Goal: Transaction & Acquisition: Purchase product/service

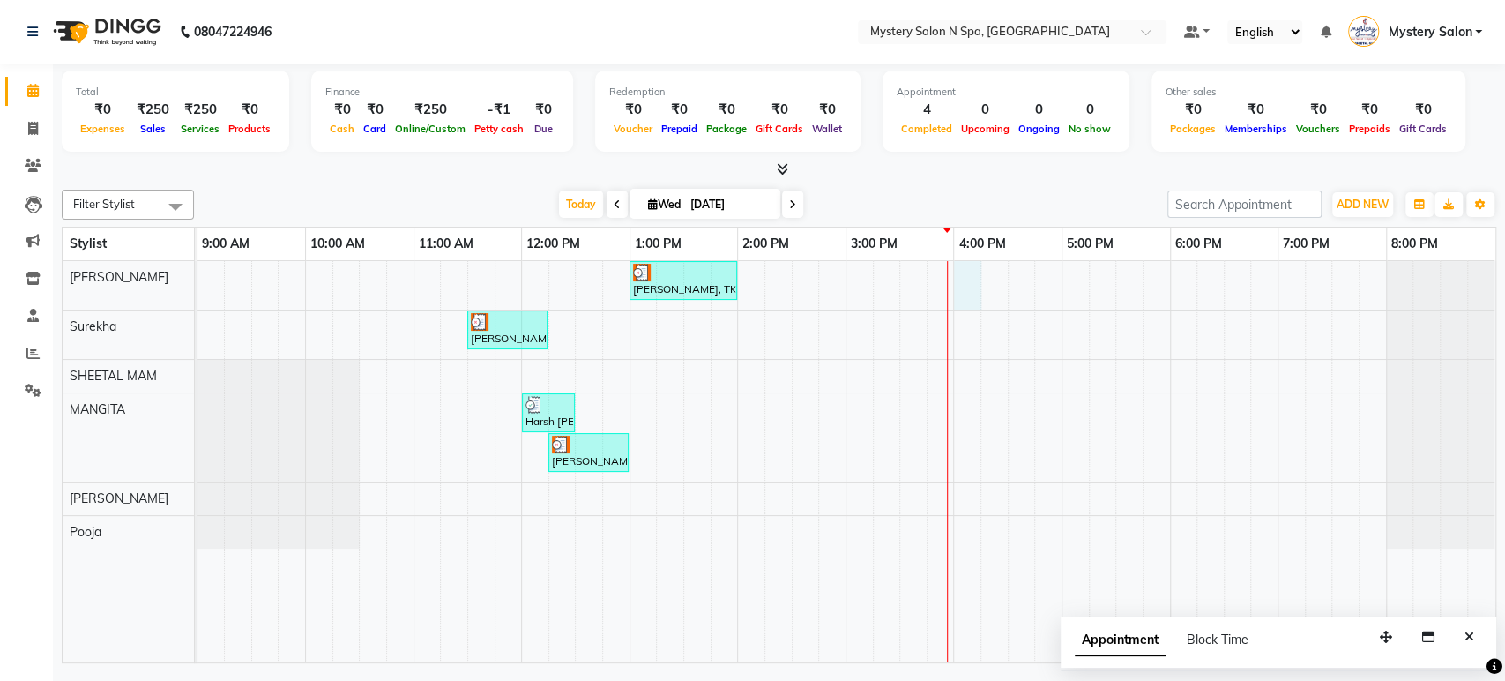
click at [981, 273] on td at bounding box center [994, 461] width 27 height 401
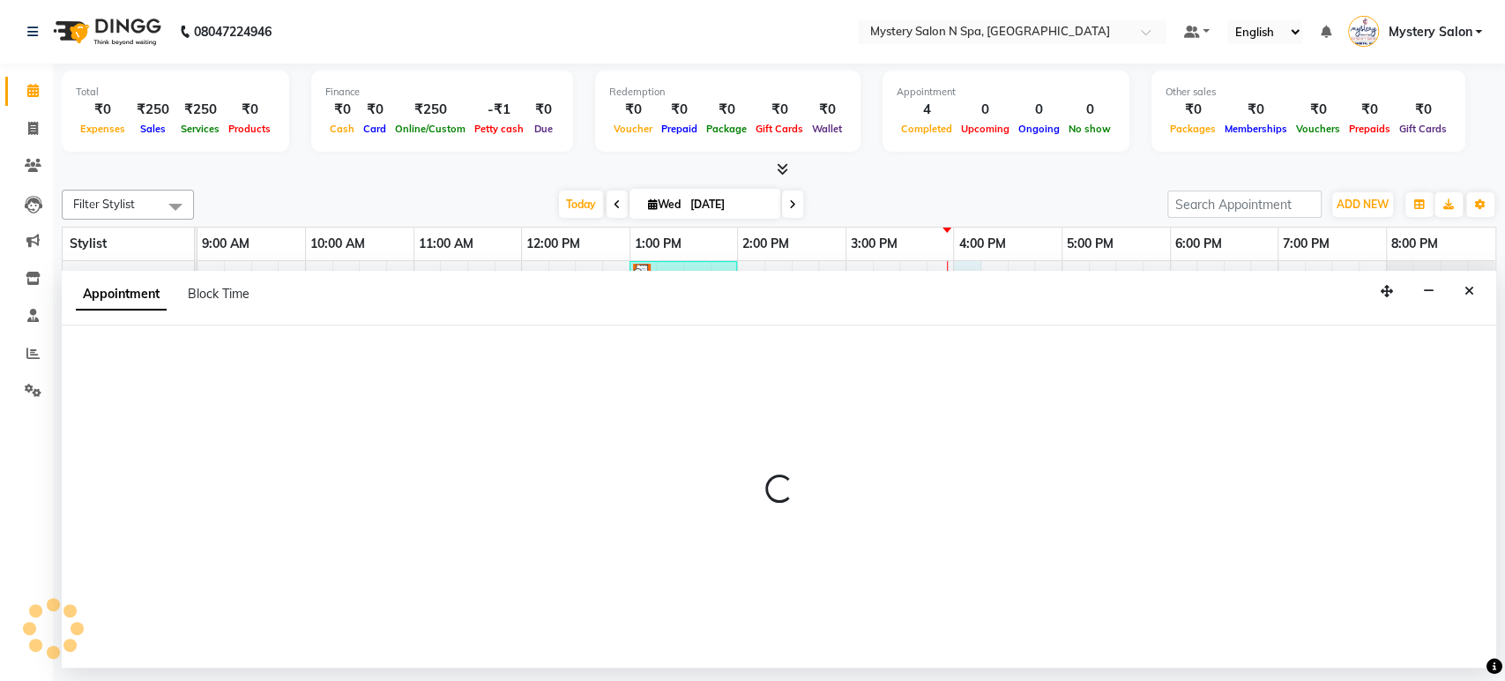
select select "4167"
select select "960"
select select "tentative"
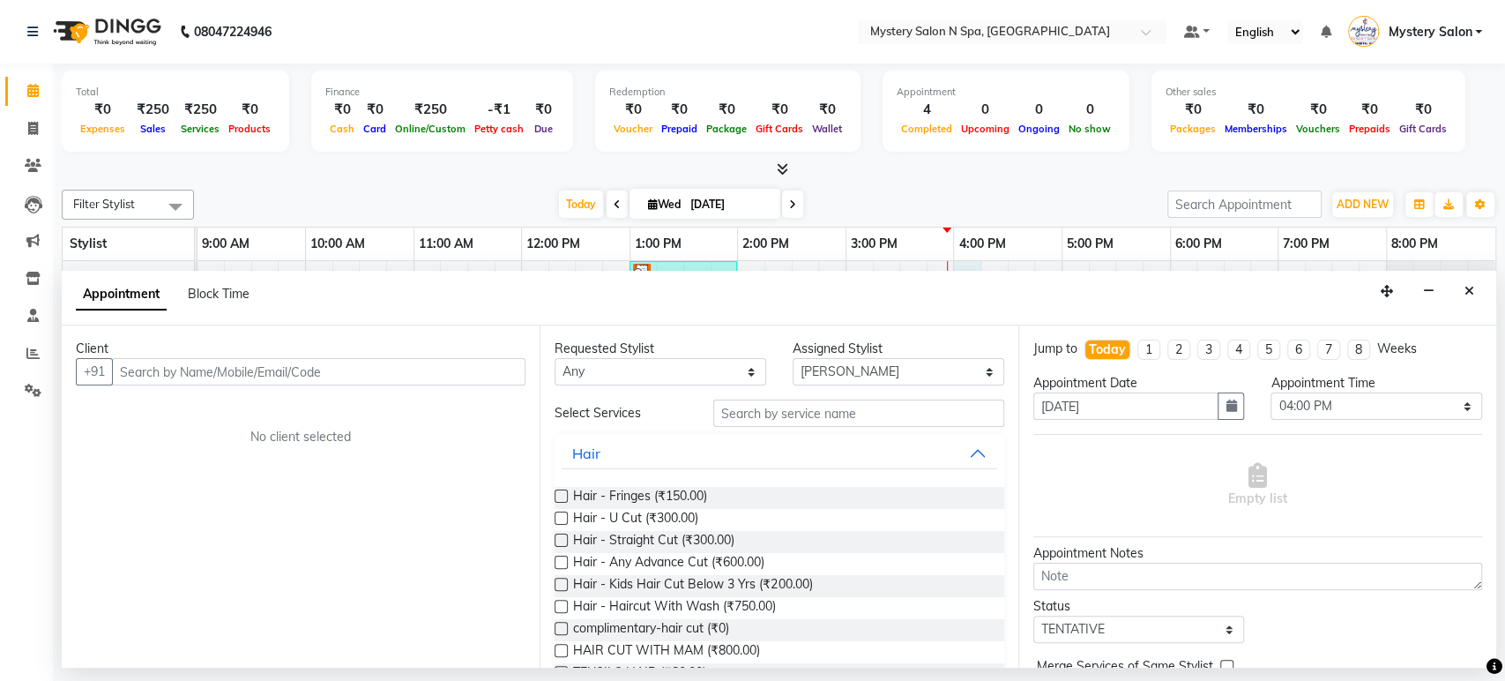
click at [402, 373] on input "text" at bounding box center [319, 371] width 414 height 27
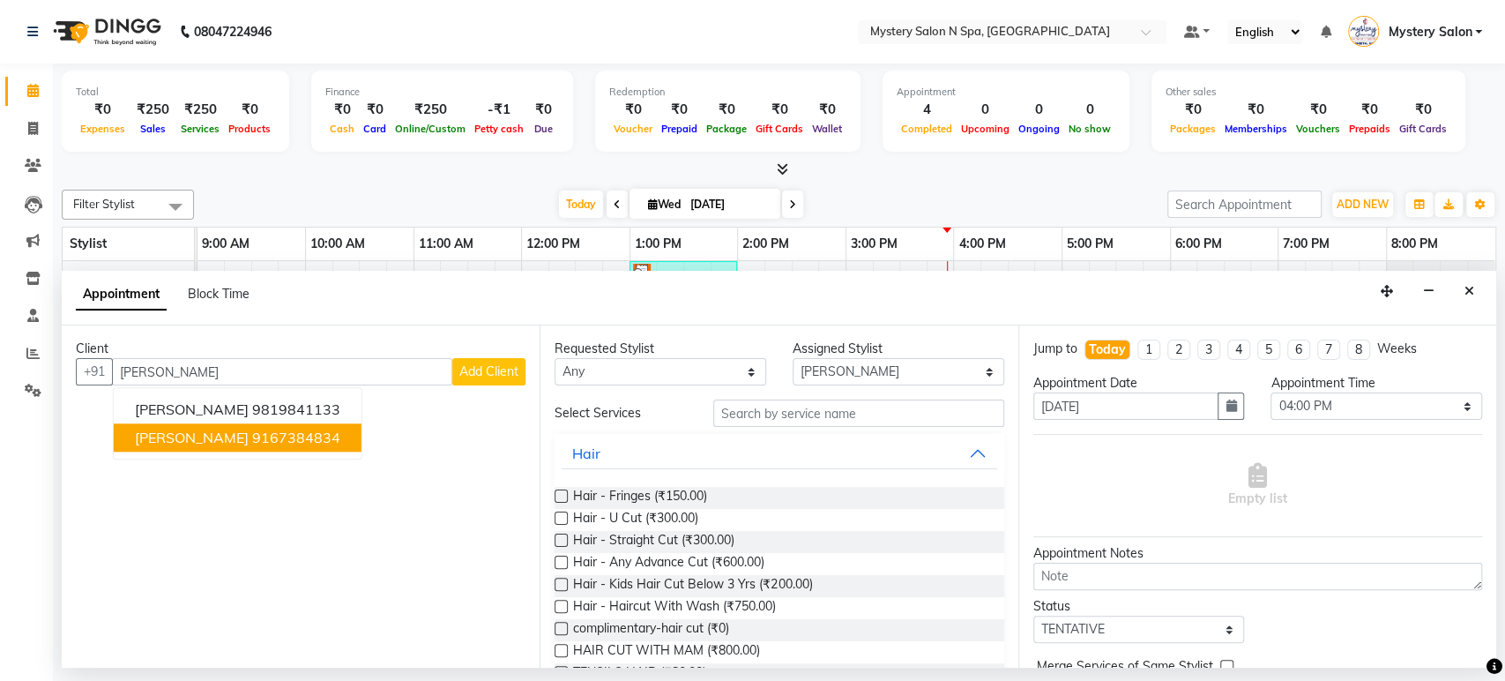
click at [252, 435] on ngb-highlight "9167384834" at bounding box center [296, 438] width 88 height 18
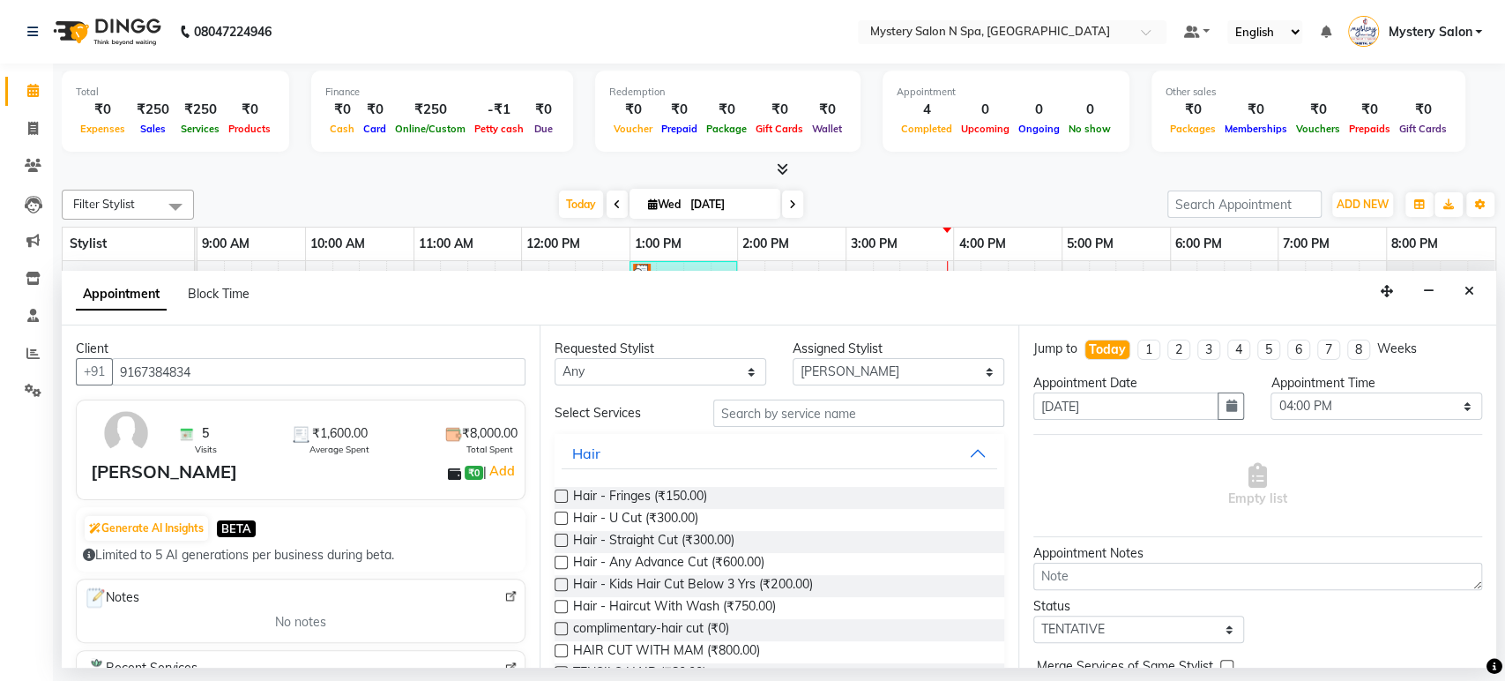
type input "9167384834"
click at [811, 418] on input "text" at bounding box center [858, 412] width 291 height 27
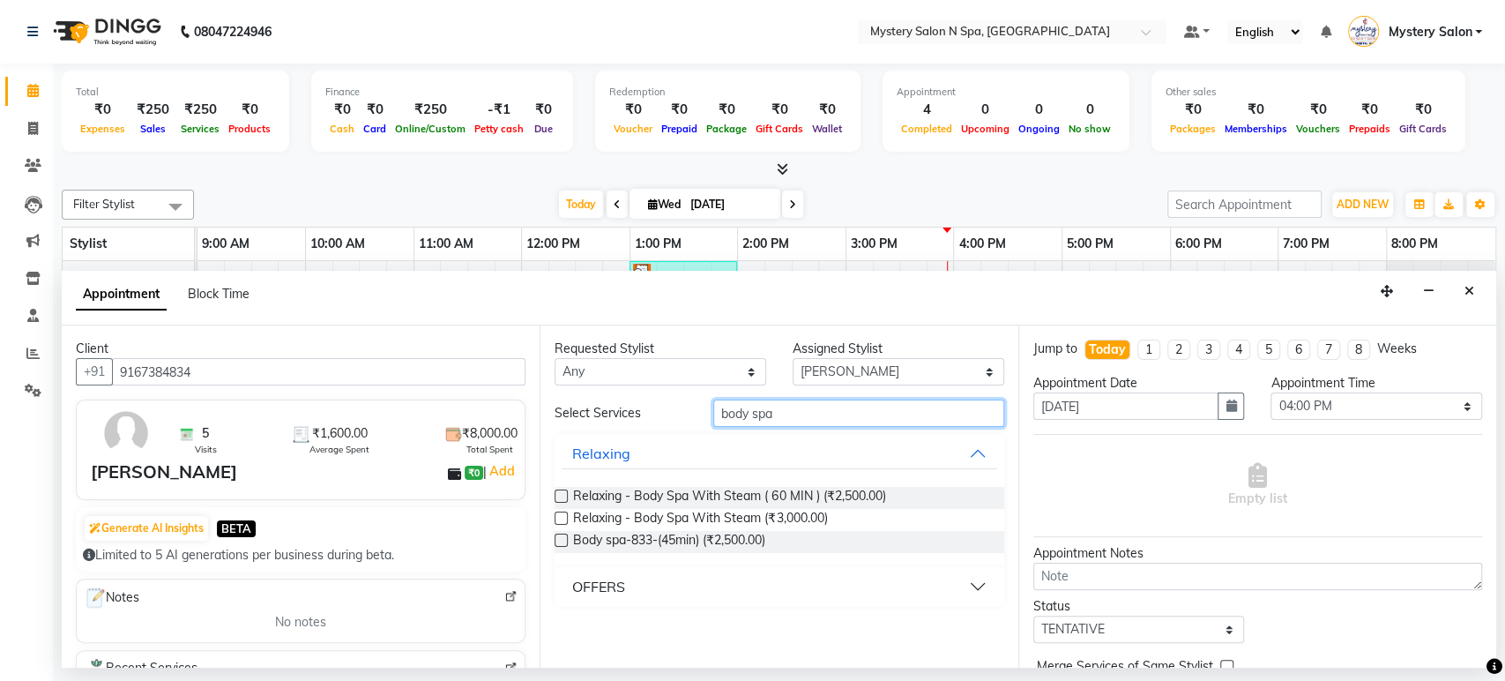
type input "body spa"
click at [560, 493] on label at bounding box center [561, 495] width 13 height 13
click at [560, 493] on input "checkbox" at bounding box center [560, 497] width 11 height 11
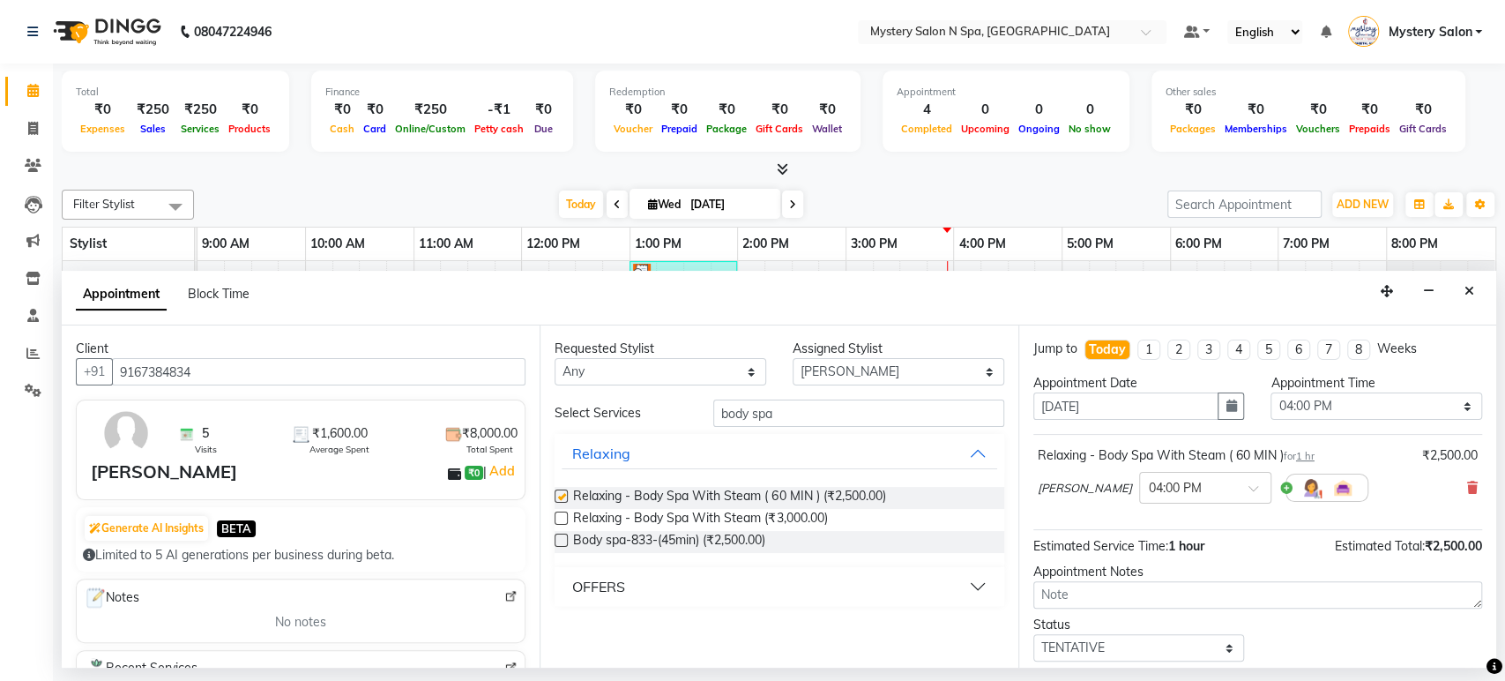
checkbox input "false"
click at [1152, 647] on select "Select TENTATIVE CONFIRM CHECK-IN UPCOMING" at bounding box center [1139, 647] width 212 height 27
select select "confirm booking"
click at [1033, 634] on select "Select TENTATIVE CONFIRM CHECK-IN UPCOMING" at bounding box center [1139, 647] width 212 height 27
click at [1324, 407] on select "Select 10:00 AM 10:15 AM 10:30 AM 10:45 AM 11:00 AM 11:15 AM 11:30 AM 11:45 AM …" at bounding box center [1377, 405] width 212 height 27
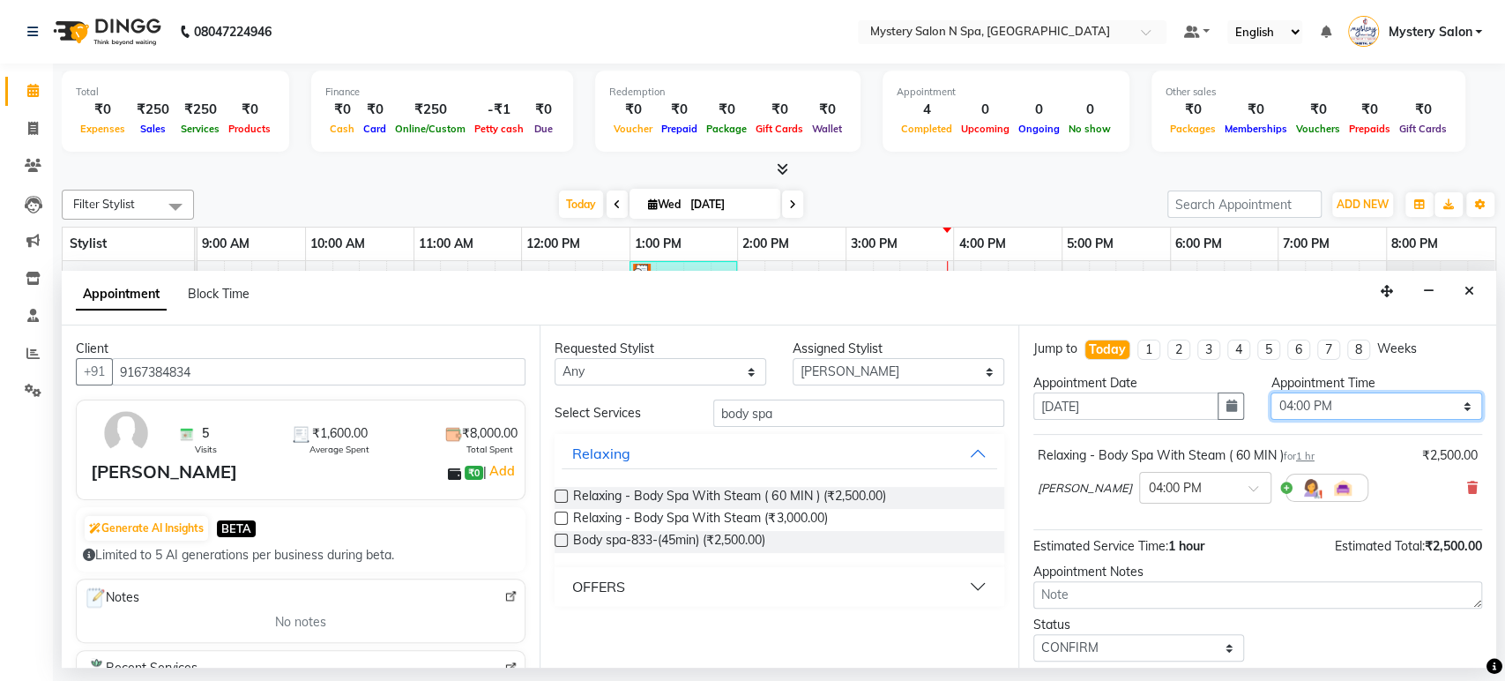
click at [1271, 392] on select "Select 10:00 AM 10:15 AM 10:30 AM 10:45 AM 11:00 AM 11:15 AM 11:30 AM 11:45 AM …" at bounding box center [1377, 405] width 212 height 27
click at [1441, 407] on select "Select 10:00 AM 10:15 AM 10:30 AM 10:45 AM 11:00 AM 11:15 AM 11:30 AM 11:45 AM …" at bounding box center [1377, 405] width 212 height 27
select select "975"
click at [1271, 392] on select "Select 10:00 AM 10:15 AM 10:30 AM 10:45 AM 11:00 AM 11:15 AM 11:30 AM 11:45 AM …" at bounding box center [1377, 405] width 212 height 27
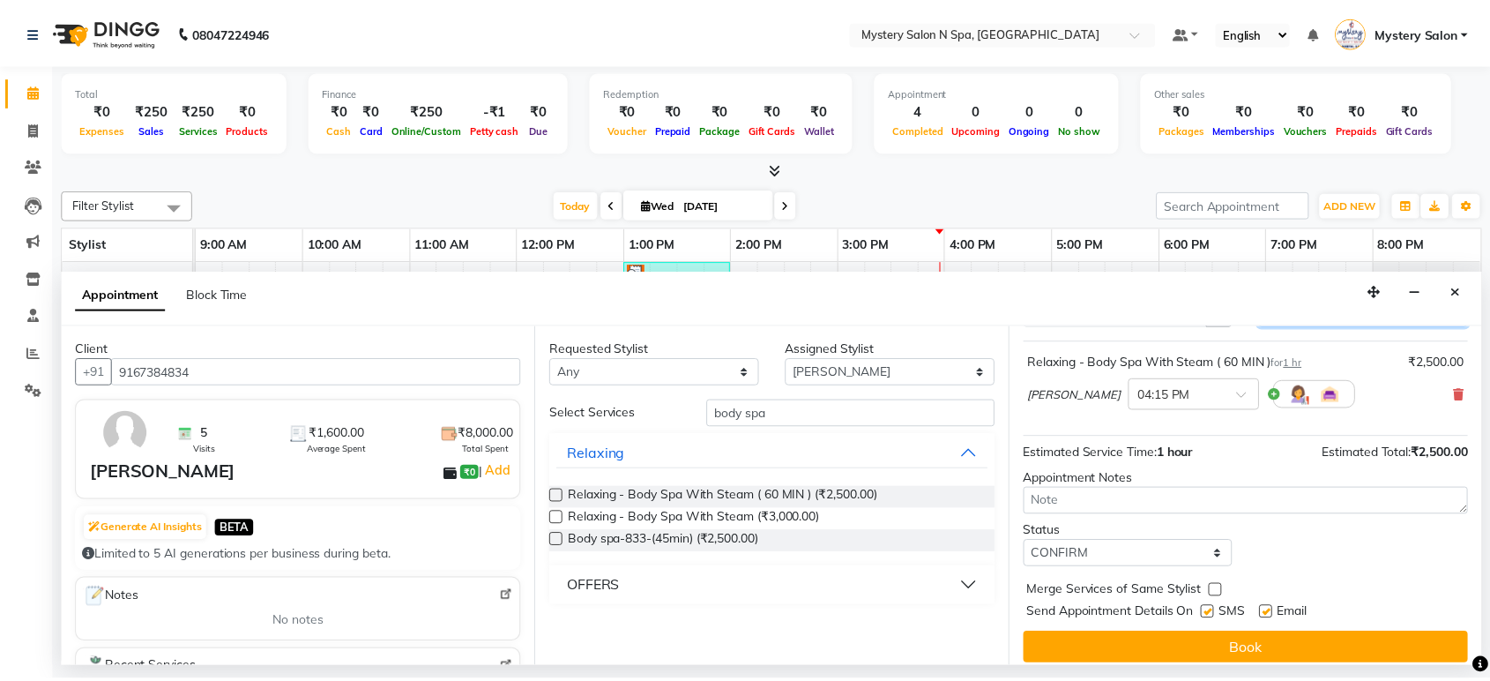
scroll to position [104, 0]
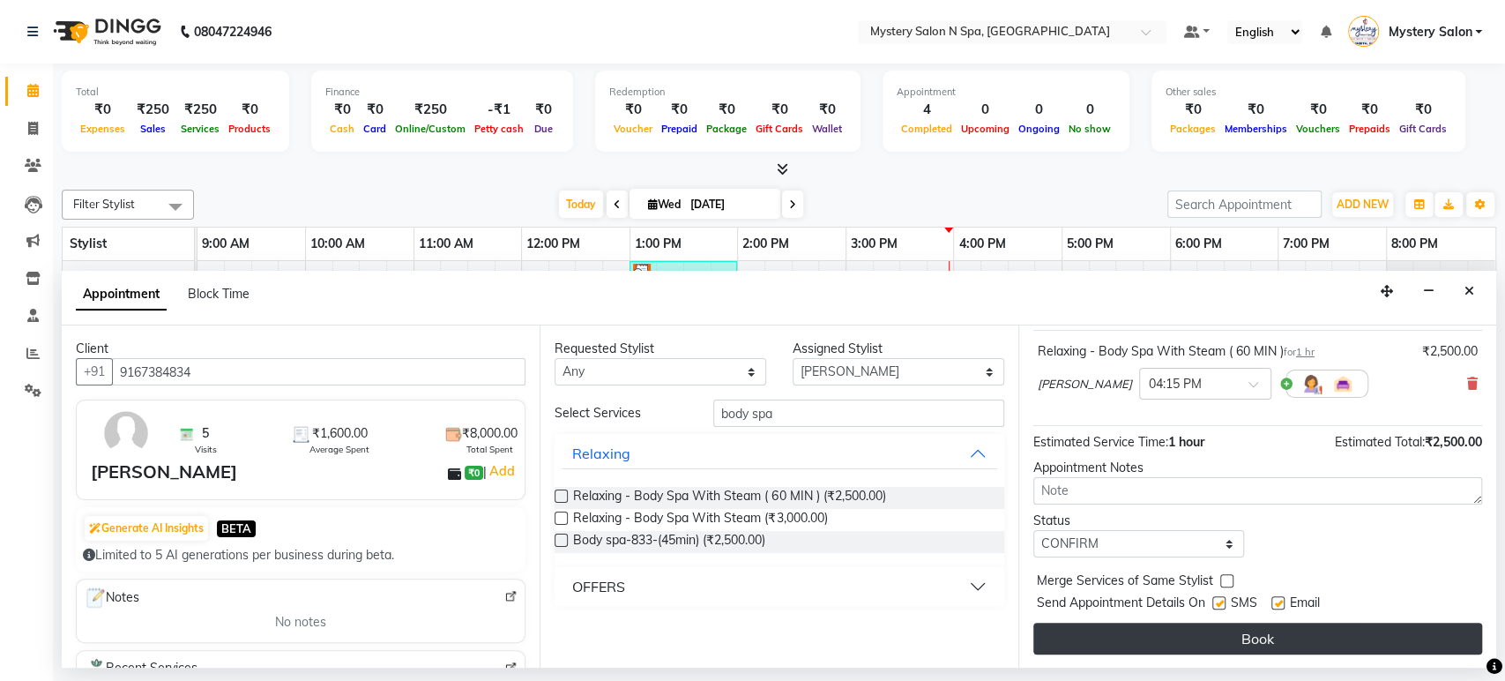
click at [1213, 640] on button "Book" at bounding box center [1257, 638] width 449 height 32
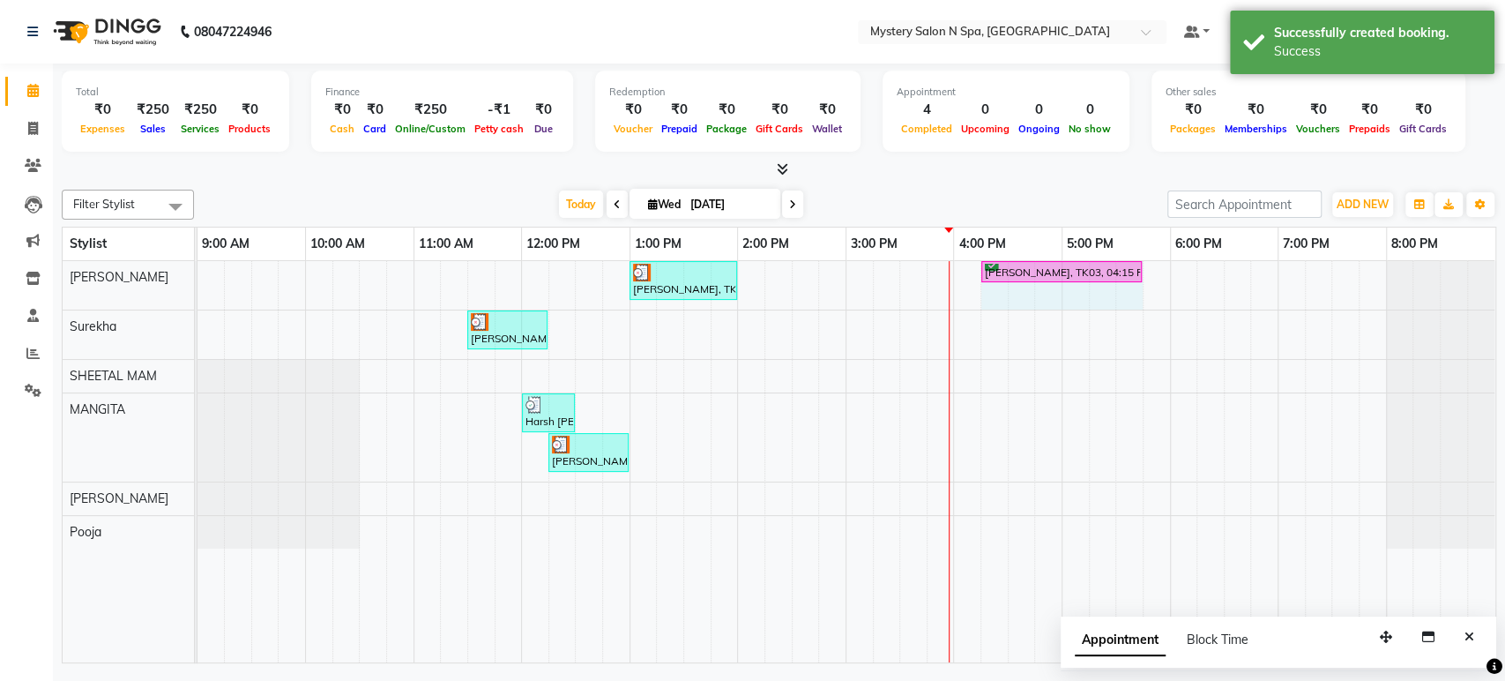
drag, startPoint x: 1087, startPoint y: 273, endPoint x: 1122, endPoint y: 275, distance: 35.3
click at [198, 275] on div "Reshma Shetty, TK02, 01:00 PM-02:00 PM, Relaxing - Body Spa With Steam ( 60 MIN…" at bounding box center [198, 285] width 0 height 48
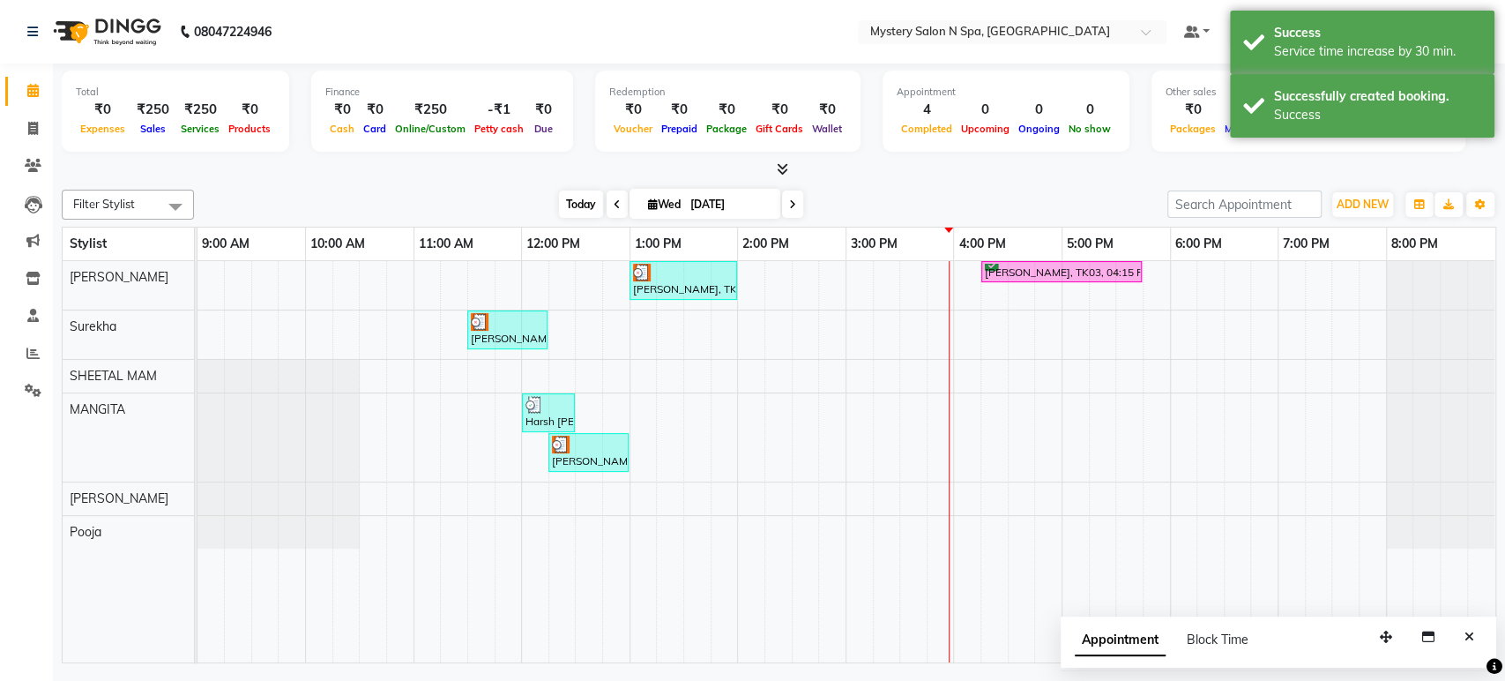
click at [564, 204] on span "Today" at bounding box center [581, 203] width 44 height 27
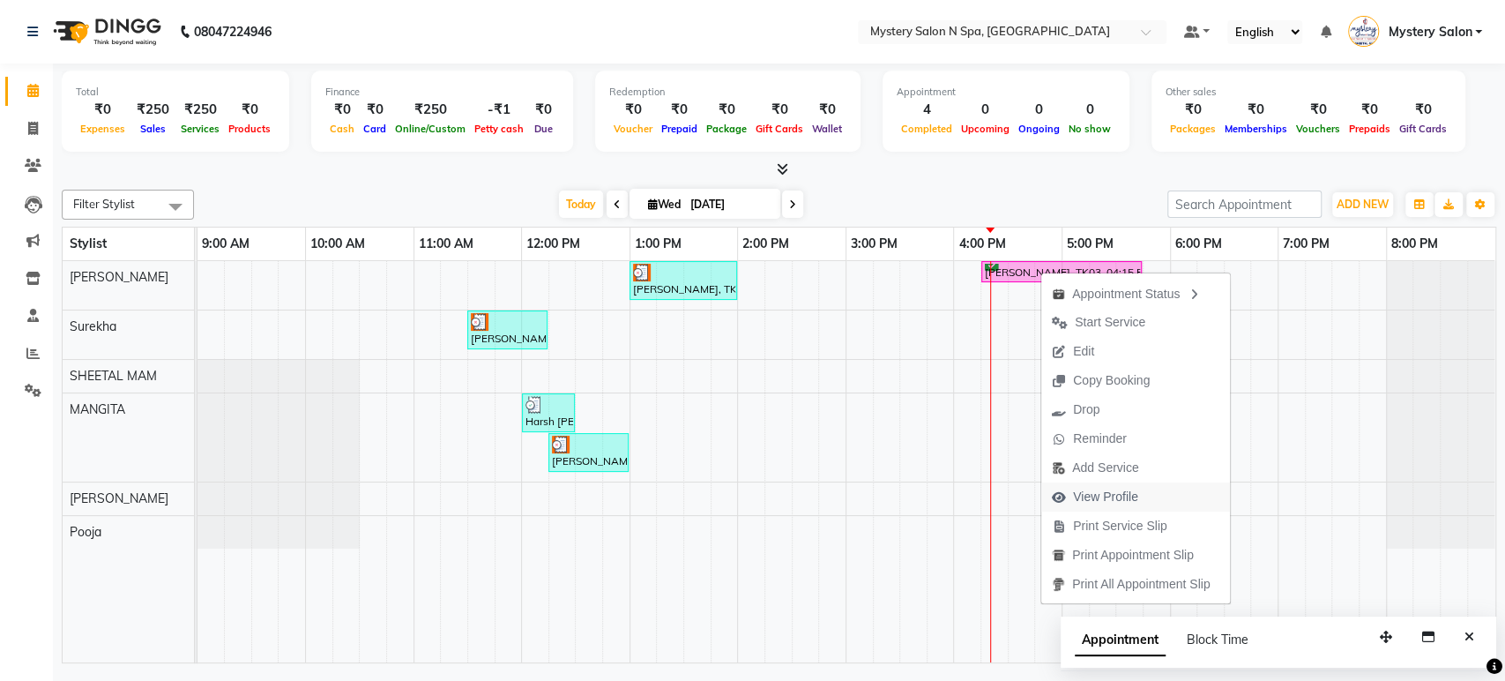
click at [1102, 497] on span "View Profile" at bounding box center [1105, 497] width 65 height 19
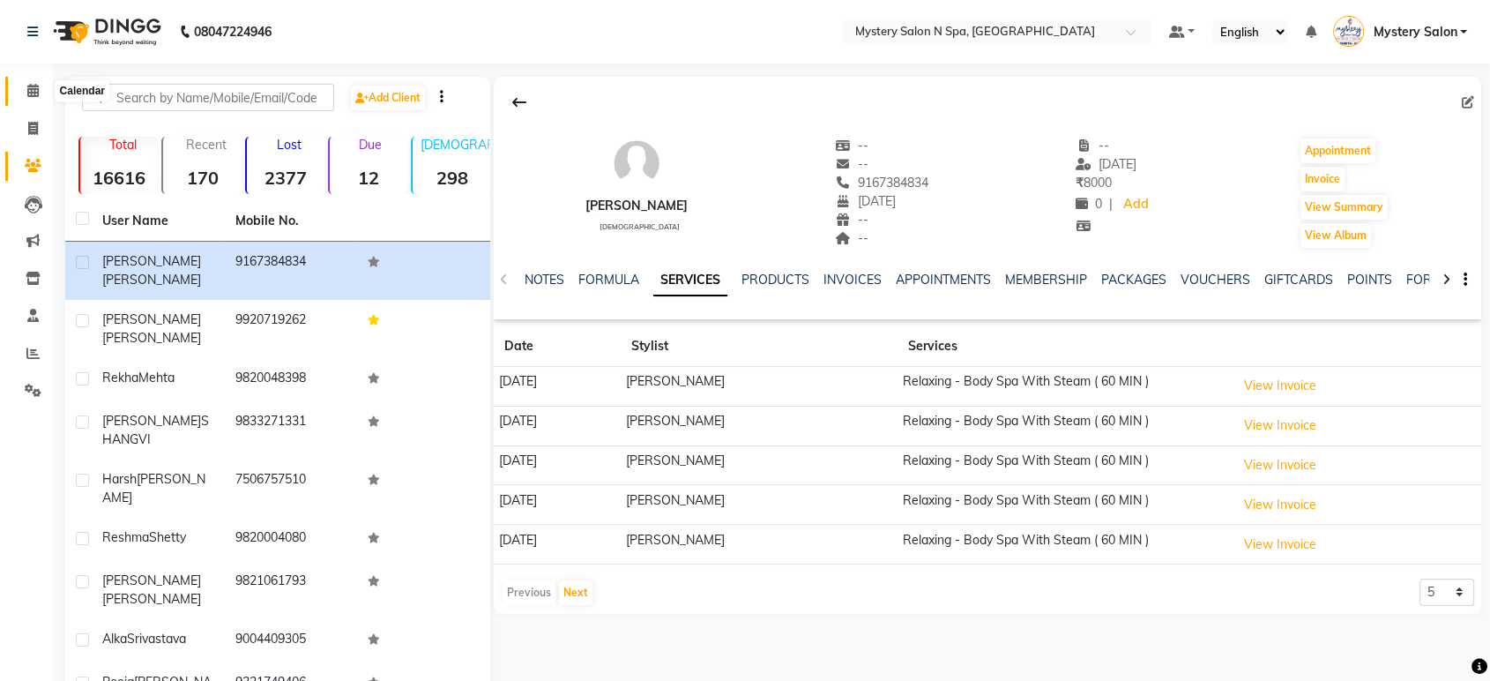
click at [30, 90] on icon at bounding box center [32, 90] width 11 height 13
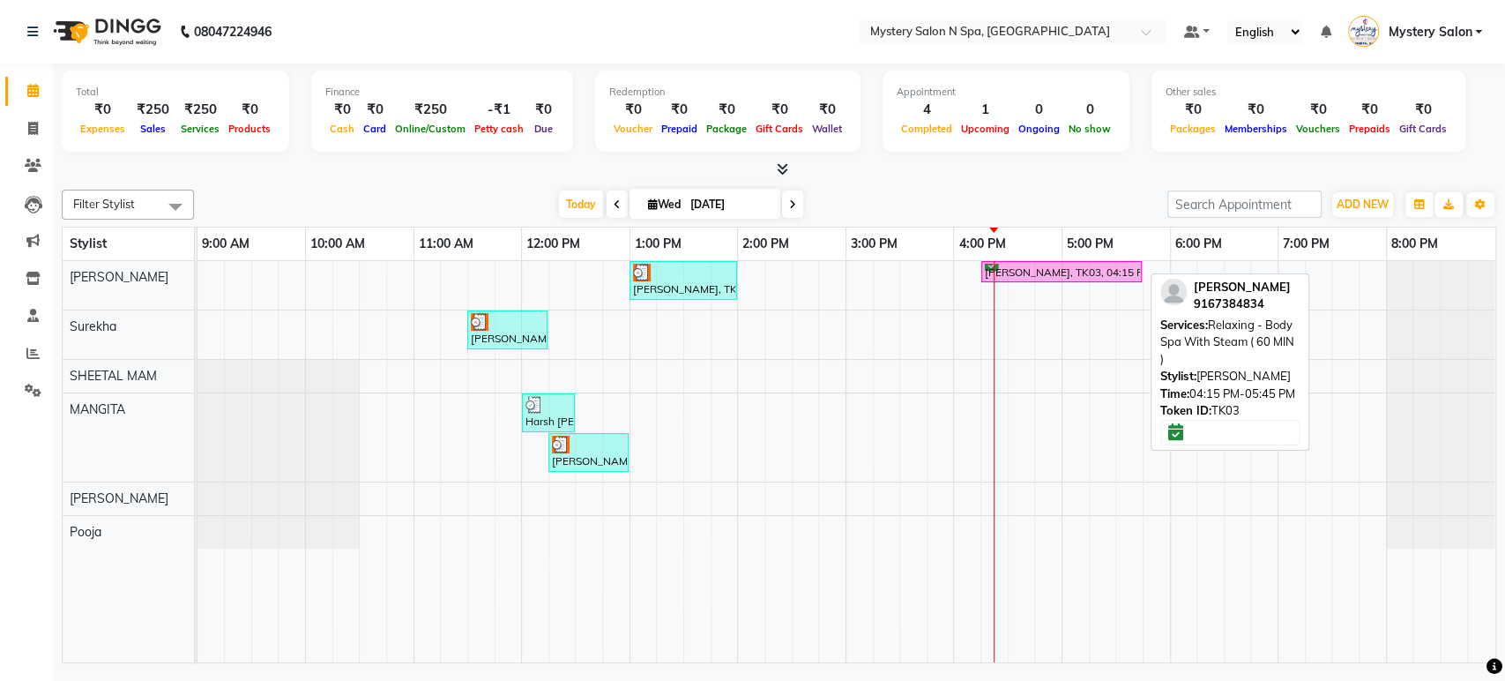
click at [1072, 272] on div "Prafull Pitale, TK03, 04:15 PM-05:45 PM, Relaxing - Body Spa With Steam ( 60 MI…" at bounding box center [1061, 272] width 157 height 17
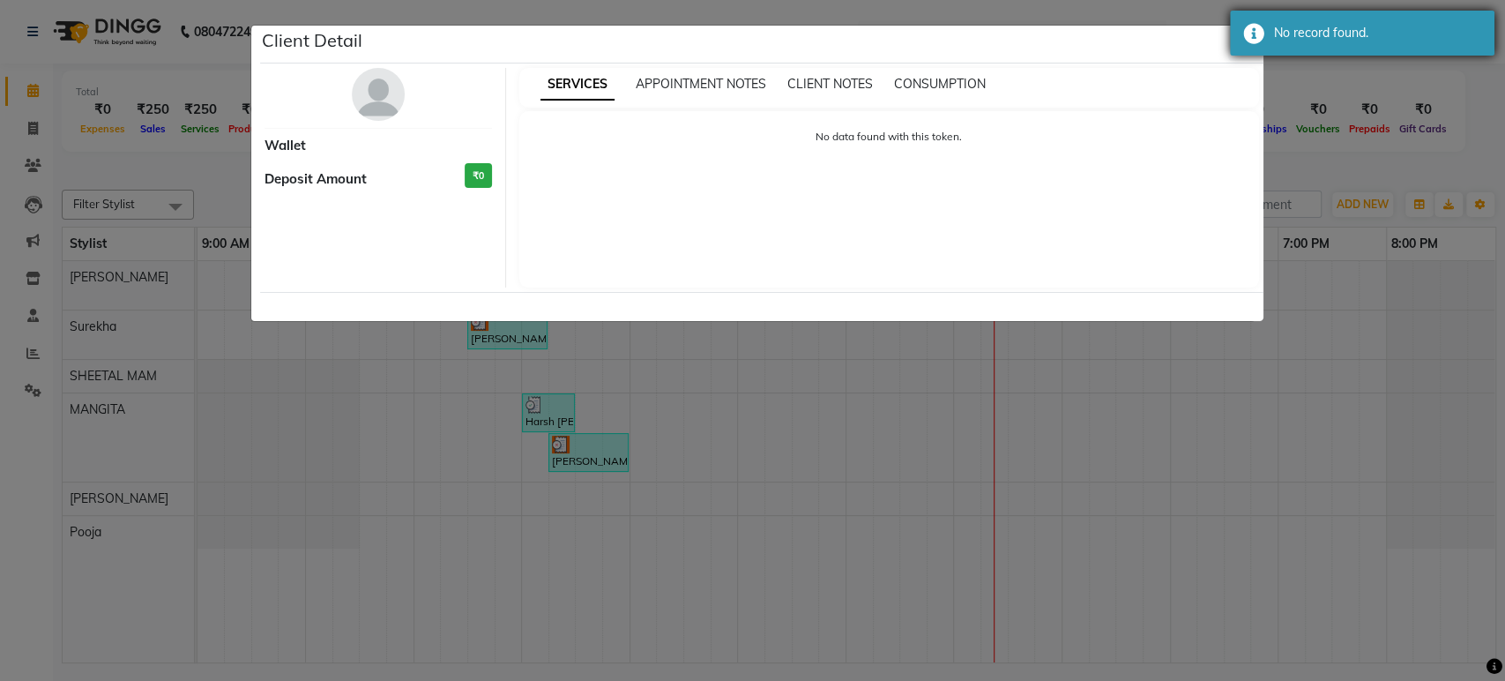
click at [1246, 51] on div "No record found." at bounding box center [1362, 33] width 265 height 45
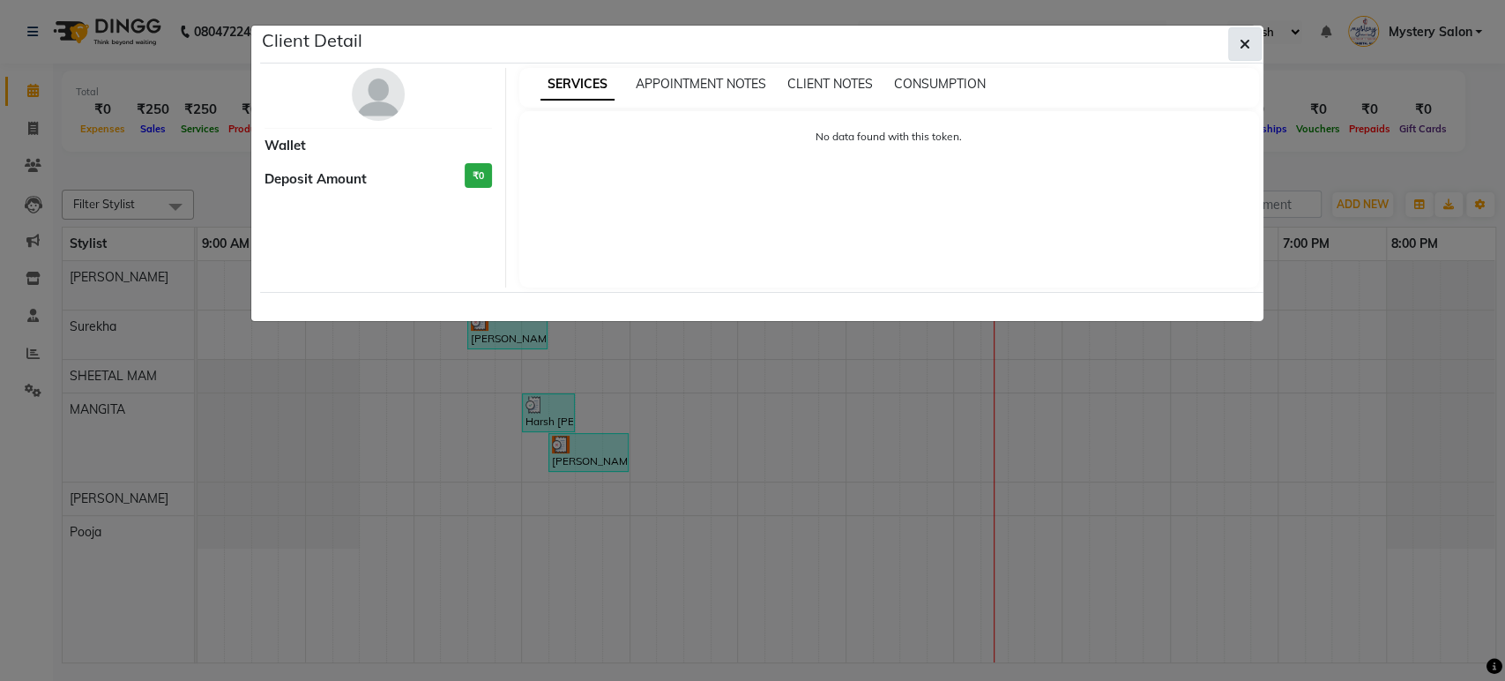
click at [1246, 48] on icon "button" at bounding box center [1245, 44] width 11 height 14
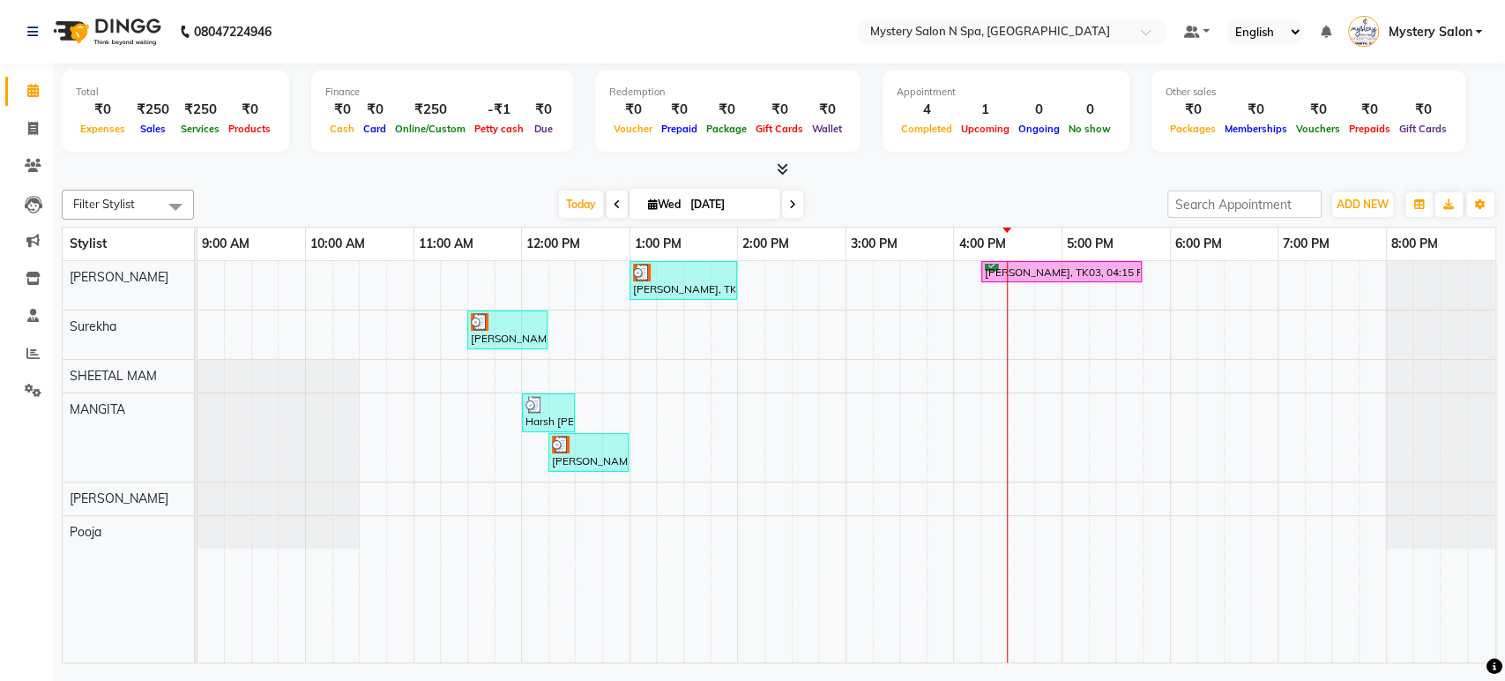
click at [917, 163] on div at bounding box center [779, 169] width 1435 height 19
click at [876, 179] on div "Total ₹0 Expenses ₹250 Sales ₹250 Services ₹0 Products Finance ₹0 Cash ₹0 Card …" at bounding box center [779, 365] width 1452 height 604
click at [33, 168] on icon at bounding box center [33, 165] width 17 height 13
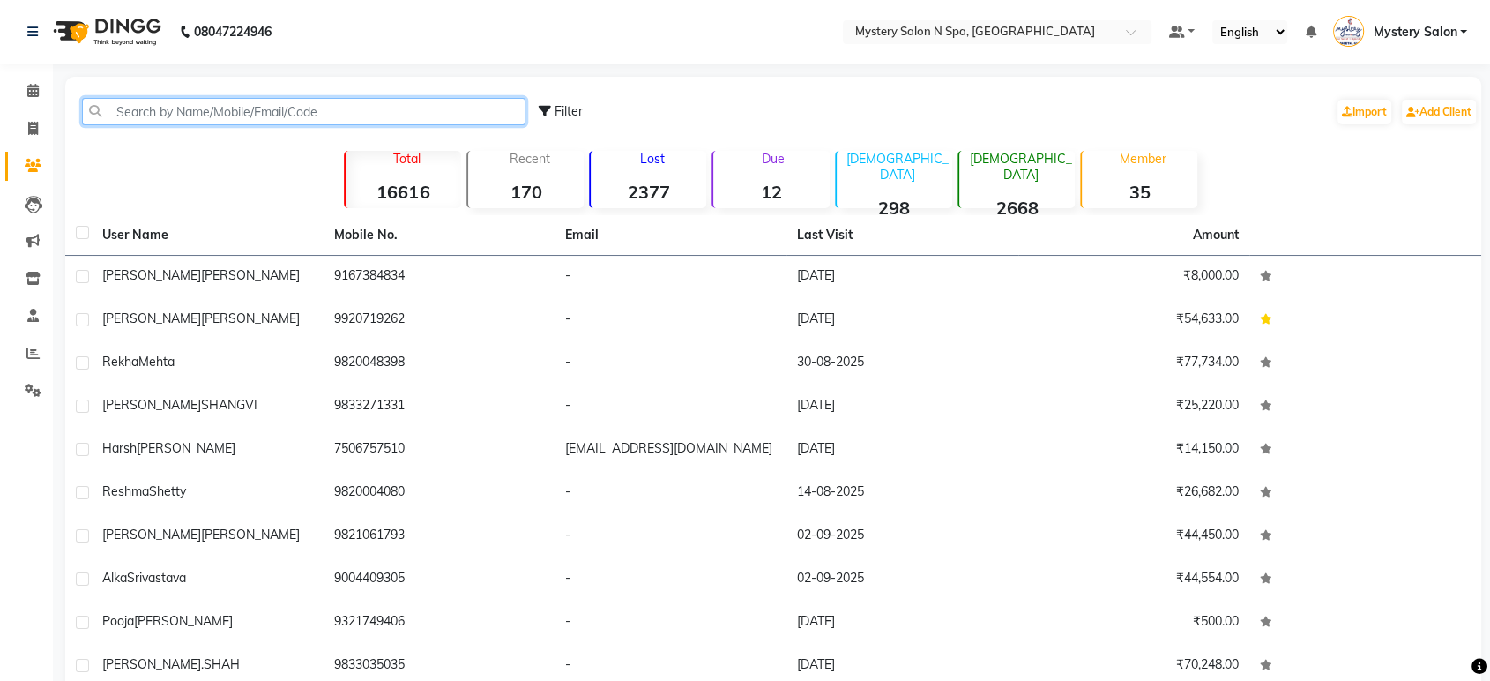
click at [147, 116] on input "text" at bounding box center [304, 111] width 444 height 27
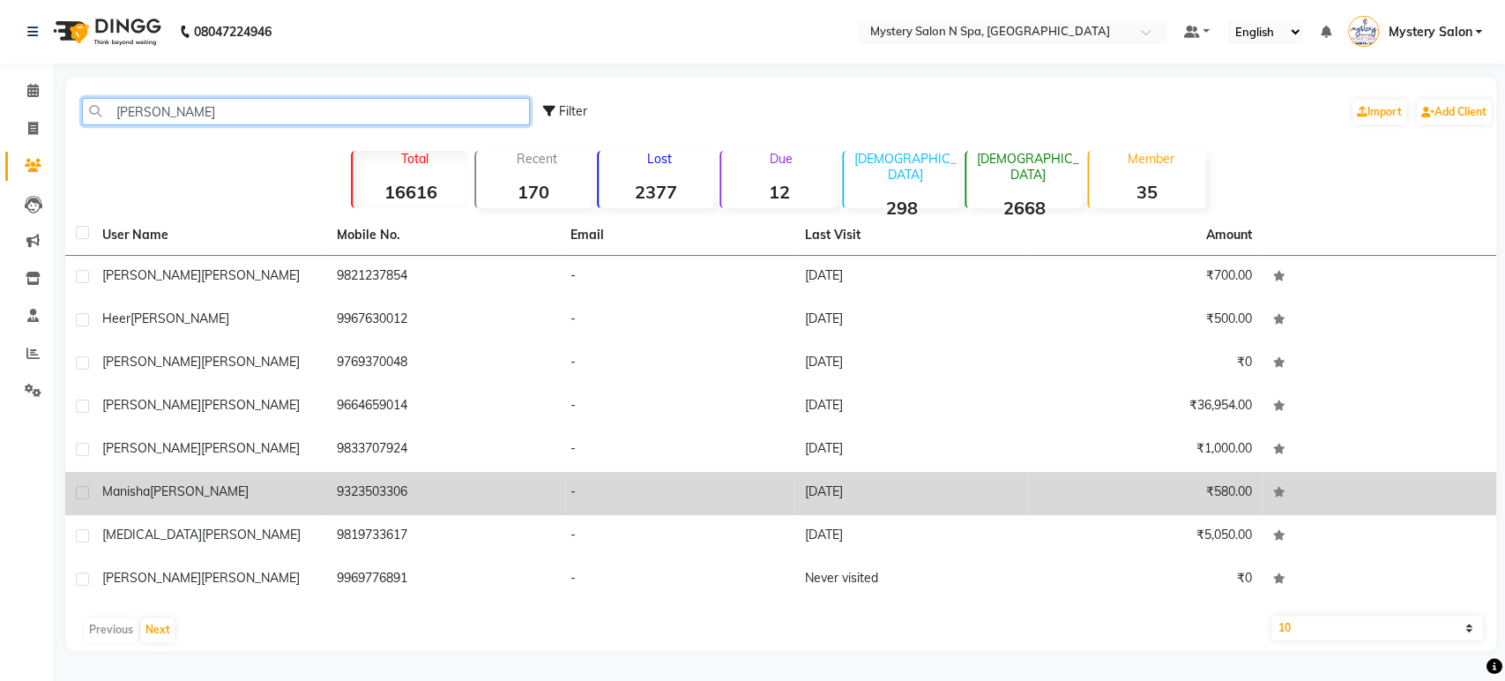
type input "ajmera"
click at [172, 505] on td "Manisha ajmera" at bounding box center [209, 493] width 235 height 43
click at [170, 507] on td "Manisha ajmera" at bounding box center [209, 493] width 235 height 43
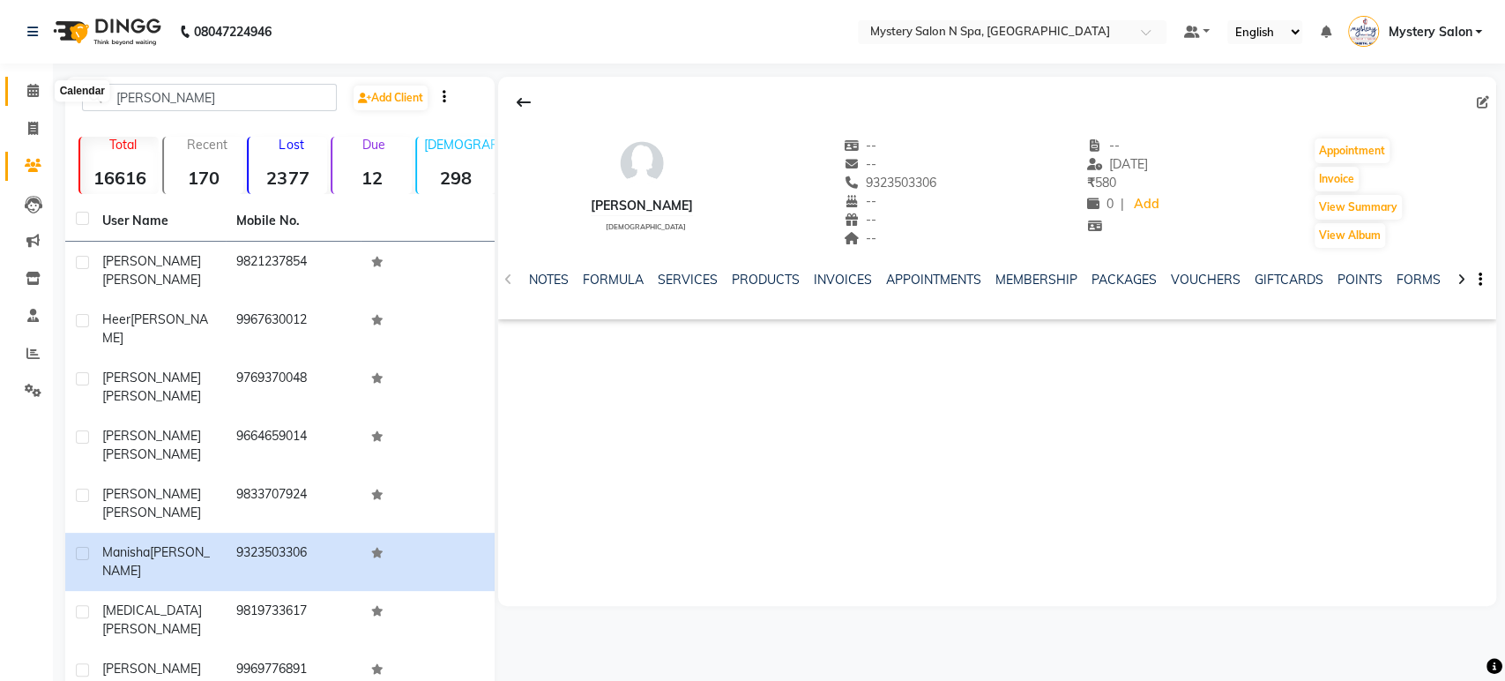
click at [39, 93] on span at bounding box center [33, 91] width 31 height 20
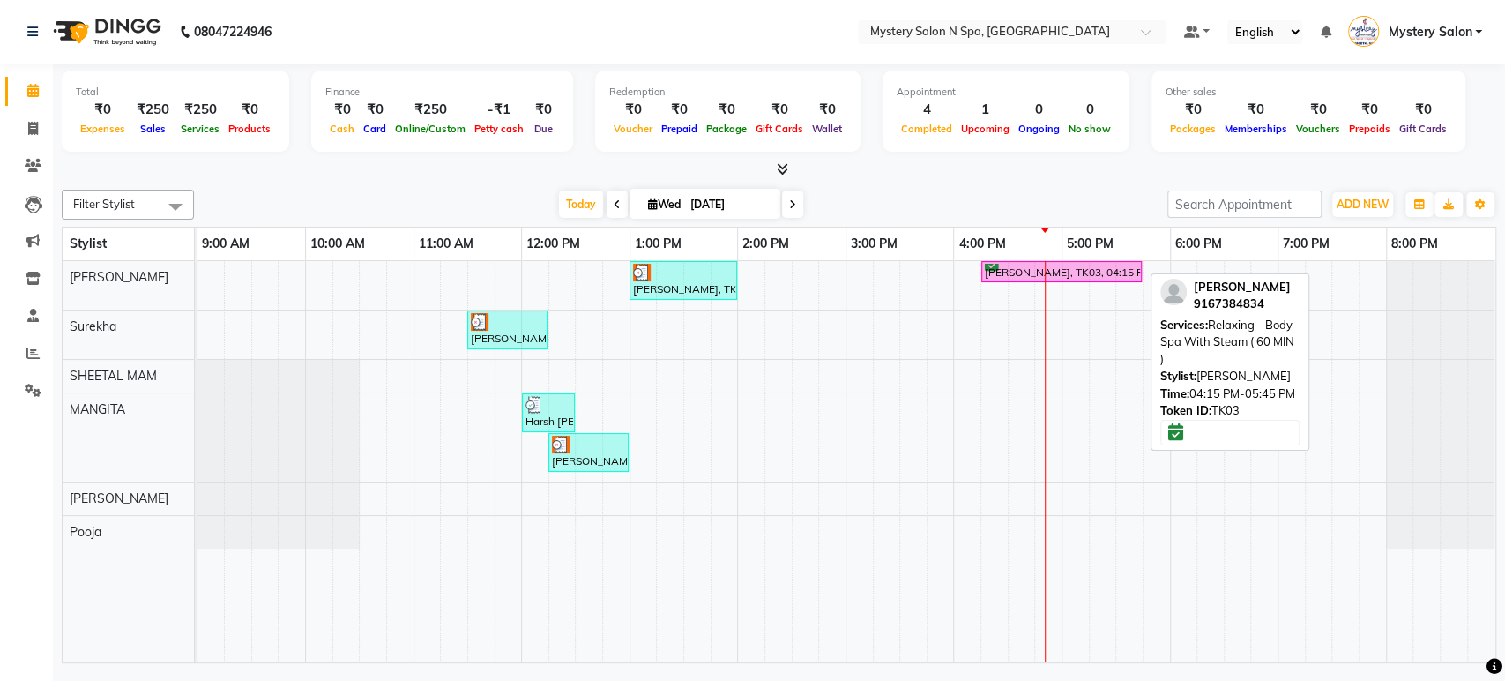
click at [984, 276] on div "Prafull Pitale, TK03, 04:15 PM-05:45 PM, Relaxing - Body Spa With Steam ( 60 MI…" at bounding box center [1061, 272] width 157 height 17
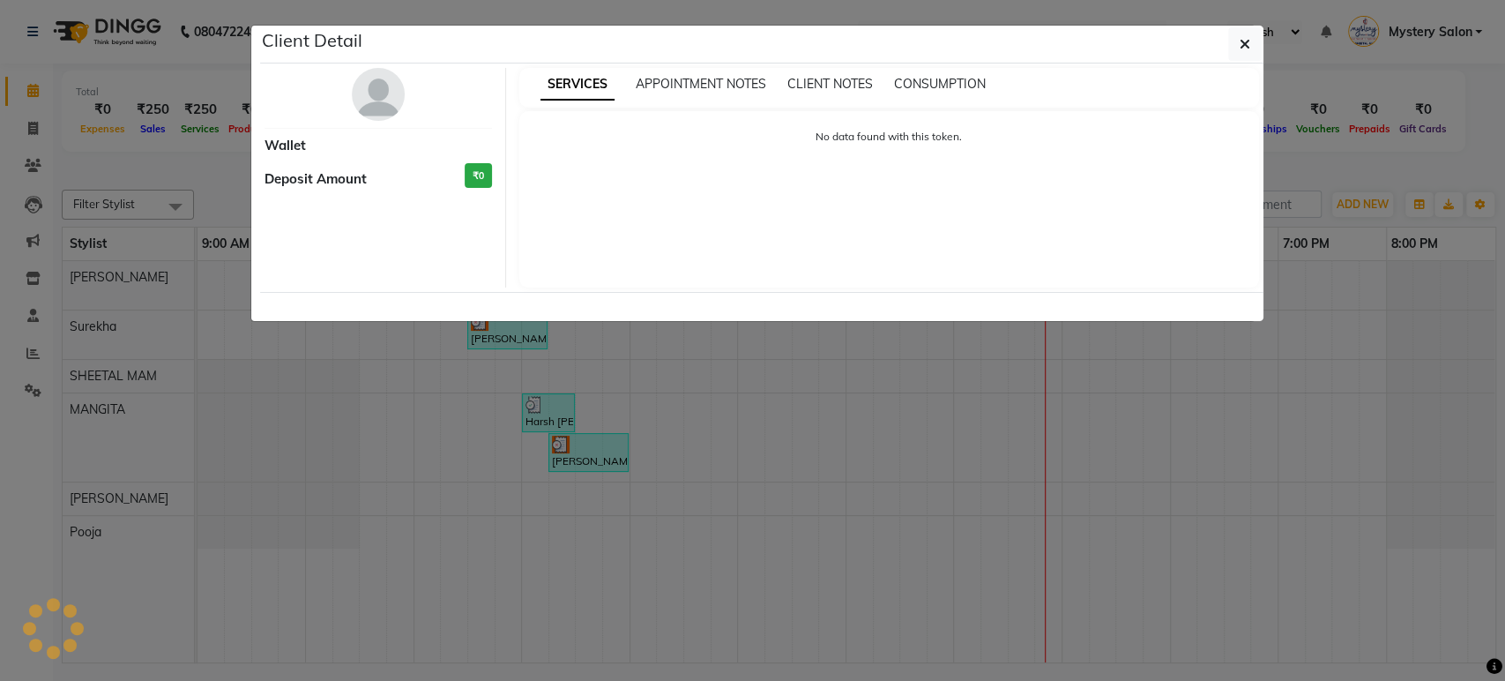
select select "6"
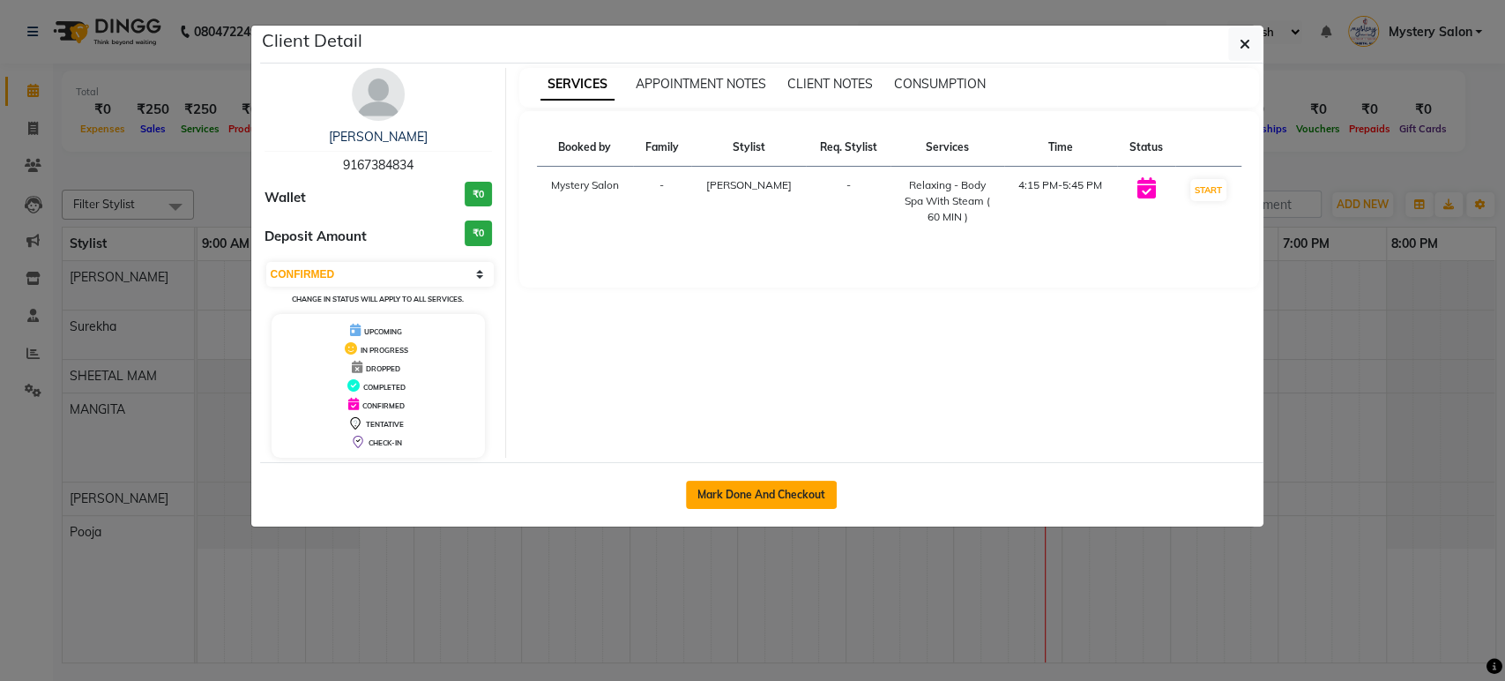
click at [813, 486] on button "Mark Done And Checkout" at bounding box center [761, 495] width 151 height 28
select select "service"
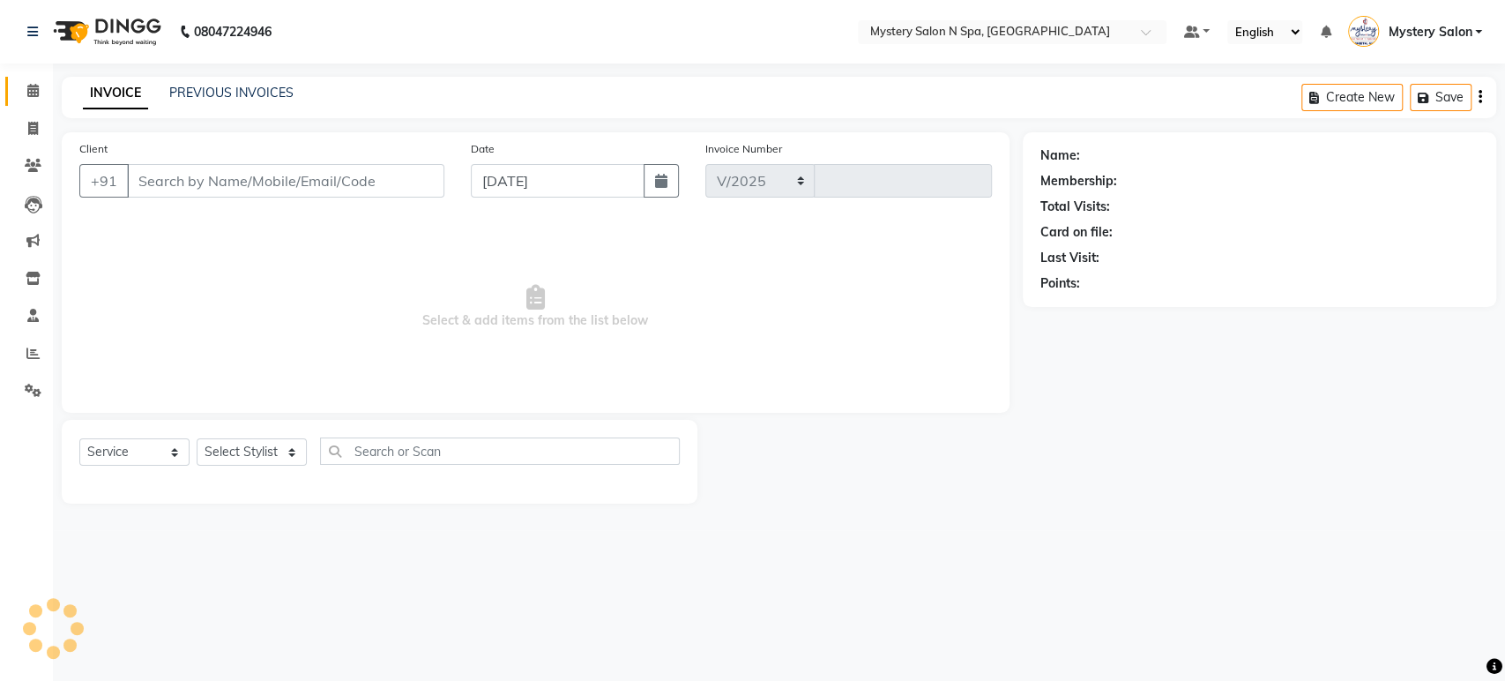
select select "142"
type input "0588"
type input "9167384834"
select select "4167"
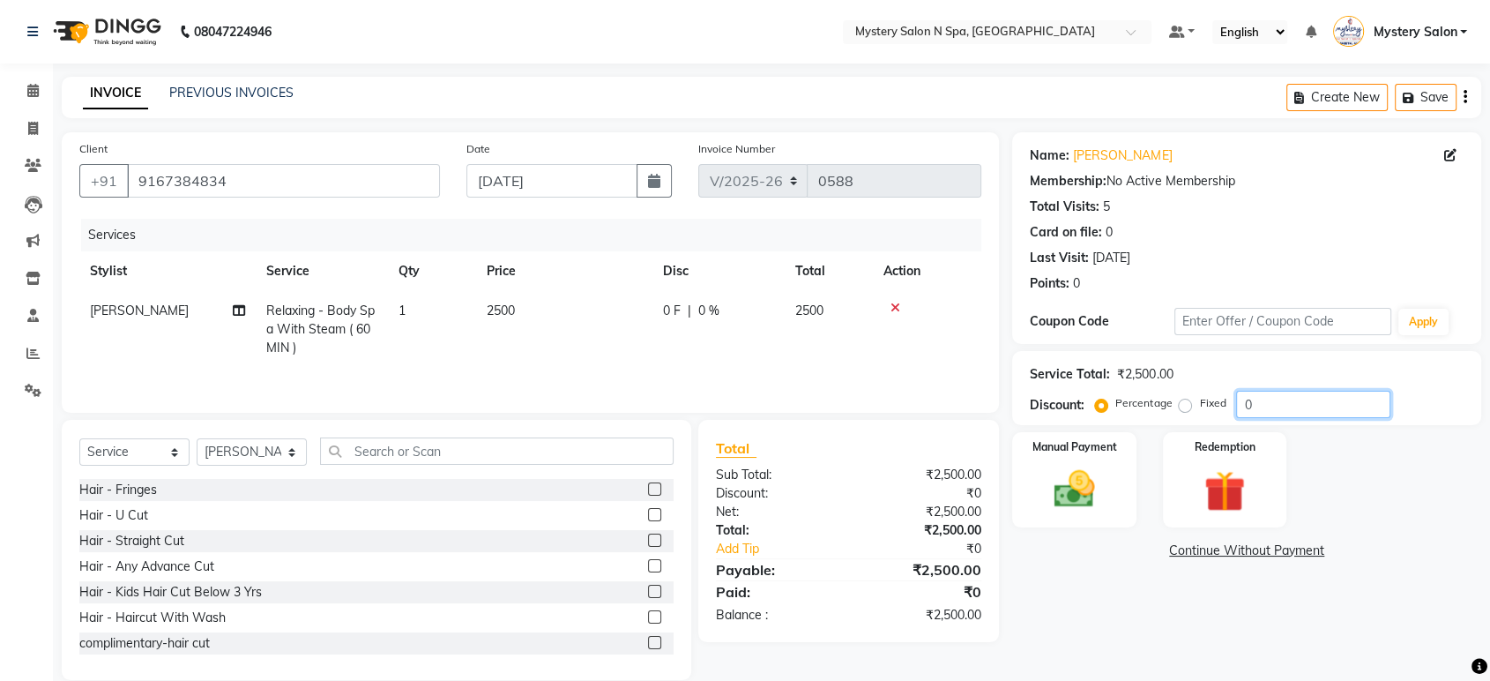
click at [1303, 406] on input "0" at bounding box center [1313, 404] width 154 height 27
type input "30"
click at [1065, 458] on div "Manual Payment" at bounding box center [1074, 479] width 129 height 99
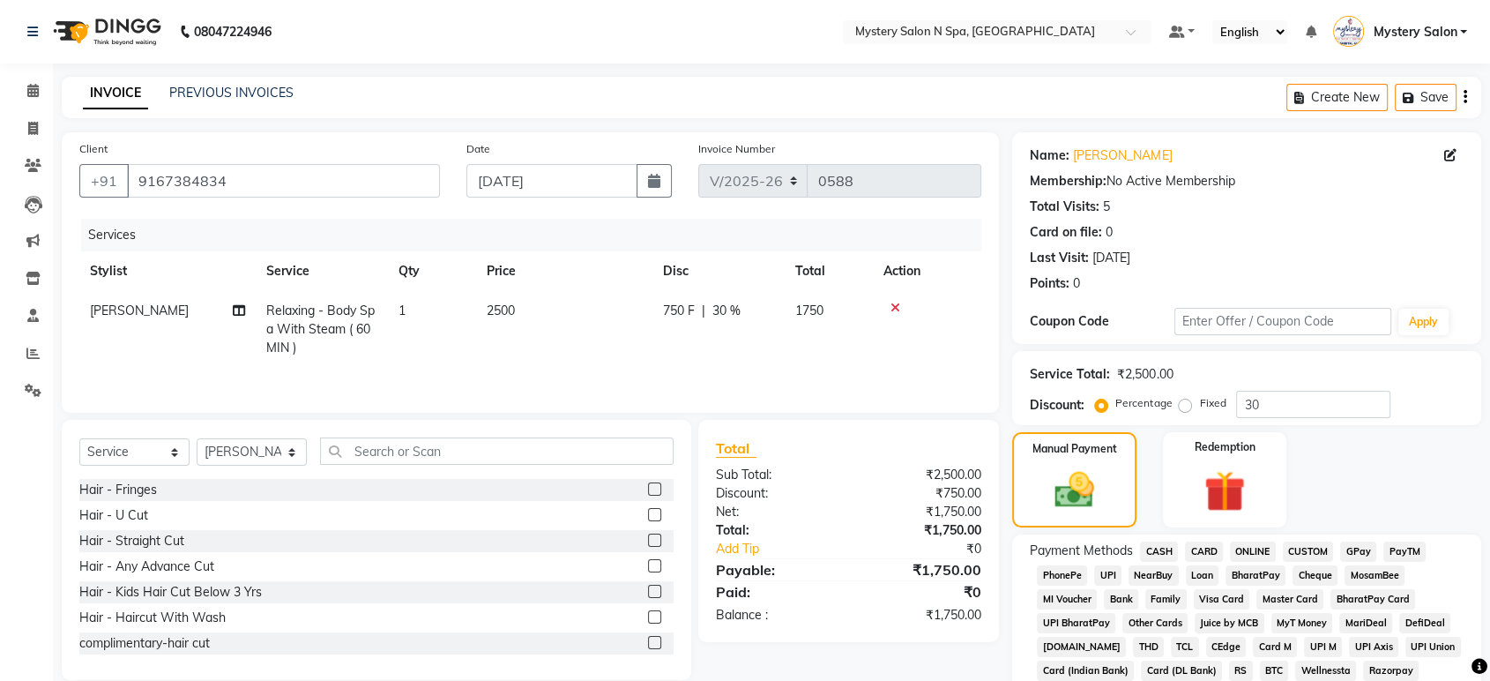
click at [1359, 550] on span "GPay" at bounding box center [1358, 551] width 36 height 20
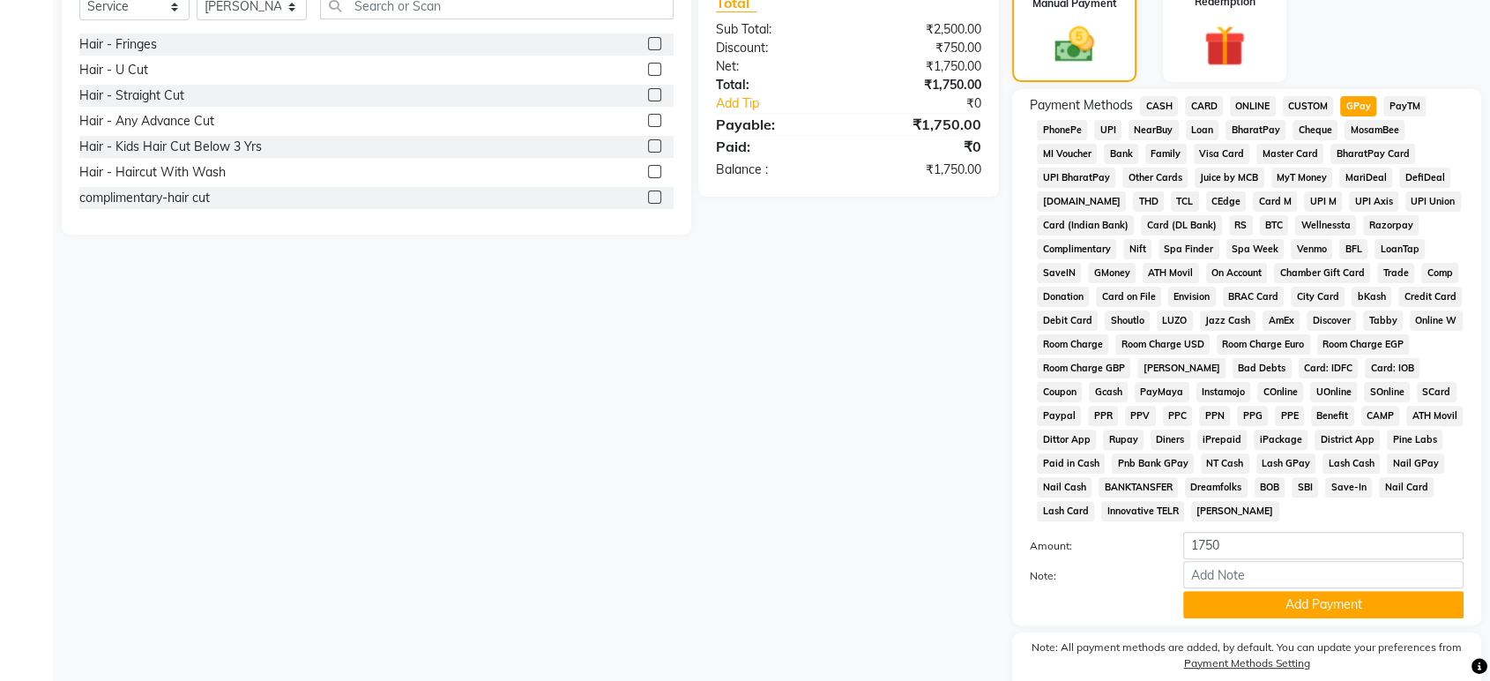
scroll to position [446, 0]
click at [1375, 600] on button "Add Payment" at bounding box center [1323, 603] width 280 height 27
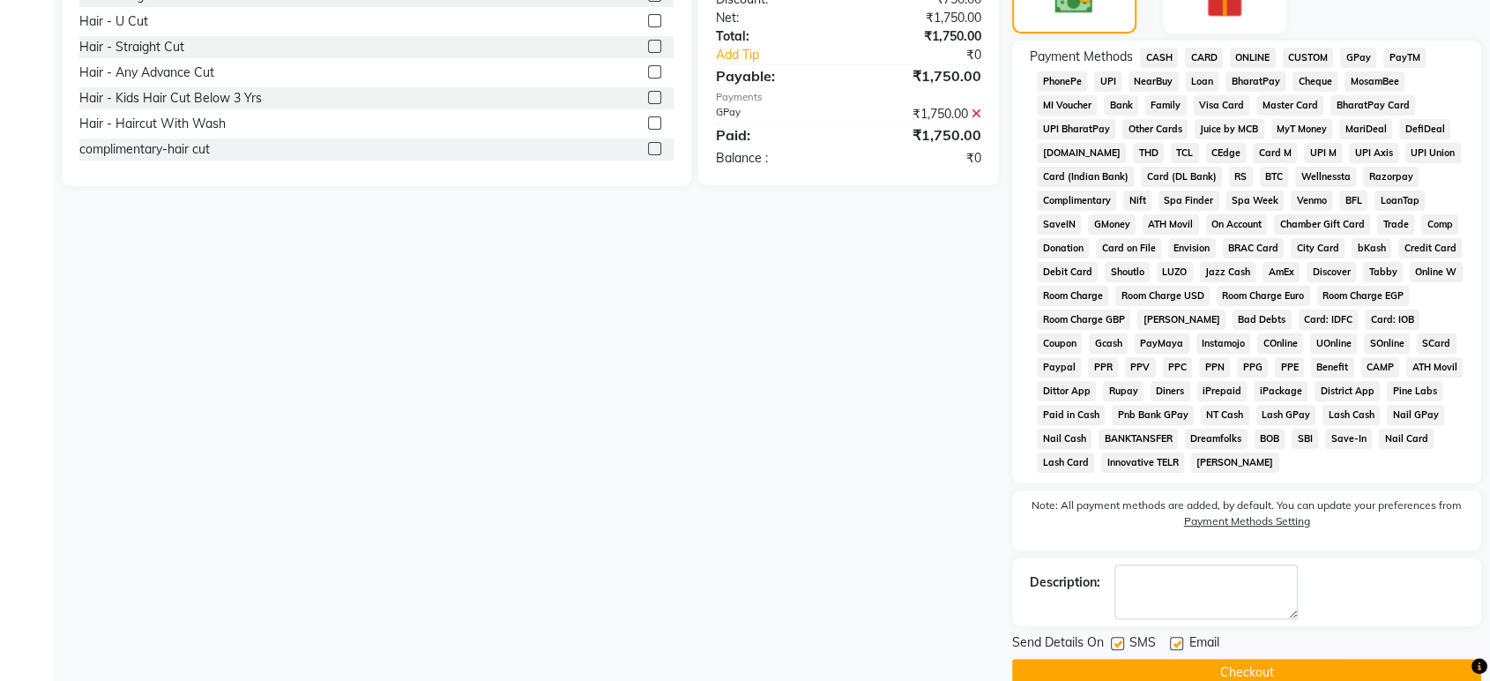
scroll to position [524, 0]
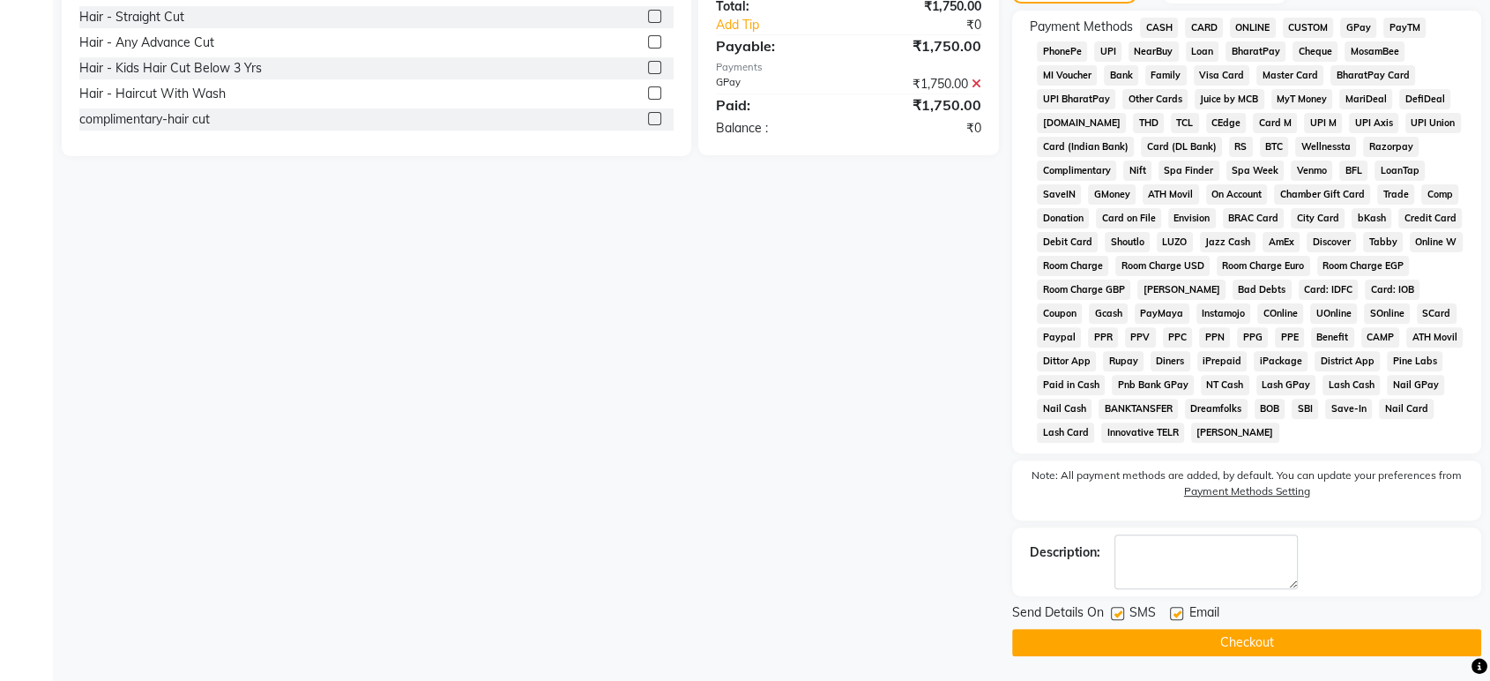
click at [1302, 647] on button "Checkout" at bounding box center [1246, 642] width 469 height 27
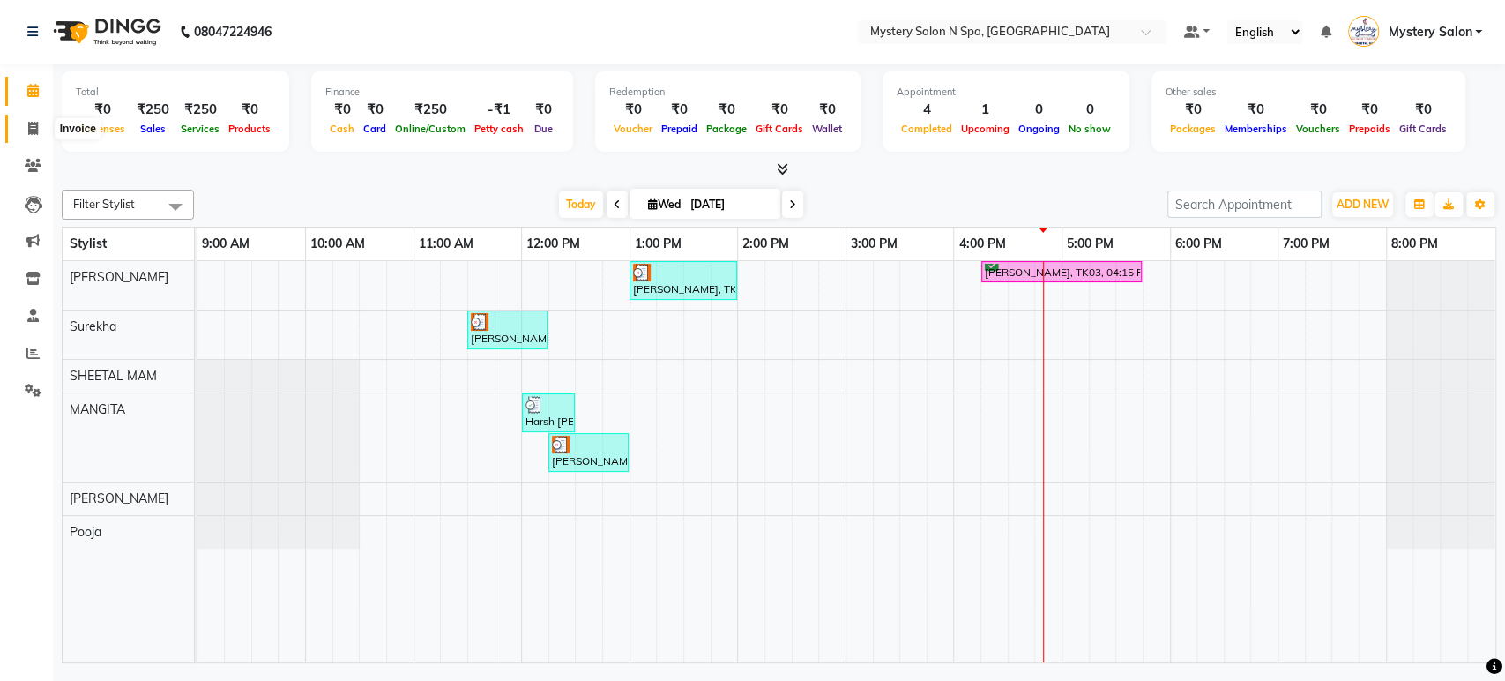
click at [33, 123] on icon at bounding box center [33, 128] width 10 height 13
select select "142"
select select "service"
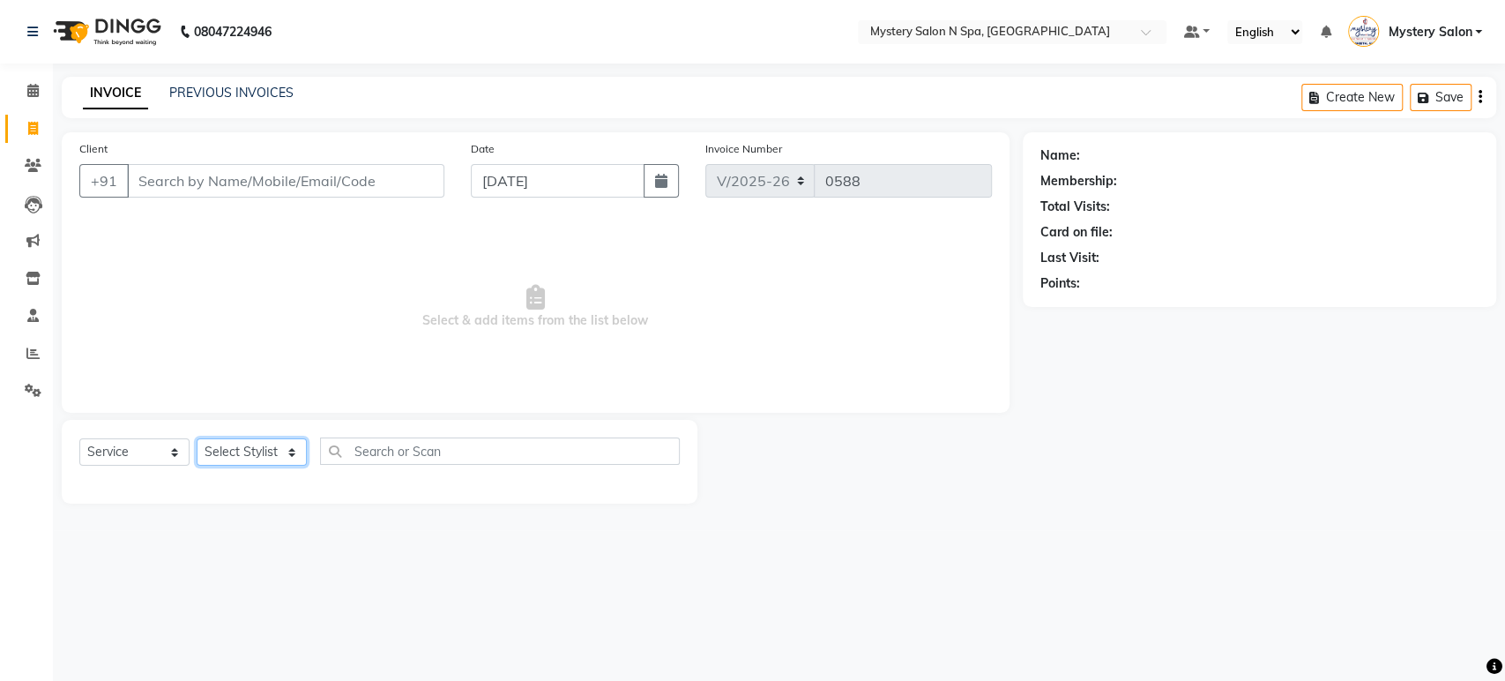
click at [226, 453] on select "Select Stylist Alim Salmani Choi MANGITA Mystery Salon Pooja SHEETAL MAM Surekha" at bounding box center [252, 451] width 110 height 27
select select "4169"
click at [197, 438] on select "Select Stylist Alim Salmani Choi MANGITA Mystery Salon Pooja SHEETAL MAM Surekha" at bounding box center [252, 451] width 110 height 27
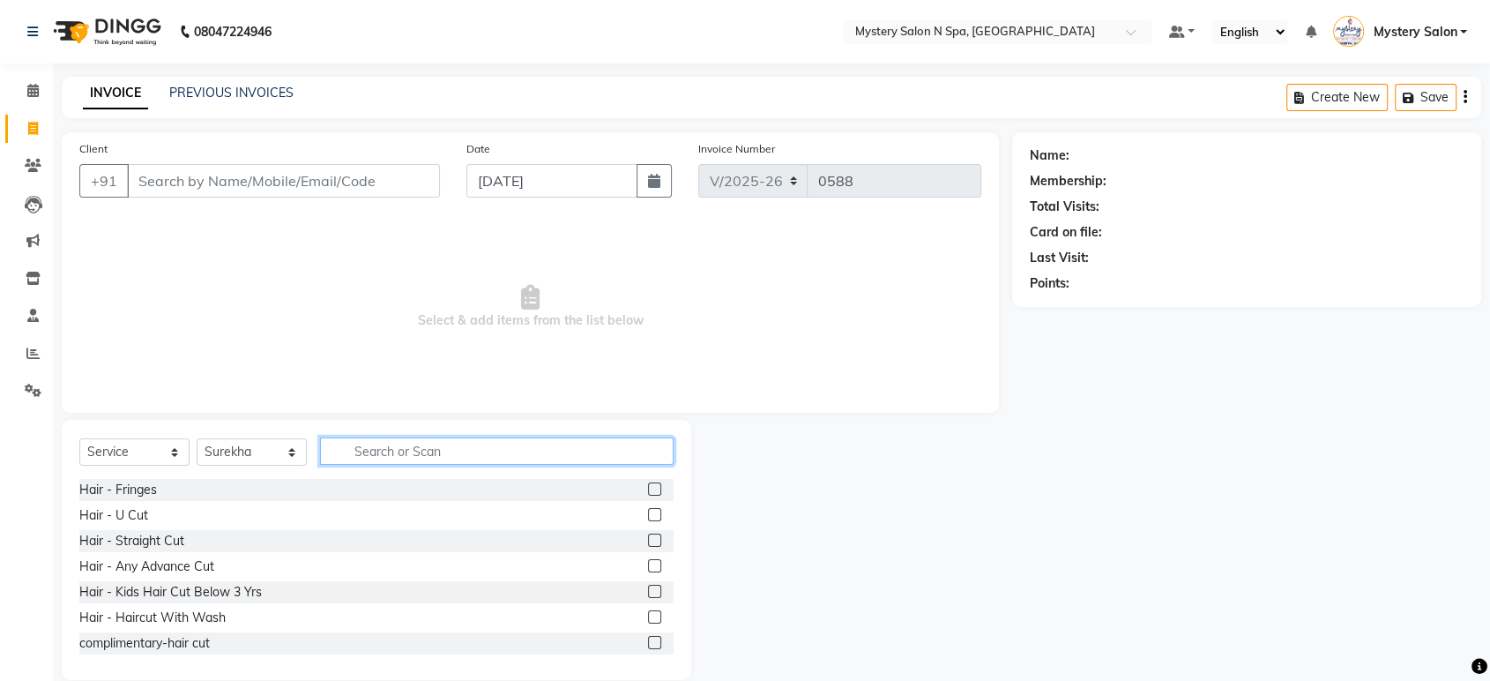
drag, startPoint x: 428, startPoint y: 455, endPoint x: 432, endPoint y: 434, distance: 21.6
click at [430, 447] on input "text" at bounding box center [497, 450] width 354 height 27
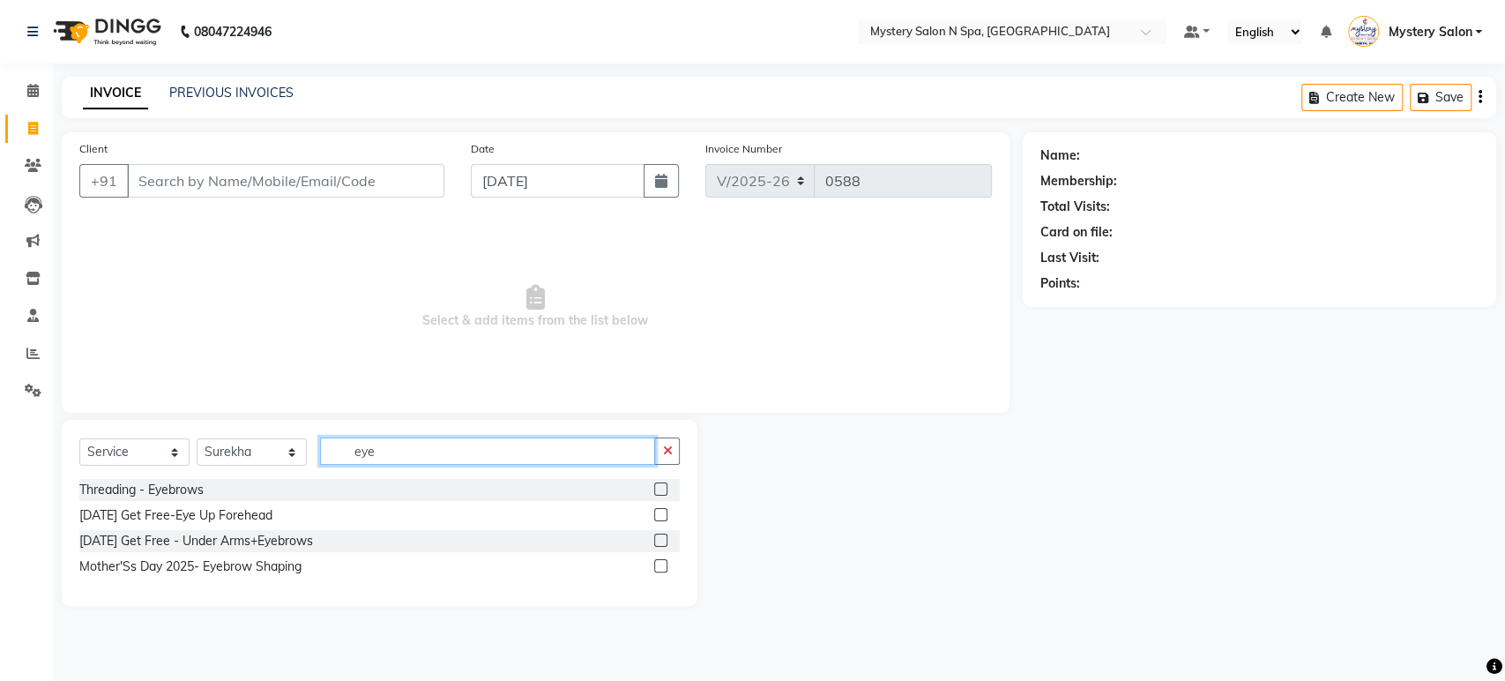
type input "eye"
click at [657, 490] on label at bounding box center [660, 488] width 13 height 13
click at [657, 490] on input "checkbox" at bounding box center [659, 489] width 11 height 11
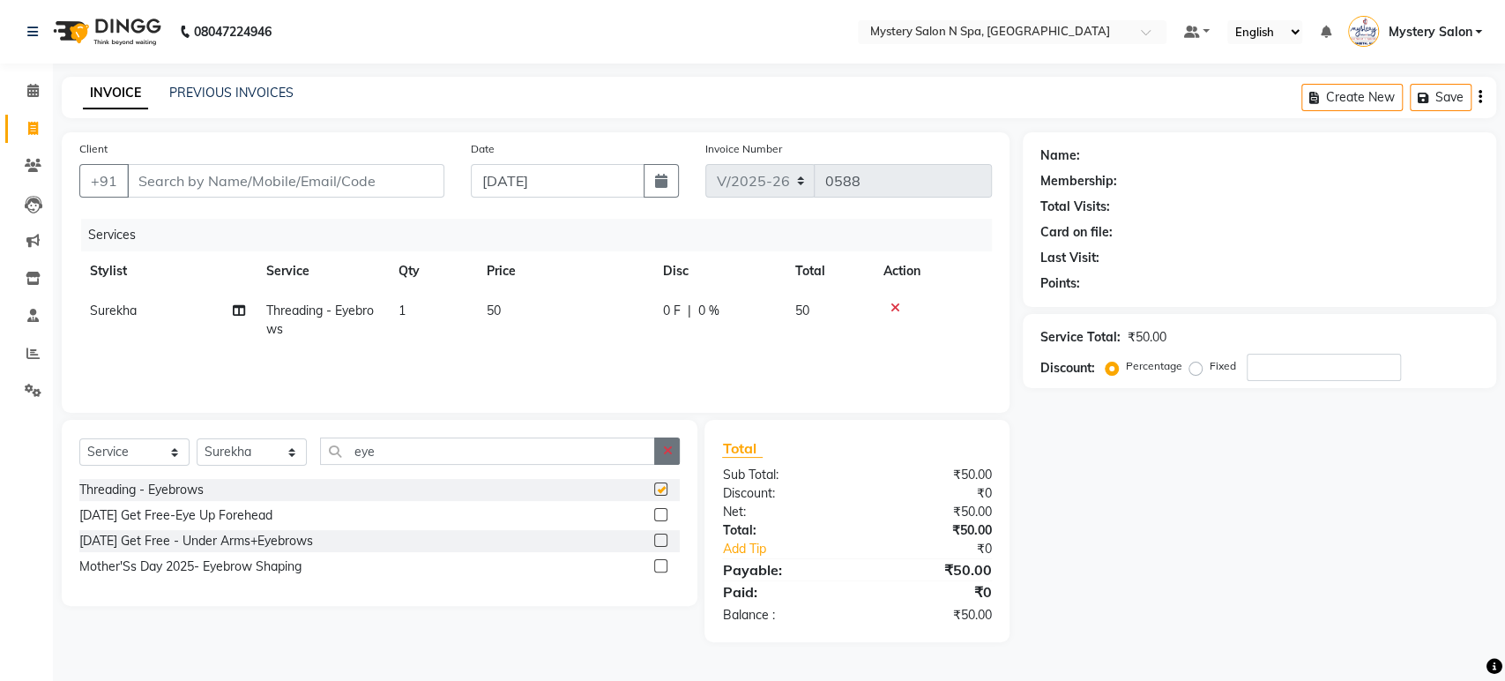
checkbox input "false"
click at [667, 454] on icon "button" at bounding box center [667, 450] width 10 height 12
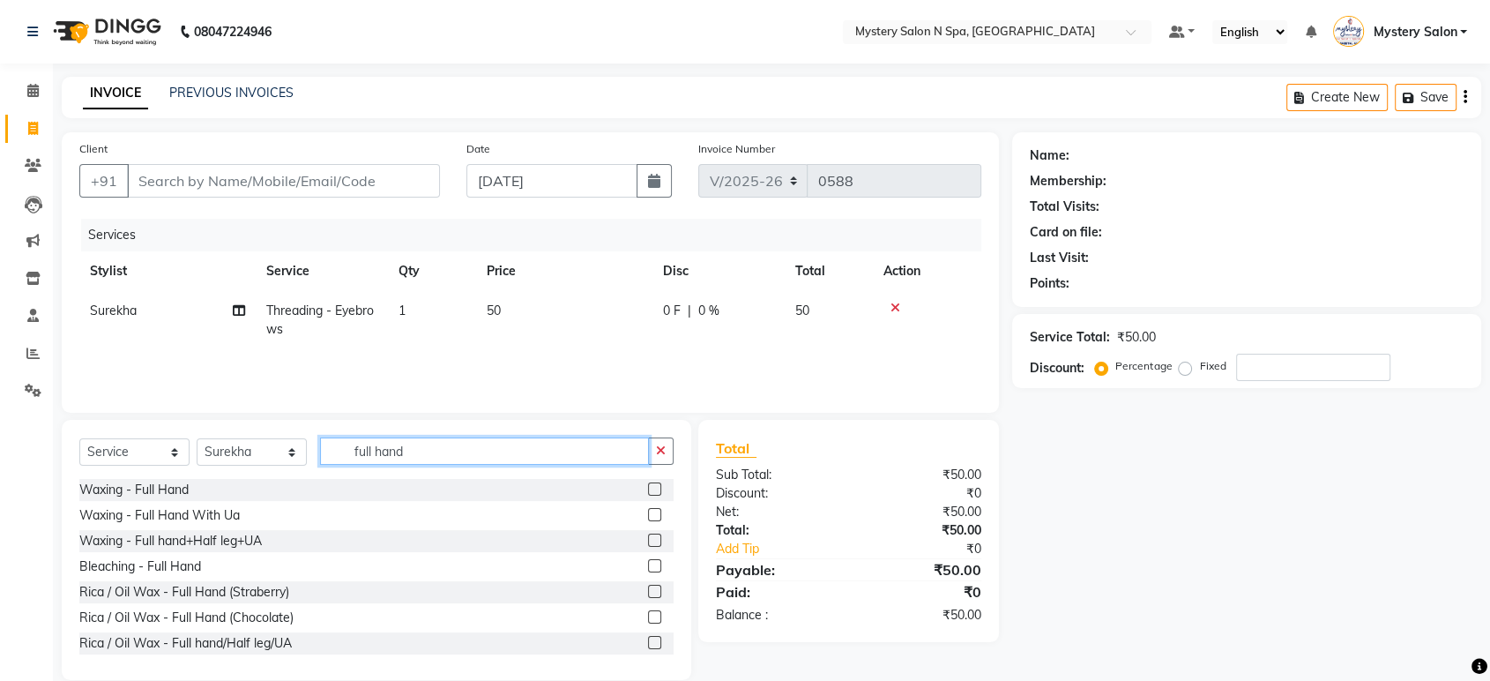
type input "full hand"
click at [648, 613] on label at bounding box center [654, 616] width 13 height 13
click at [648, 613] on input "checkbox" at bounding box center [653, 617] width 11 height 11
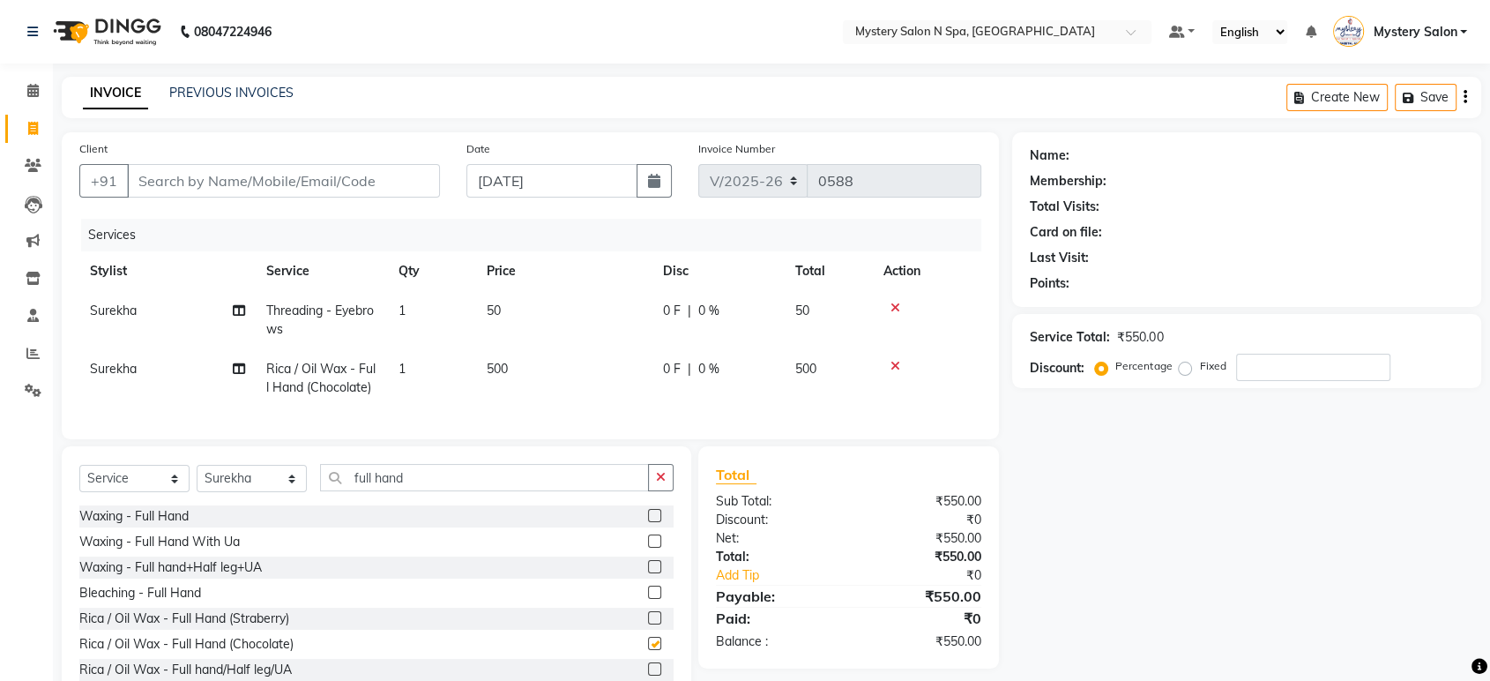
checkbox input "false"
click at [227, 183] on input "Client" at bounding box center [283, 181] width 313 height 34
click at [362, 175] on input "Client" at bounding box center [283, 181] width 313 height 34
type input "9"
type input "0"
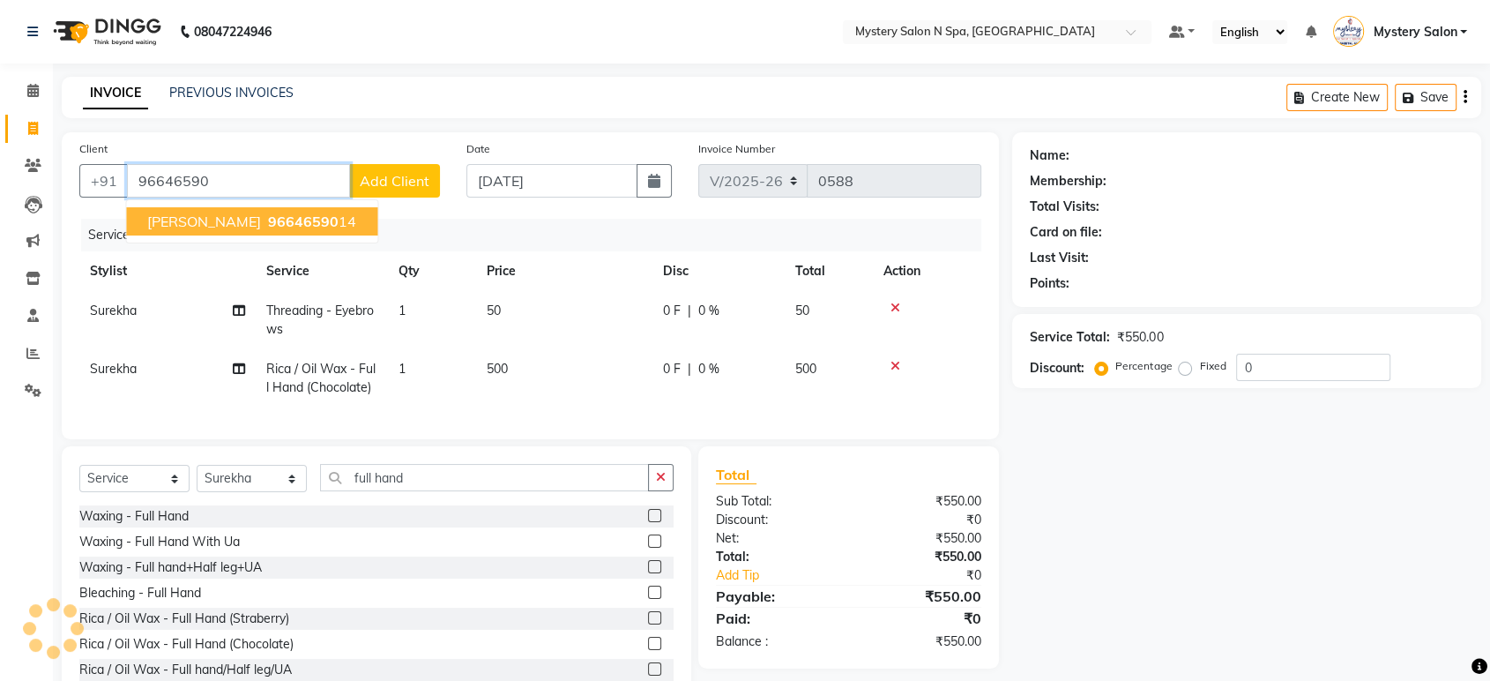
click at [292, 226] on span "96646590" at bounding box center [303, 221] width 71 height 18
type input "9664659014"
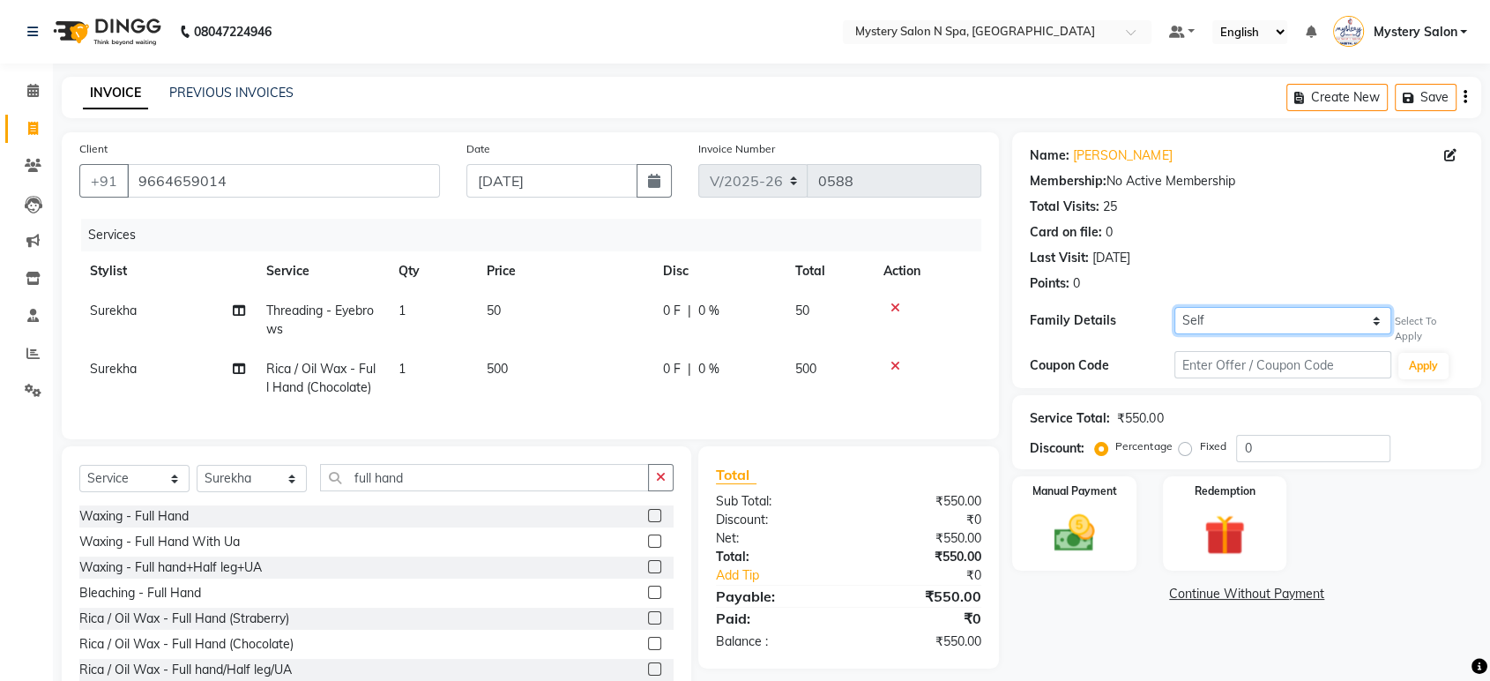
click at [1231, 321] on select "Self VIDHI MHETA" at bounding box center [1282, 320] width 217 height 27
click at [1174, 307] on select "Self VIDHI MHETA" at bounding box center [1282, 320] width 217 height 27
click at [1221, 313] on select "Self VIDHI MHETA" at bounding box center [1282, 320] width 217 height 27
select select "self"
click at [1174, 307] on select "Self VIDHI MHETA" at bounding box center [1282, 320] width 217 height 27
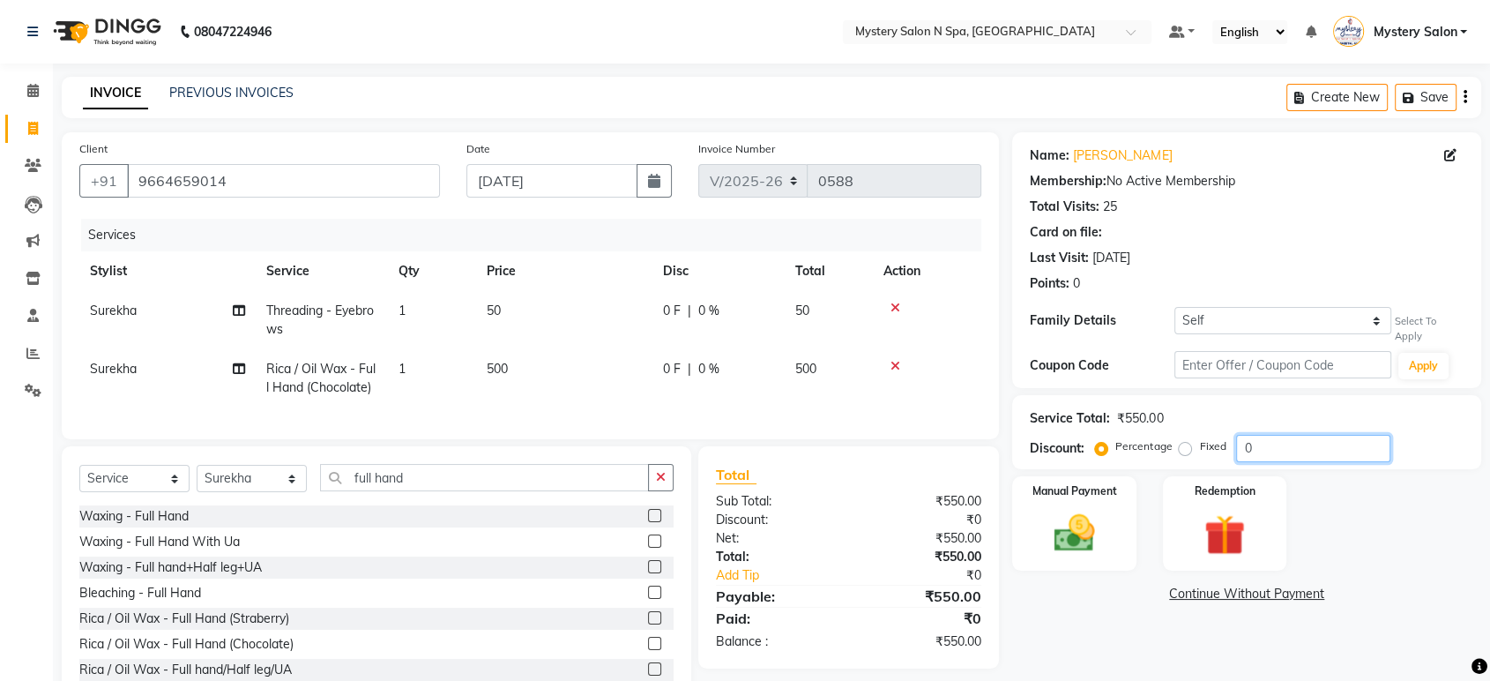
click at [1270, 448] on input "0" at bounding box center [1313, 448] width 154 height 27
click at [1066, 513] on img at bounding box center [1074, 533] width 69 height 49
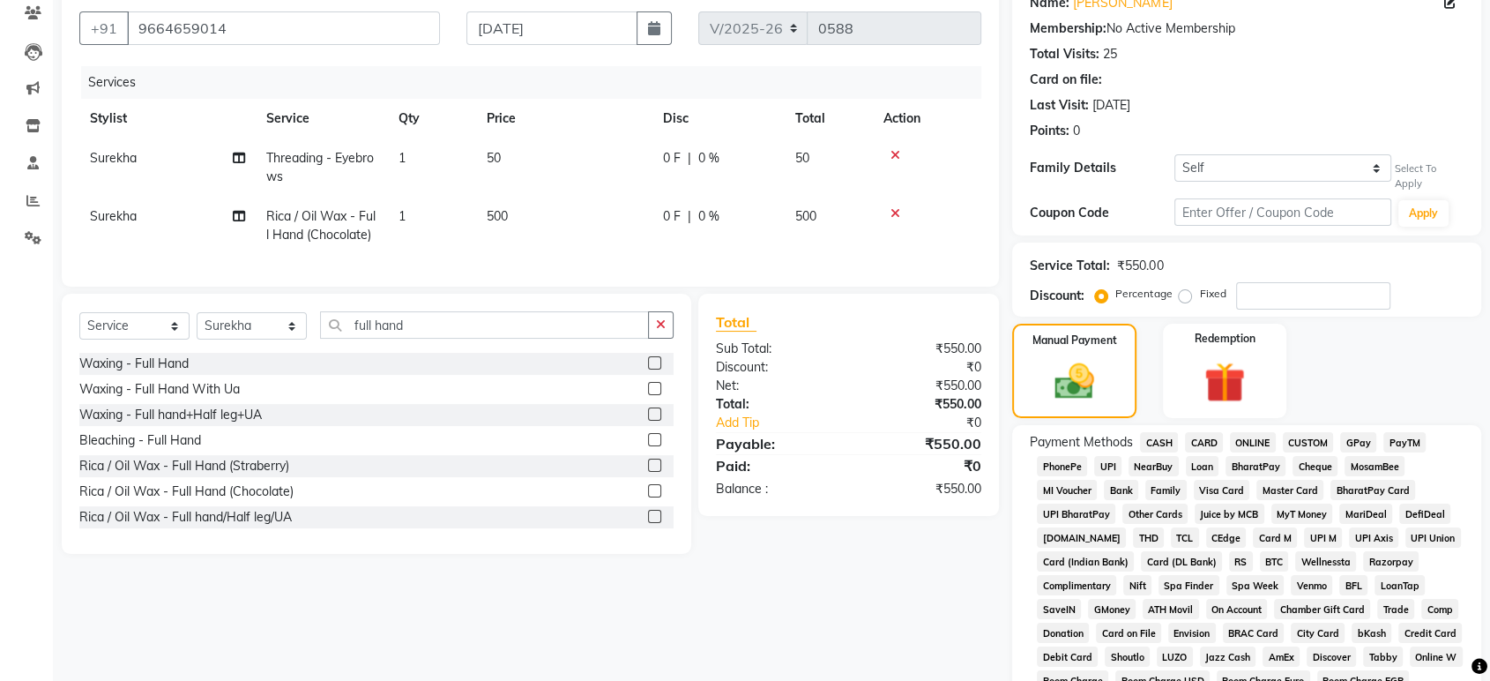
scroll to position [154, 0]
click at [261, 333] on select "Select Stylist Alim Salmani Choi MANGITA Mystery Salon Pooja SHEETAL MAM Surekha" at bounding box center [252, 323] width 110 height 27
click at [197, 325] on select "Select Stylist Alim Salmani Choi MANGITA Mystery Salon Pooja SHEETAL MAM Surekha" at bounding box center [252, 323] width 110 height 27
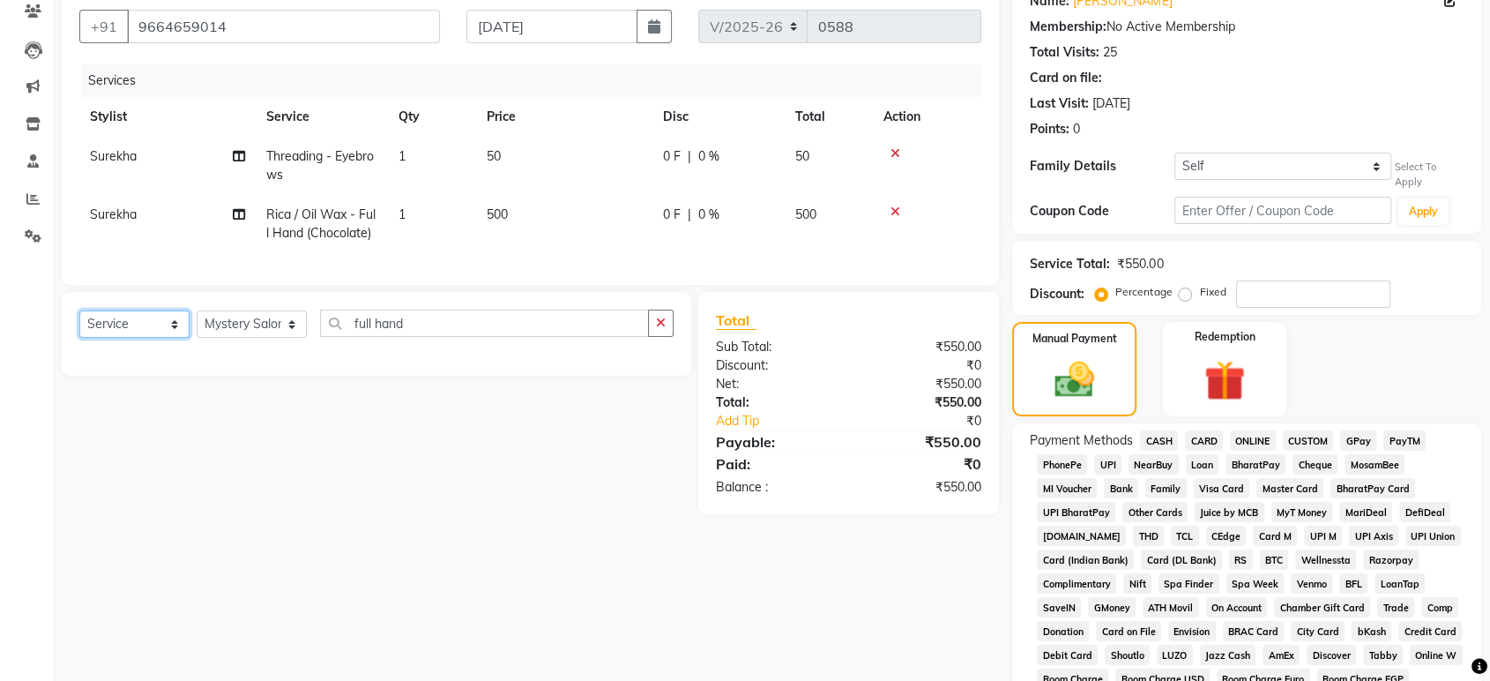
click at [150, 338] on select "Select Service Product Membership Package Voucher Prepaid Gift Card" at bounding box center [134, 323] width 110 height 27
click at [79, 325] on select "Select Service Product Membership Package Voucher Prepaid Gift Card" at bounding box center [134, 323] width 110 height 27
click at [256, 337] on select "Select Stylist Alim Salmani Choi MANGITA Mystery Salon Pooja SHEETAL MAM Surekha" at bounding box center [252, 323] width 110 height 27
select select "4215"
click at [197, 325] on select "Select Stylist Alim Salmani Choi MANGITA Mystery Salon Pooja SHEETAL MAM Surekha" at bounding box center [252, 323] width 110 height 27
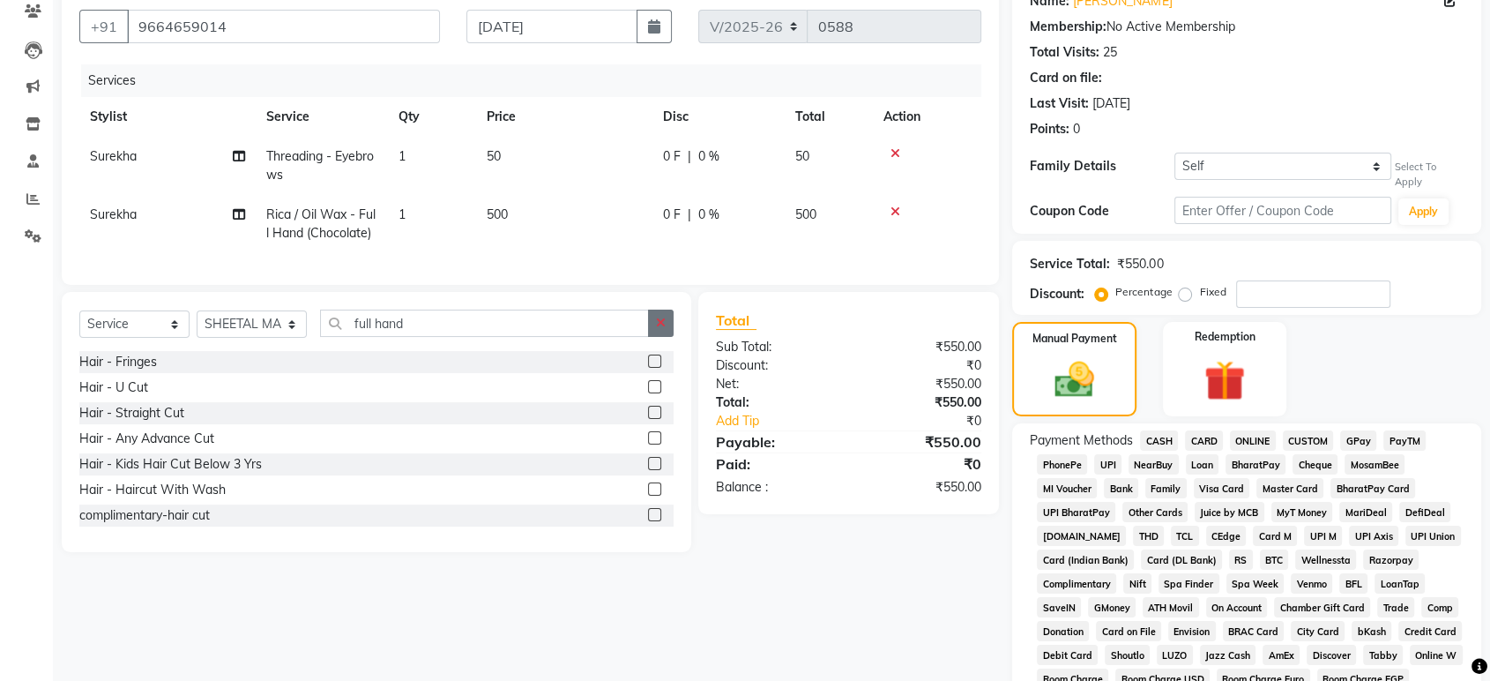
click at [663, 329] on icon "button" at bounding box center [661, 323] width 10 height 12
click at [592, 337] on input "text" at bounding box center [497, 322] width 354 height 27
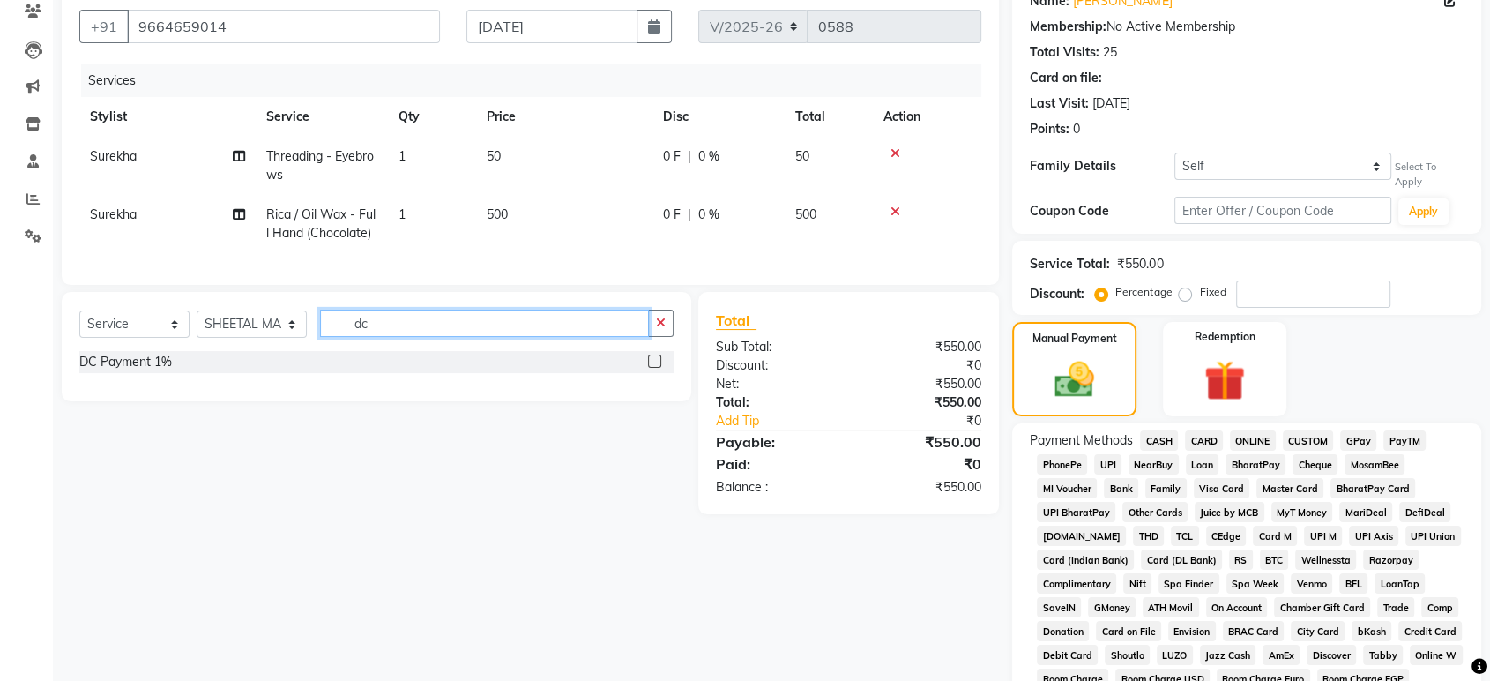
type input "dc"
click at [649, 368] on label at bounding box center [654, 360] width 13 height 13
click at [649, 368] on input "checkbox" at bounding box center [653, 361] width 11 height 11
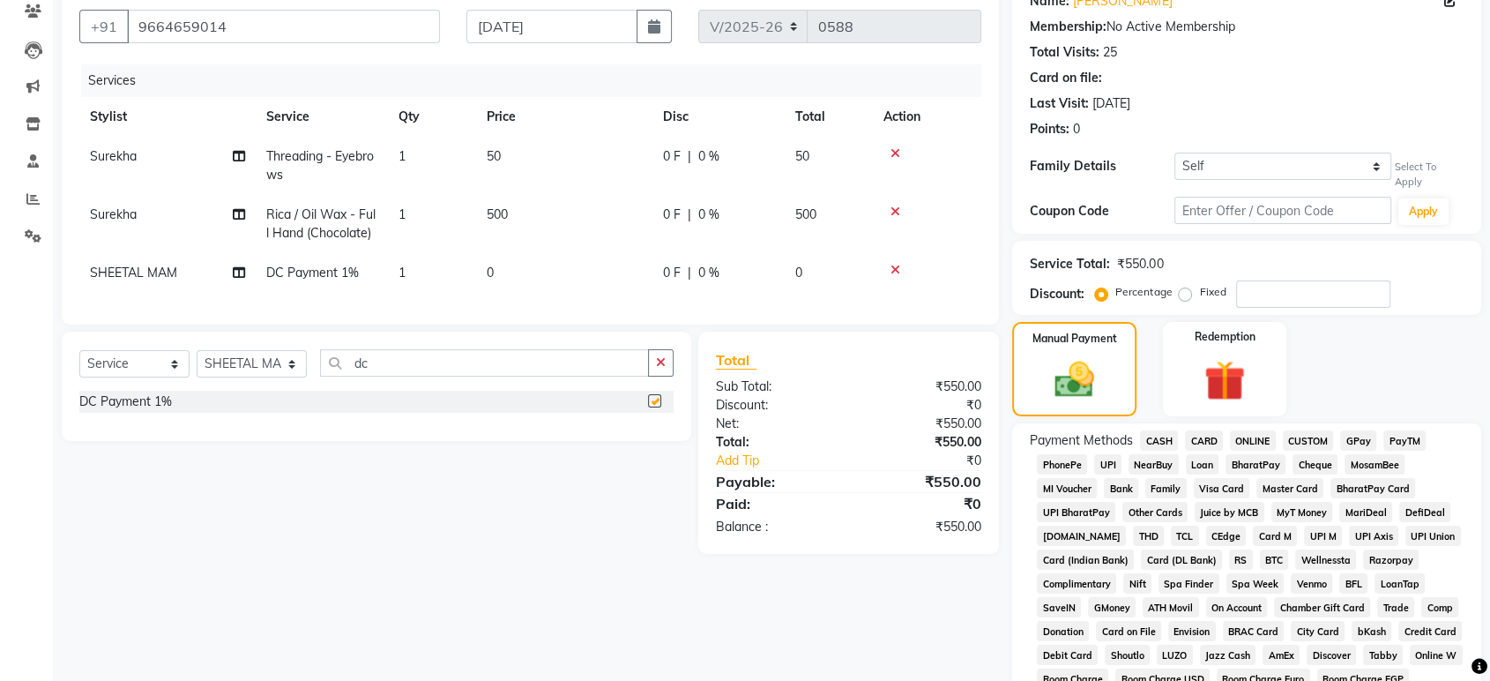
checkbox input "false"
click at [649, 375] on button "button" at bounding box center [661, 362] width 26 height 27
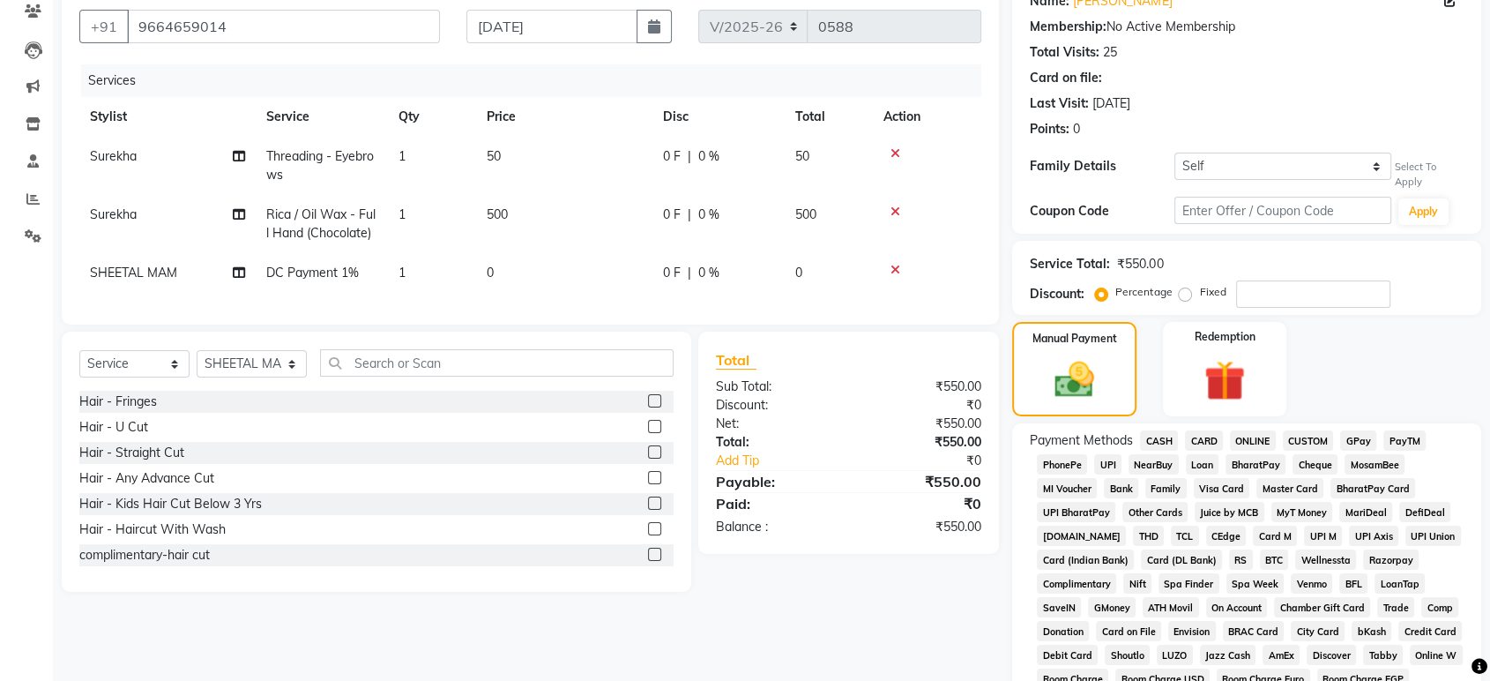
click at [581, 295] on div "Services Stylist Service Qty Price Disc Total Action Surekha Threading - Eyebro…" at bounding box center [530, 185] width 902 height 242
click at [575, 269] on td "0" at bounding box center [564, 273] width 176 height 40
select select "4215"
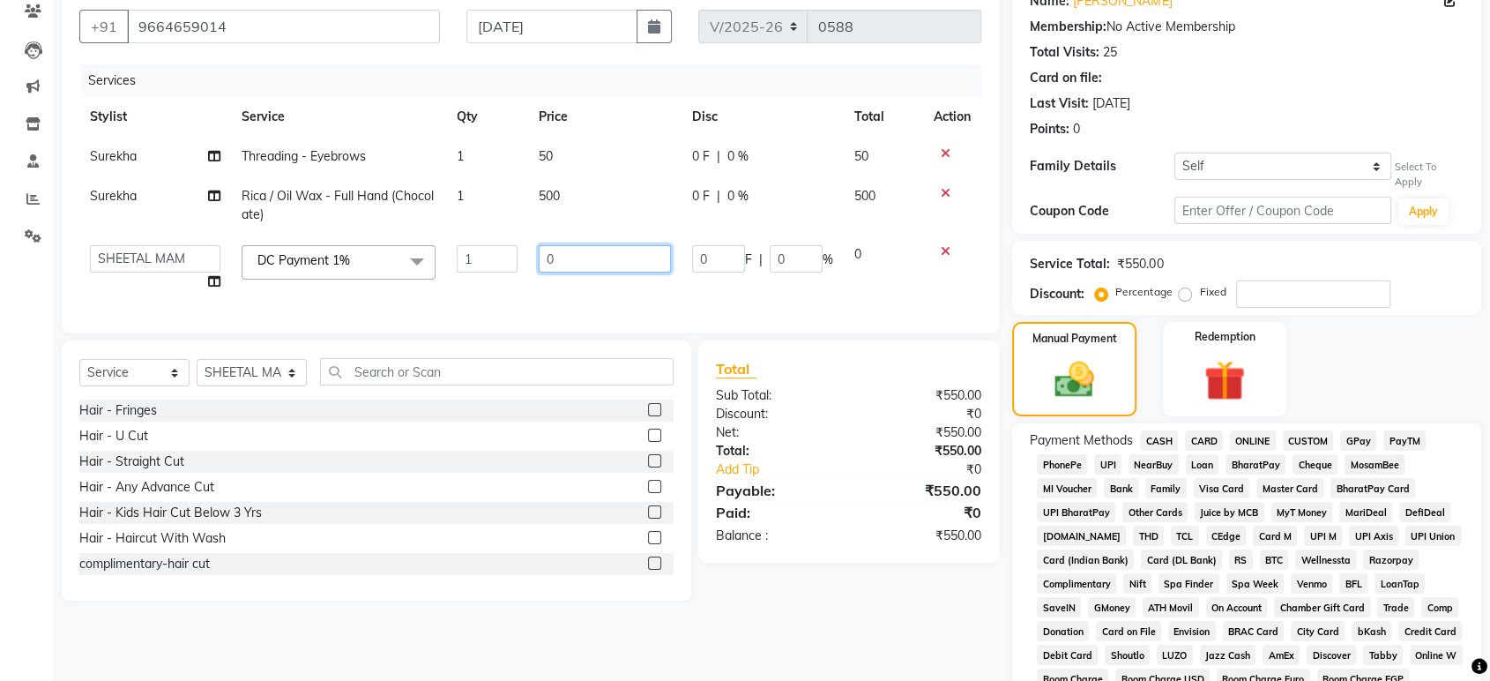
click at [575, 261] on input "0" at bounding box center [605, 258] width 132 height 27
type input "6"
click at [864, 469] on div "Total Sub Total: ₹550.00 Discount: ₹0 Net: ₹550.00 Total: ₹550.00 Add Tip ₹0 Pa…" at bounding box center [848, 451] width 265 height 187
click at [864, 469] on link "Add Tip" at bounding box center [788, 469] width 170 height 19
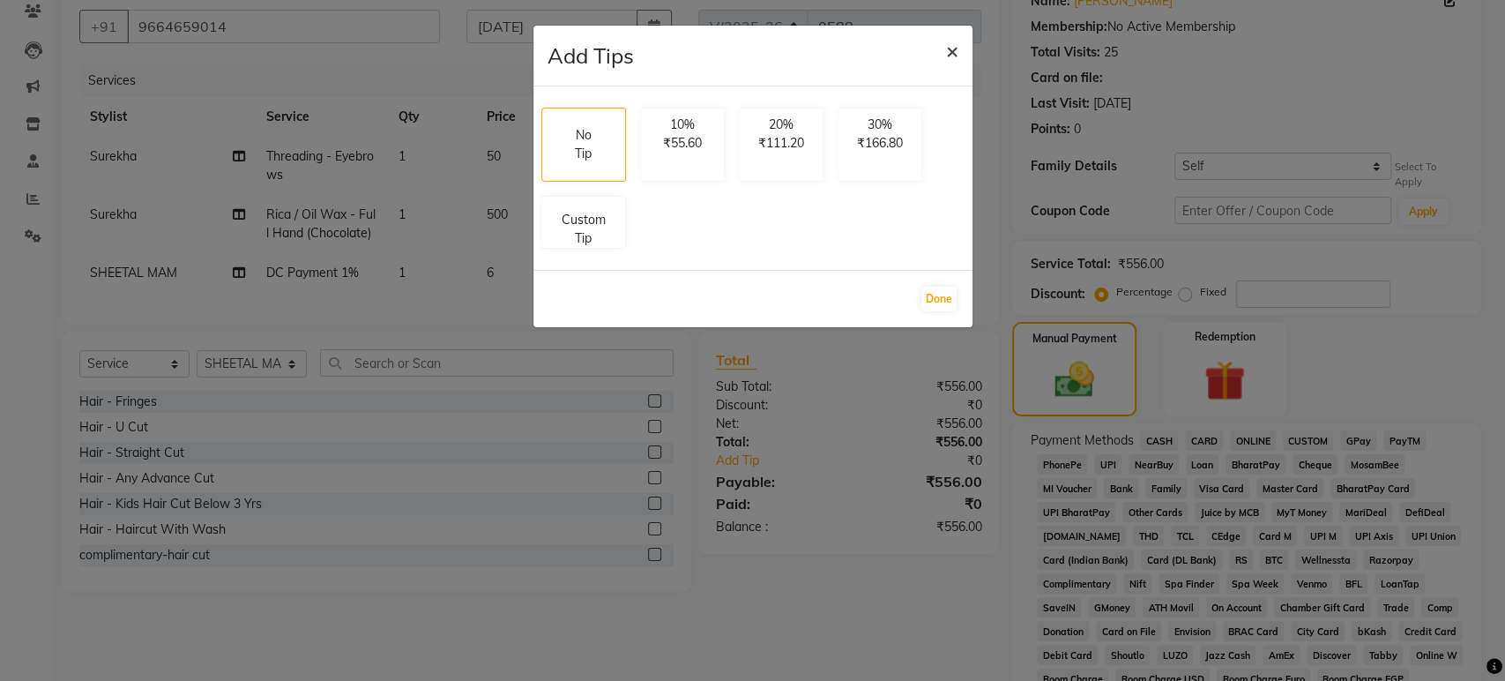
click at [952, 52] on span "×" at bounding box center [952, 50] width 12 height 26
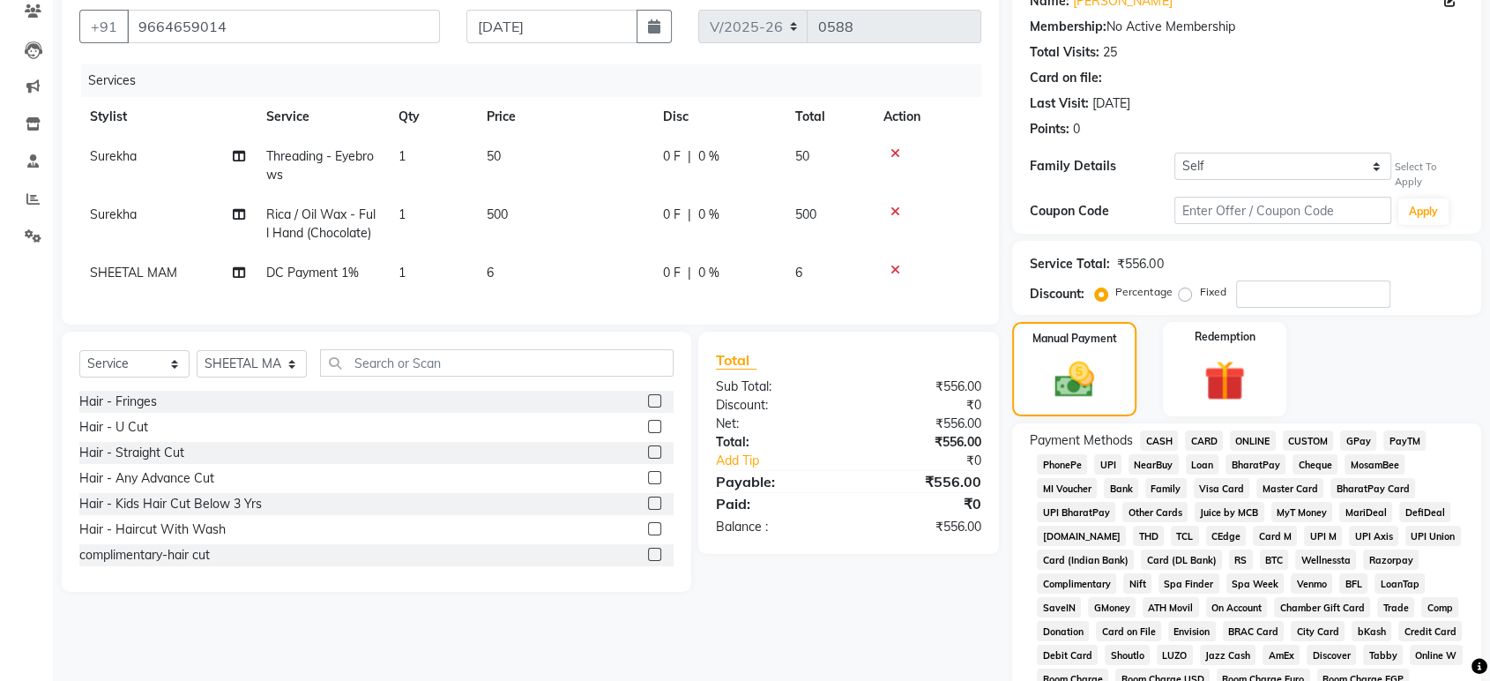
click at [1203, 440] on span "CARD" at bounding box center [1204, 440] width 38 height 20
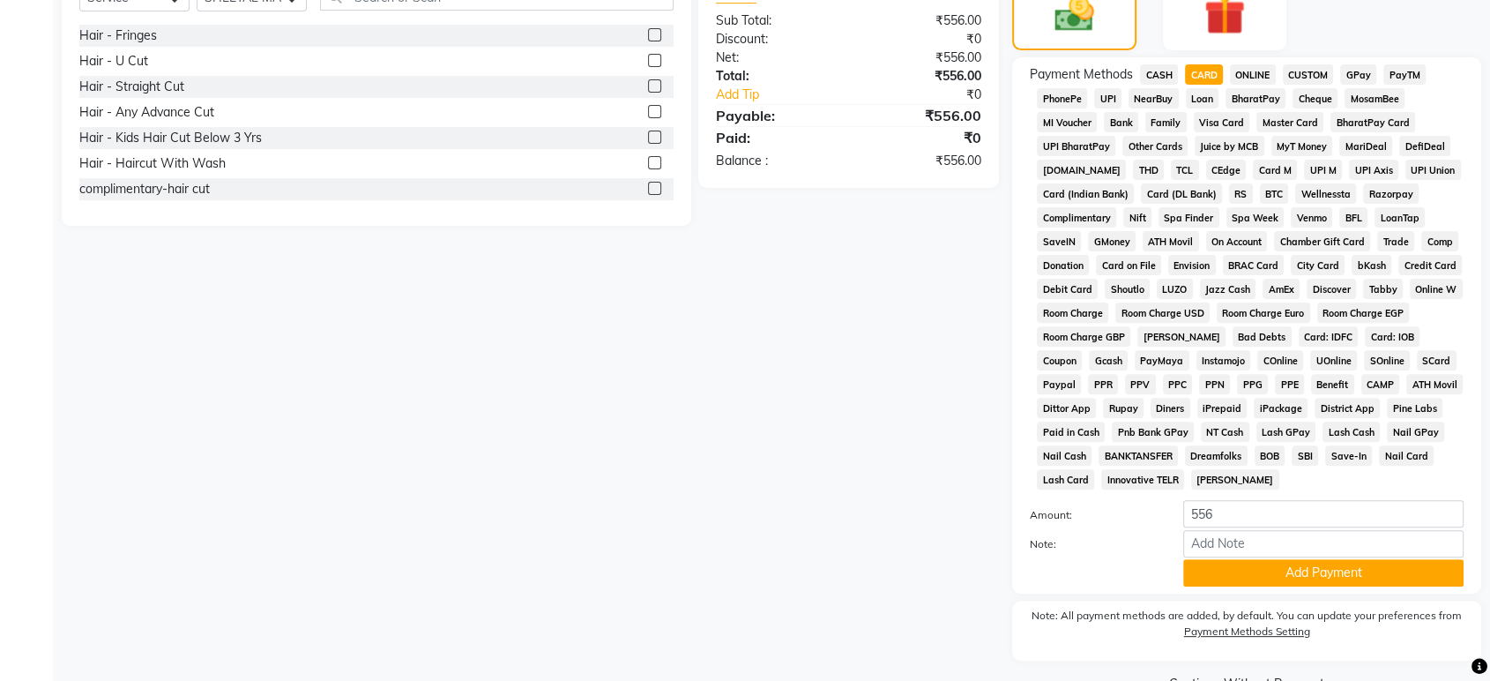
scroll to position [509, 0]
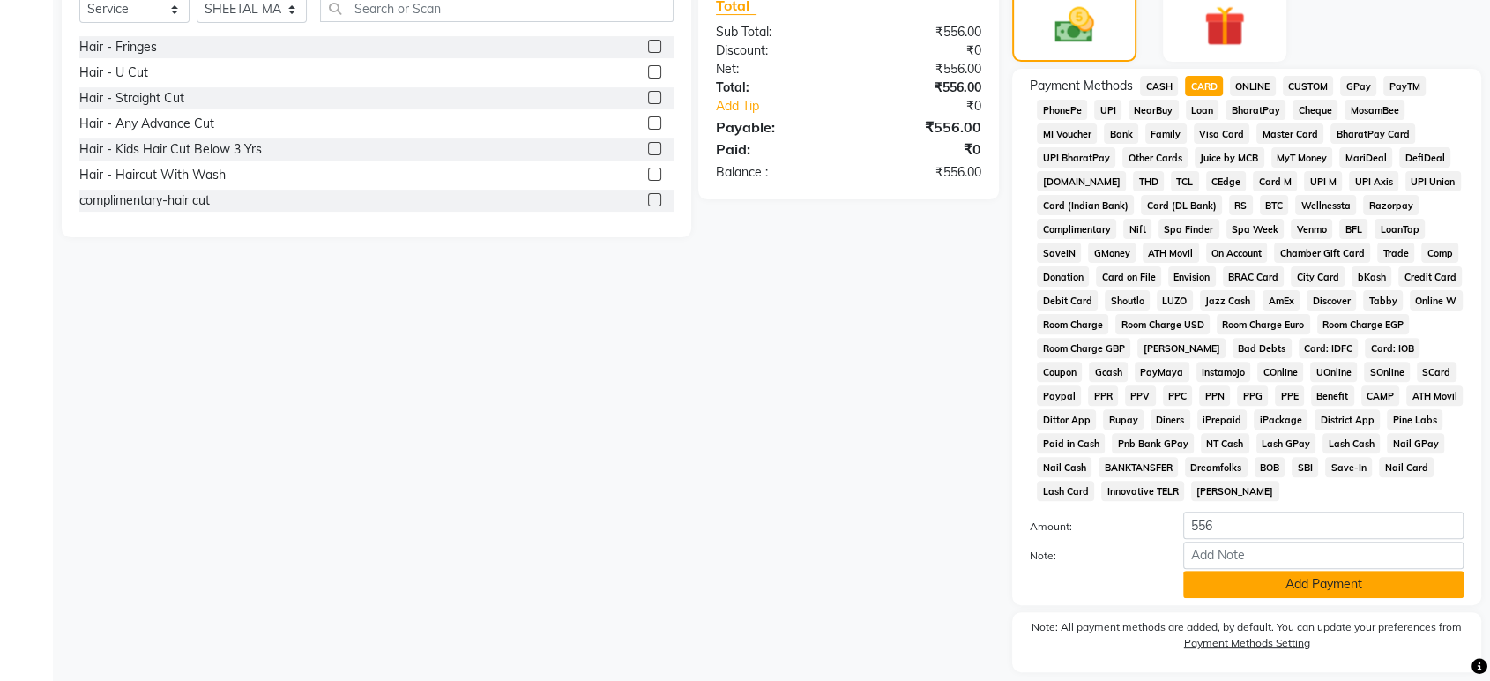
click at [1356, 588] on button "Add Payment" at bounding box center [1323, 583] width 280 height 27
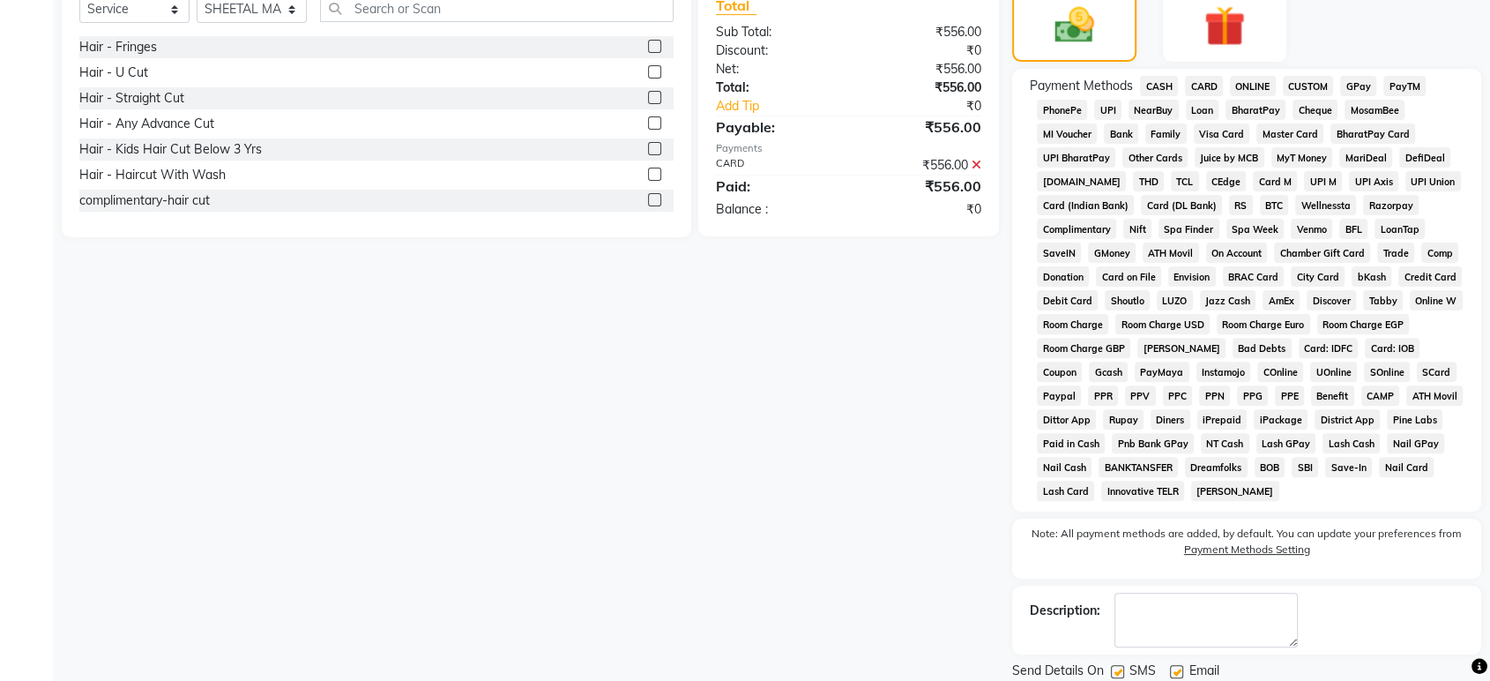
scroll to position [567, 0]
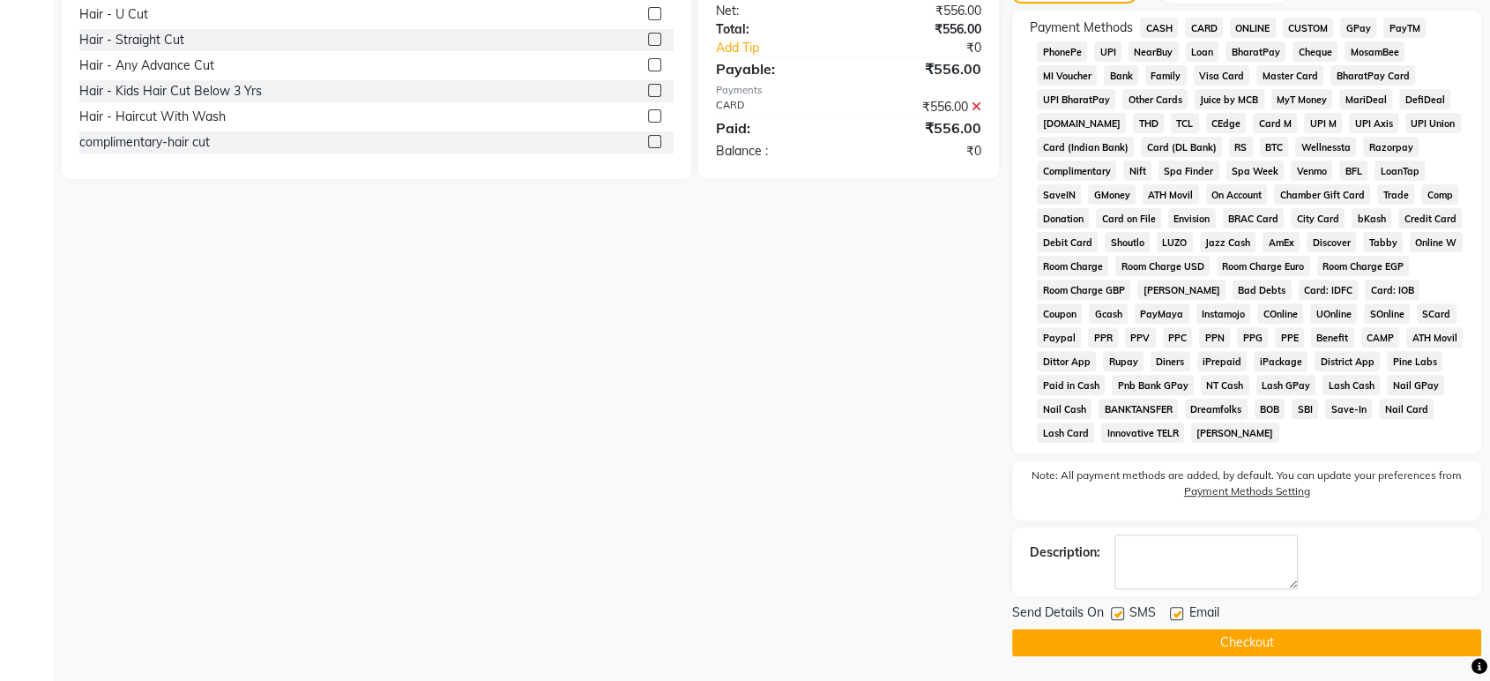
click at [1292, 633] on button "Checkout" at bounding box center [1246, 642] width 469 height 27
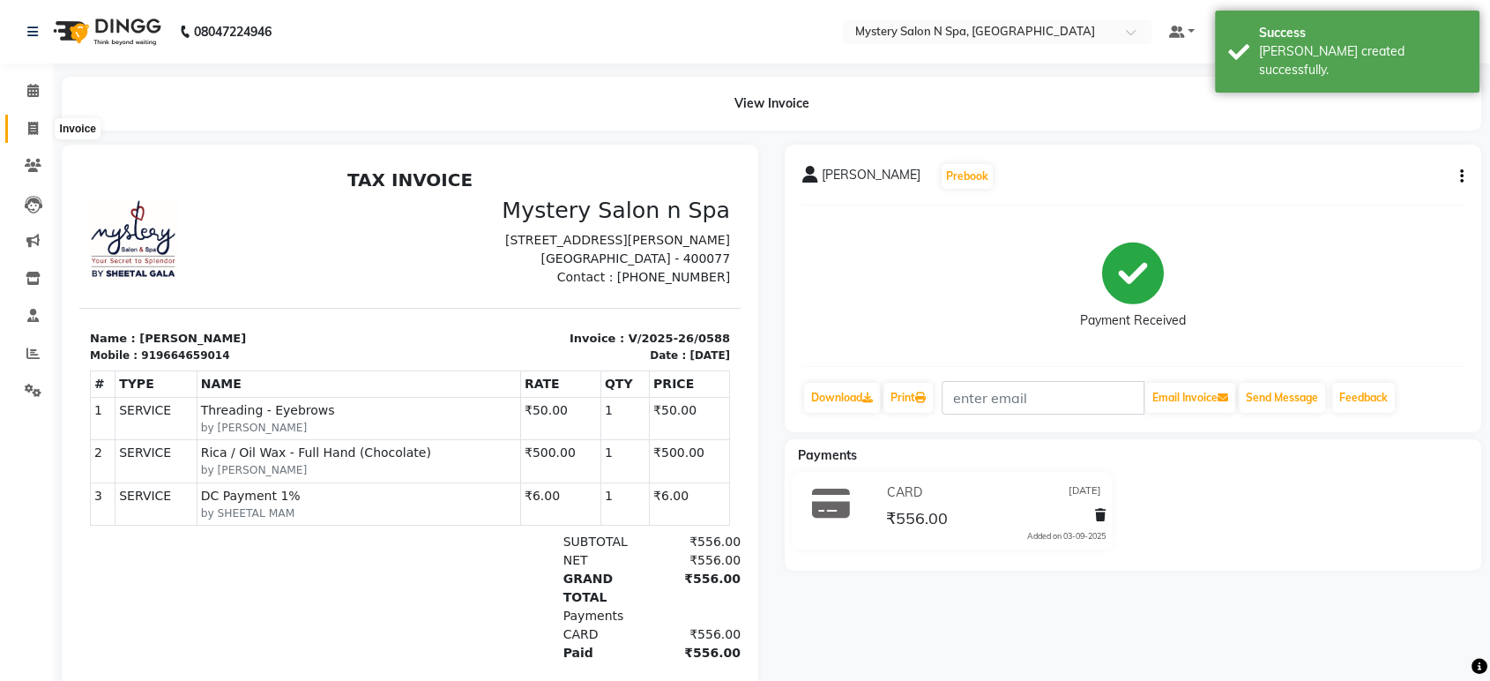
click at [28, 127] on icon at bounding box center [33, 128] width 10 height 13
select select "142"
select select "service"
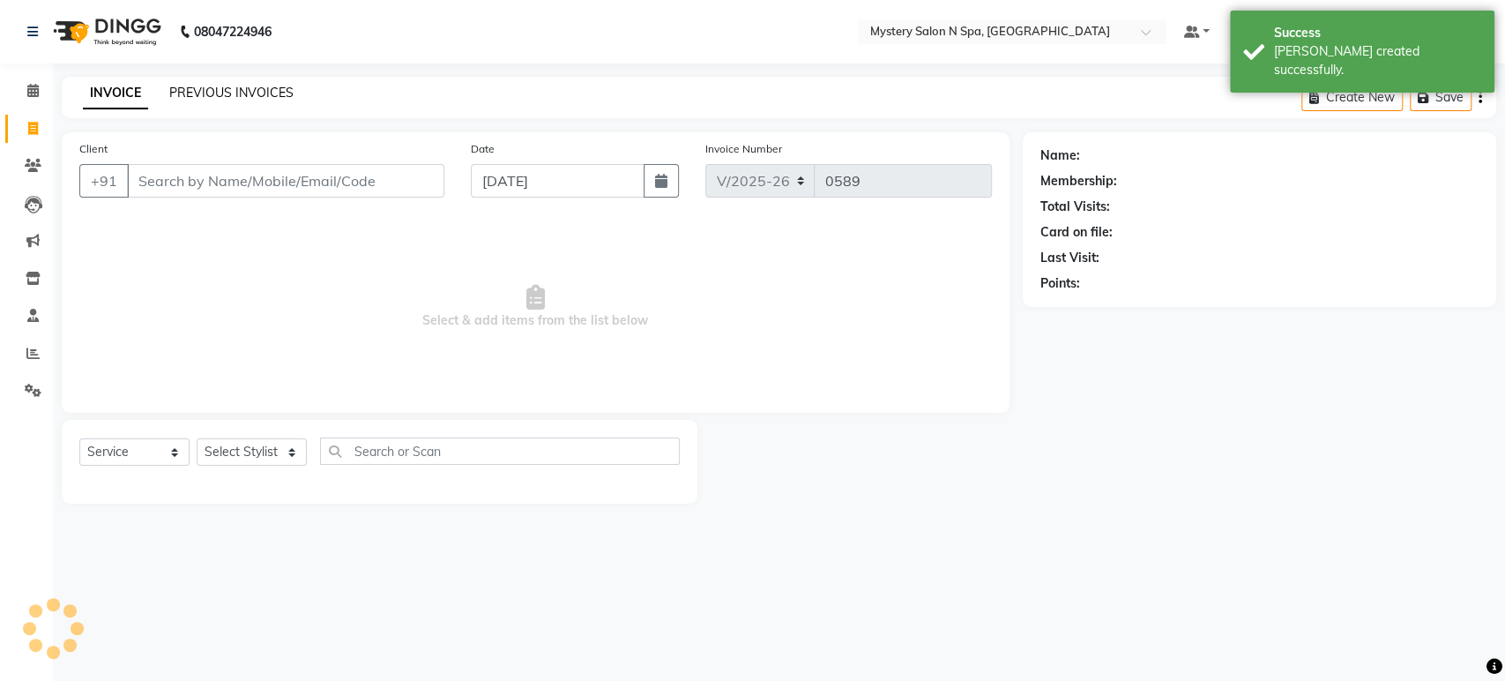
click at [204, 97] on link "PREVIOUS INVOICES" at bounding box center [231, 93] width 124 height 16
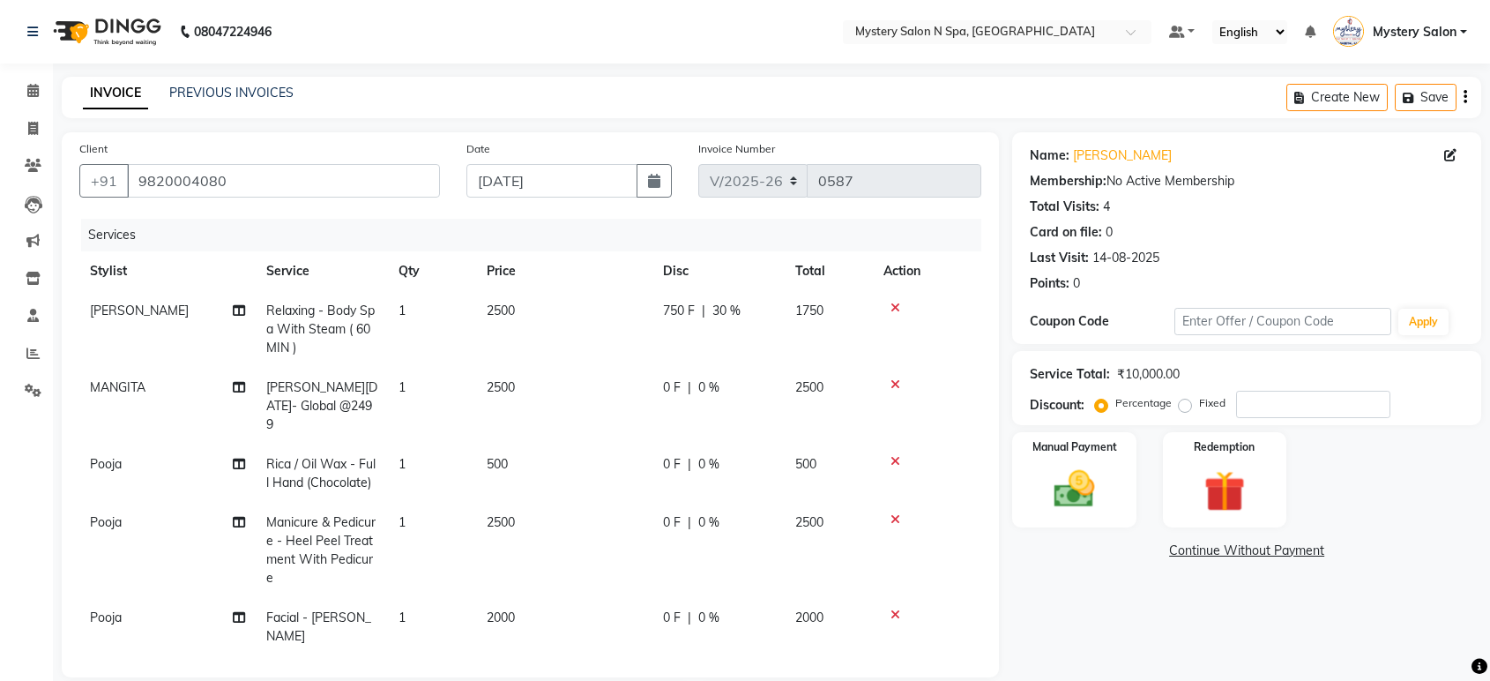
select select "142"
select select "service"
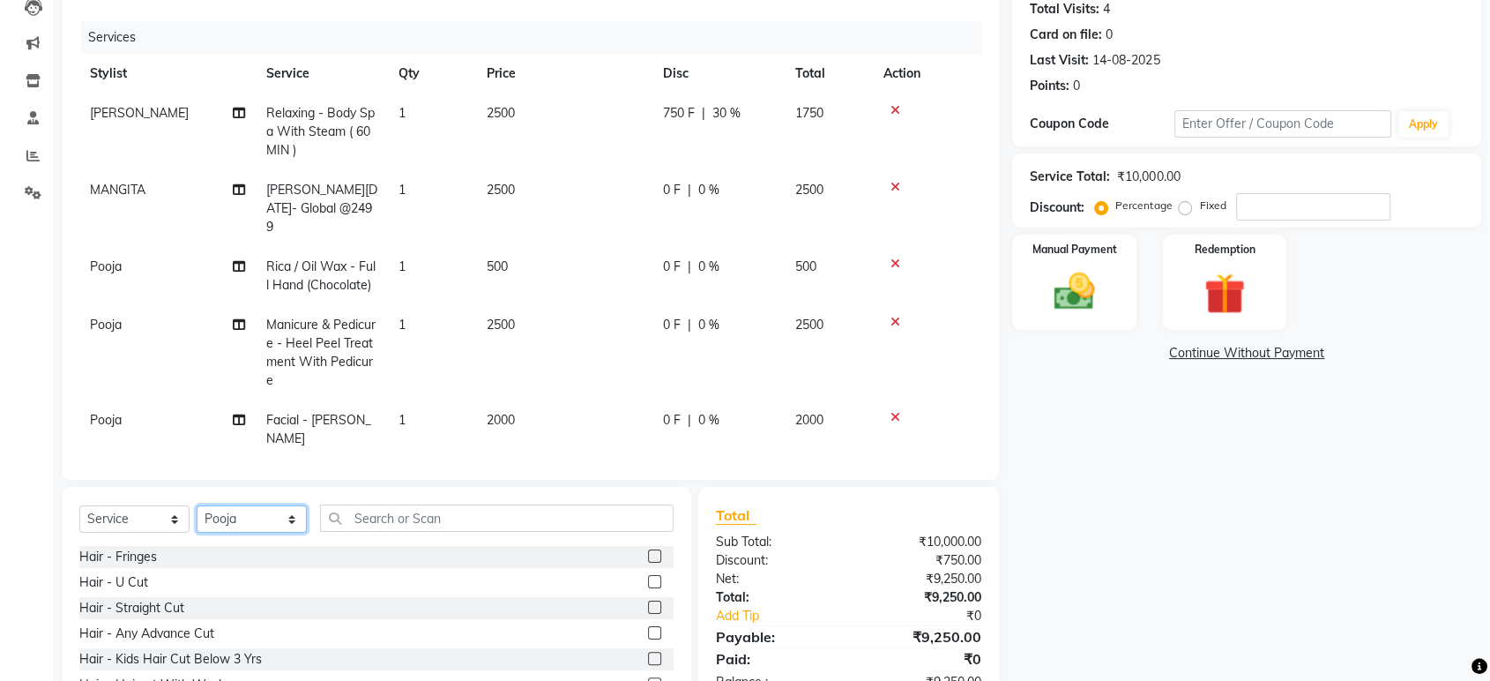
click at [231, 513] on select "Select Stylist Alim Salmani Choi MANGITA Mystery Salon Pooja SHEETAL MAM Surekha" at bounding box center [252, 518] width 110 height 27
select select "23857"
click at [197, 505] on select "Select Stylist Alim Salmani Choi MANGITA Mystery Salon Pooja SHEETAL MAM Surekha" at bounding box center [252, 518] width 110 height 27
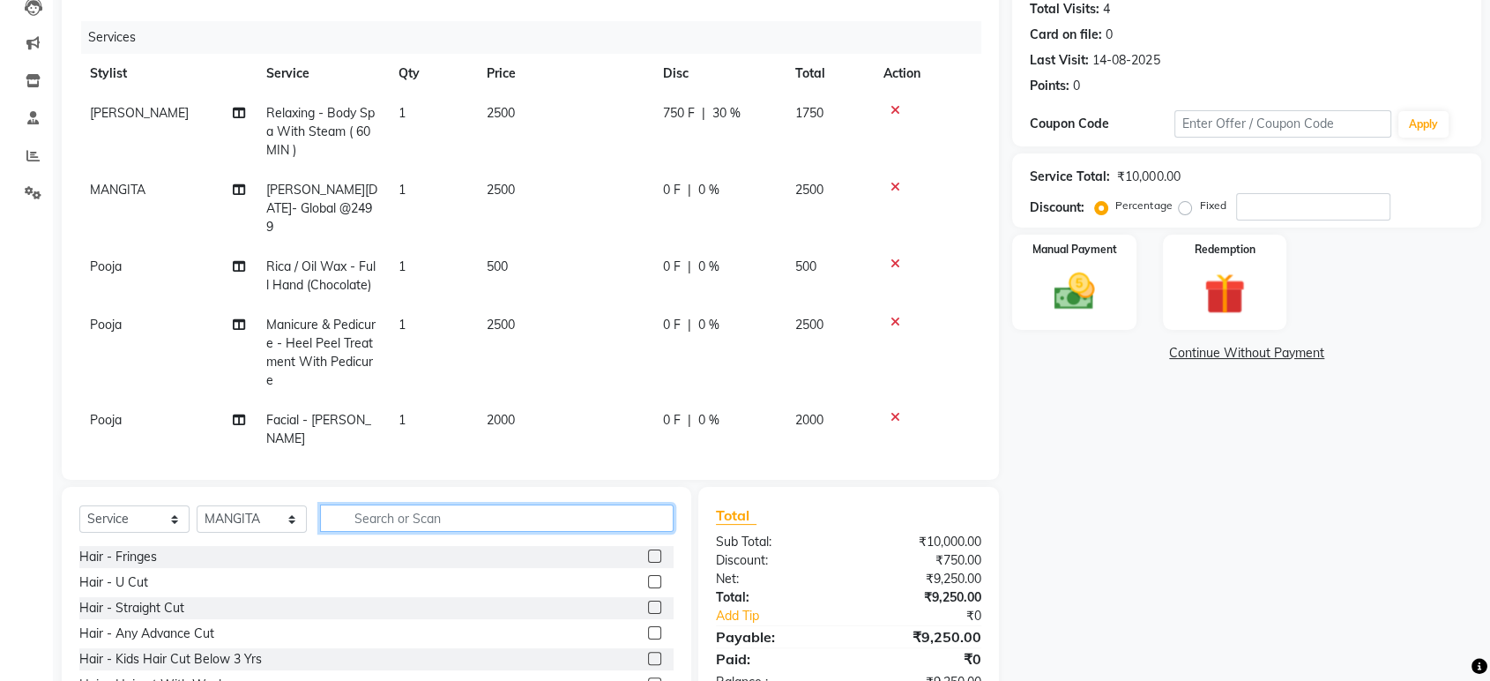
click at [387, 520] on input "text" at bounding box center [497, 517] width 354 height 27
type input "gel poli"
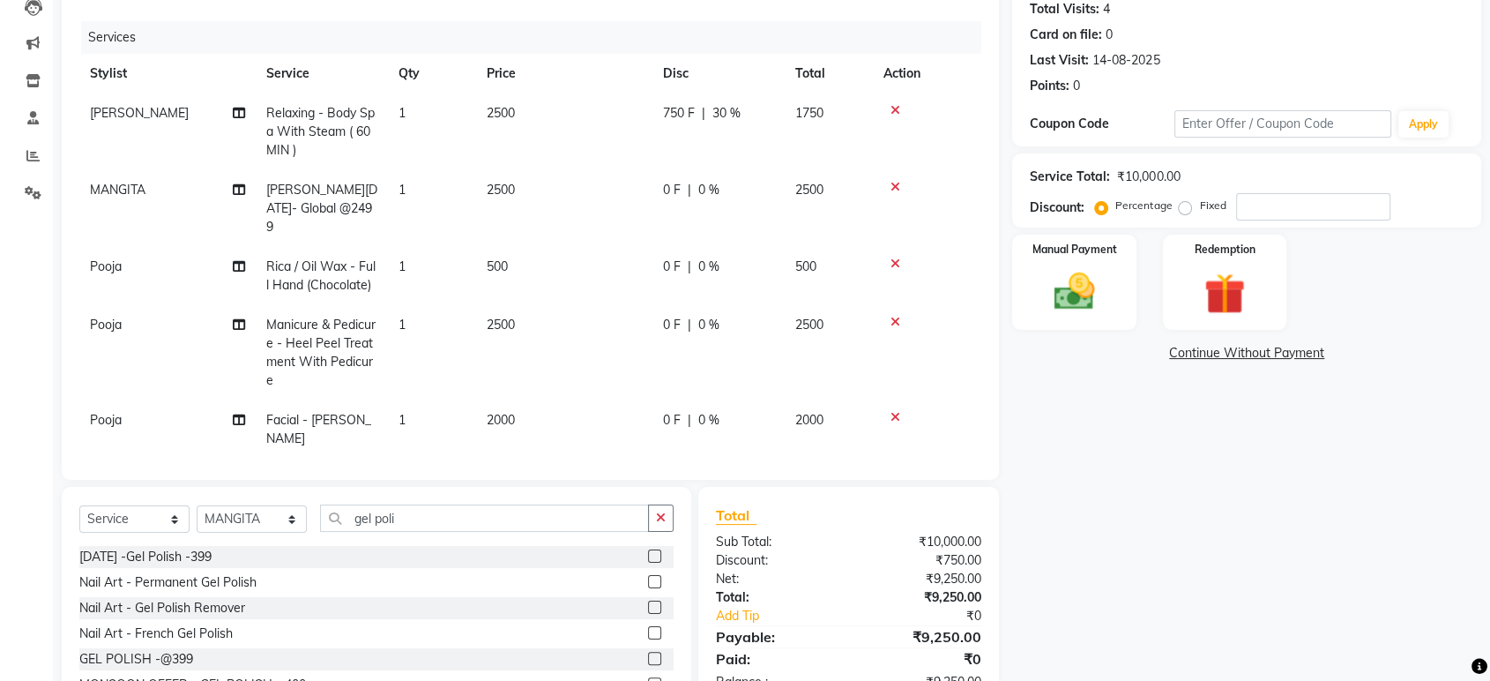
click at [648, 555] on label at bounding box center [654, 555] width 13 height 13
click at [648, 555] on input "checkbox" at bounding box center [653, 556] width 11 height 11
checkbox input "false"
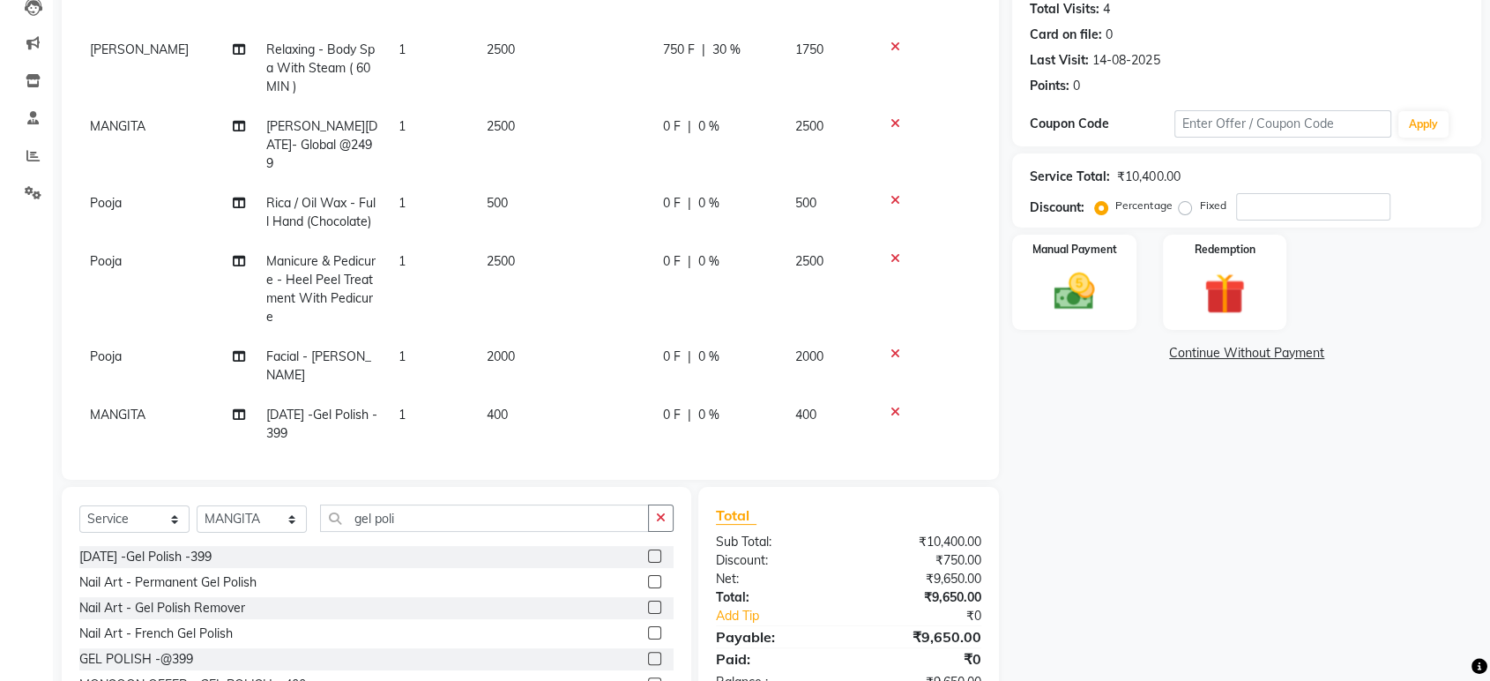
scroll to position [64, 0]
click at [518, 395] on td "400" at bounding box center [564, 423] width 176 height 58
select select "23857"
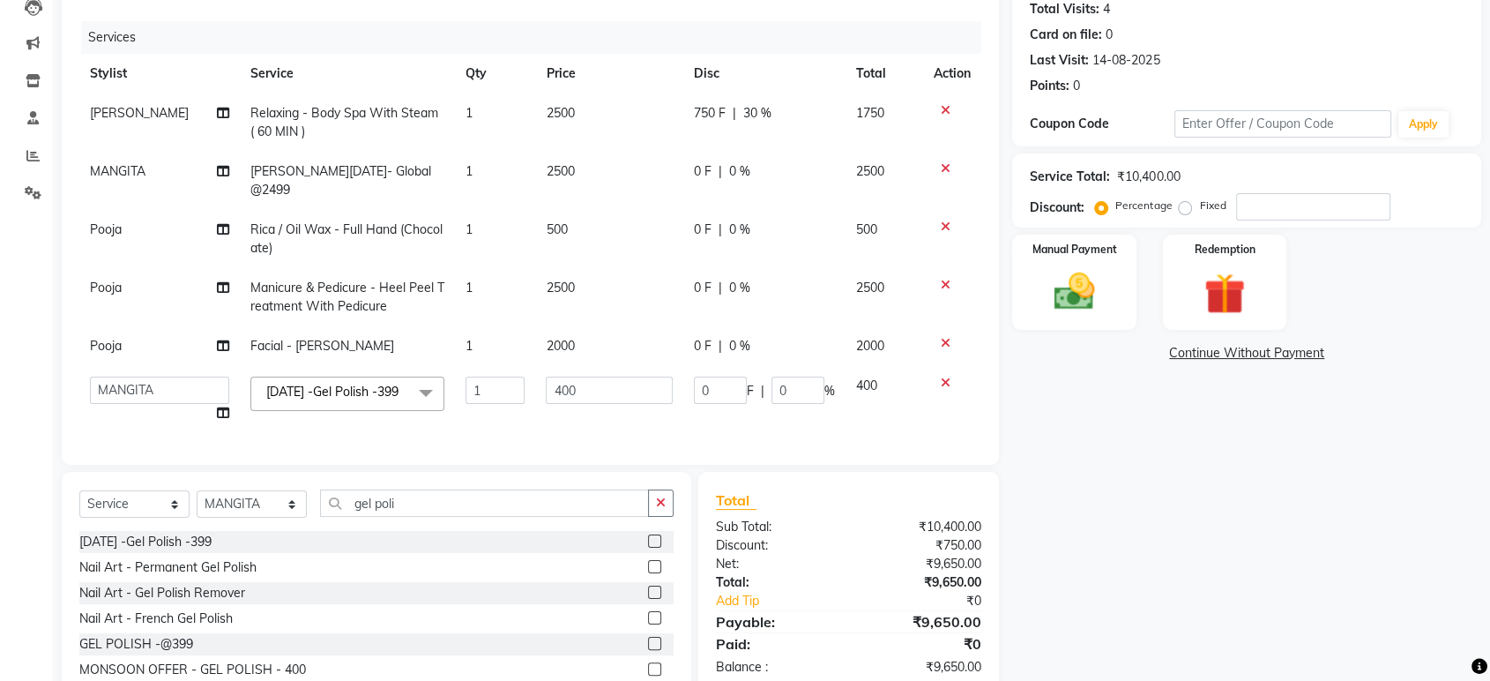
scroll to position [0, 0]
click at [660, 509] on icon "button" at bounding box center [661, 502] width 10 height 12
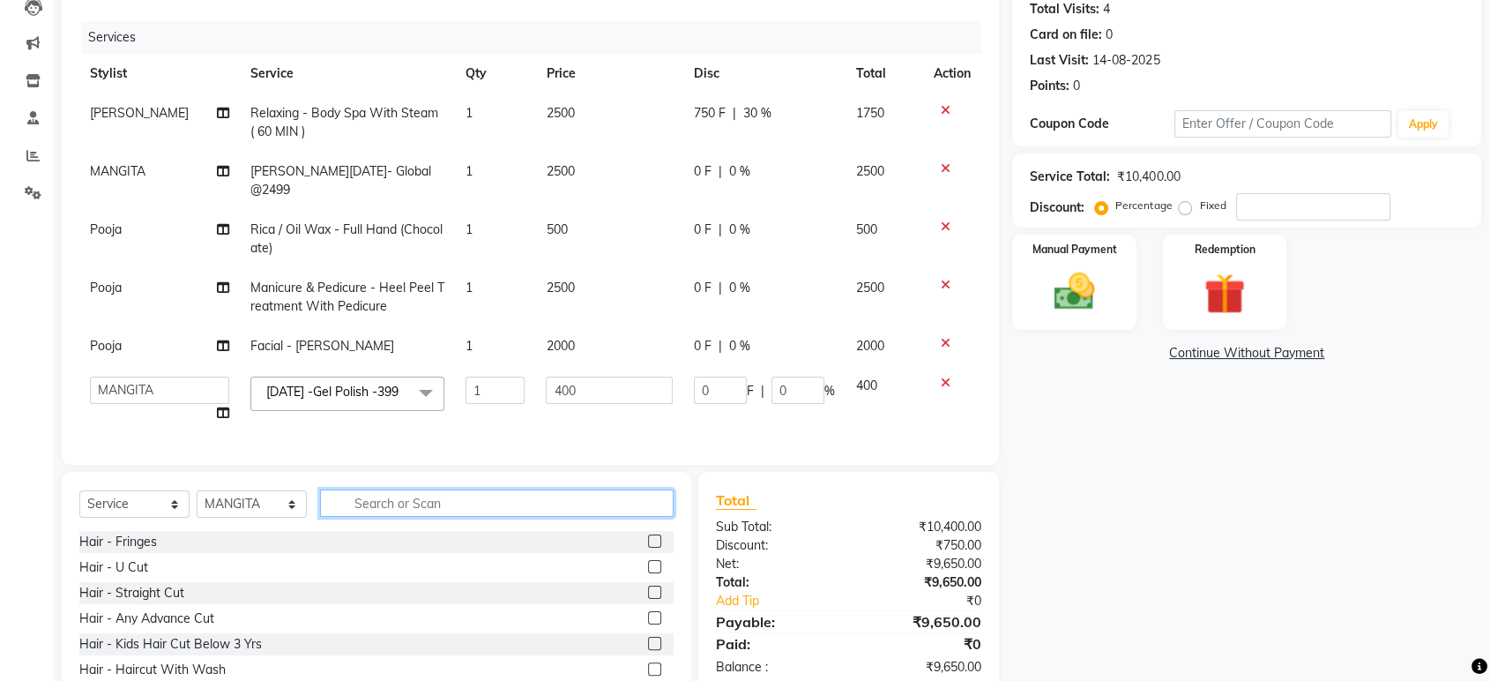
click at [607, 515] on input "text" at bounding box center [497, 502] width 354 height 27
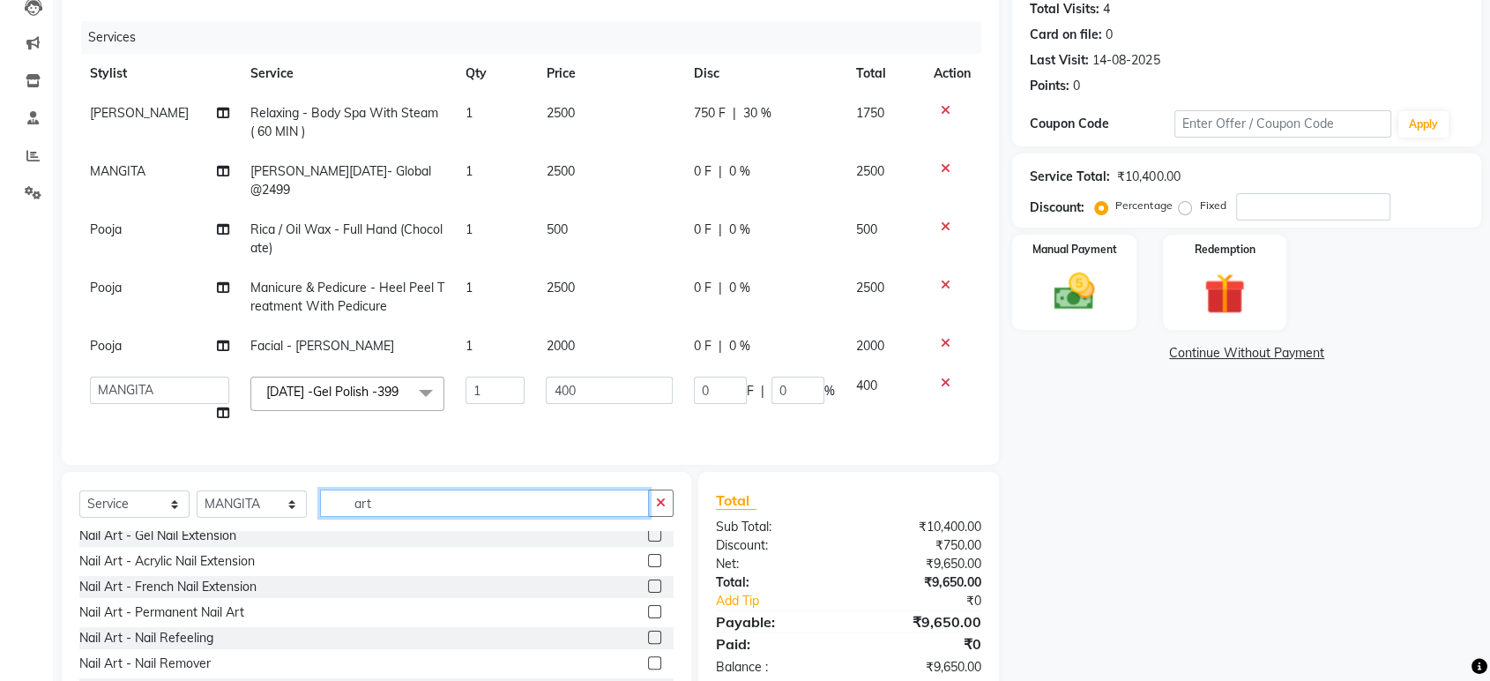
type input "art"
click at [648, 618] on label at bounding box center [654, 611] width 13 height 13
click at [648, 618] on input "checkbox" at bounding box center [653, 612] width 11 height 11
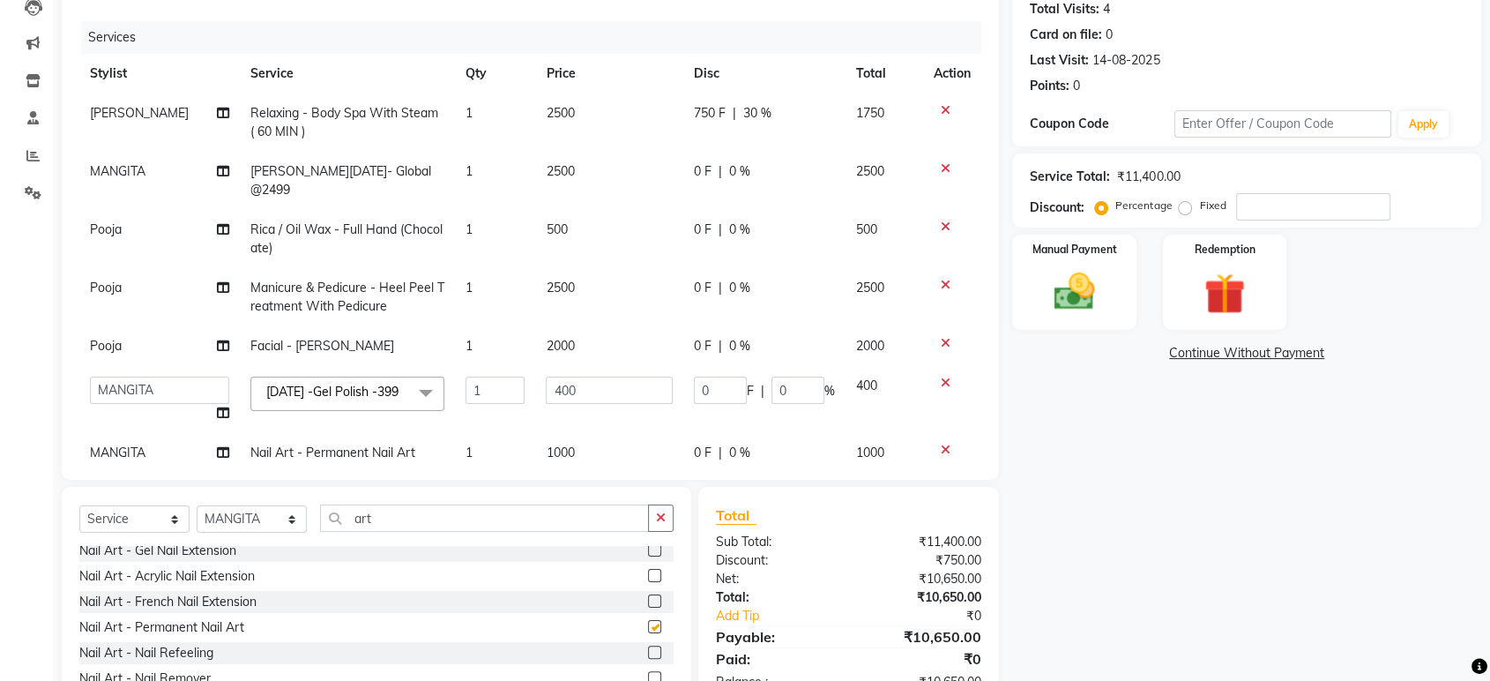
checkbox input "false"
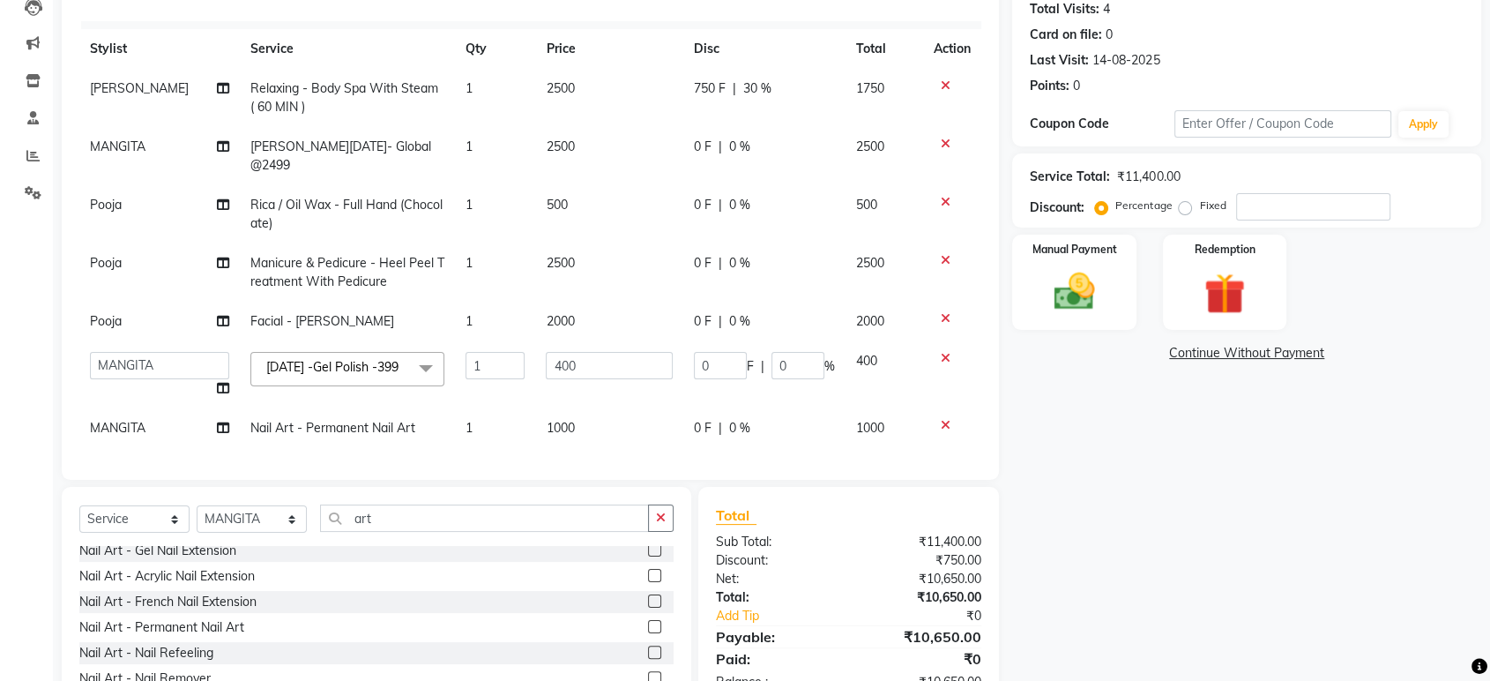
click at [575, 420] on td "1000" at bounding box center [609, 428] width 148 height 40
select select "23857"
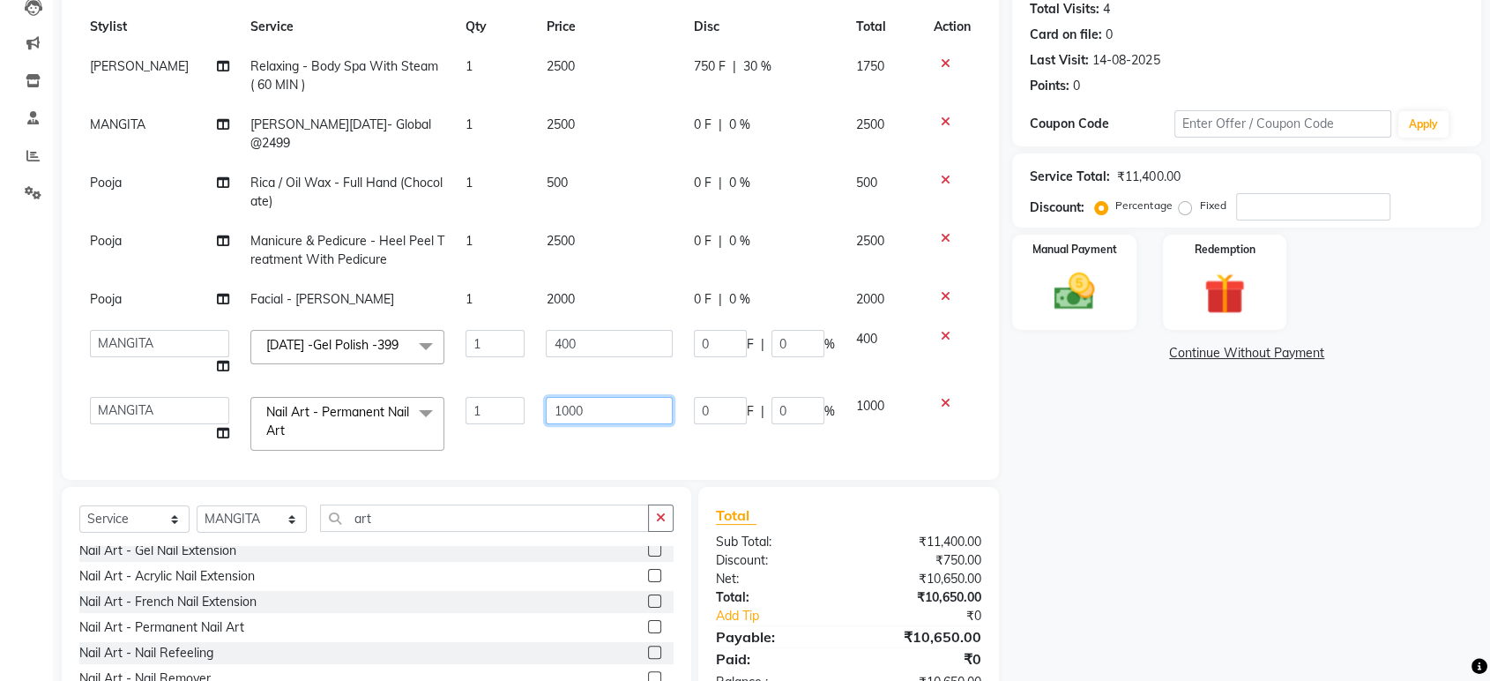
click at [583, 408] on input "1000" at bounding box center [609, 410] width 127 height 27
type input "100"
click at [1176, 538] on div "Name: Reshma Shetty Membership: No Active Membership Total Visits: 4 Card on fi…" at bounding box center [1253, 341] width 482 height 812
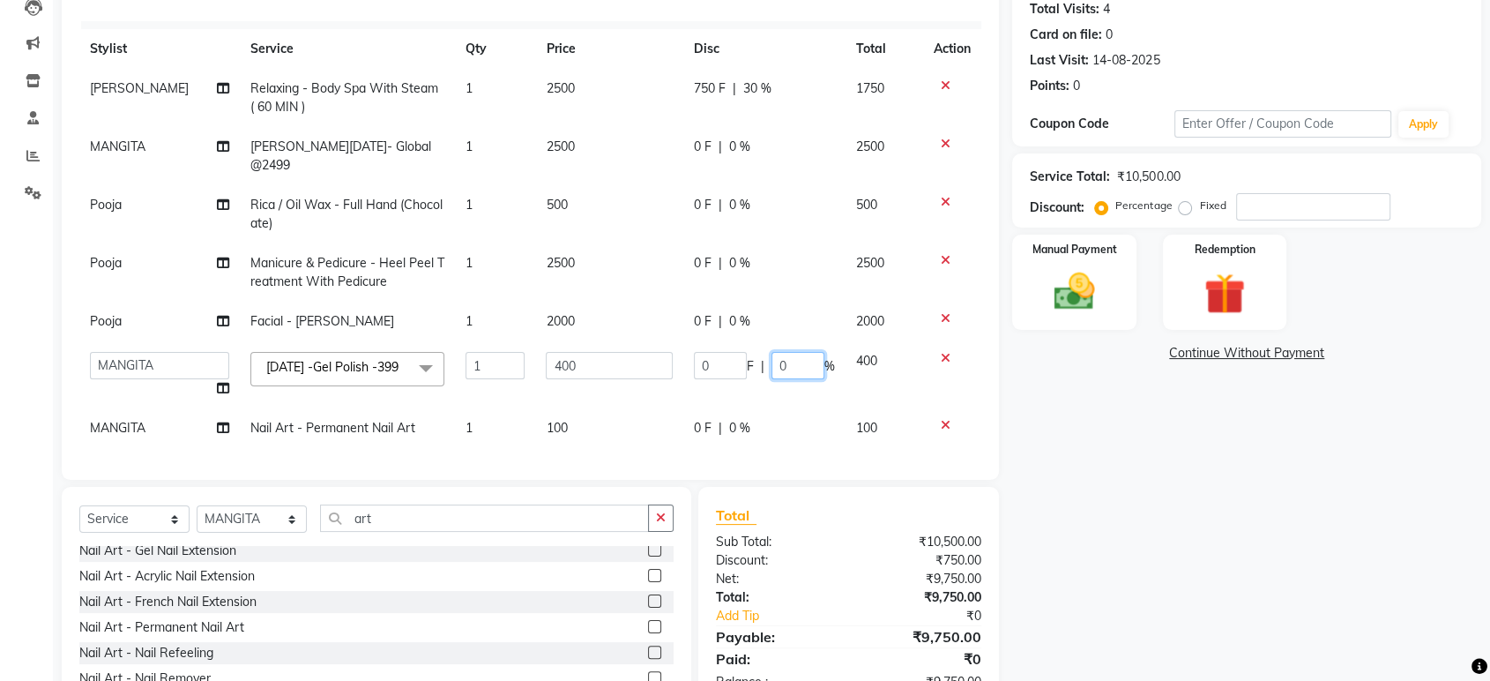
click at [776, 352] on input "0" at bounding box center [798, 365] width 53 height 27
click at [1143, 525] on div "Name: Reshma Shetty Membership: No Active Membership Total Visits: 4 Card on fi…" at bounding box center [1253, 341] width 482 height 812
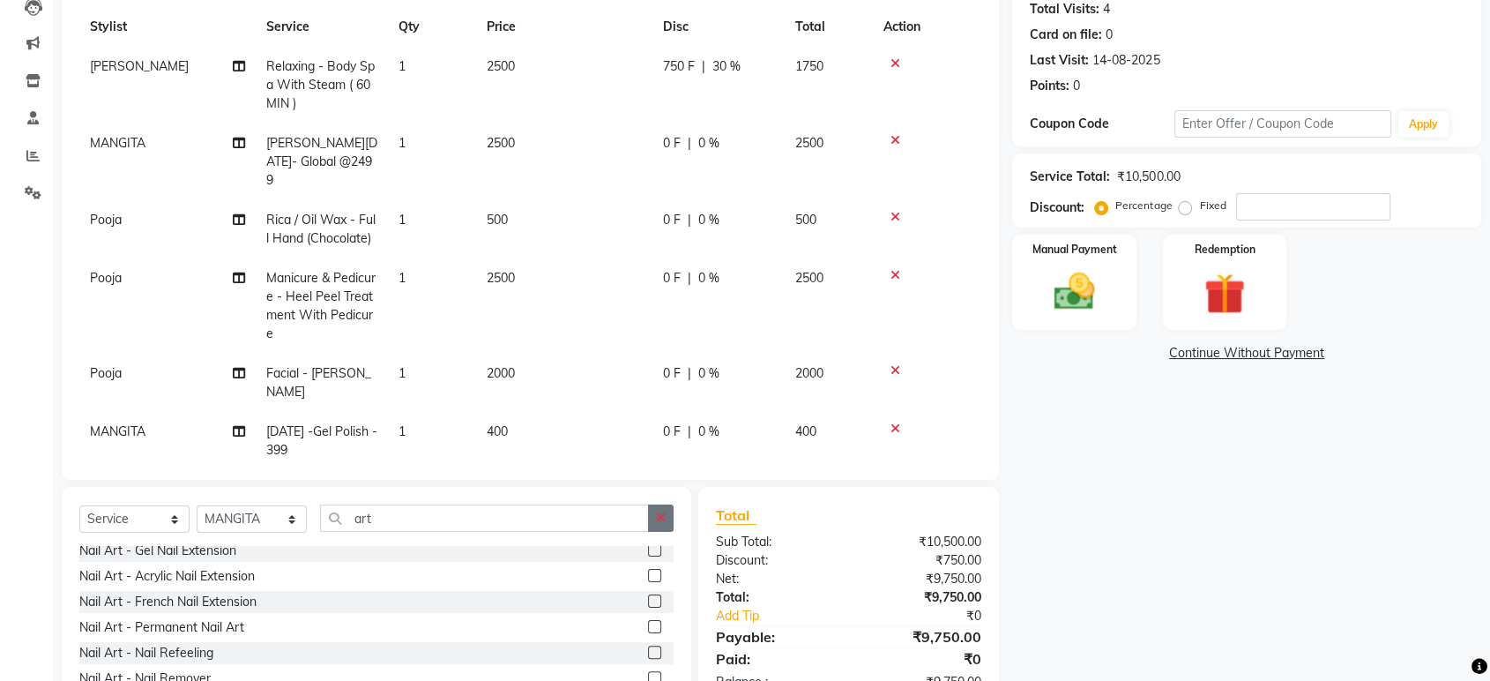
click at [654, 520] on button "button" at bounding box center [661, 517] width 26 height 27
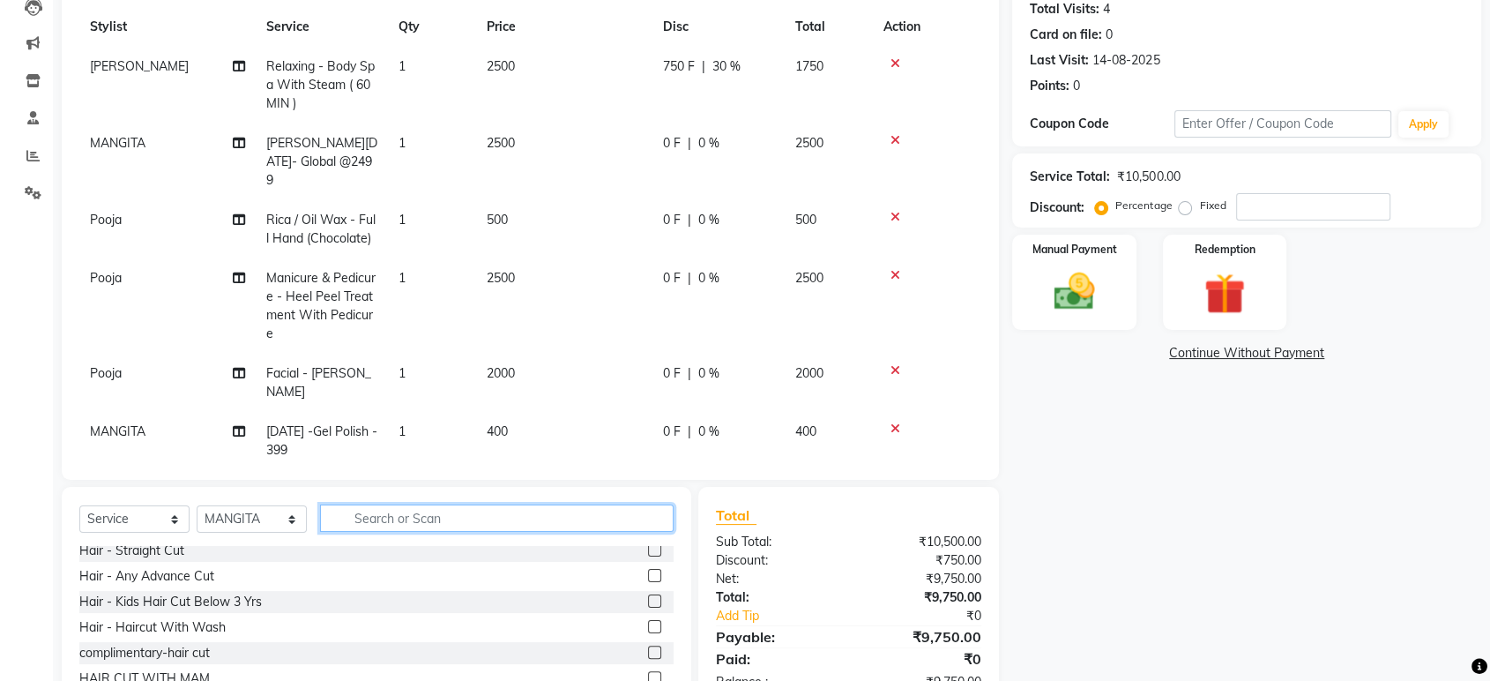
click at [615, 518] on input "text" at bounding box center [497, 517] width 354 height 27
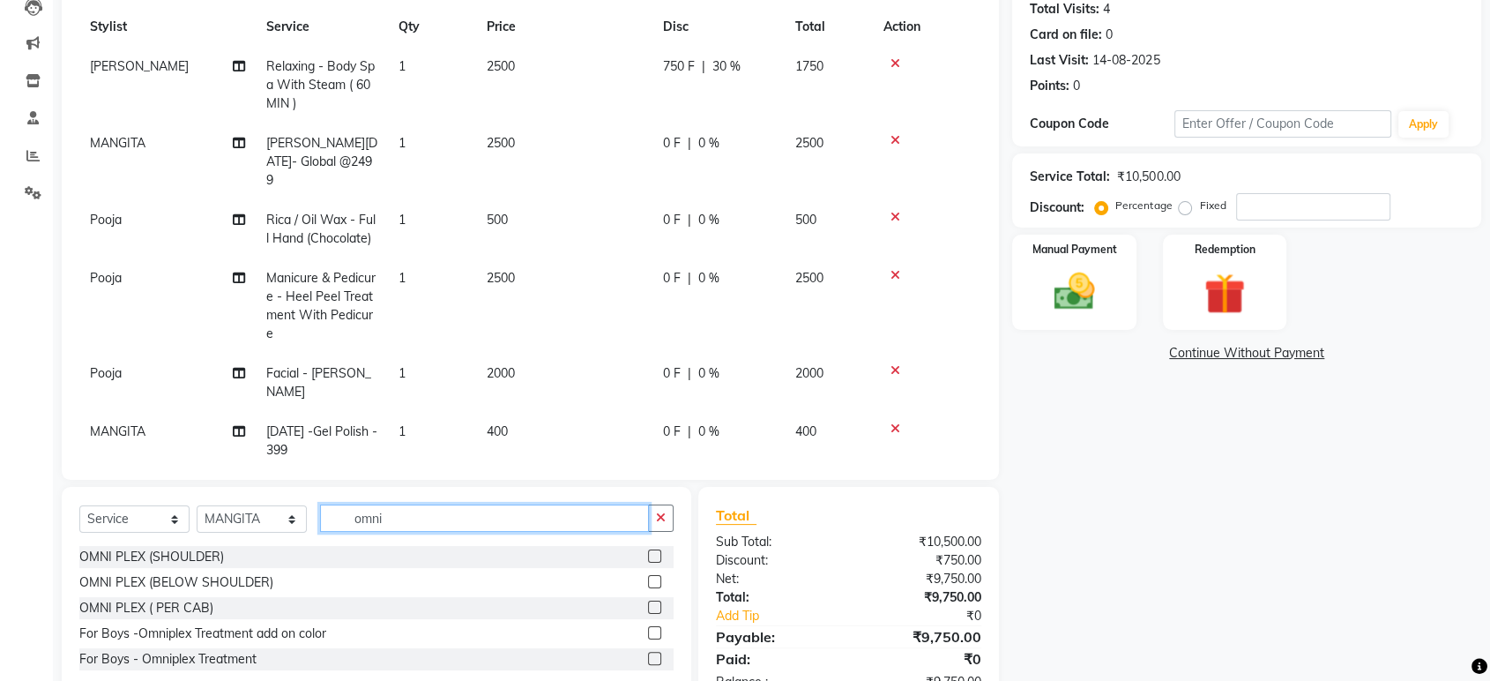
type input "omni"
click at [658, 583] on label at bounding box center [654, 581] width 13 height 13
click at [658, 583] on input "checkbox" at bounding box center [653, 582] width 11 height 11
checkbox input "false"
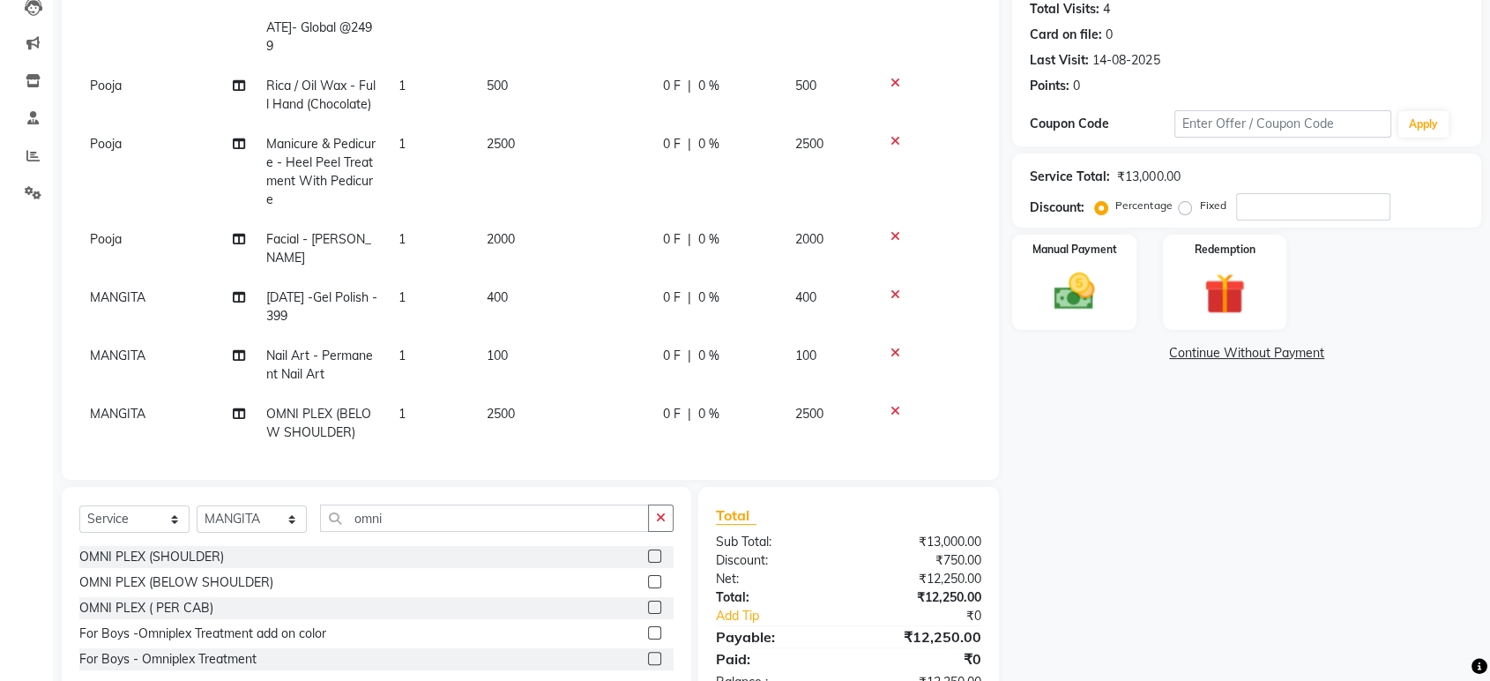
click at [490, 411] on td "2500" at bounding box center [564, 423] width 176 height 58
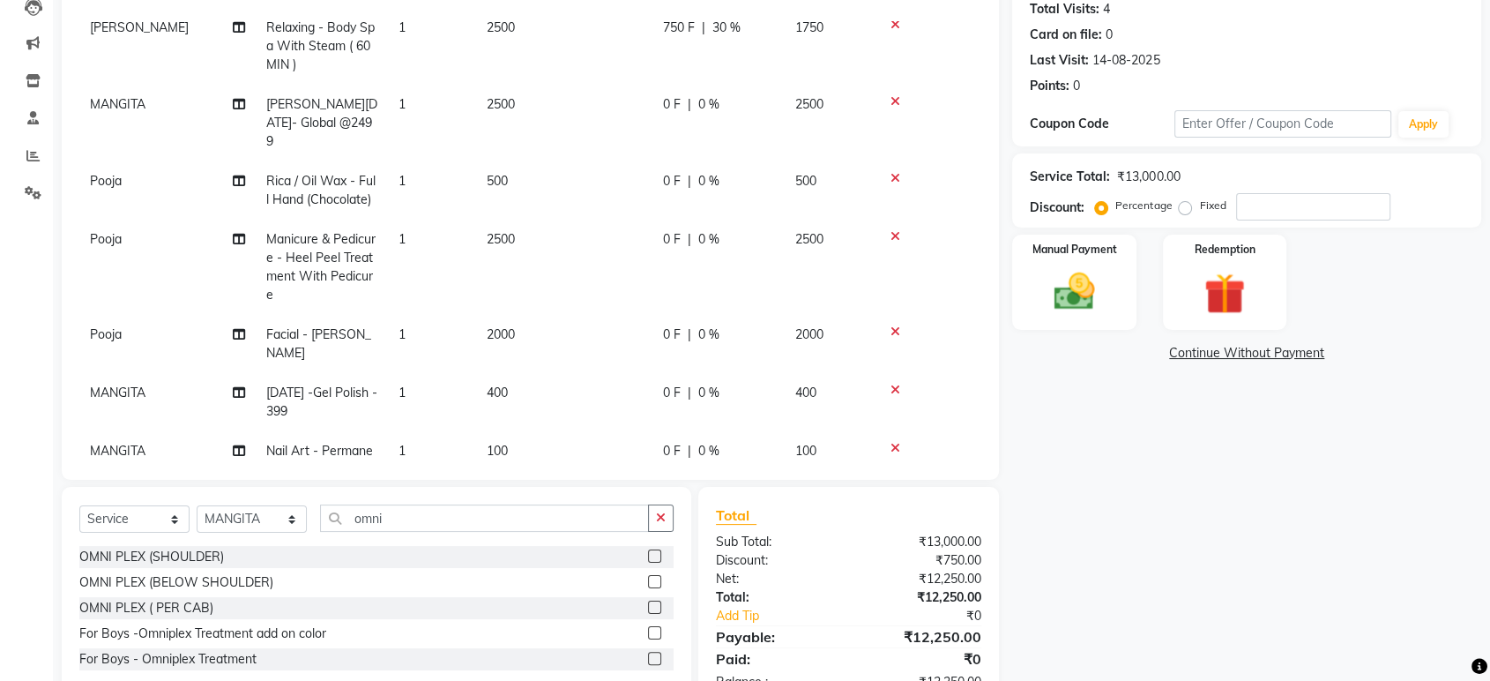
select select "23857"
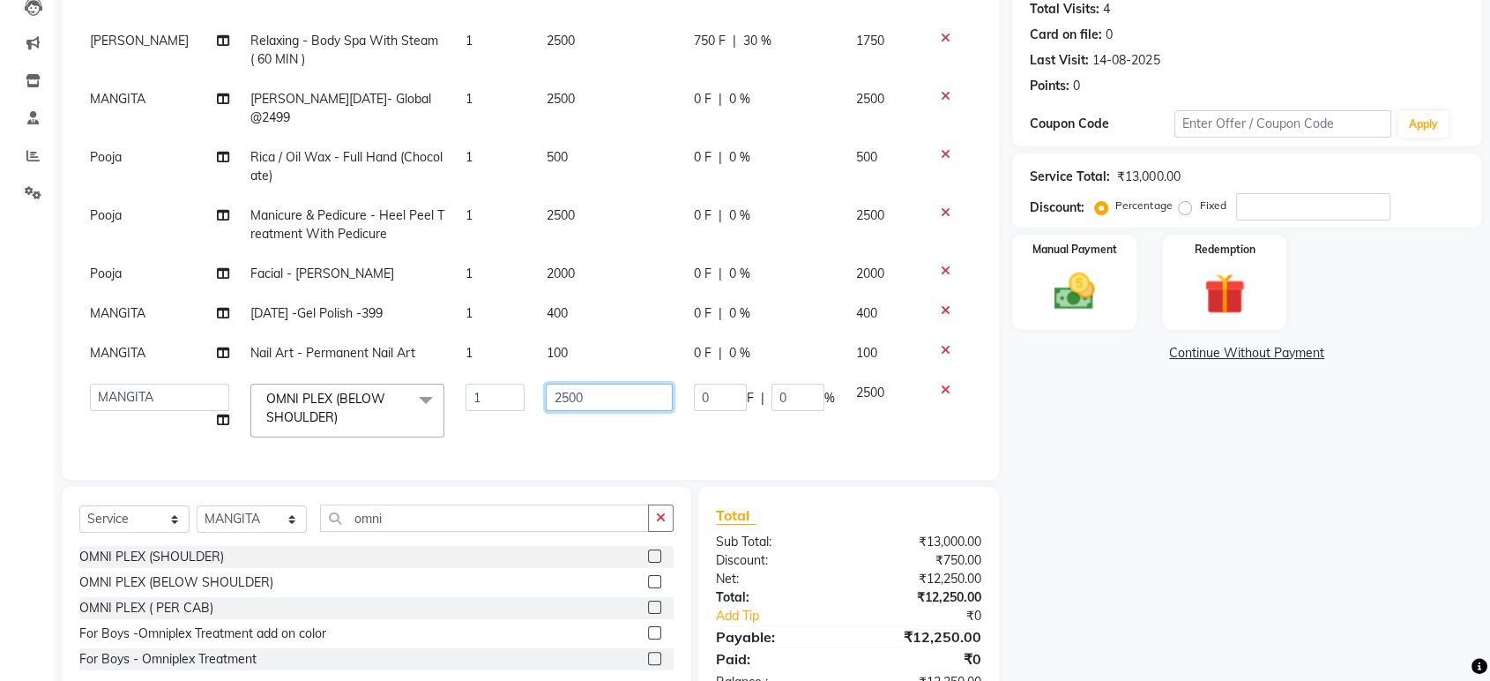
click at [555, 384] on input "2500" at bounding box center [609, 397] width 127 height 27
type input "3000"
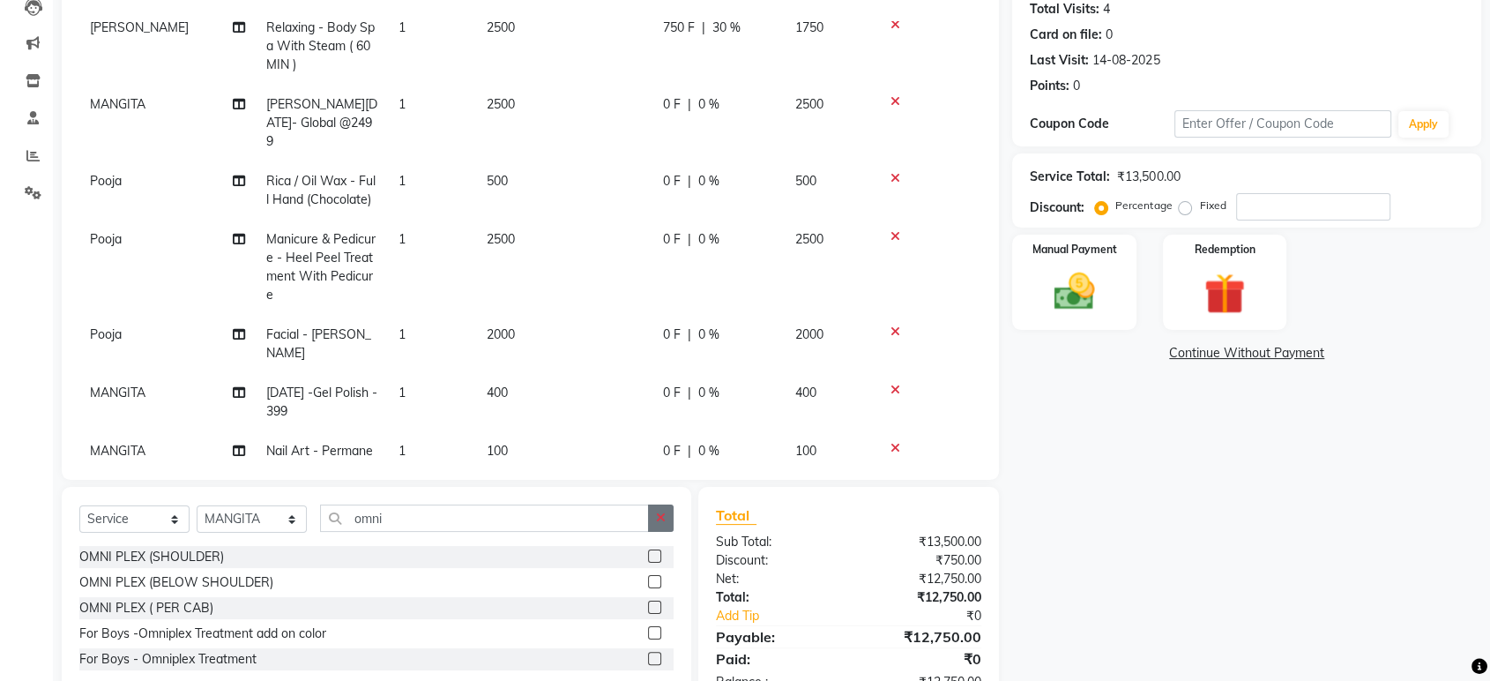
click at [649, 512] on button "button" at bounding box center [661, 517] width 26 height 27
click at [648, 604] on label at bounding box center [654, 606] width 13 height 13
click at [648, 604] on input "checkbox" at bounding box center [653, 607] width 11 height 11
checkbox input "false"
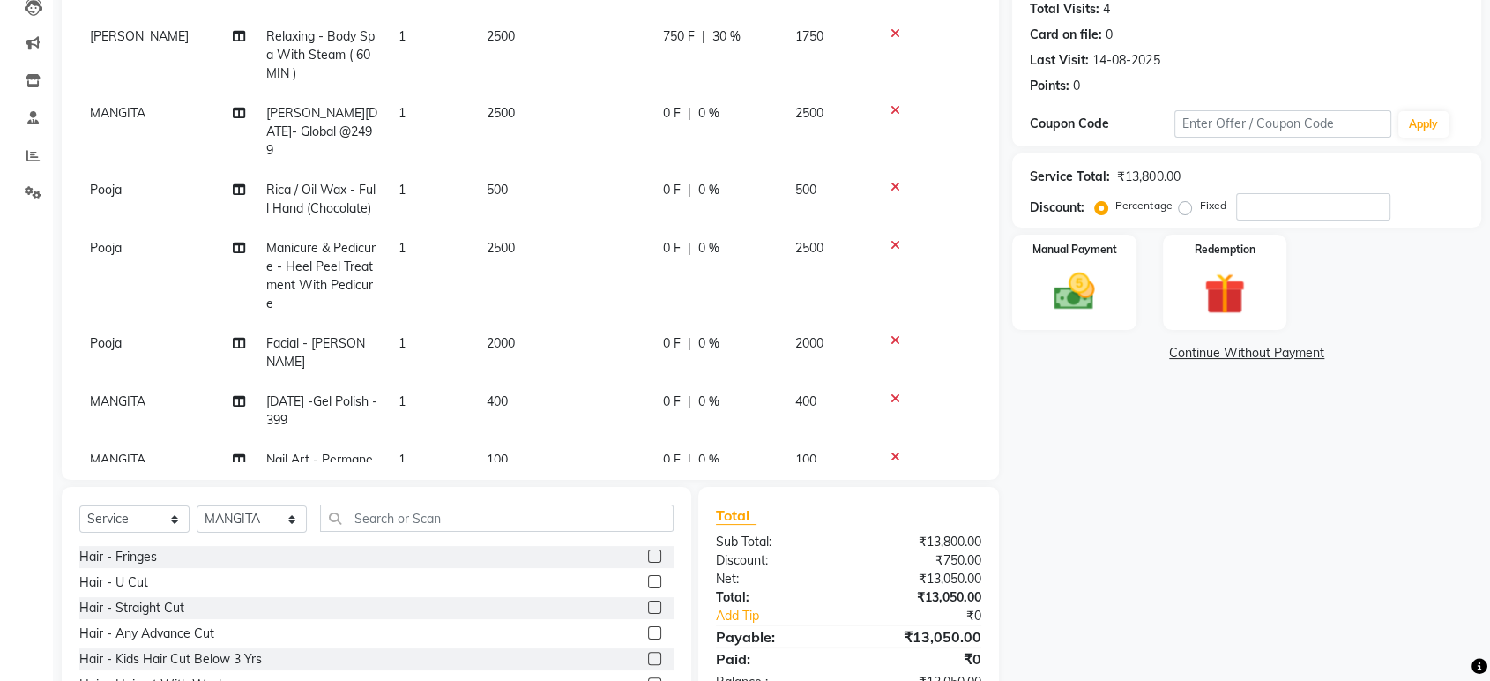
scroll to position [0, 0]
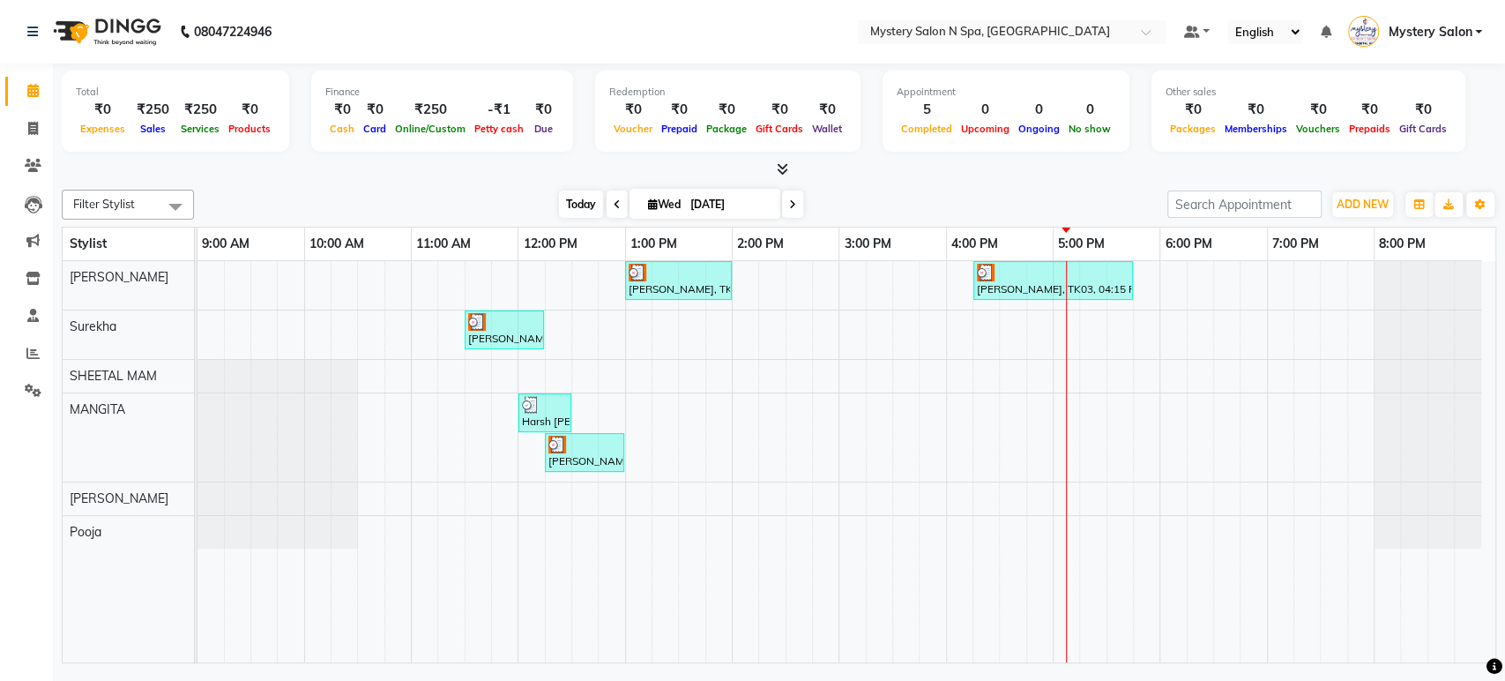
click at [583, 200] on span "Today" at bounding box center [581, 203] width 44 height 27
click at [816, 183] on div "Filter Stylist Select All Alim Salmani Choi MANGITA Pooja SHEETAL MAM Surekha T…" at bounding box center [779, 423] width 1435 height 481
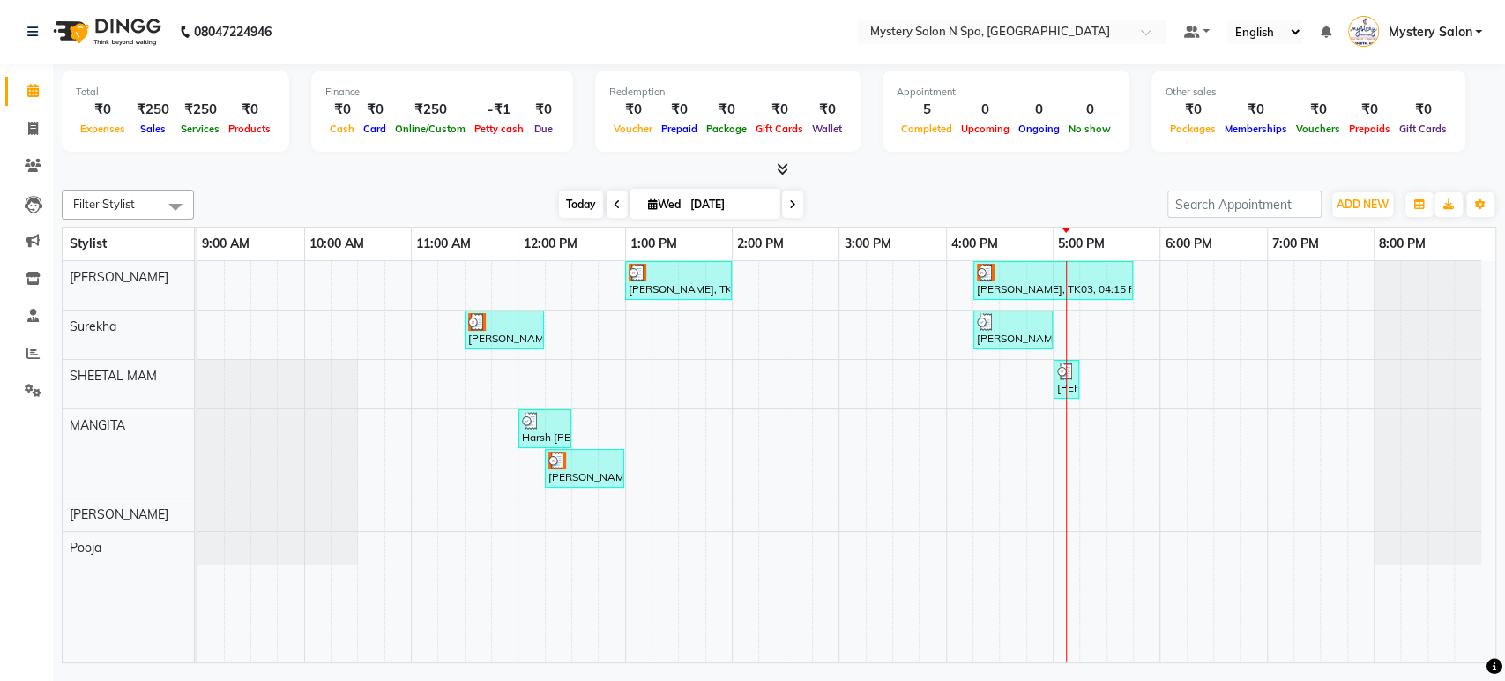
click at [564, 201] on span "Today" at bounding box center [581, 203] width 44 height 27
click at [1199, 279] on div "Reshma Shetty, TK02, 01:00 PM-02:00 PM, Relaxing - Body Spa With Steam ( 60 MIN…" at bounding box center [847, 461] width 1298 height 401
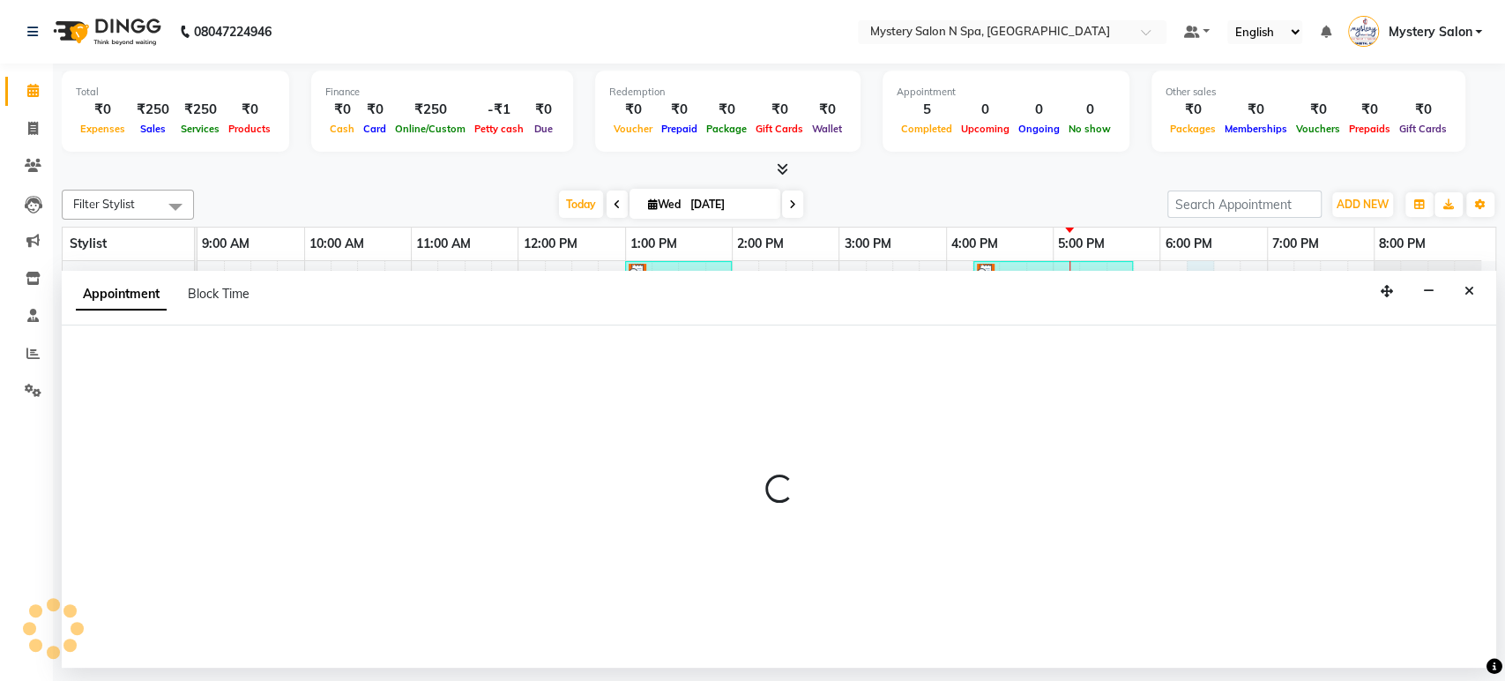
select select "4167"
select select "1095"
select select "tentative"
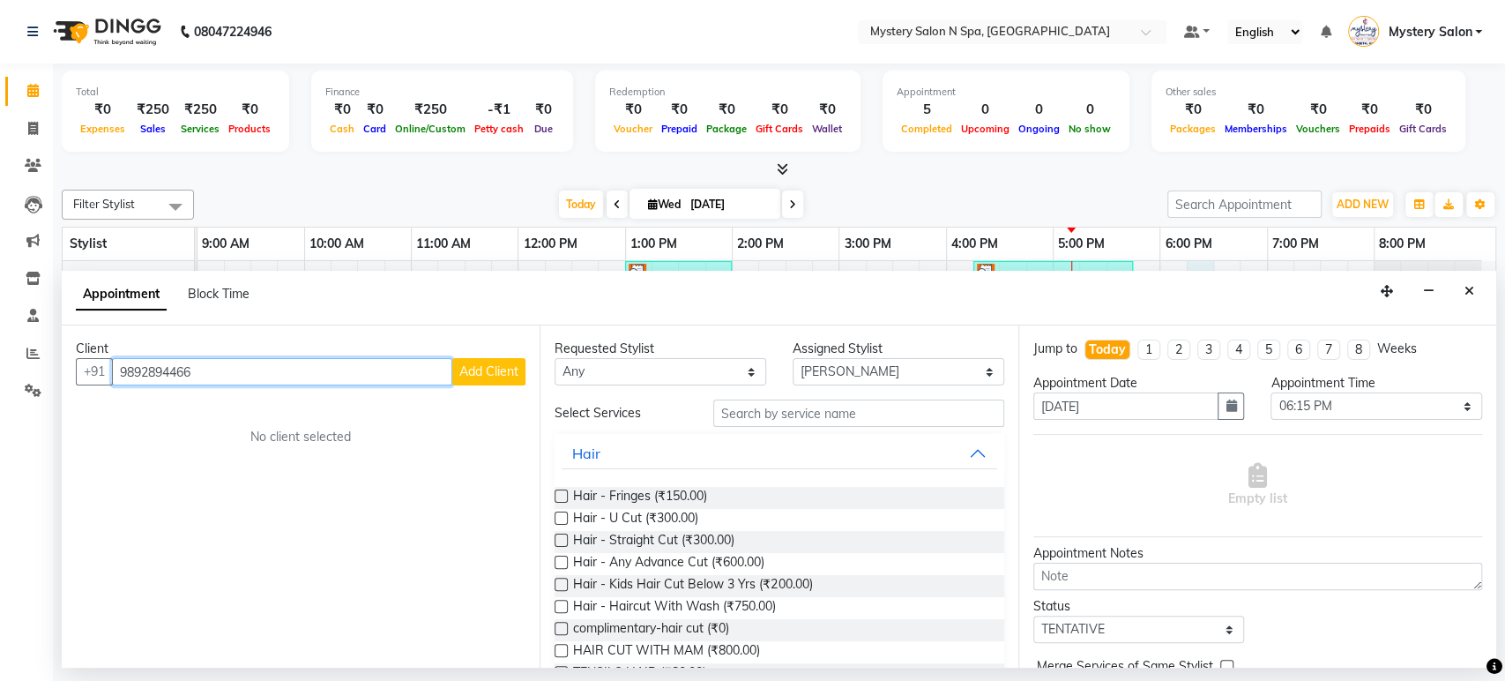
type input "9892894466"
click at [481, 376] on span "Add Client" at bounding box center [488, 371] width 59 height 16
select select "22"
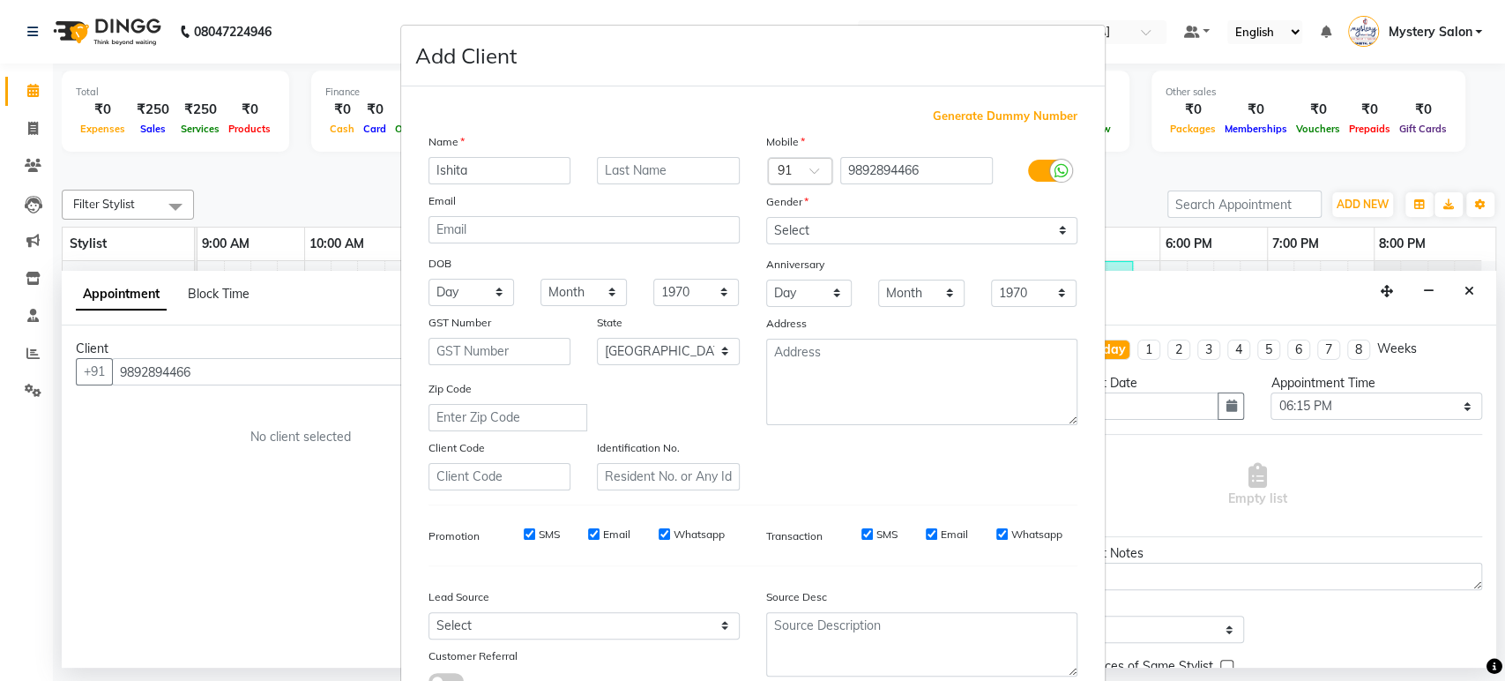
type input "Ishita"
click at [685, 172] on input "text" at bounding box center [668, 170] width 143 height 27
type input "Nagda"
click at [766, 217] on select "Select Male Female Other Prefer Not To Say" at bounding box center [921, 230] width 311 height 27
select select "[DEMOGRAPHIC_DATA]"
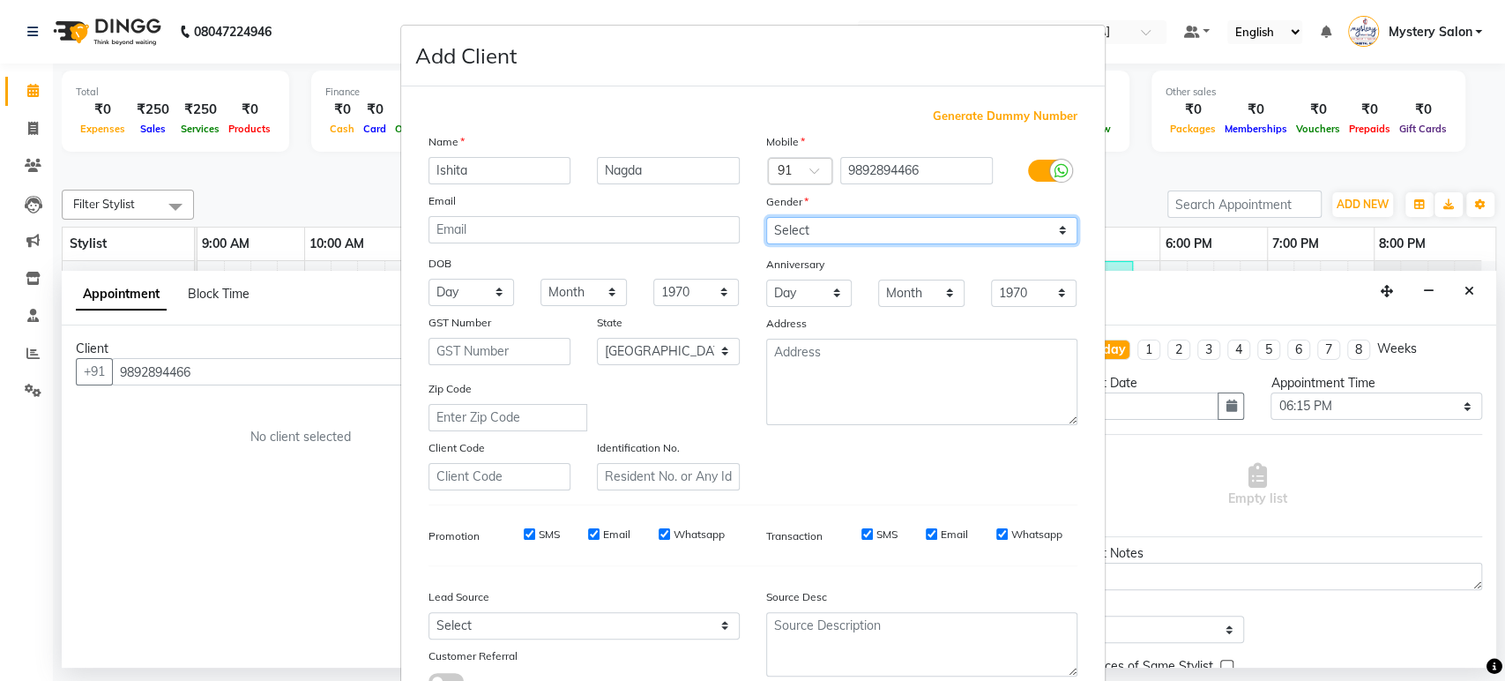
click at [766, 217] on select "Select Male Female Other Prefer Not To Say" at bounding box center [921, 230] width 311 height 27
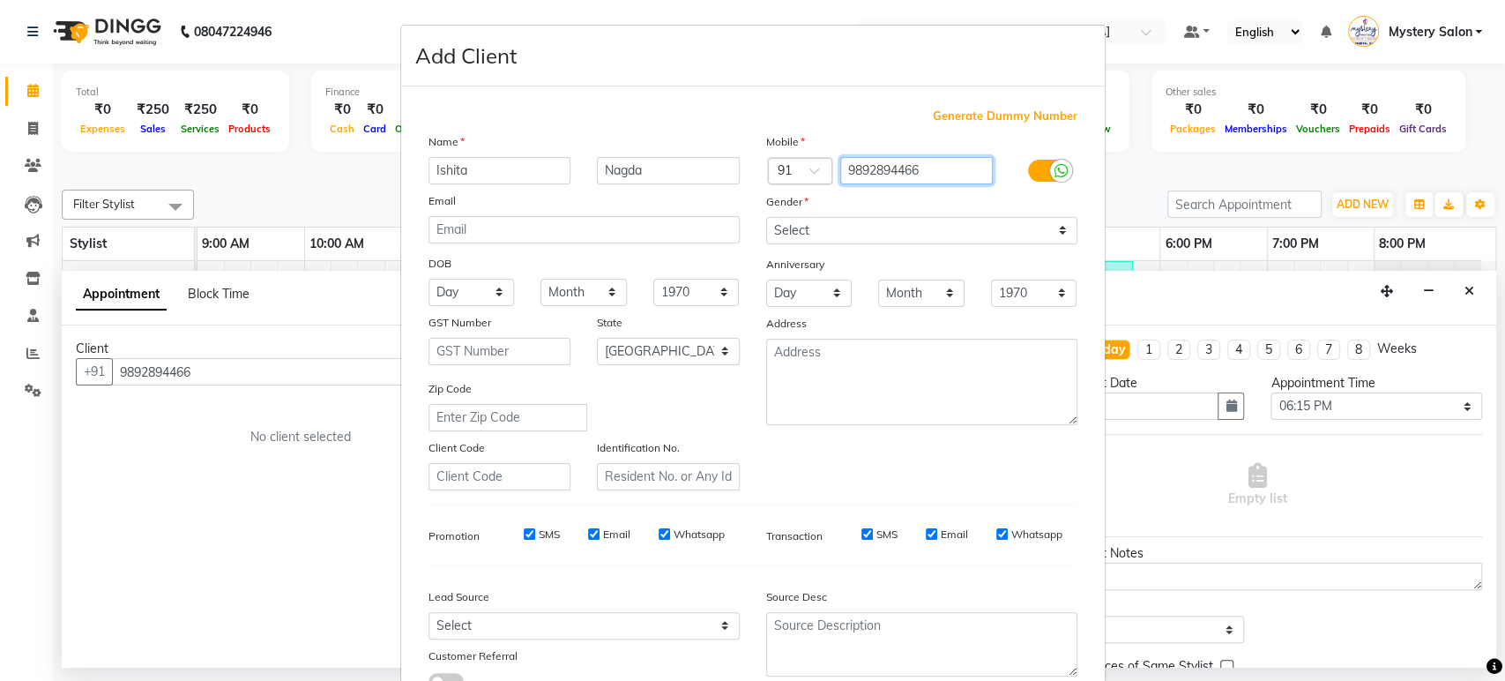
click at [853, 169] on input "9892894466" at bounding box center [916, 170] width 153 height 27
click at [880, 168] on input "9892894466" at bounding box center [916, 170] width 153 height 27
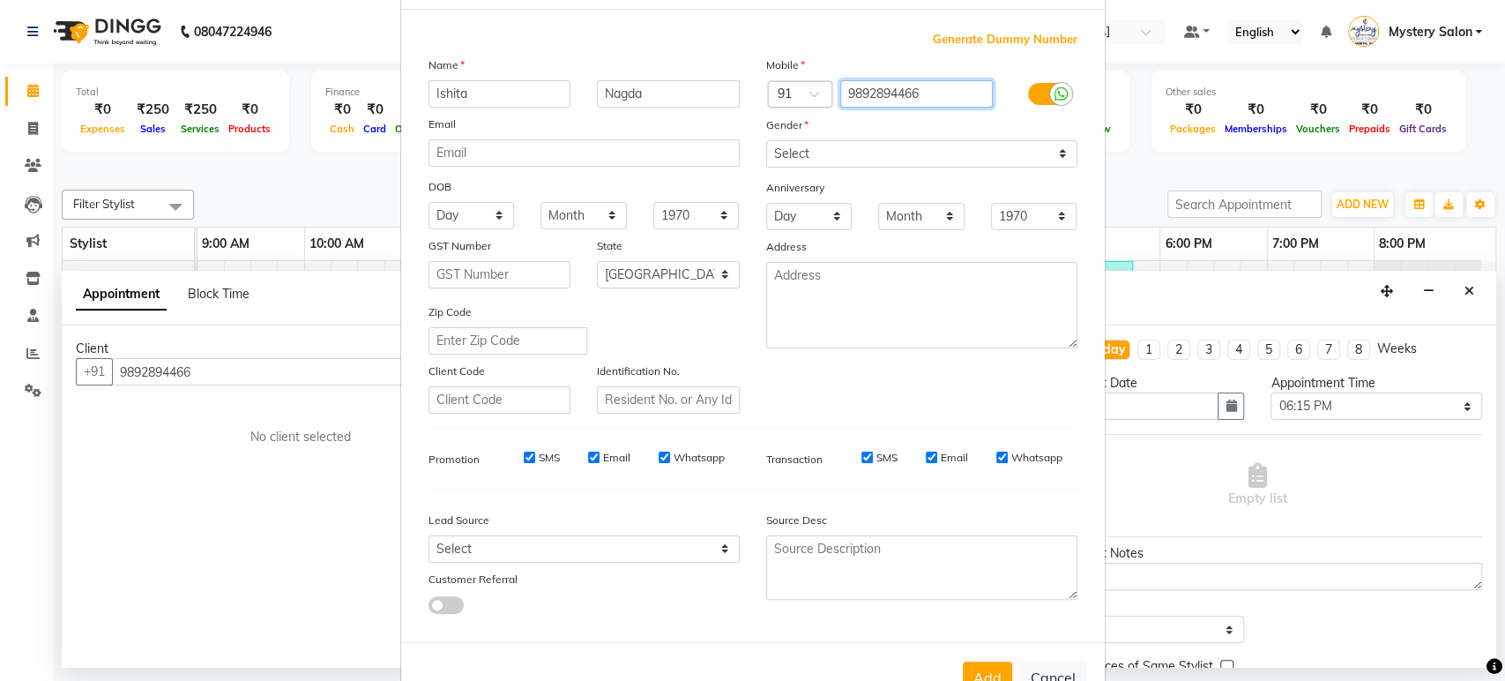
scroll to position [129, 0]
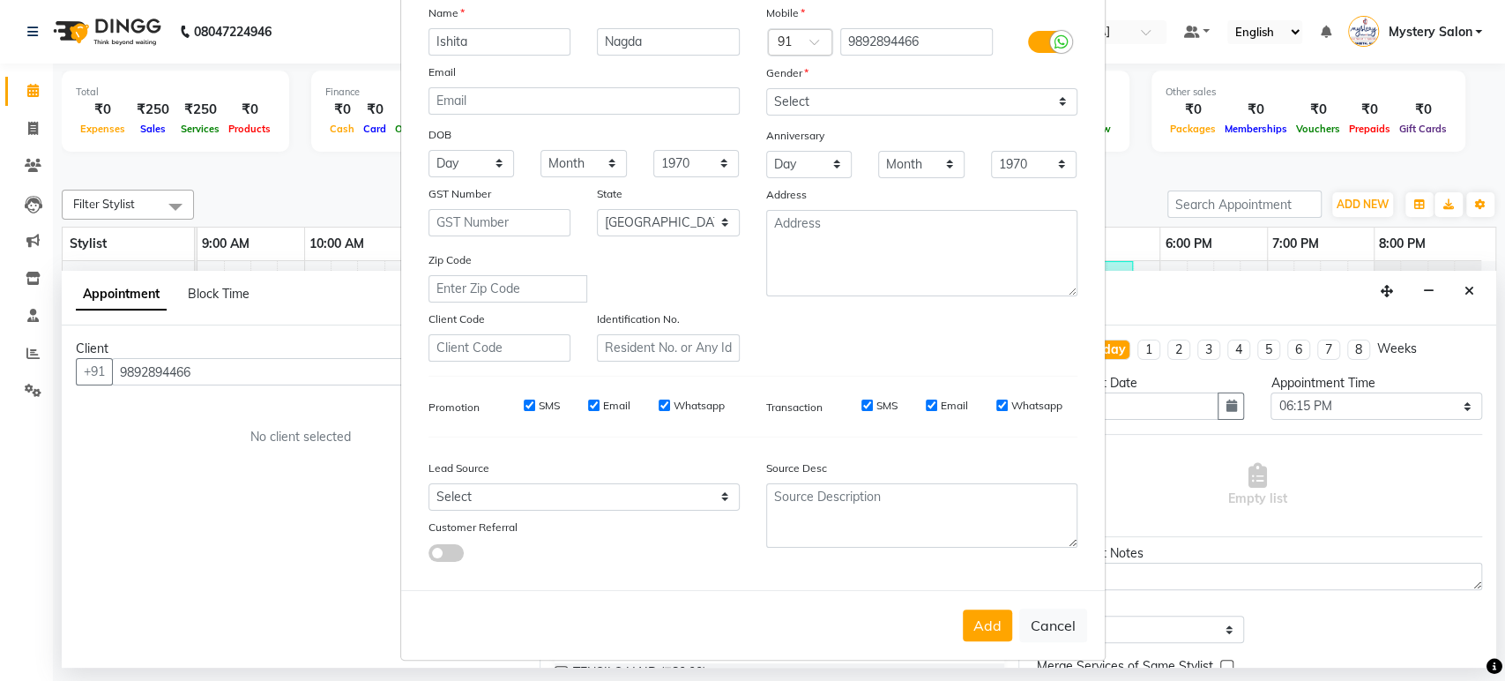
click at [986, 612] on button "Add" at bounding box center [987, 625] width 49 height 32
select select
select select "null"
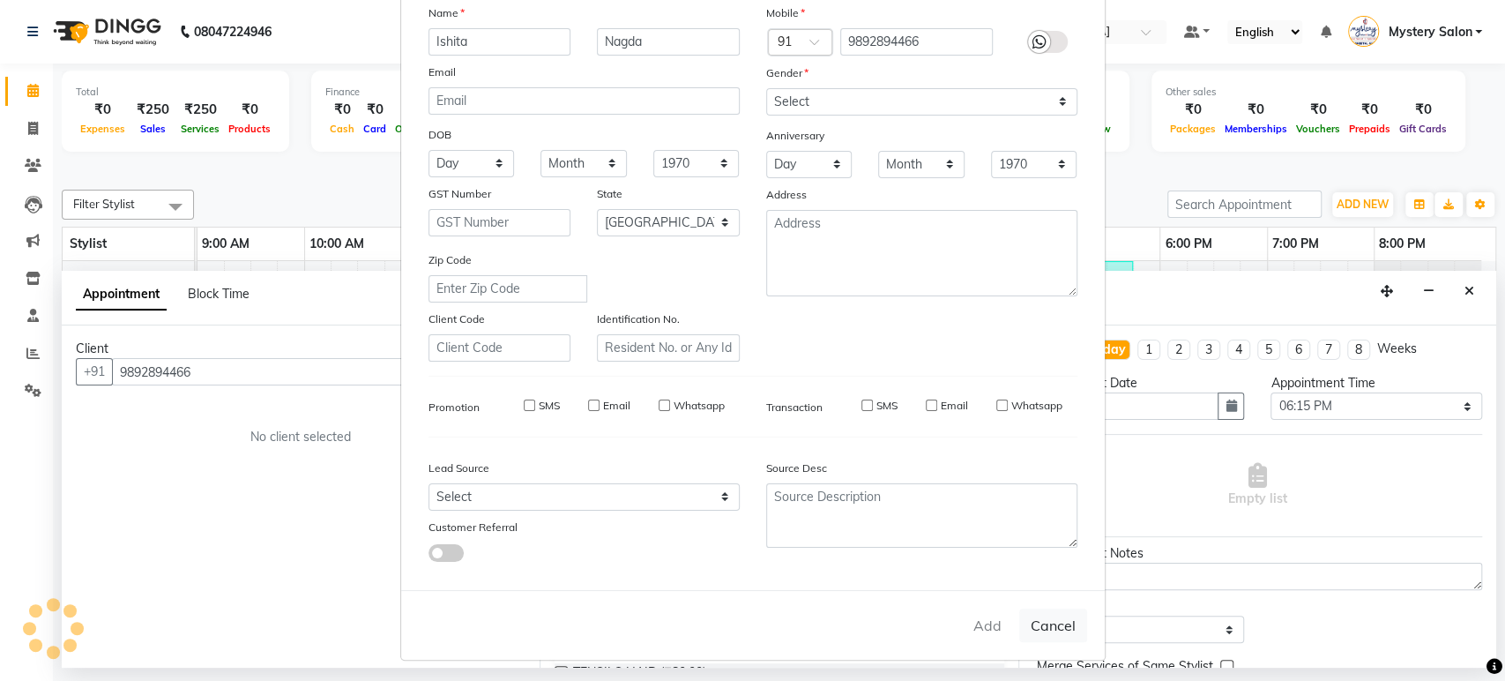
select select
checkbox input "false"
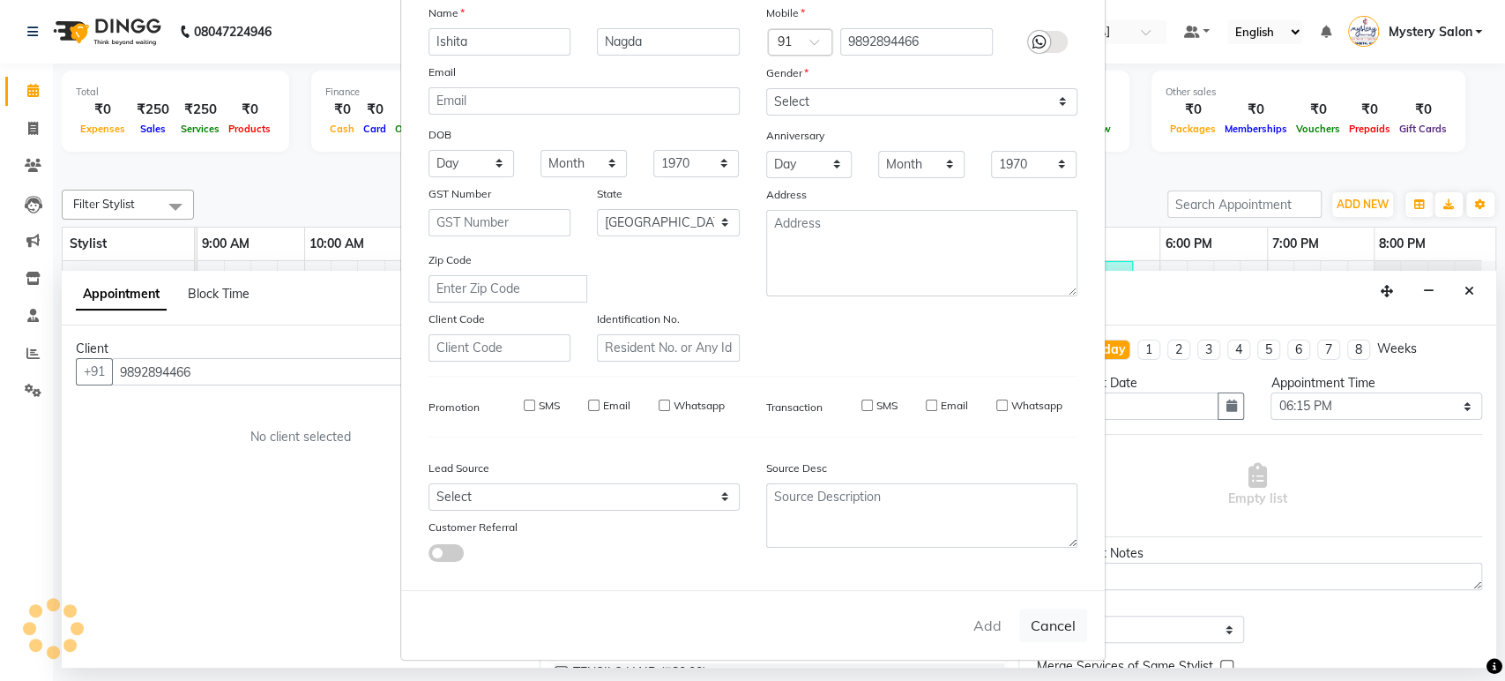
checkbox input "false"
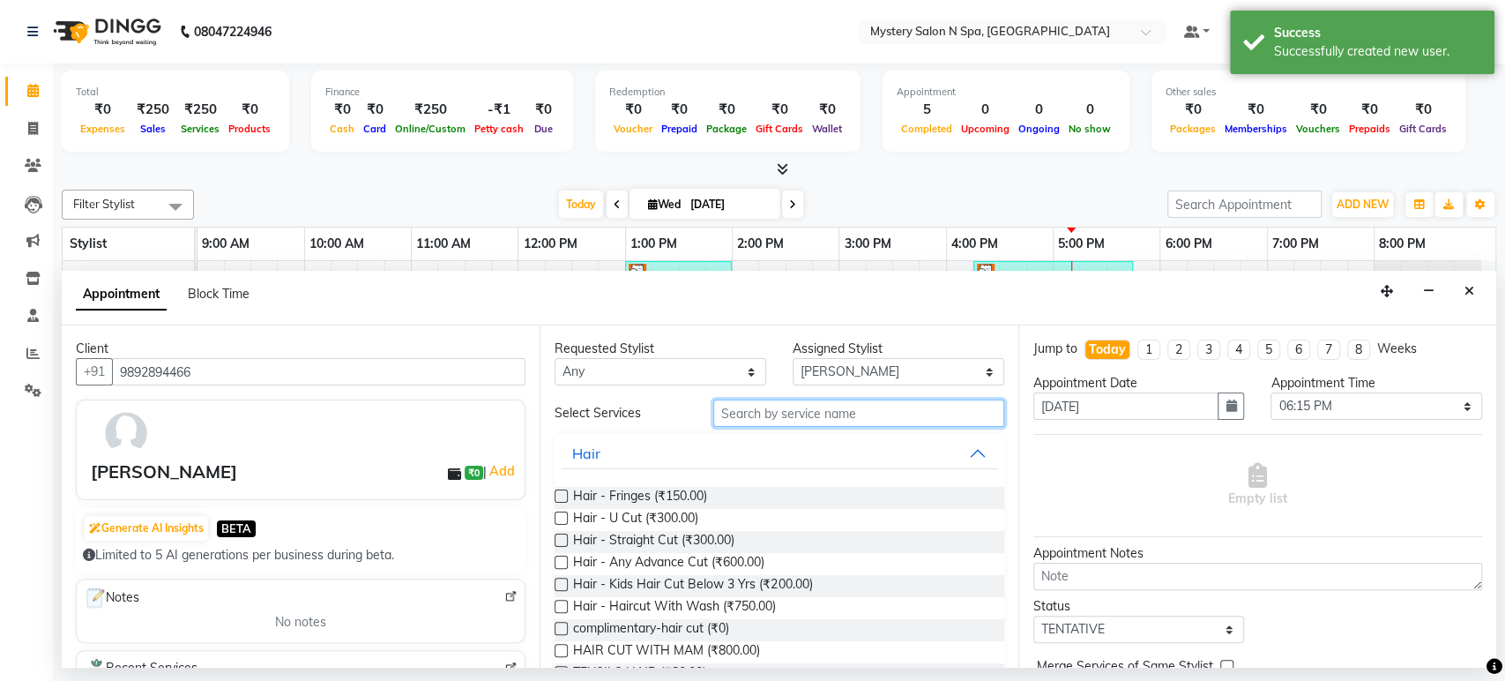
click at [870, 422] on input "text" at bounding box center [858, 412] width 291 height 27
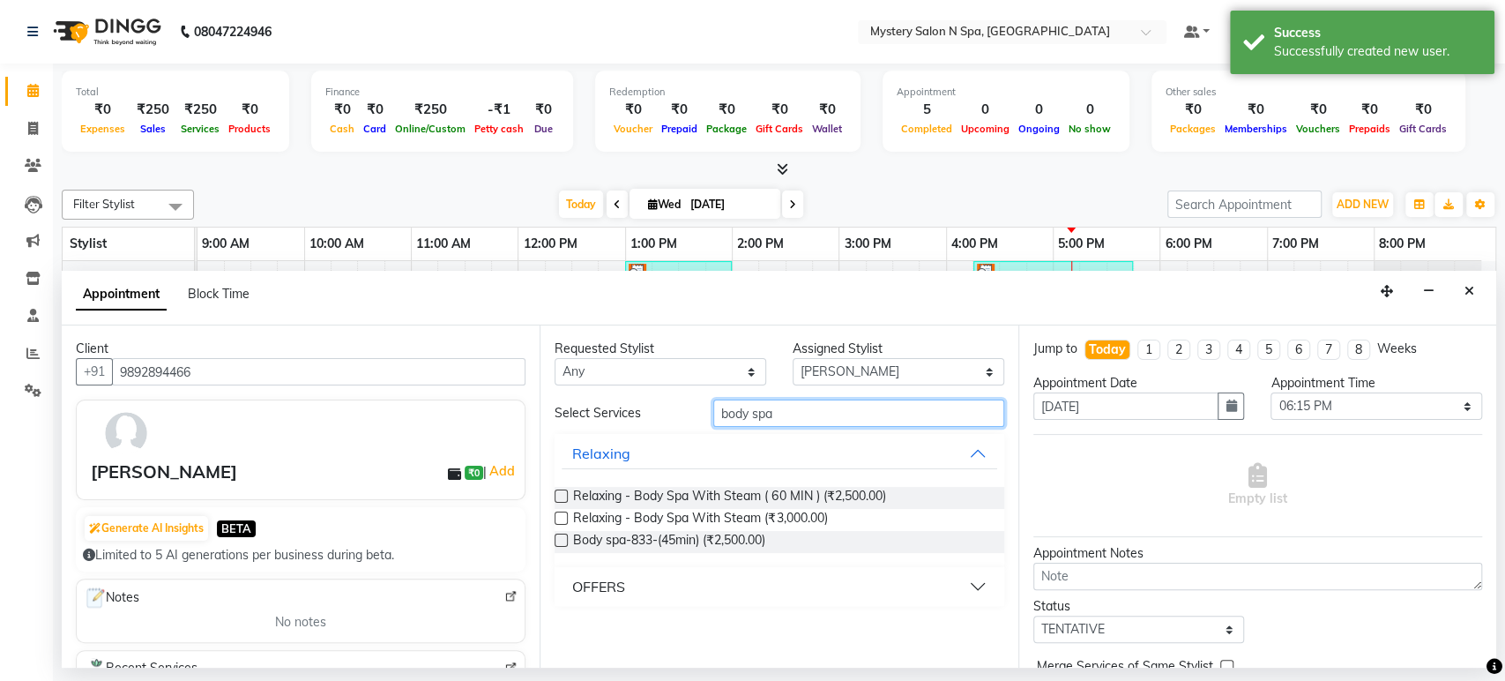
type input "body spa"
click at [563, 493] on label at bounding box center [561, 495] width 13 height 13
click at [563, 493] on input "checkbox" at bounding box center [560, 497] width 11 height 11
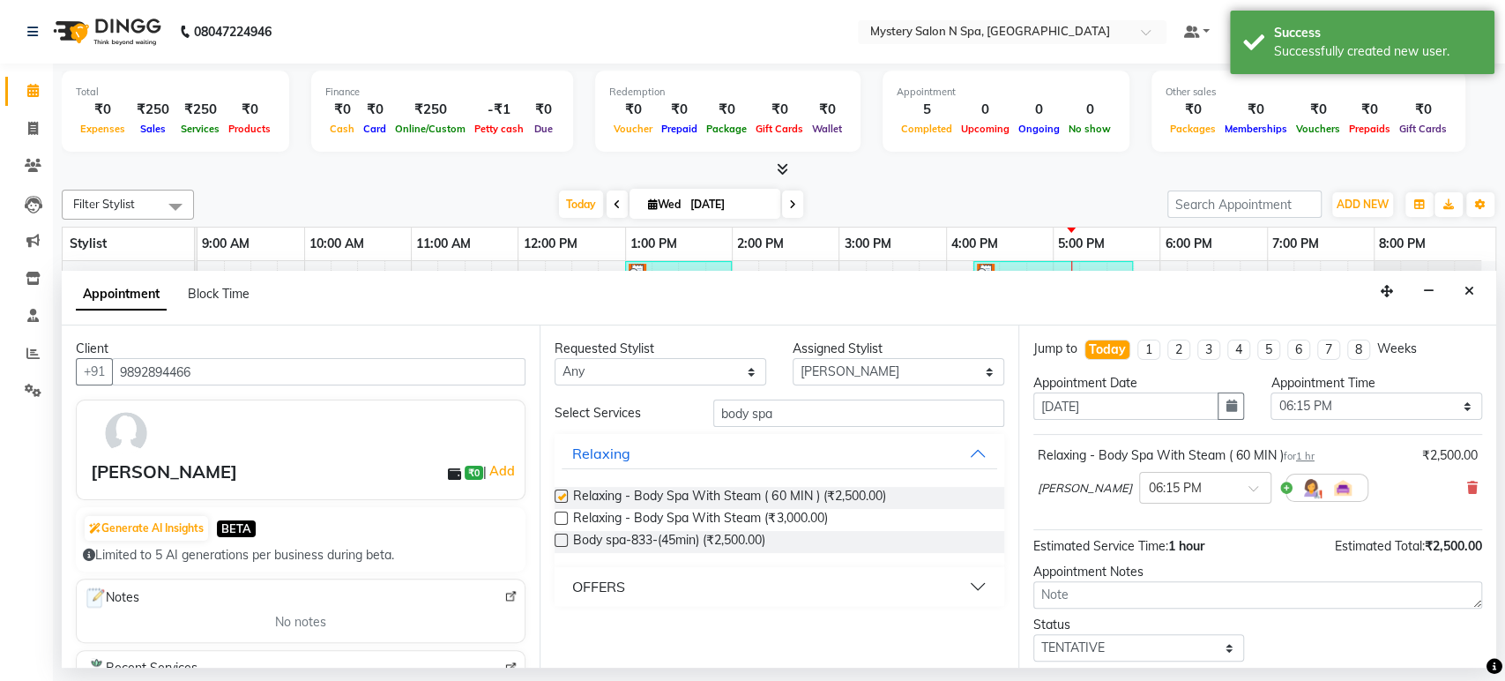
checkbox input "false"
drag, startPoint x: 1078, startPoint y: 652, endPoint x: 1081, endPoint y: 633, distance: 18.7
click at [1078, 612] on select "Select TENTATIVE CONFIRM CHECK-IN UPCOMING" at bounding box center [1139, 647] width 212 height 27
select select "confirm booking"
click at [1033, 612] on select "Select TENTATIVE CONFIRM CHECK-IN UPCOMING" at bounding box center [1139, 647] width 212 height 27
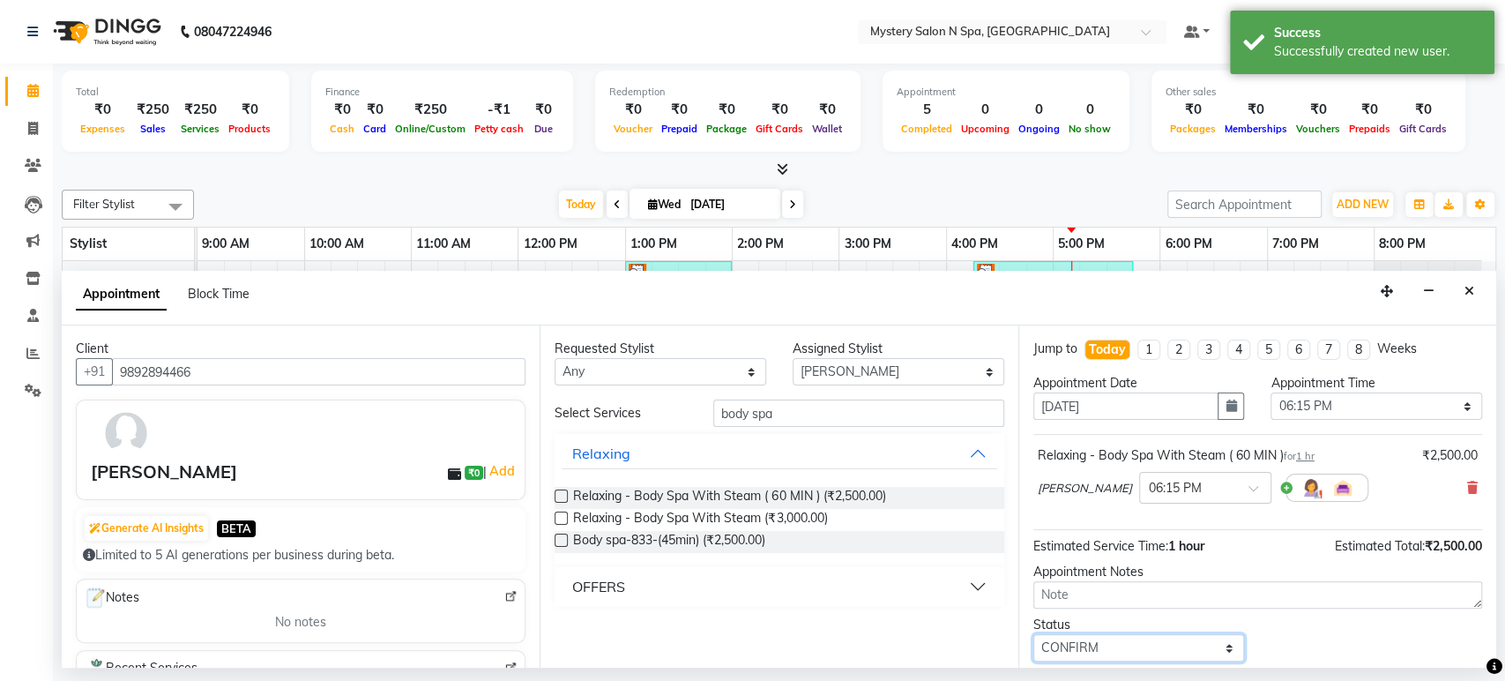
scroll to position [104, 0]
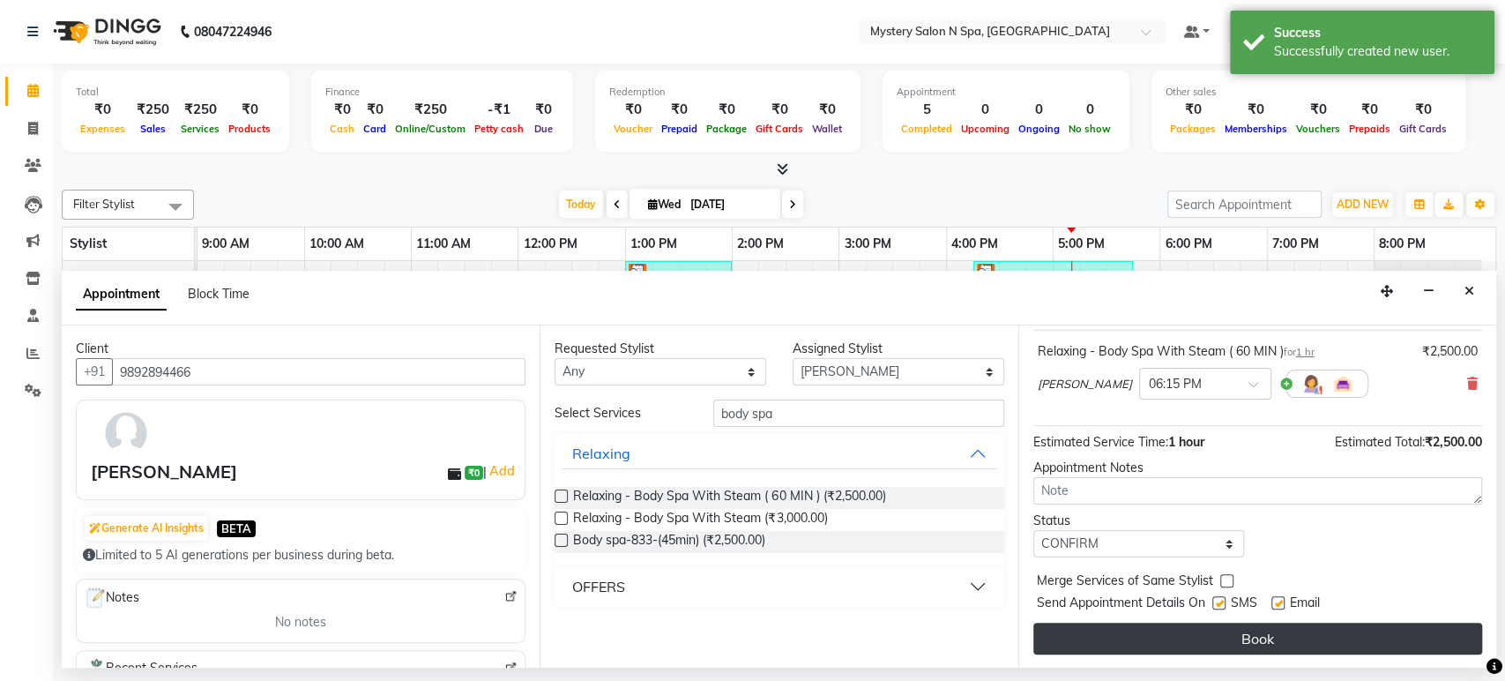
click at [1353, 612] on button "Book" at bounding box center [1257, 638] width 449 height 32
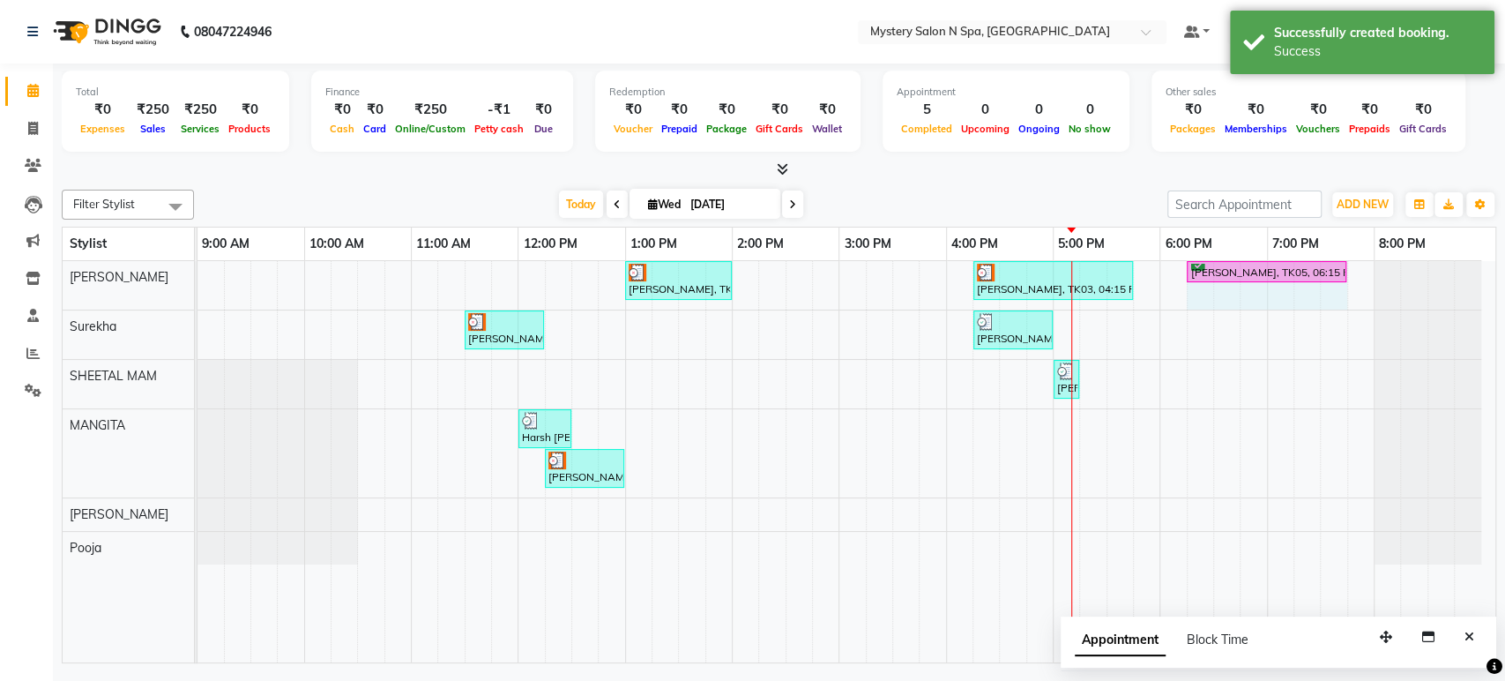
drag, startPoint x: 1291, startPoint y: 276, endPoint x: 1337, endPoint y: 280, distance: 46.1
click at [198, 280] on div "Reshma Shetty, TK02, 01:00 PM-02:00 PM, Relaxing - Body Spa With Steam ( 60 MIN…" at bounding box center [198, 285] width 0 height 48
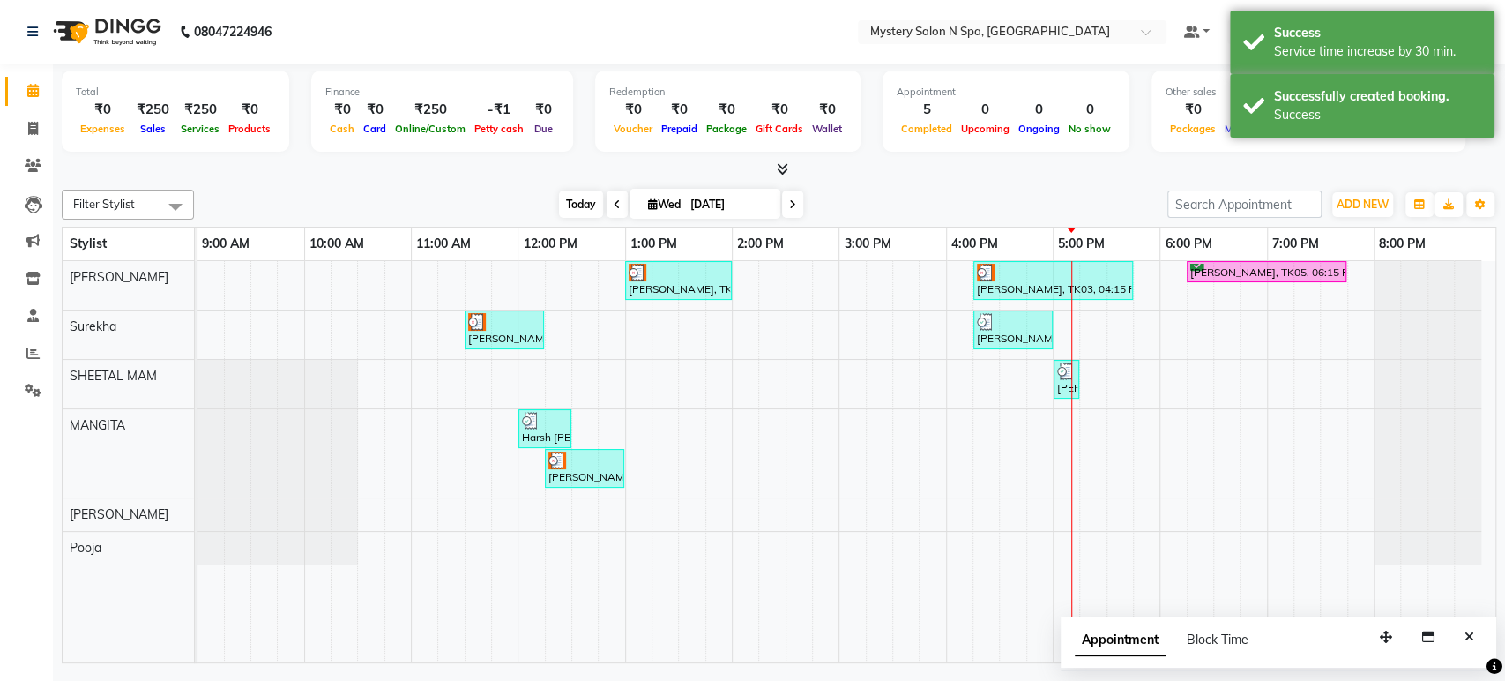
click at [565, 210] on span "Today" at bounding box center [581, 203] width 44 height 27
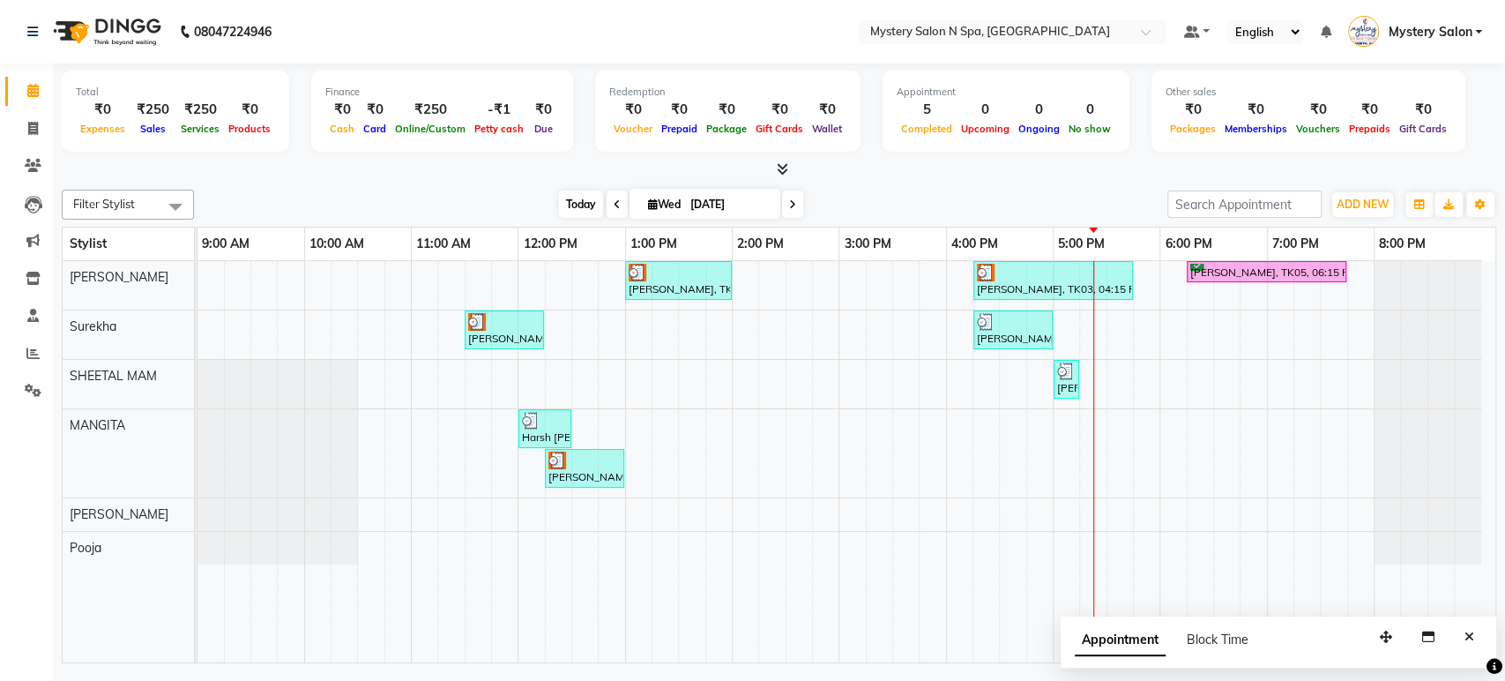
click at [569, 209] on span "Today" at bounding box center [581, 203] width 44 height 27
click at [578, 214] on span "Today" at bounding box center [581, 203] width 44 height 27
click at [826, 196] on div "Today Wed 03-09-2025" at bounding box center [681, 204] width 956 height 26
click at [572, 208] on span "Today" at bounding box center [581, 203] width 44 height 27
click at [791, 205] on icon at bounding box center [792, 204] width 7 height 11
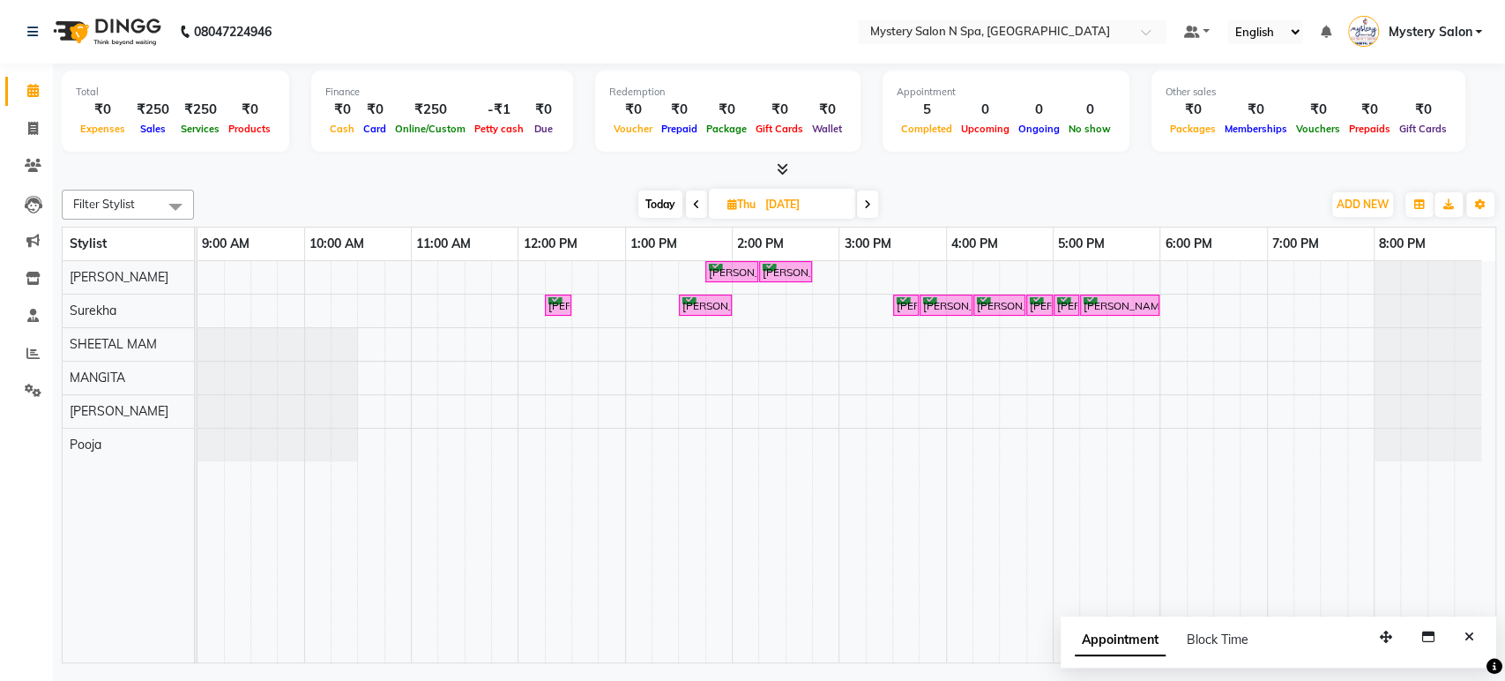
click at [641, 198] on span "Today" at bounding box center [660, 203] width 44 height 27
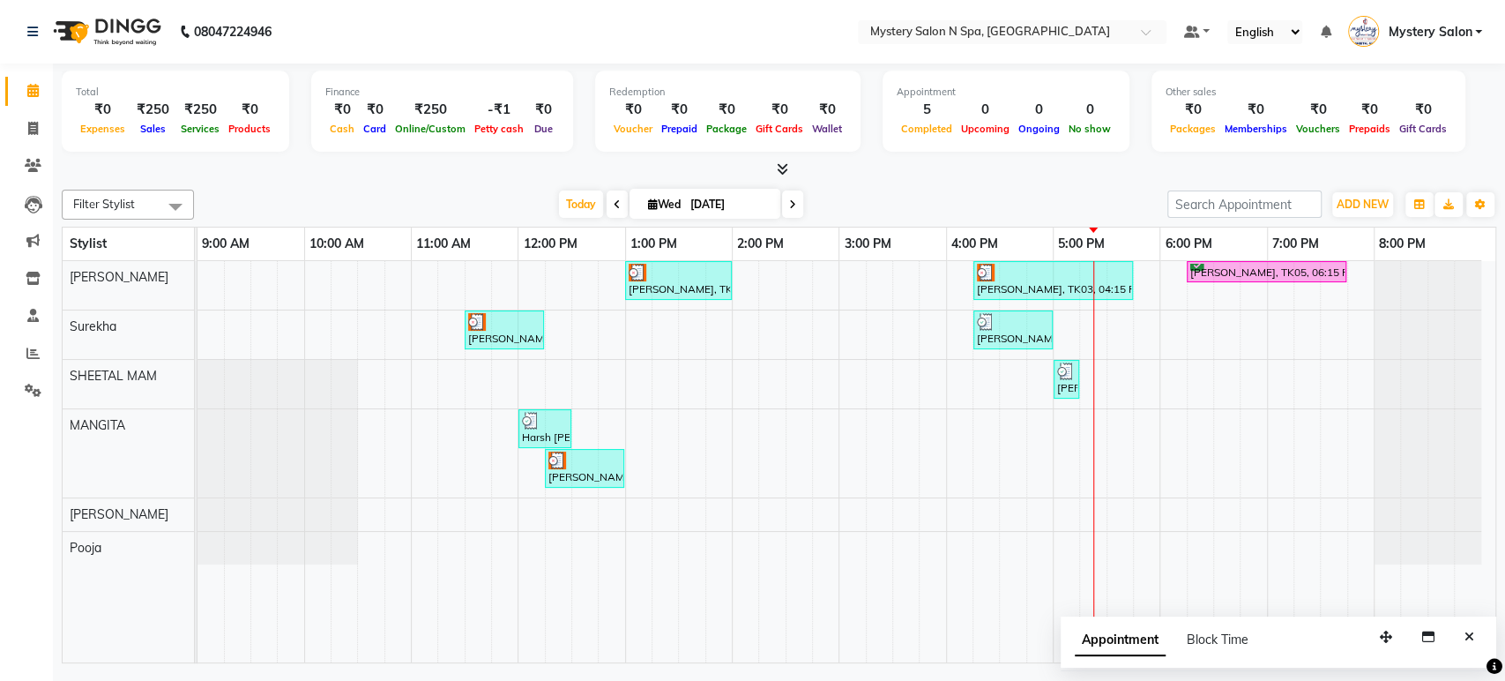
click at [791, 202] on icon at bounding box center [792, 204] width 7 height 11
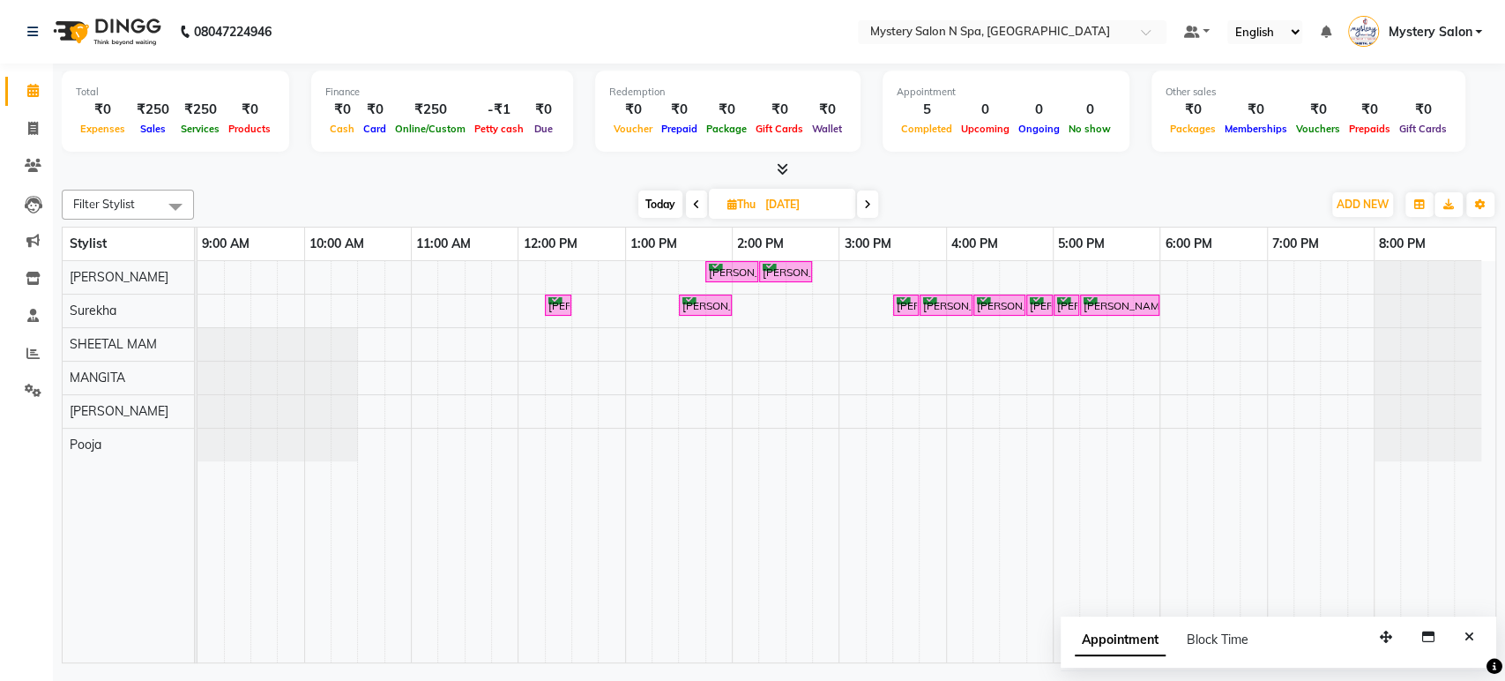
click at [652, 199] on span "Today" at bounding box center [660, 203] width 44 height 27
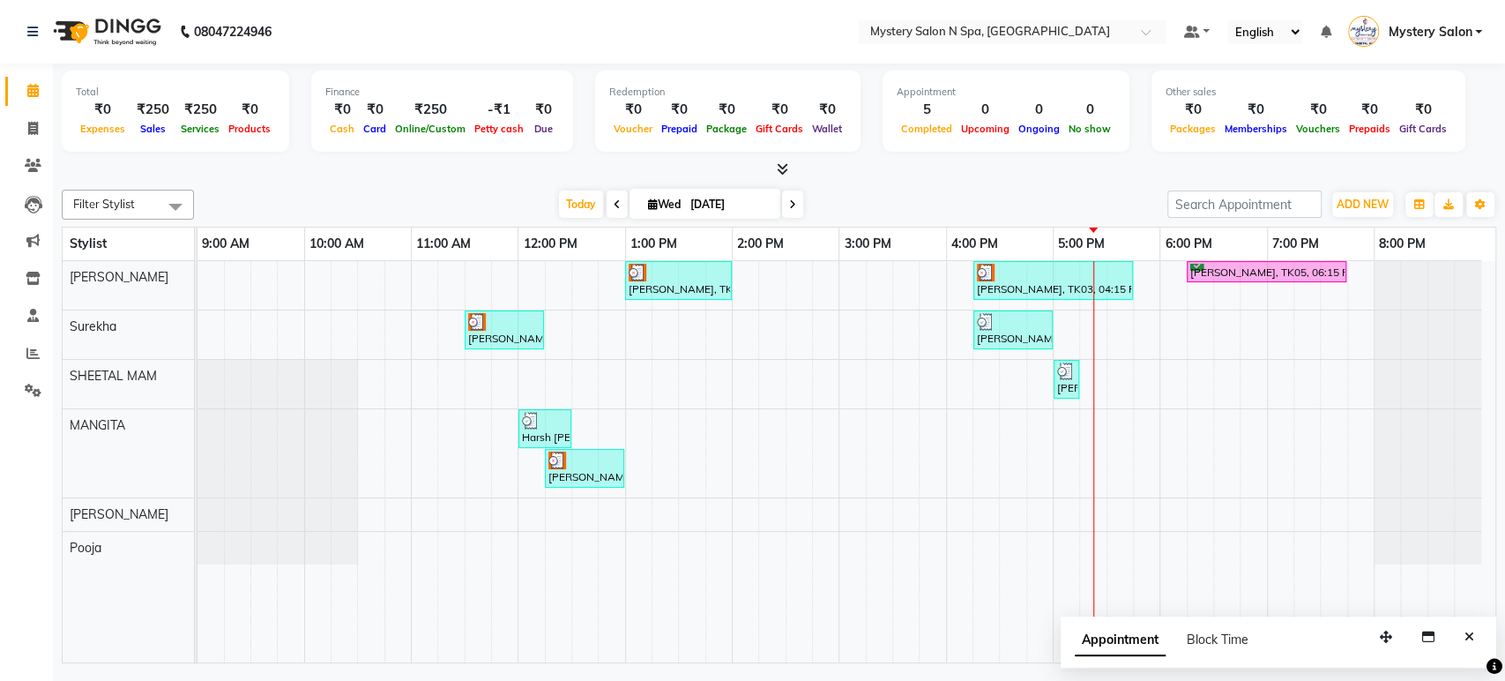
click at [793, 200] on icon at bounding box center [792, 204] width 7 height 11
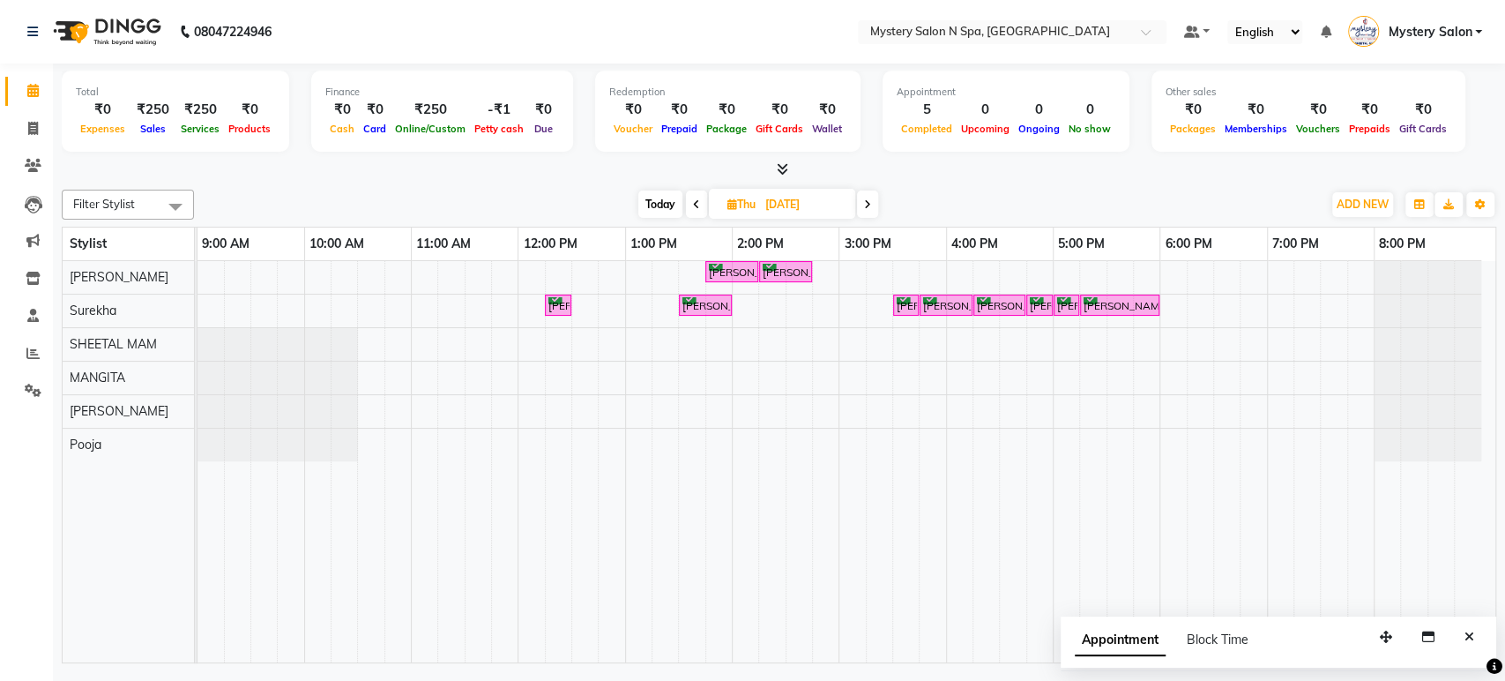
click at [660, 205] on span "Today" at bounding box center [660, 203] width 44 height 27
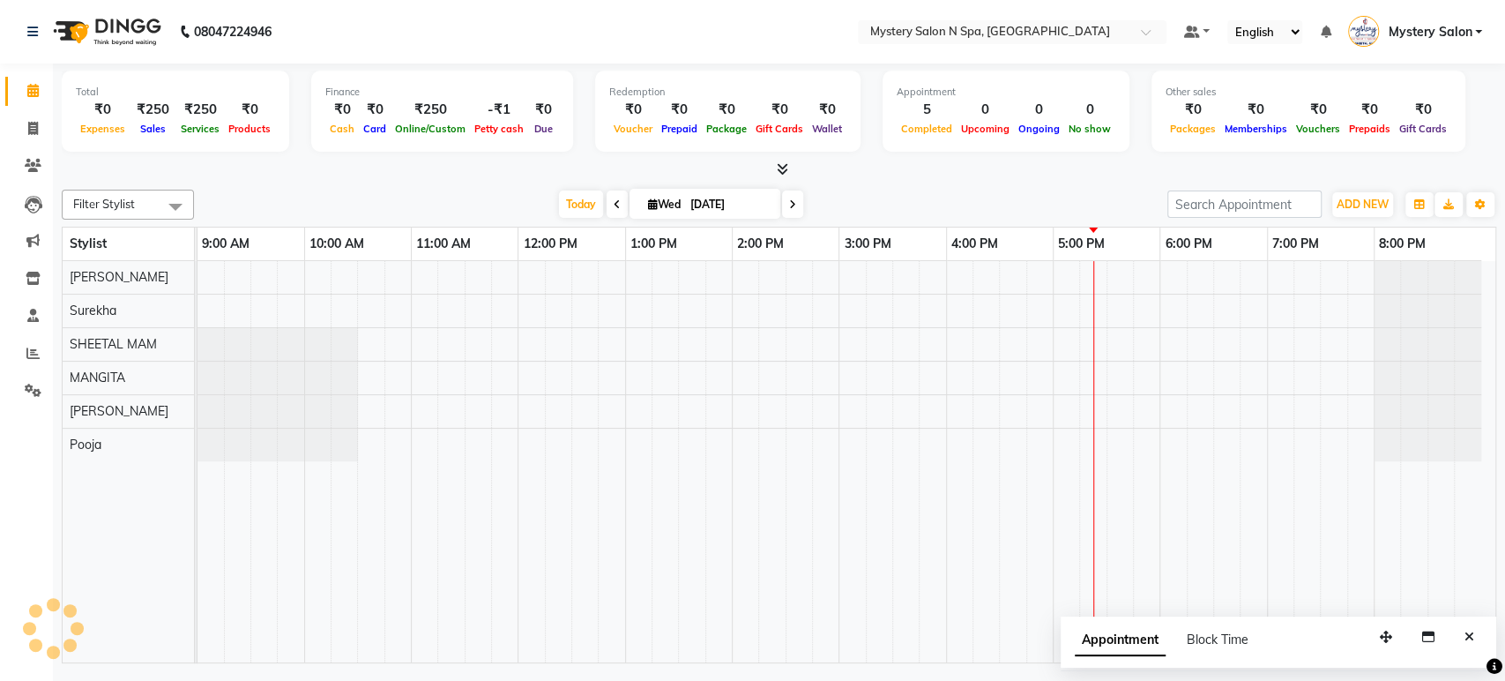
click at [786, 205] on span at bounding box center [792, 203] width 21 height 27
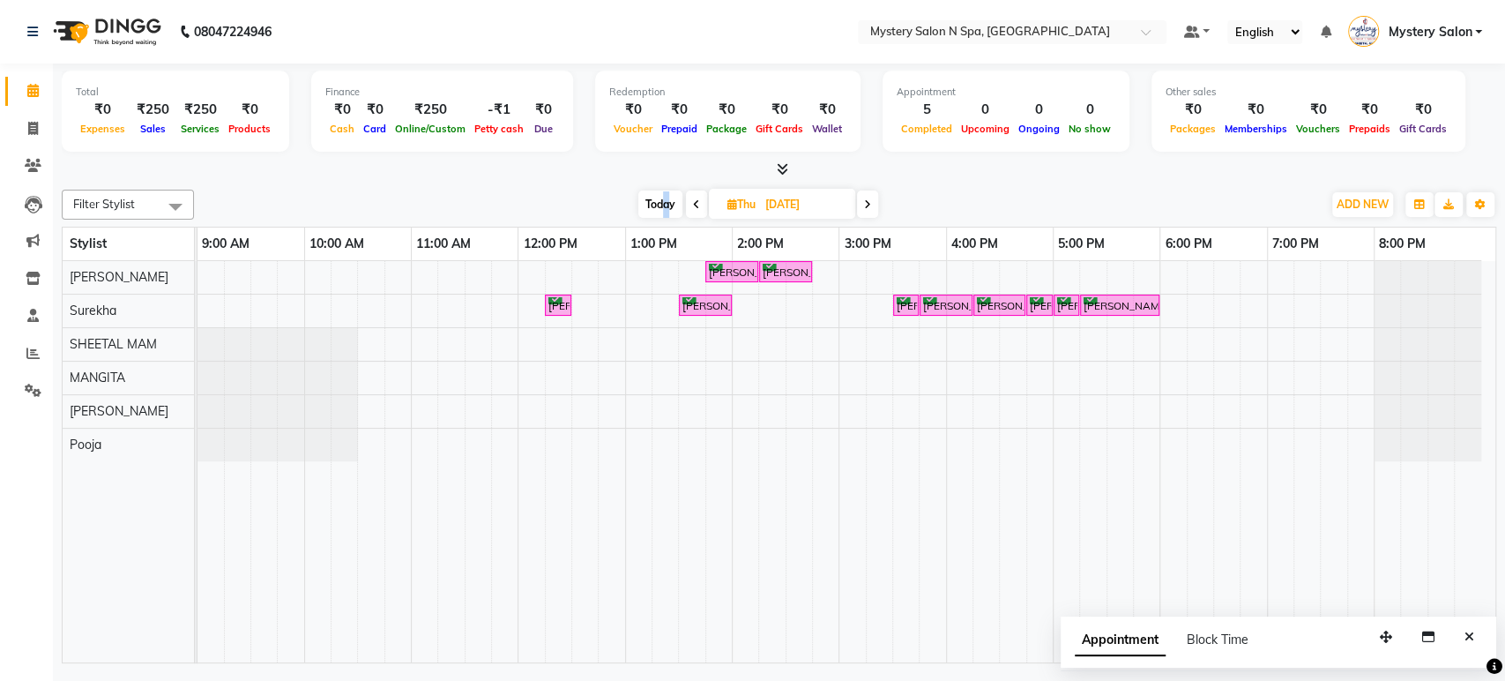
click at [664, 207] on span "Today" at bounding box center [660, 203] width 44 height 27
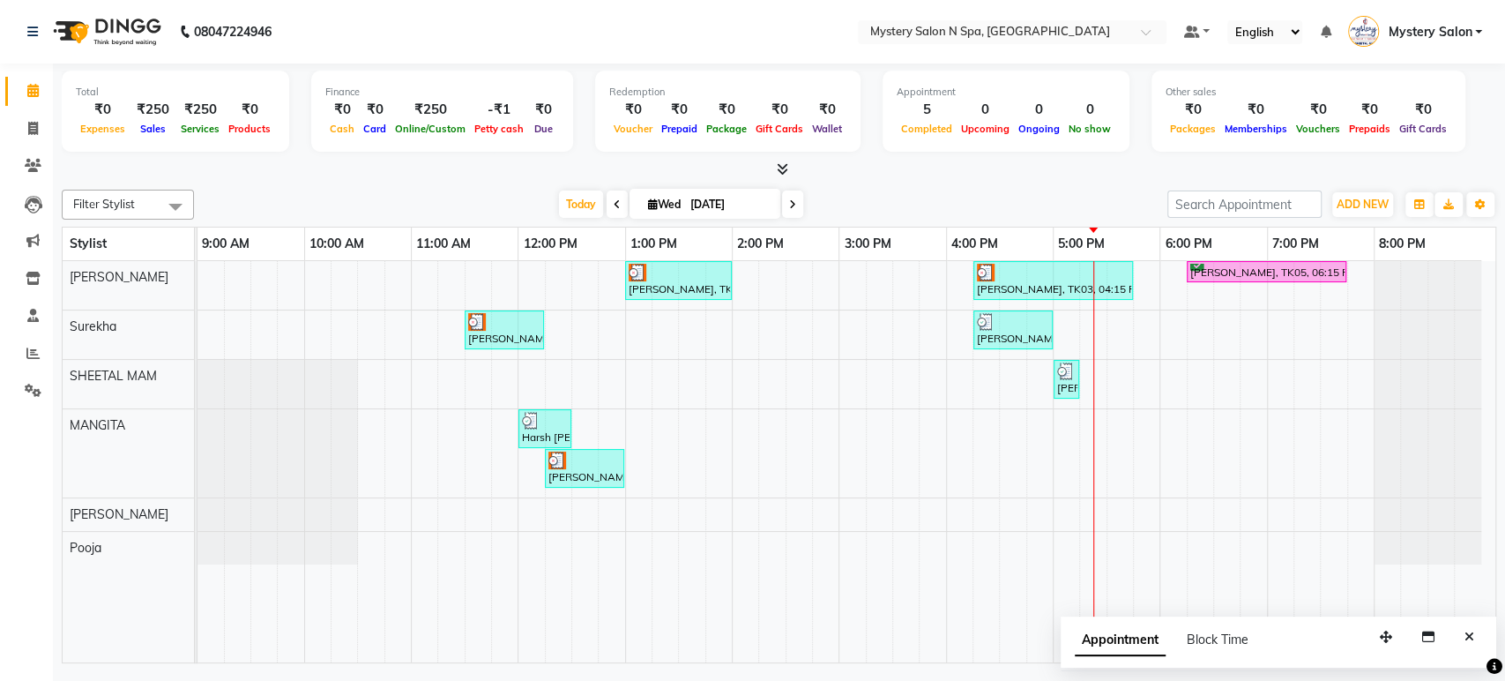
click at [831, 198] on div "Today Wed 03-09-2025" at bounding box center [681, 204] width 956 height 26
click at [572, 203] on span "Today" at bounding box center [581, 203] width 44 height 27
click at [584, 206] on span "Today" at bounding box center [581, 203] width 44 height 27
click at [790, 212] on span at bounding box center [792, 203] width 21 height 27
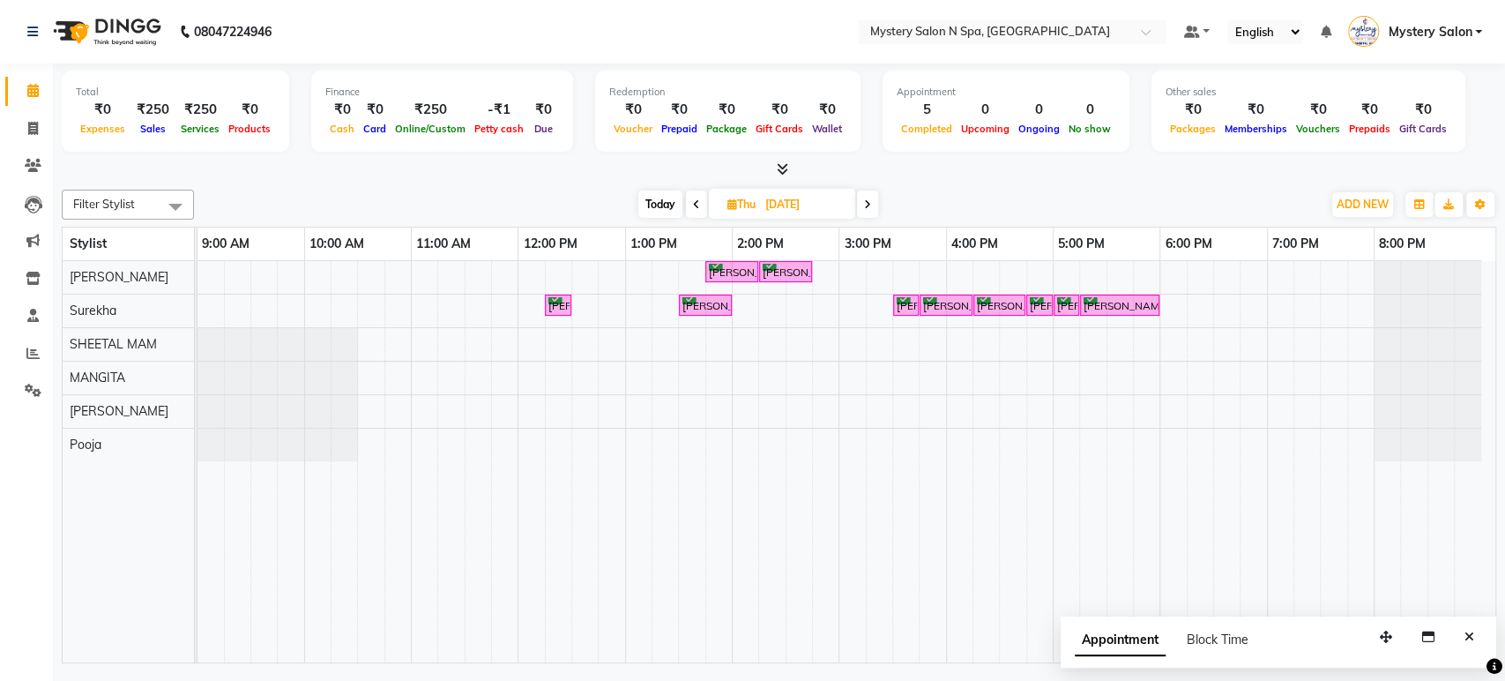
click at [664, 209] on span "Today" at bounding box center [660, 203] width 44 height 27
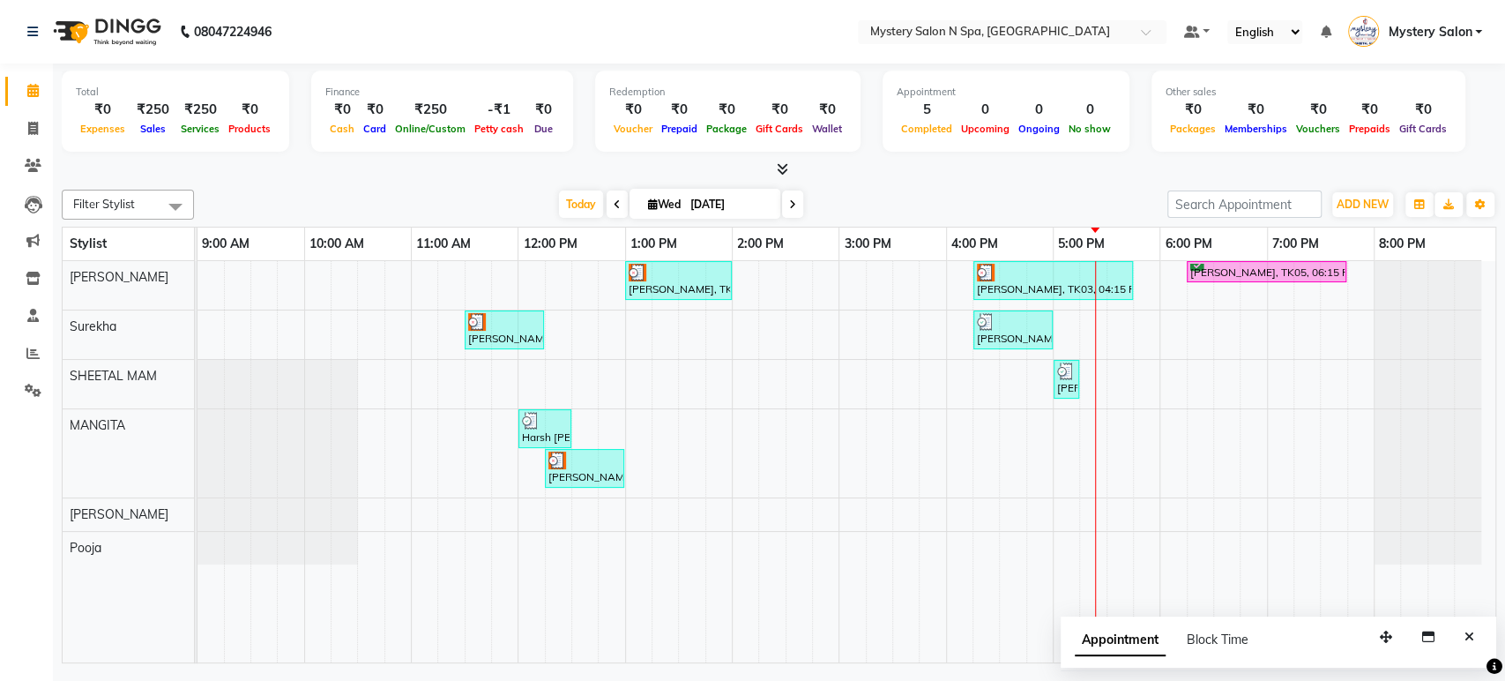
click at [794, 209] on span at bounding box center [792, 203] width 21 height 27
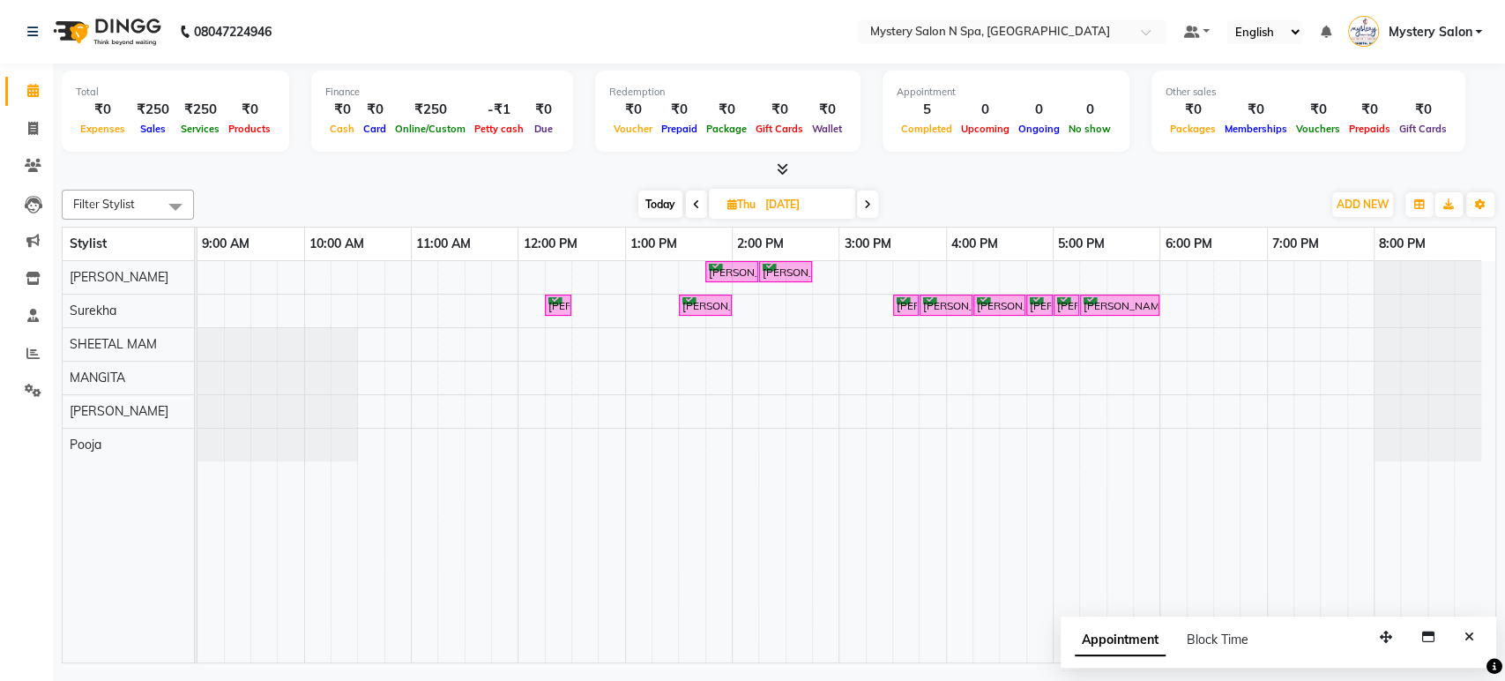
click at [667, 207] on span "Today" at bounding box center [660, 203] width 44 height 27
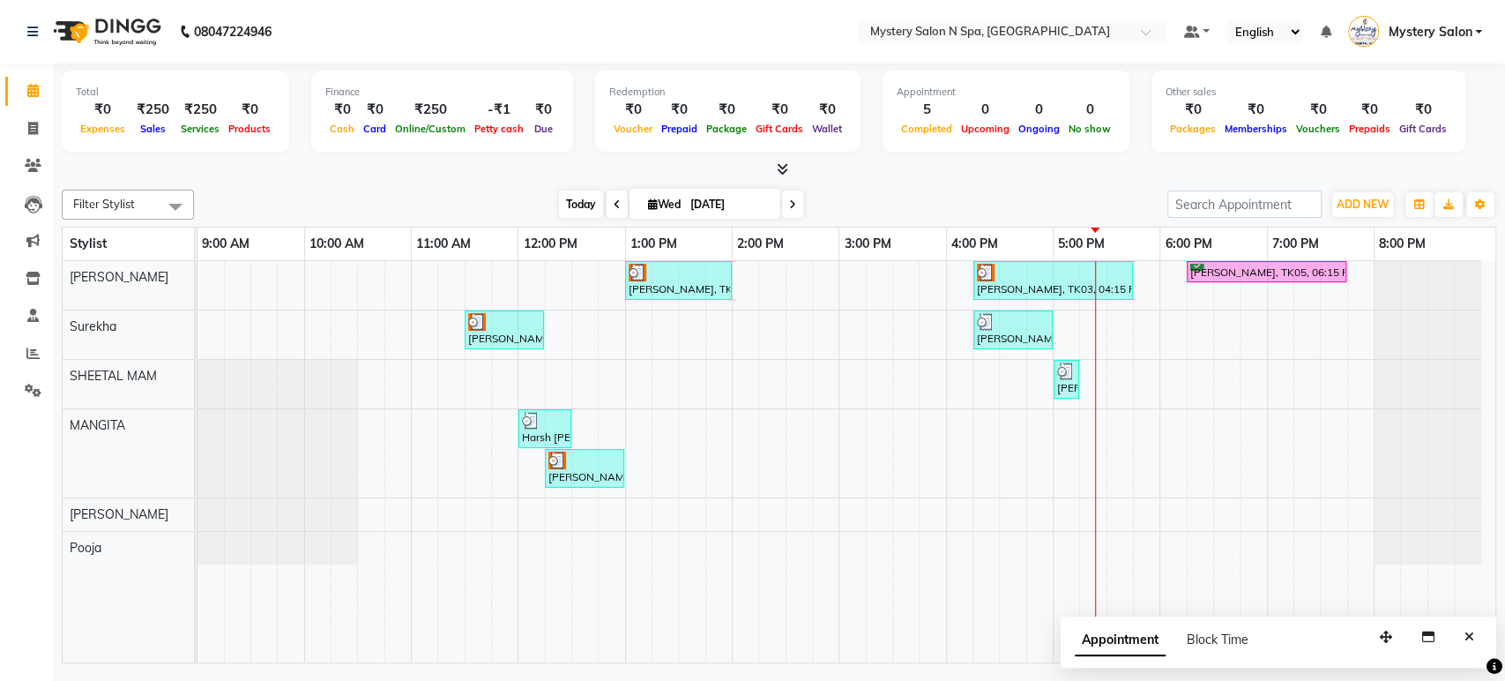
click at [566, 204] on span "Today" at bounding box center [581, 203] width 44 height 27
click at [559, 205] on span "Today" at bounding box center [581, 203] width 44 height 27
click at [789, 205] on icon at bounding box center [792, 204] width 7 height 11
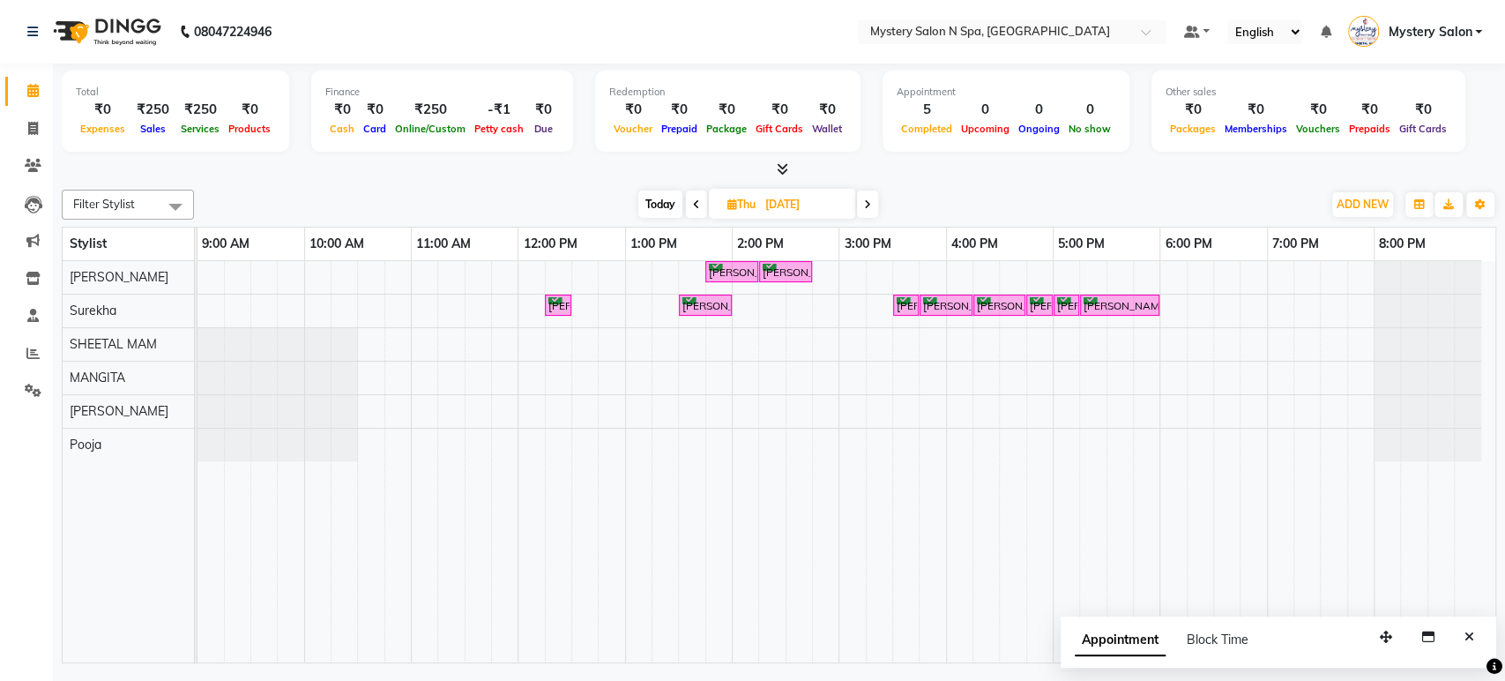
click at [640, 203] on span "Today" at bounding box center [660, 203] width 44 height 27
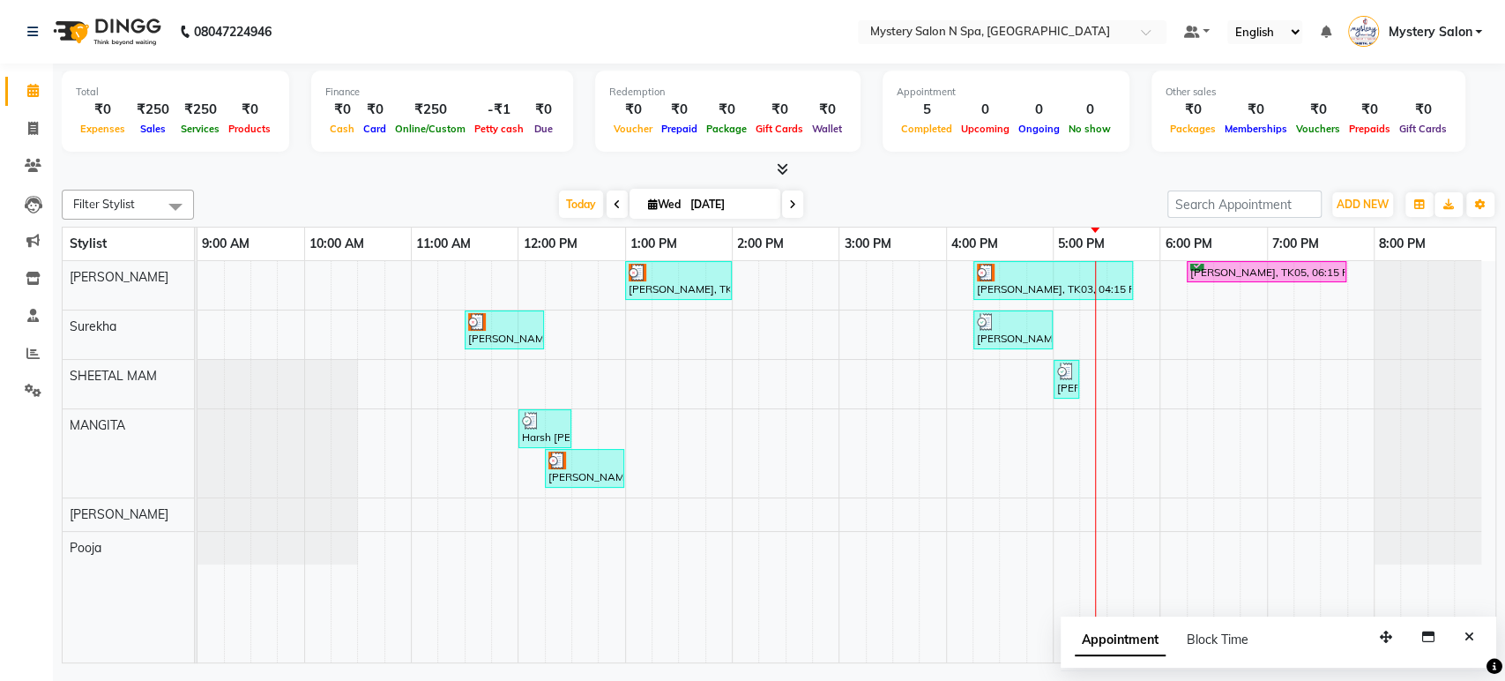
click at [787, 212] on span at bounding box center [792, 203] width 21 height 27
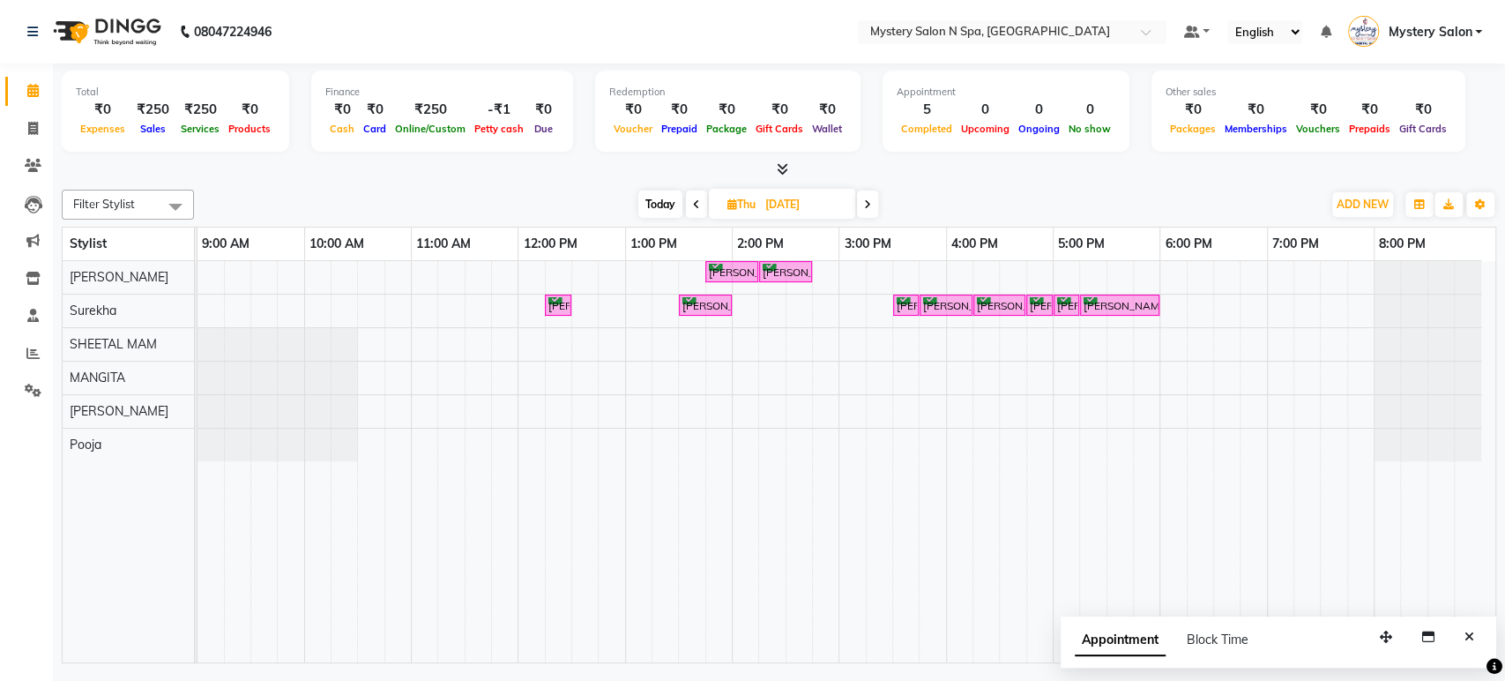
click at [650, 202] on span "Today" at bounding box center [660, 203] width 44 height 27
type input "[DATE]"
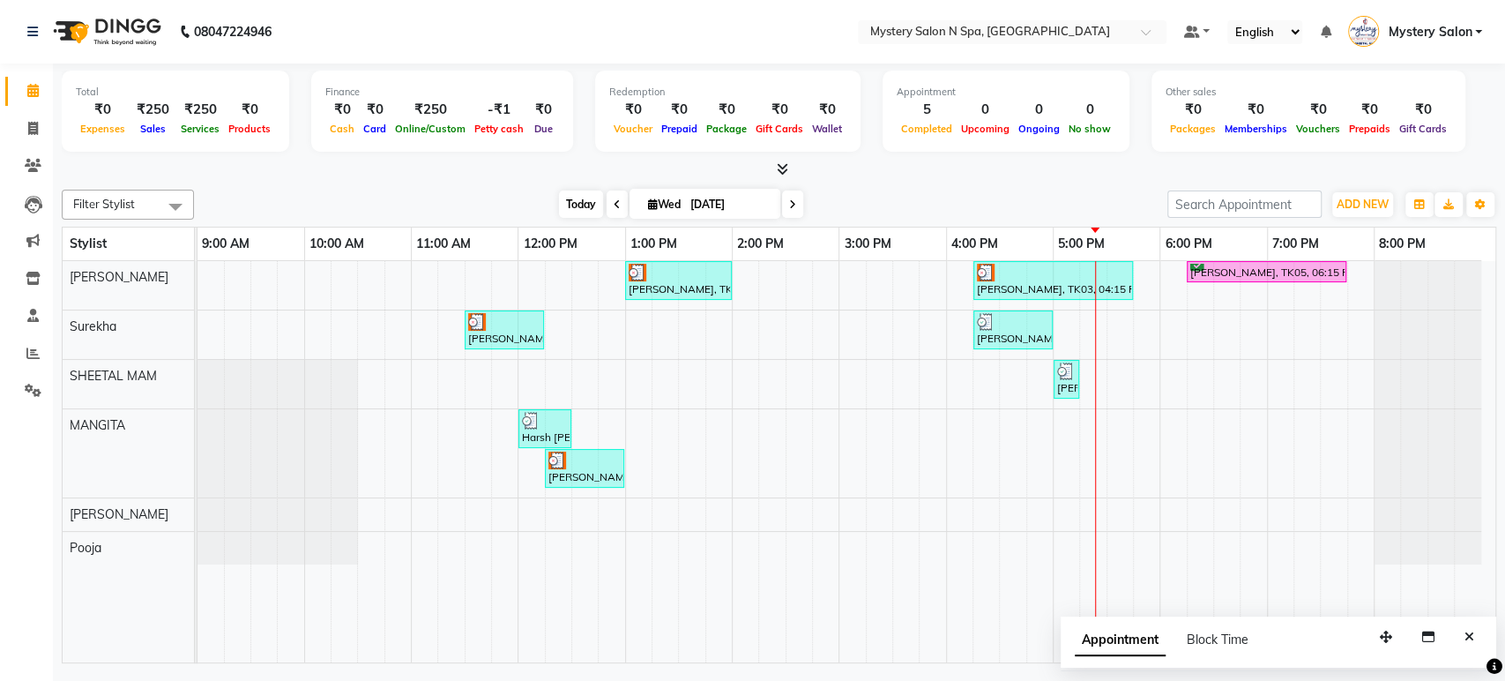
click at [585, 200] on span "Today" at bounding box center [581, 203] width 44 height 27
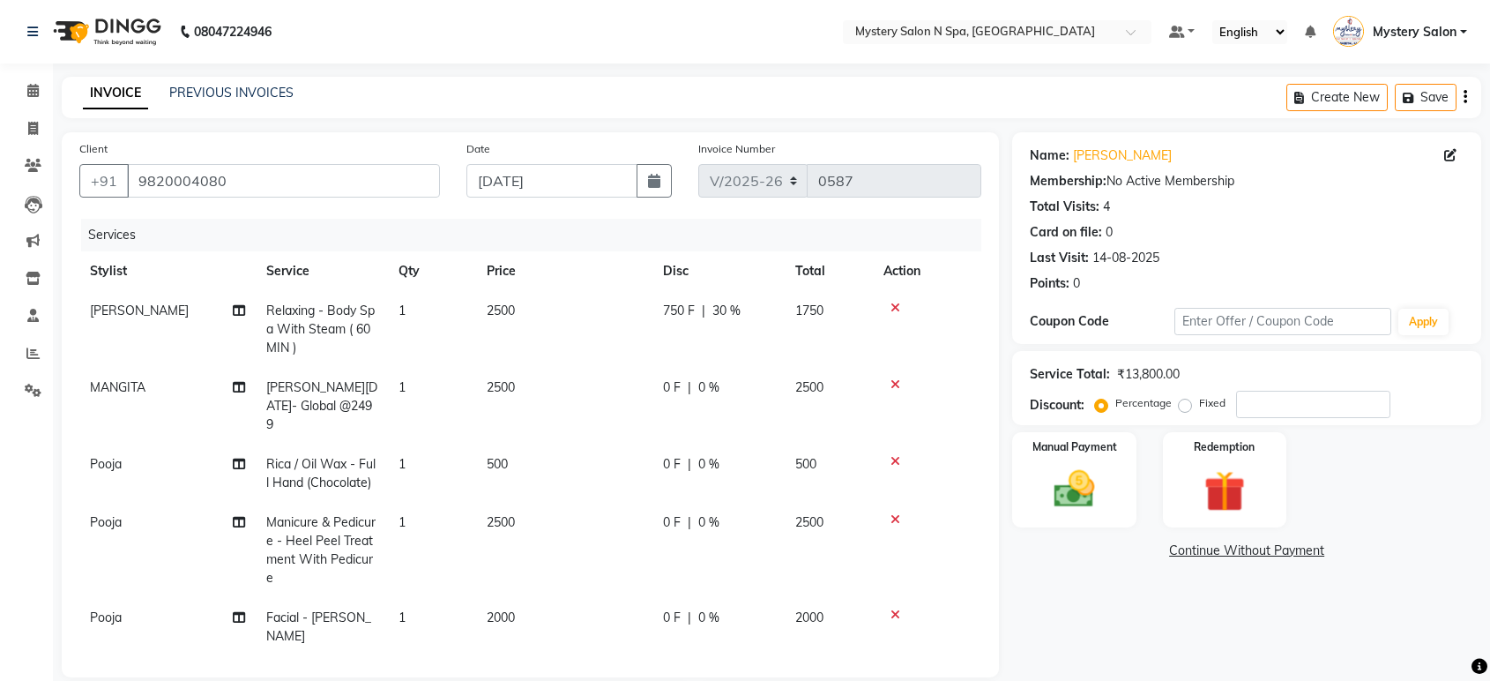
select select "142"
select select "service"
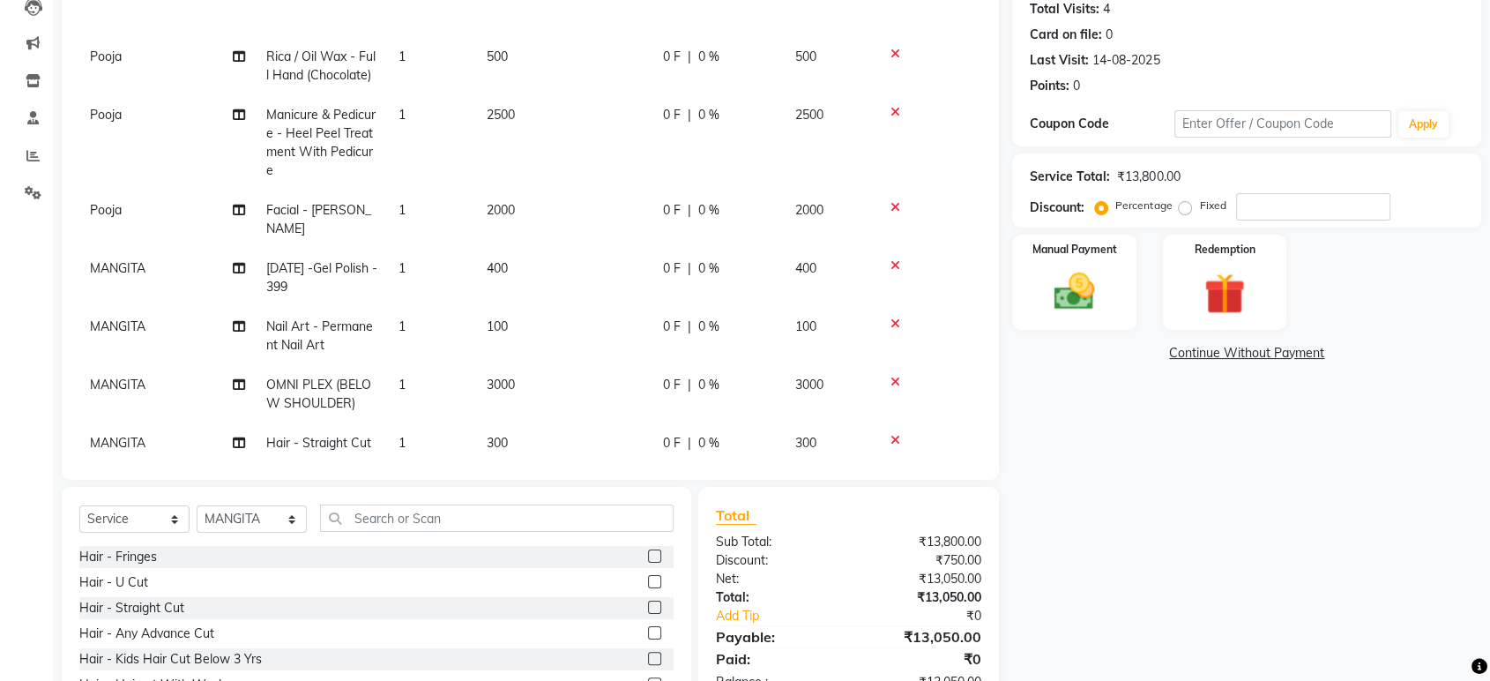
scroll to position [220, 0]
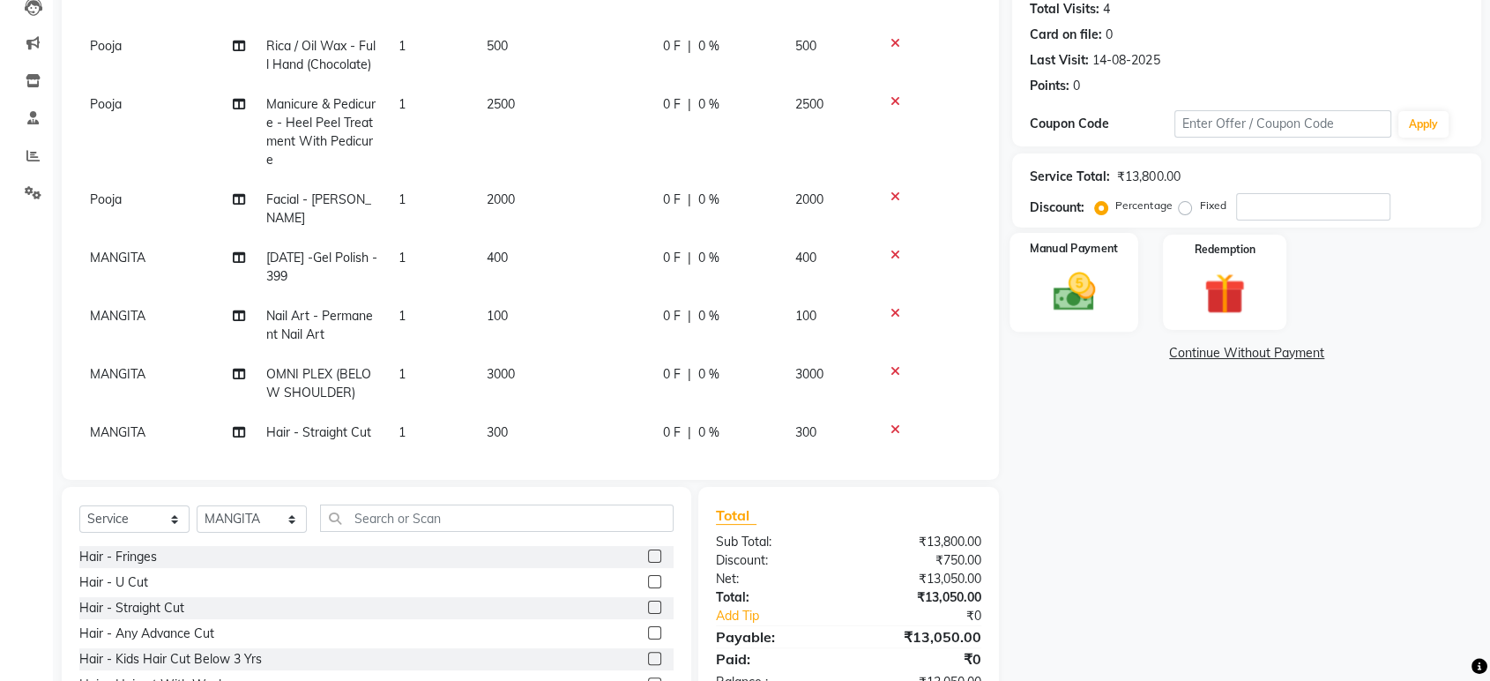
click at [1092, 243] on label "Manual Payment" at bounding box center [1075, 248] width 88 height 17
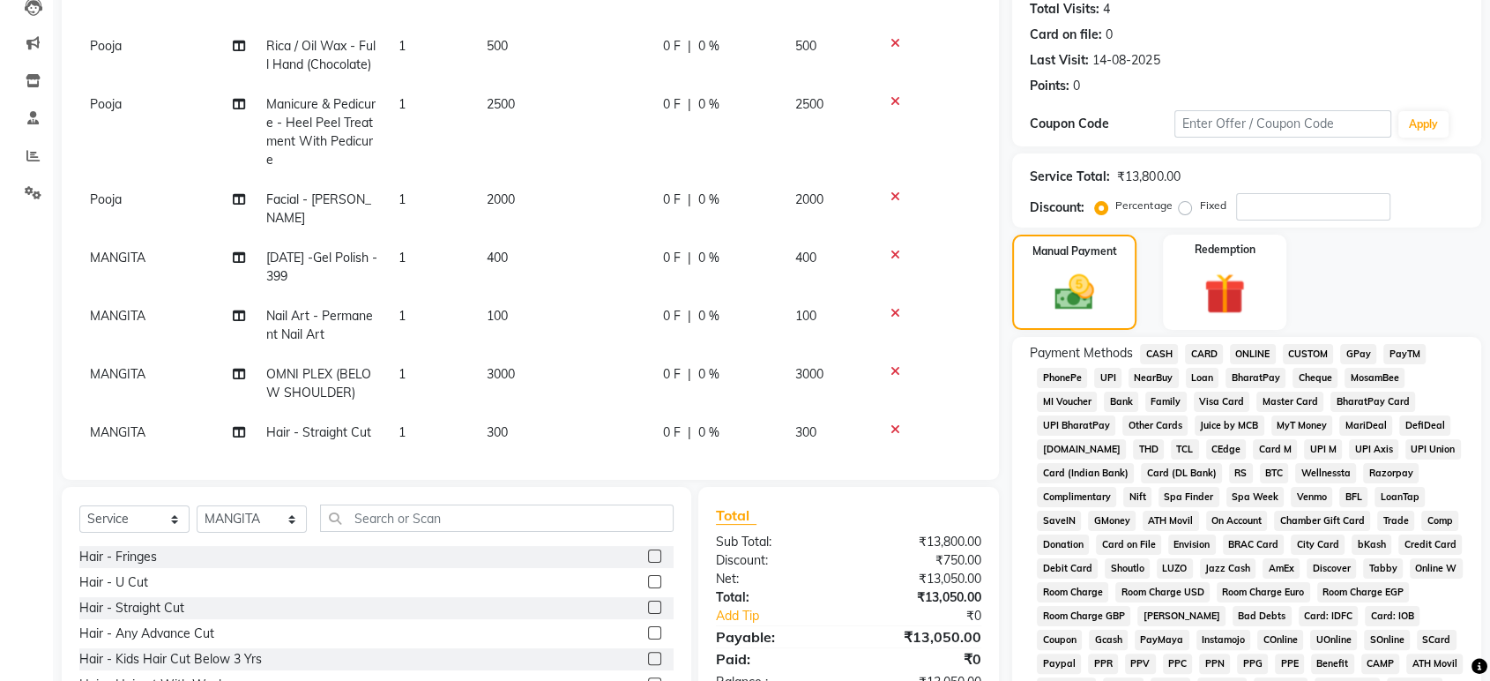
click at [1152, 349] on span "CASH" at bounding box center [1159, 354] width 38 height 20
click at [1207, 355] on span "CARD" at bounding box center [1204, 354] width 38 height 20
click at [231, 515] on select "Select Stylist [PERSON_NAME] [PERSON_NAME] Mystery Salon Pooja SHEETAL MAM [PER…" at bounding box center [252, 518] width 110 height 27
click at [197, 505] on select "Select Stylist [PERSON_NAME] [PERSON_NAME] Mystery Salon Pooja SHEETAL MAM [PER…" at bounding box center [252, 518] width 110 height 27
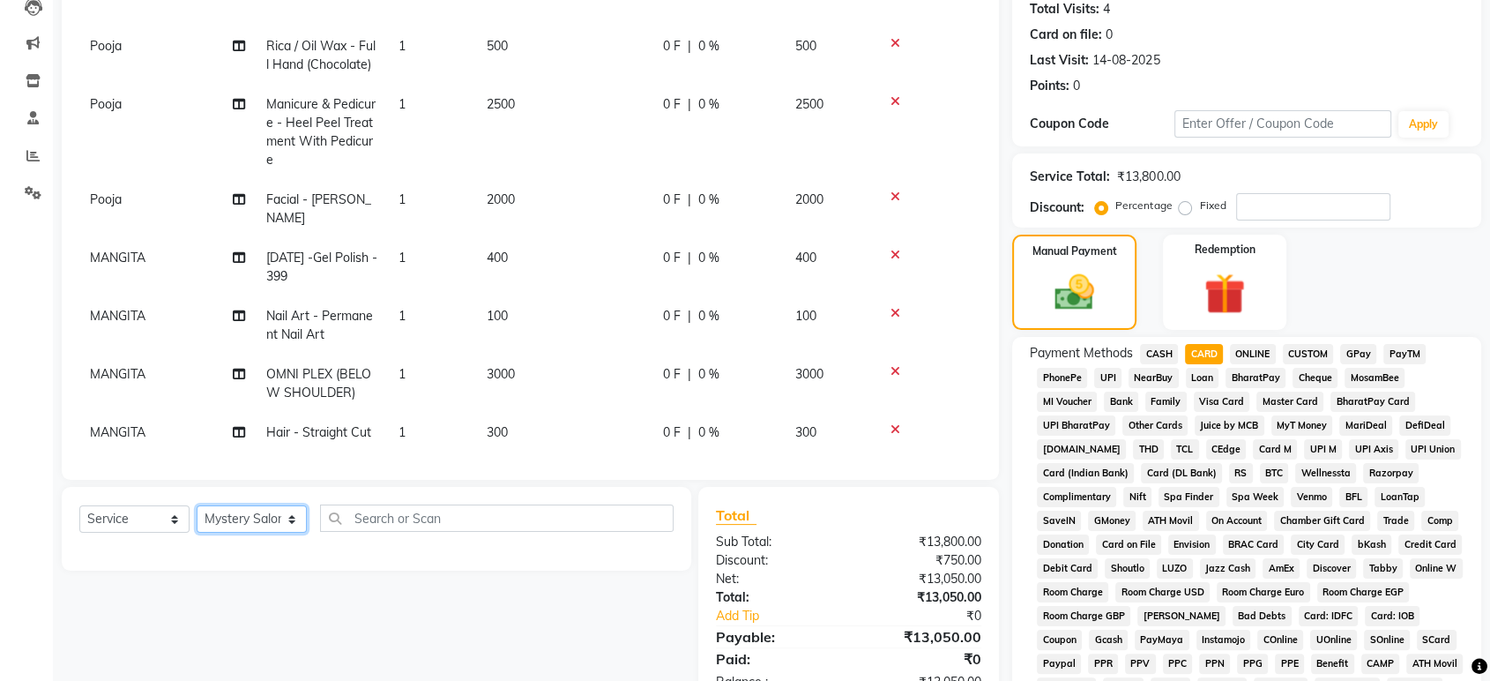
click at [222, 511] on select "Select Stylist [PERSON_NAME] [PERSON_NAME] Mystery Salon Pooja SHEETAL MAM [PER…" at bounding box center [252, 518] width 110 height 27
select select "4215"
click at [197, 505] on select "Select Stylist [PERSON_NAME] [PERSON_NAME] Mystery Salon Pooja SHEETAL MAM [PER…" at bounding box center [252, 518] width 110 height 27
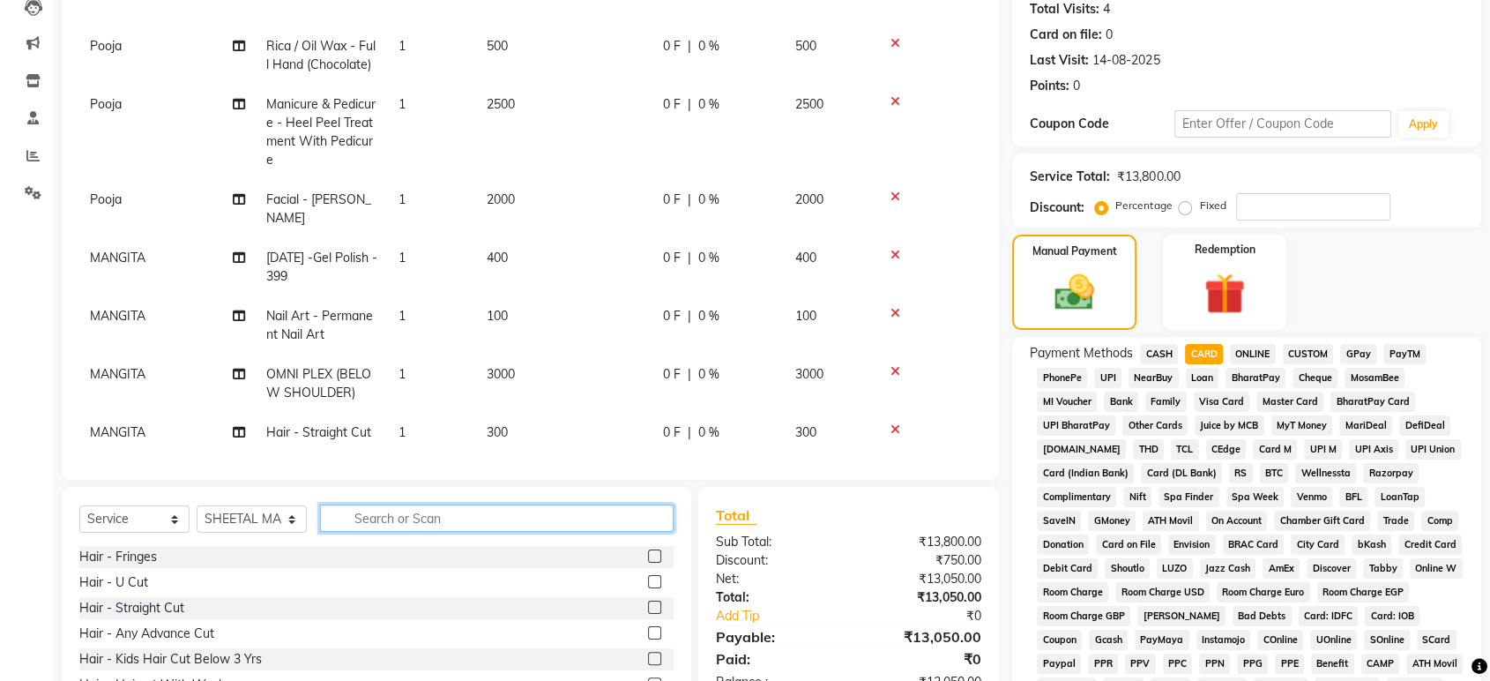
click at [371, 517] on input "text" at bounding box center [497, 517] width 354 height 27
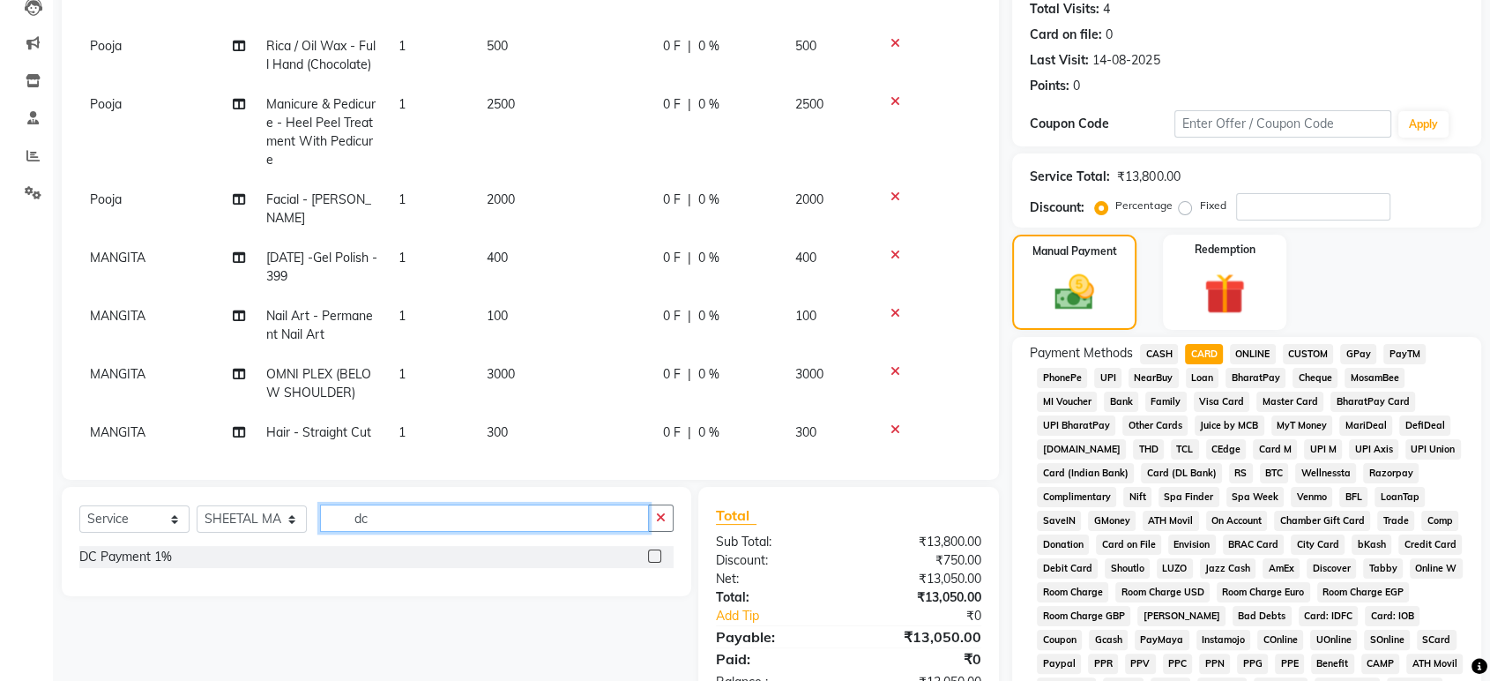
type input "dc"
click at [656, 556] on label at bounding box center [654, 555] width 13 height 13
click at [656, 556] on input "checkbox" at bounding box center [653, 556] width 11 height 11
checkbox input "false"
click at [652, 525] on button "button" at bounding box center [661, 517] width 26 height 27
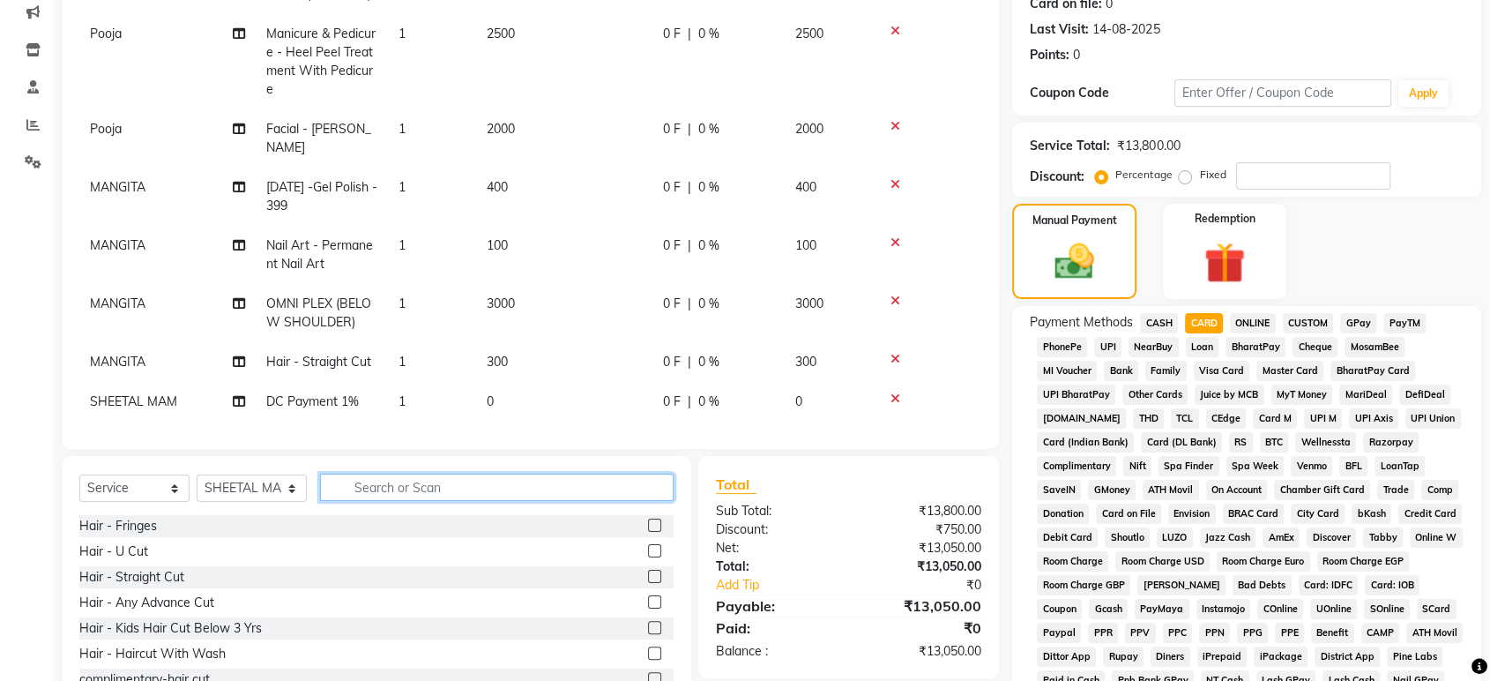
scroll to position [326, 0]
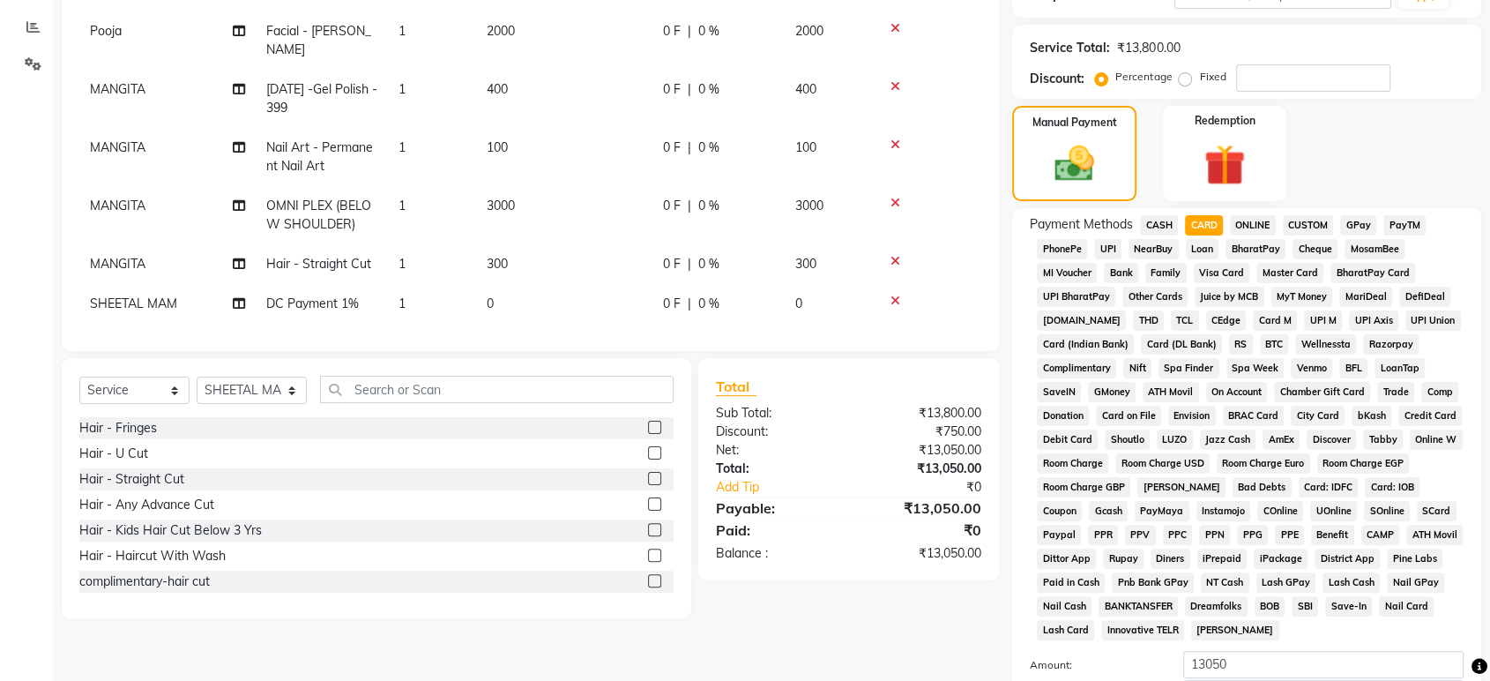
click at [598, 295] on td "0" at bounding box center [564, 304] width 176 height 40
select select "4215"
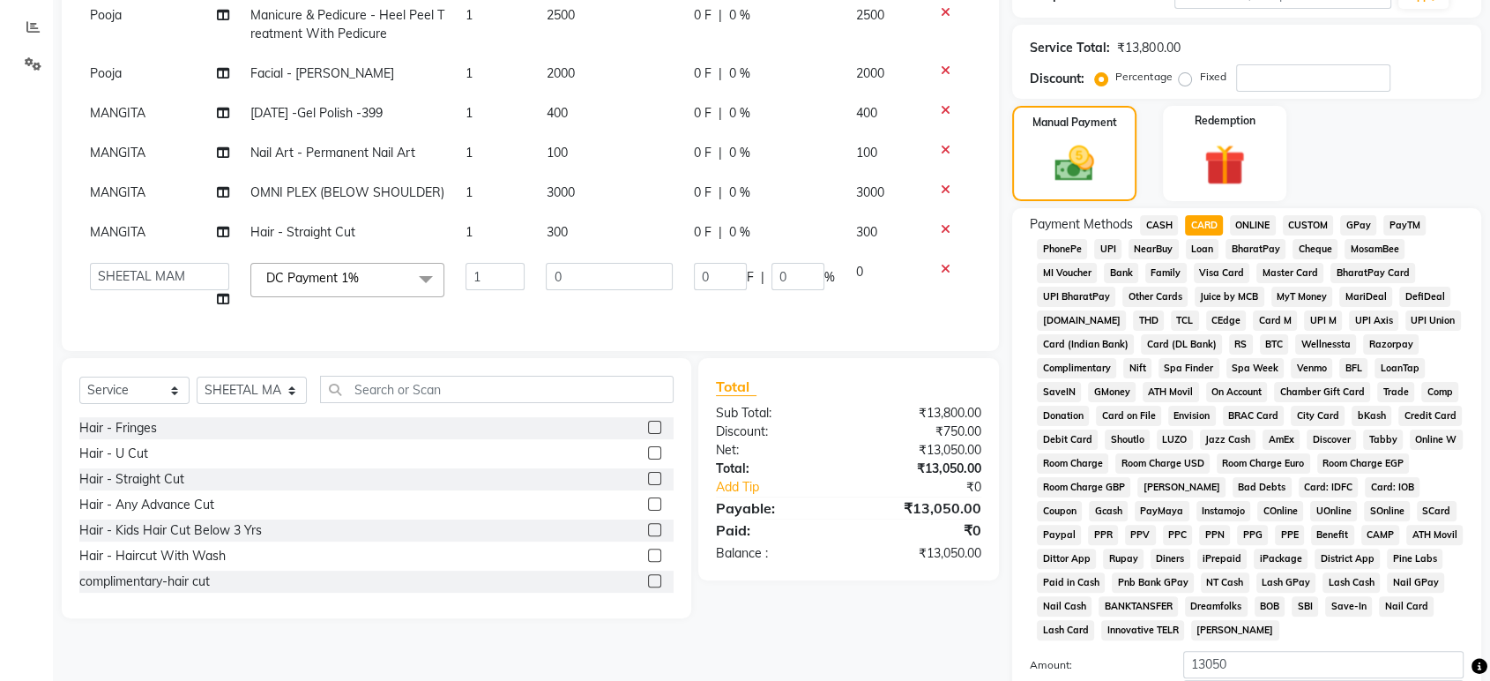
scroll to position [158, 0]
click at [603, 267] on input "0" at bounding box center [609, 276] width 127 height 27
type input "133"
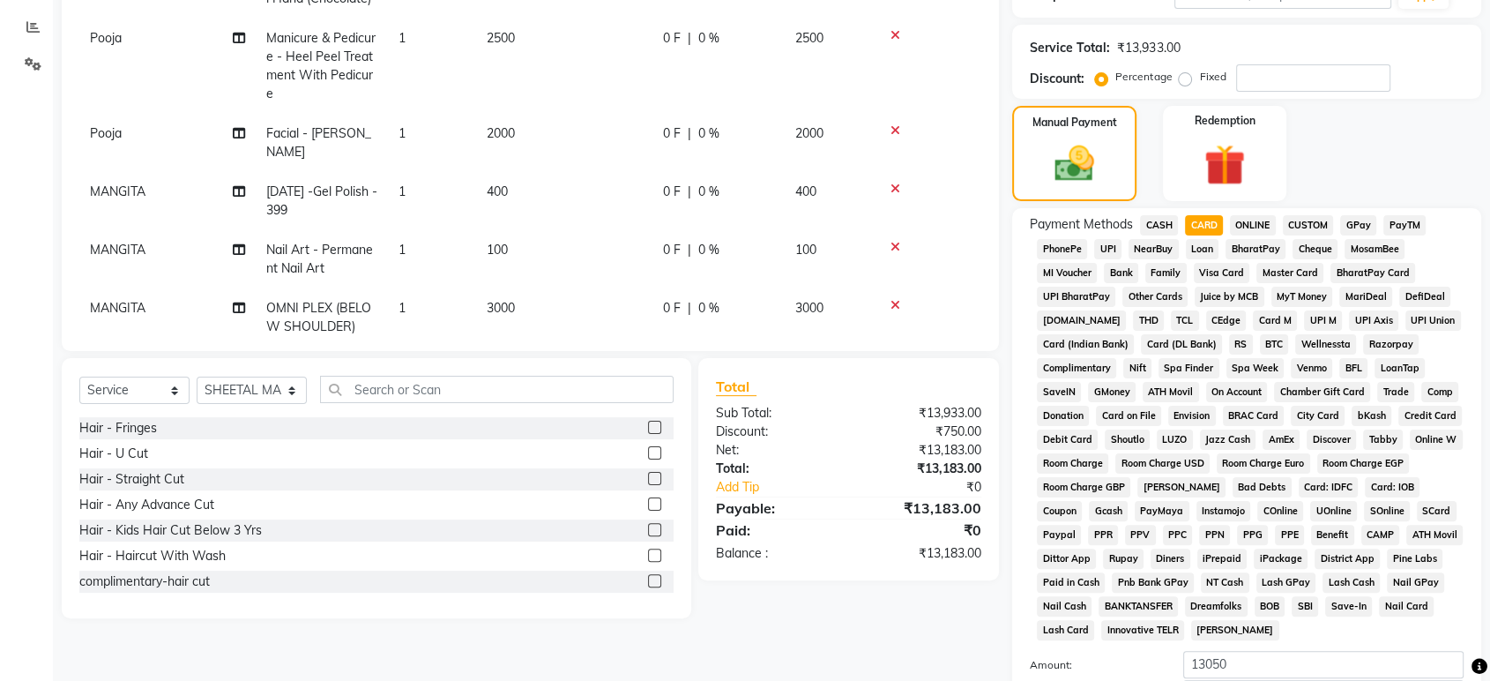
scroll to position [176, 0]
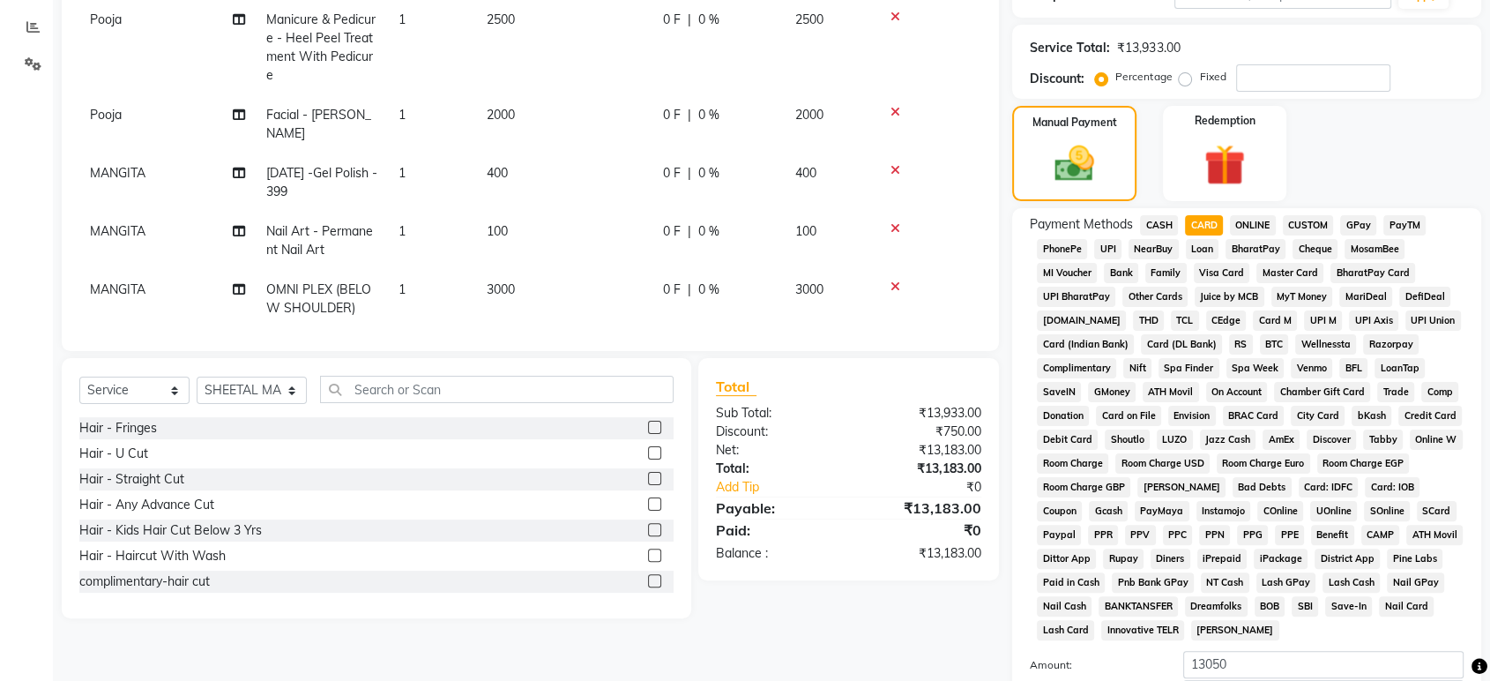
click at [815, 599] on div "Total Sub Total: ₹13,933.00 Discount: ₹750.00 Net: ₹13,183.00 Total: ₹13,183.00…" at bounding box center [851, 488] width 321 height 260
click at [122, 388] on select "Select Service Product Membership Package Voucher Prepaid Gift Card" at bounding box center [134, 389] width 110 height 27
select select "product"
click at [79, 376] on select "Select Service Product Membership Package Voucher Prepaid Gift Card" at bounding box center [134, 389] width 110 height 27
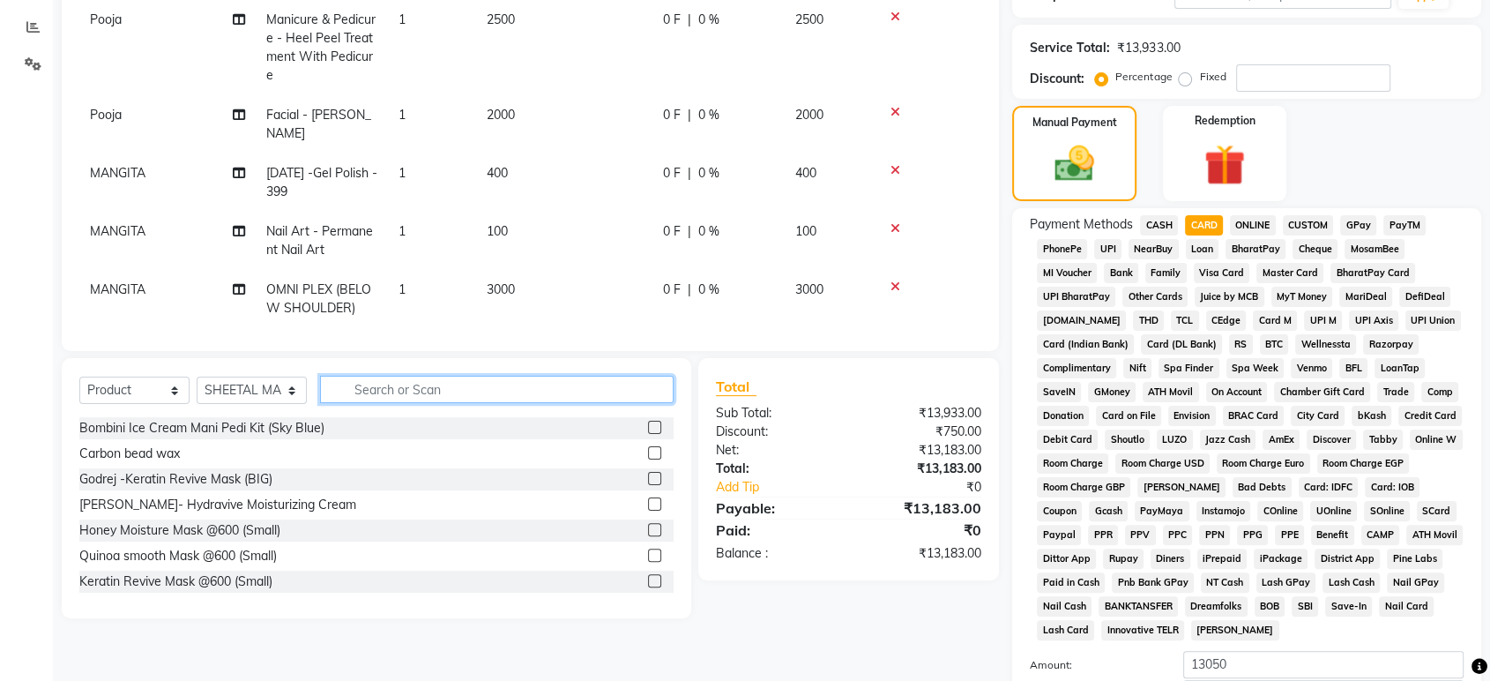
click at [362, 389] on input "text" at bounding box center [497, 389] width 354 height 27
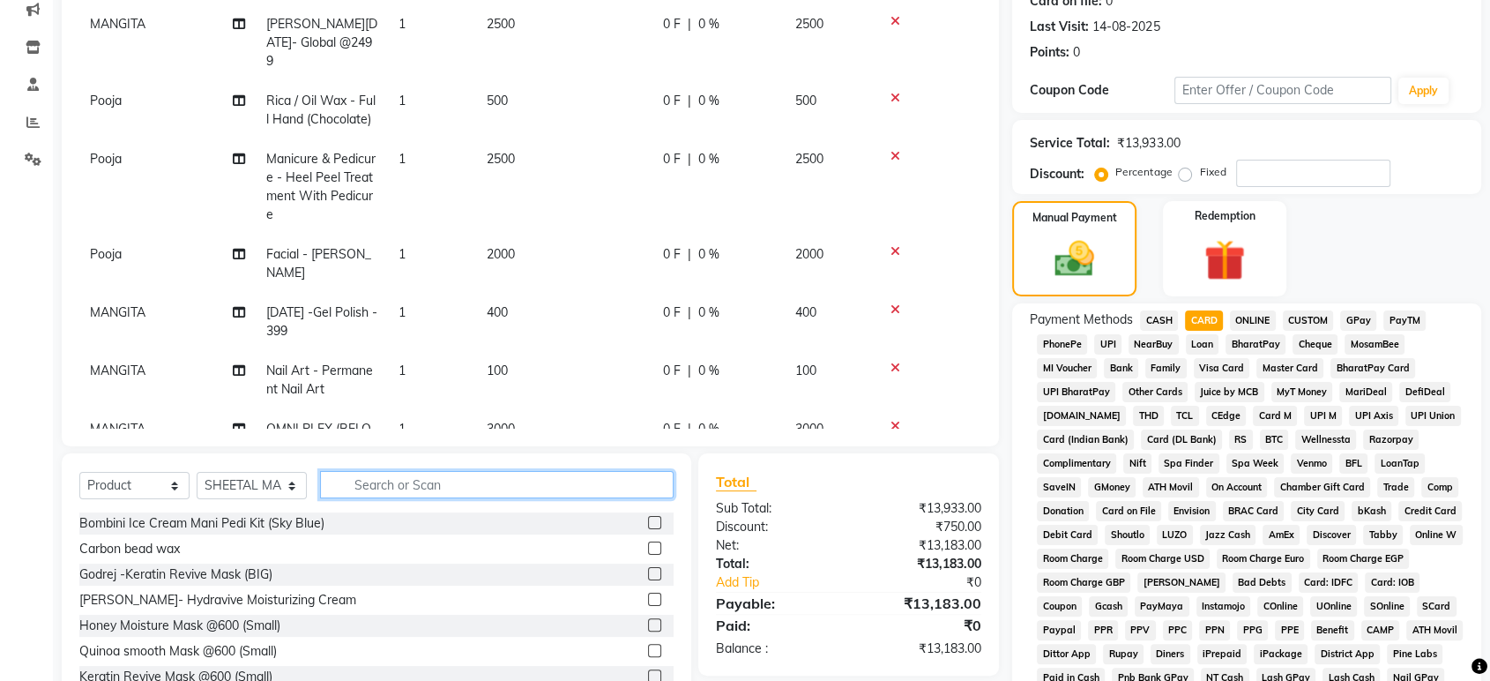
scroll to position [260, 0]
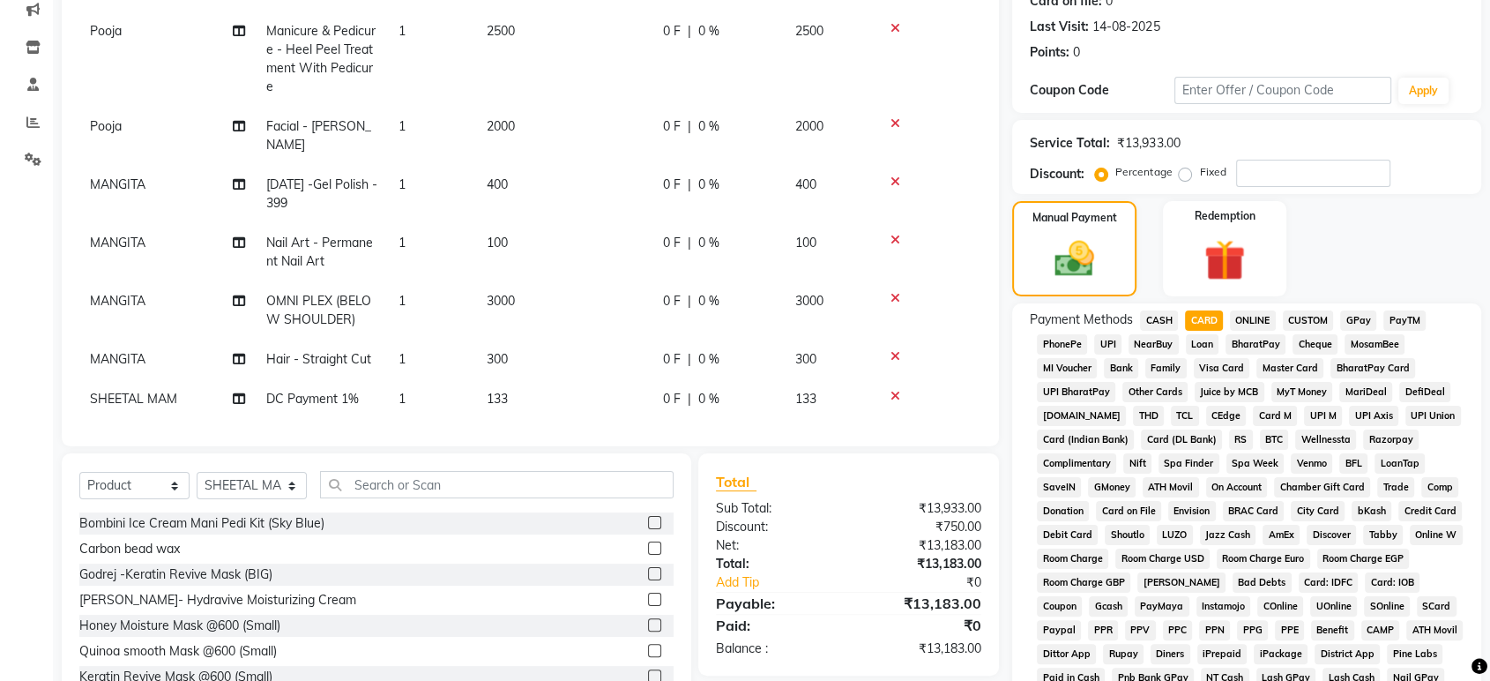
click at [536, 379] on td "133" at bounding box center [564, 399] width 176 height 40
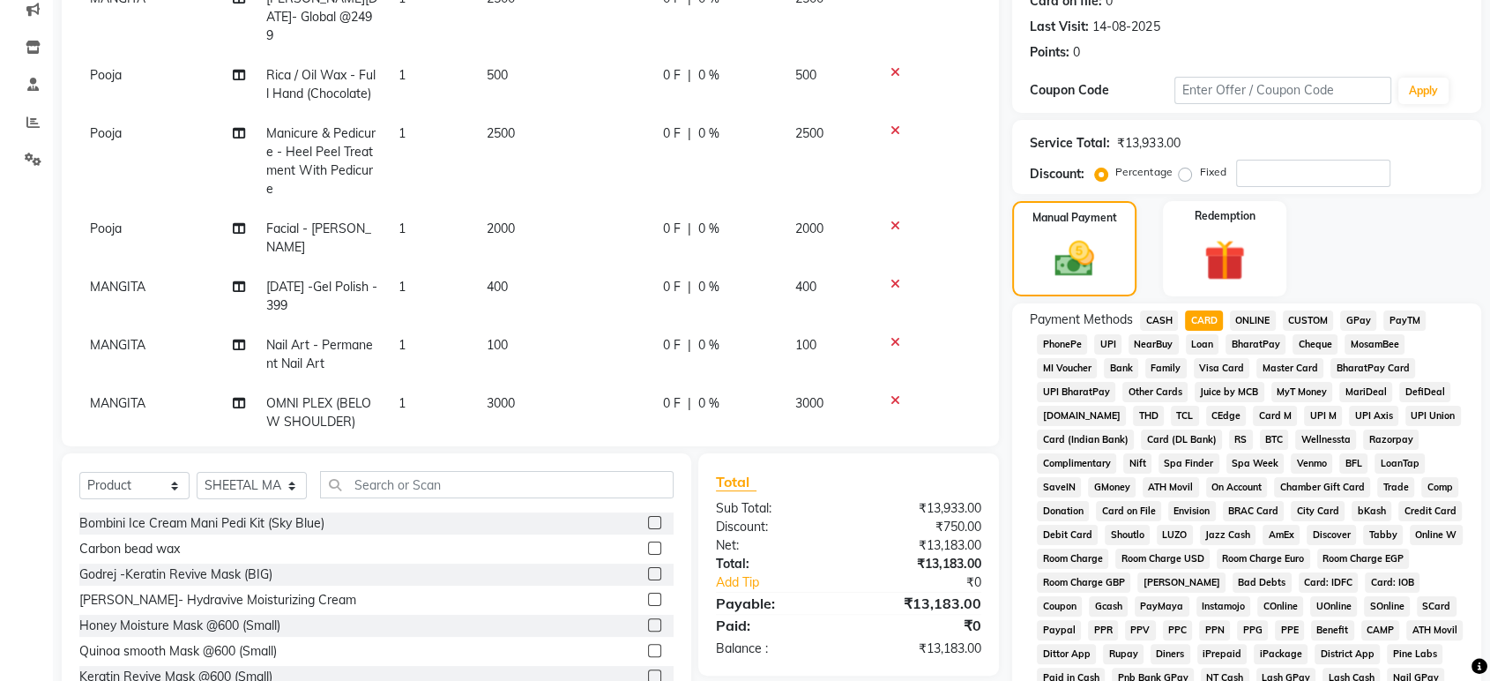
select select "4215"
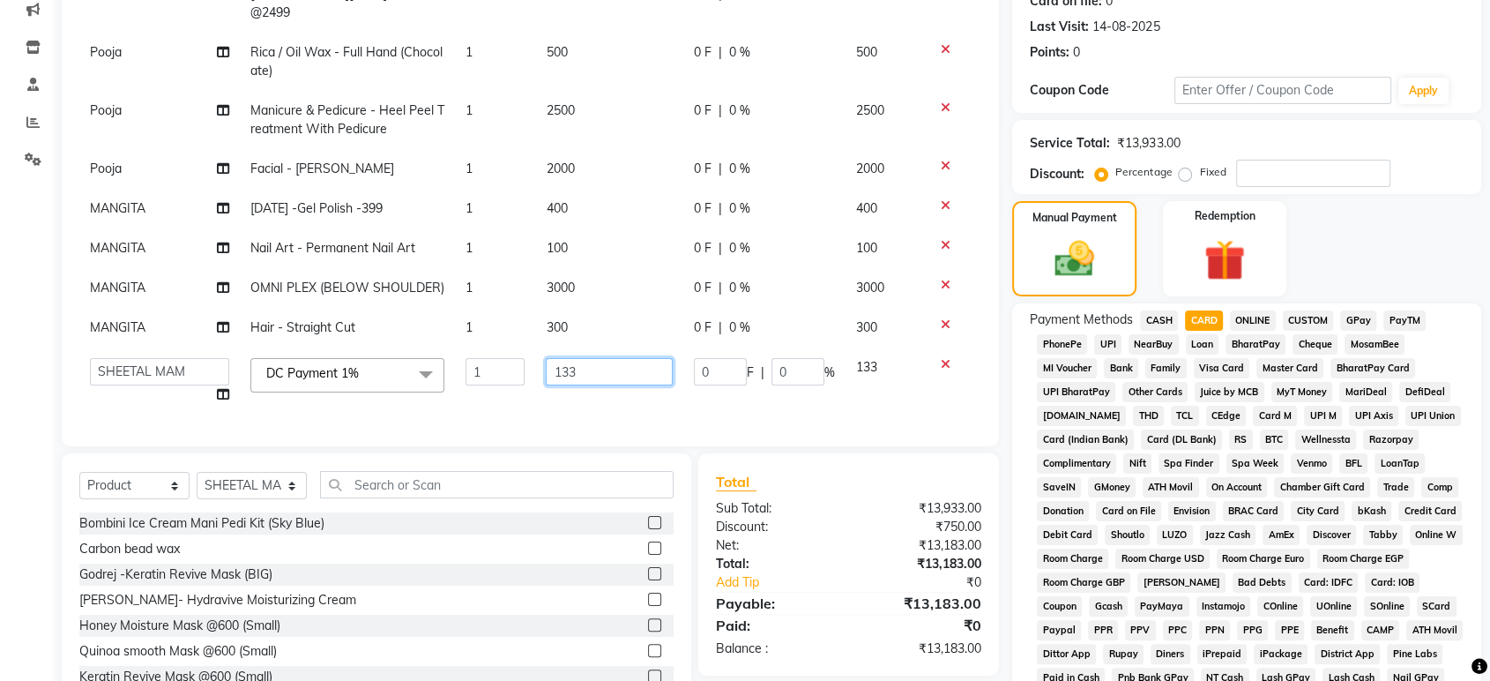
click at [571, 358] on input "133" at bounding box center [609, 371] width 127 height 27
type input "131"
click at [805, 508] on div "Sub Total:" at bounding box center [776, 508] width 146 height 19
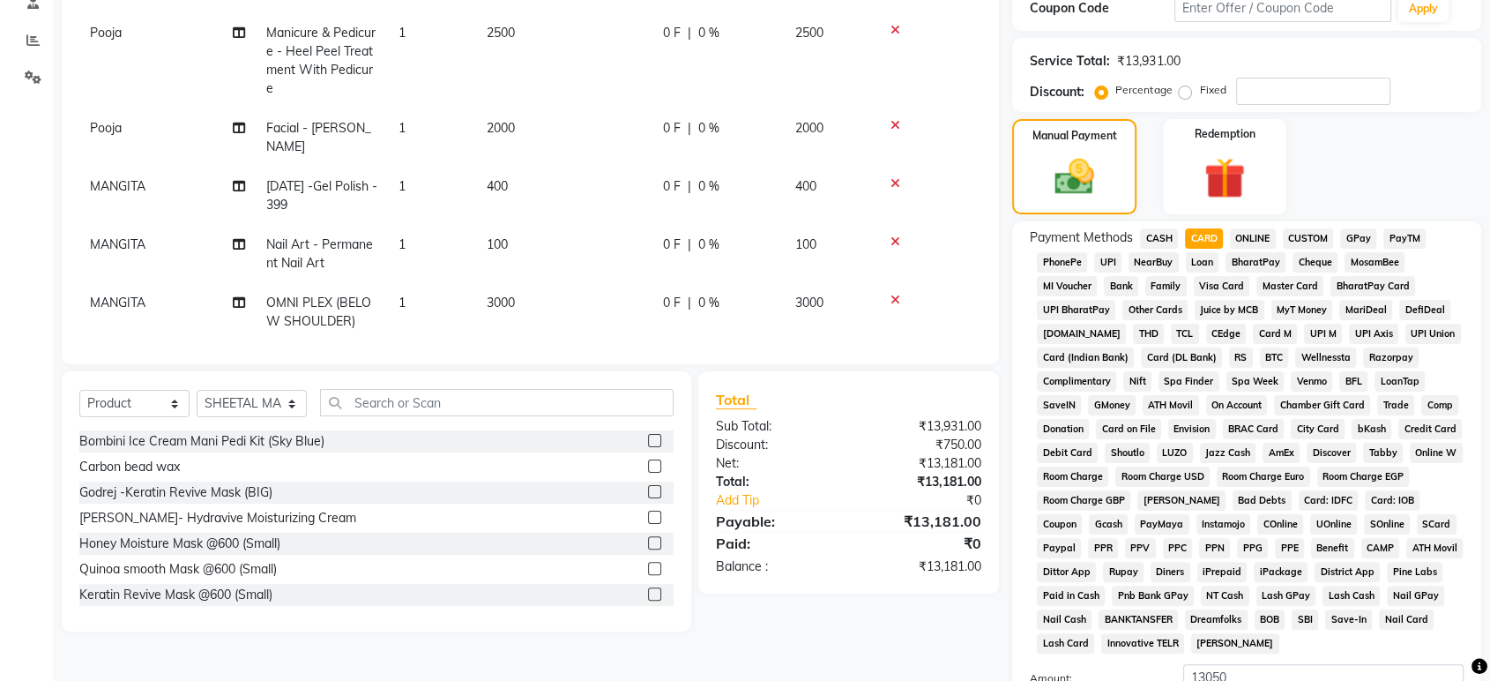
scroll to position [518, 0]
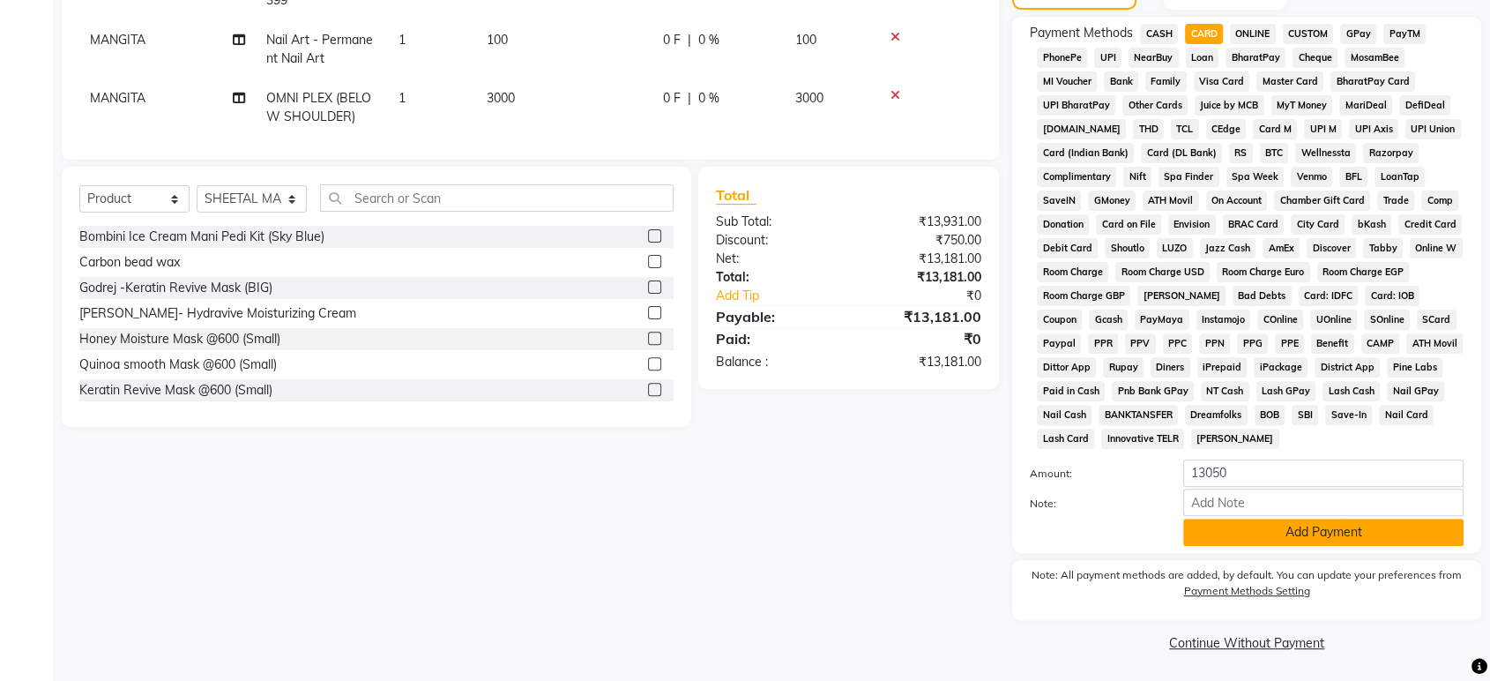
click at [1257, 532] on button "Add Payment" at bounding box center [1323, 531] width 280 height 27
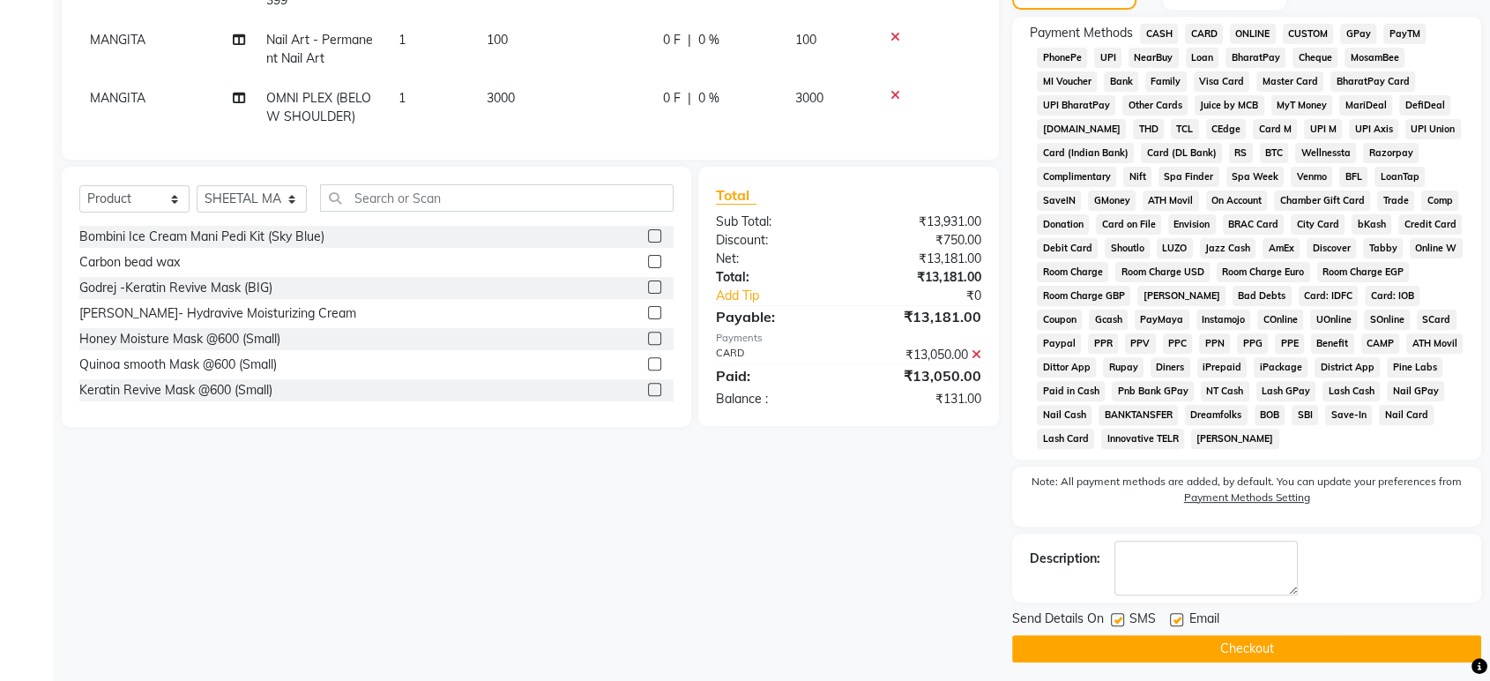
click at [1263, 640] on button "Checkout" at bounding box center [1246, 648] width 469 height 27
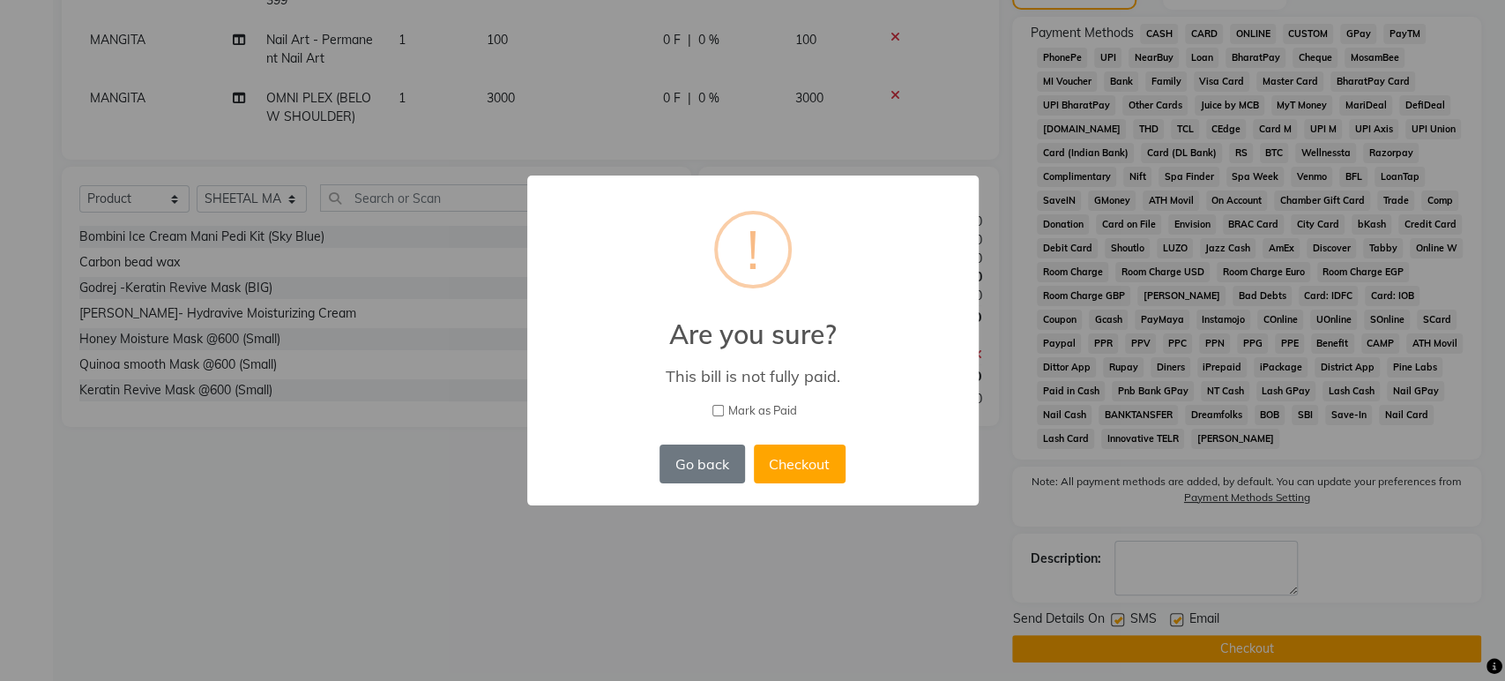
click at [727, 574] on div "× ! Are you sure? This bill is not fully paid. Mark as Paid Go back No Checkout" at bounding box center [752, 340] width 1505 height 681
click at [707, 466] on button "Go back" at bounding box center [702, 463] width 85 height 39
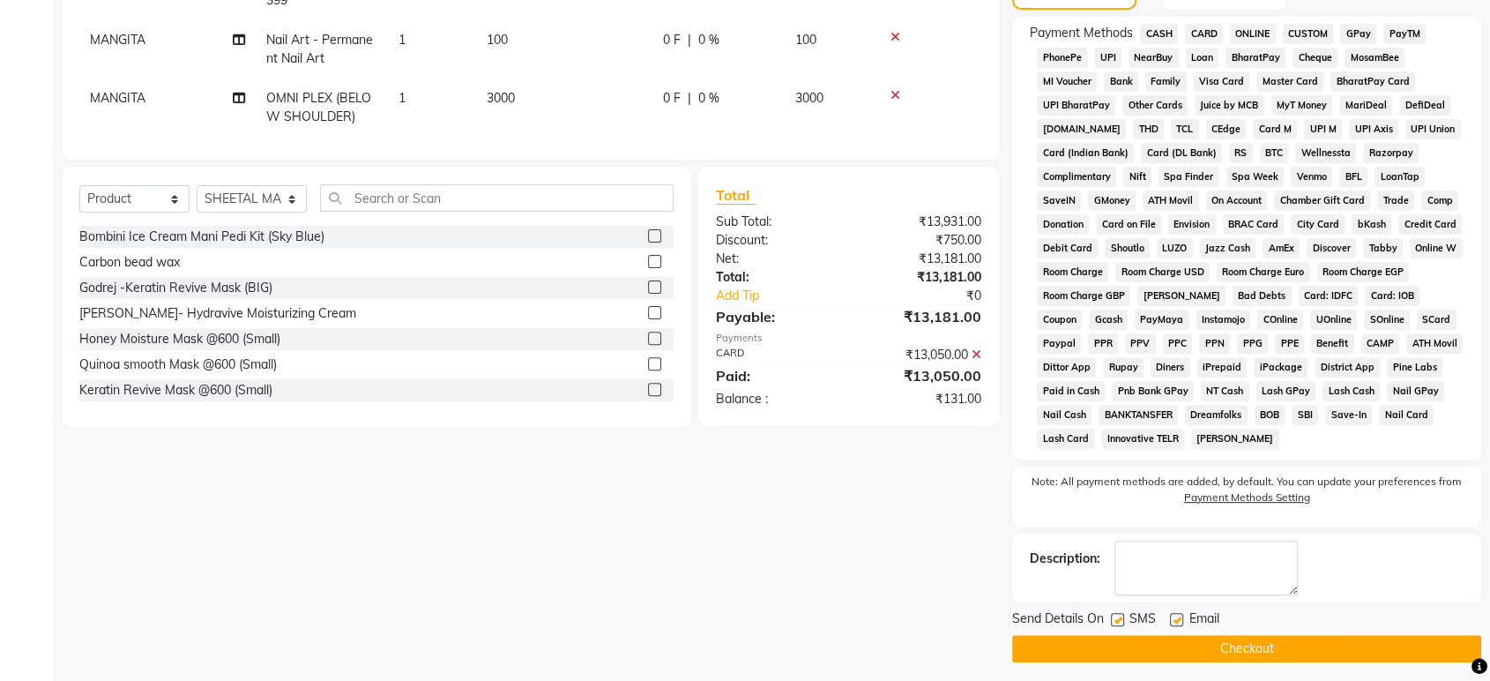
scroll to position [260, 0]
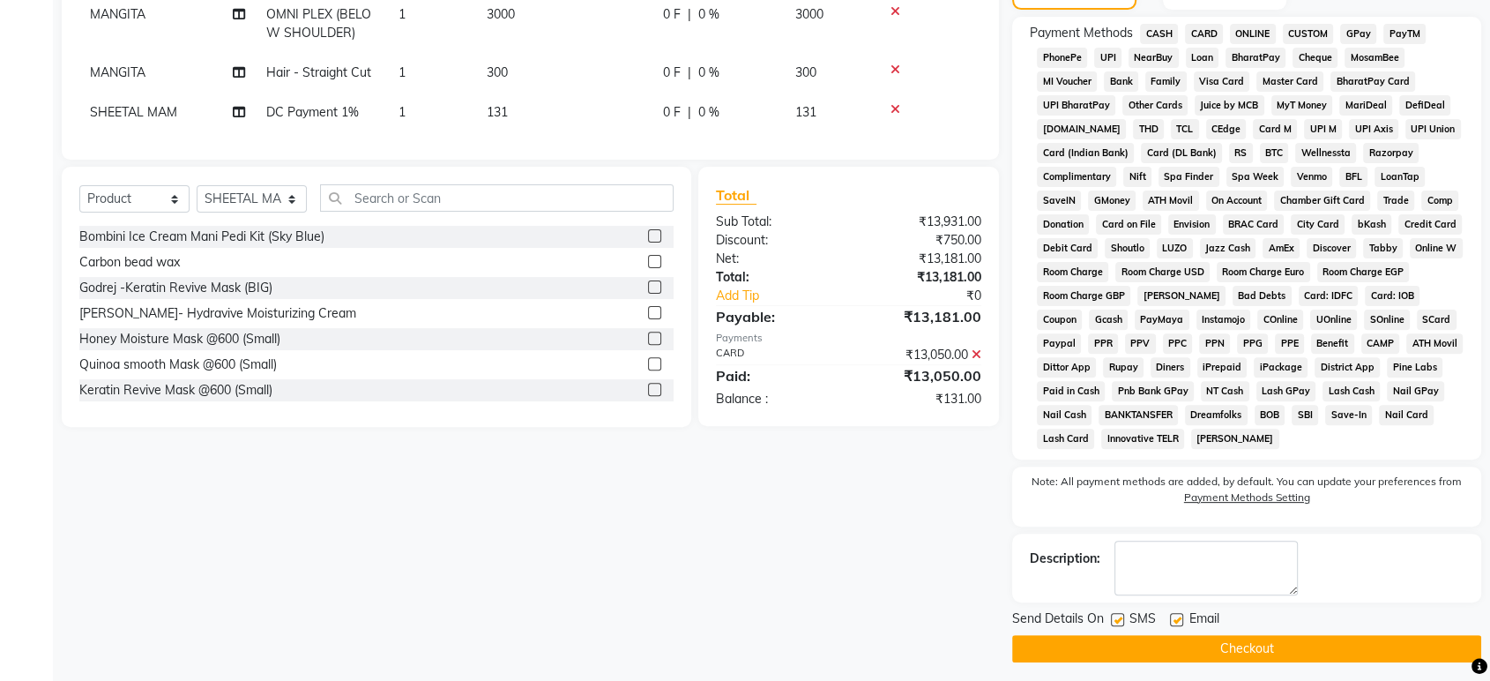
click at [978, 351] on icon at bounding box center [977, 354] width 10 height 12
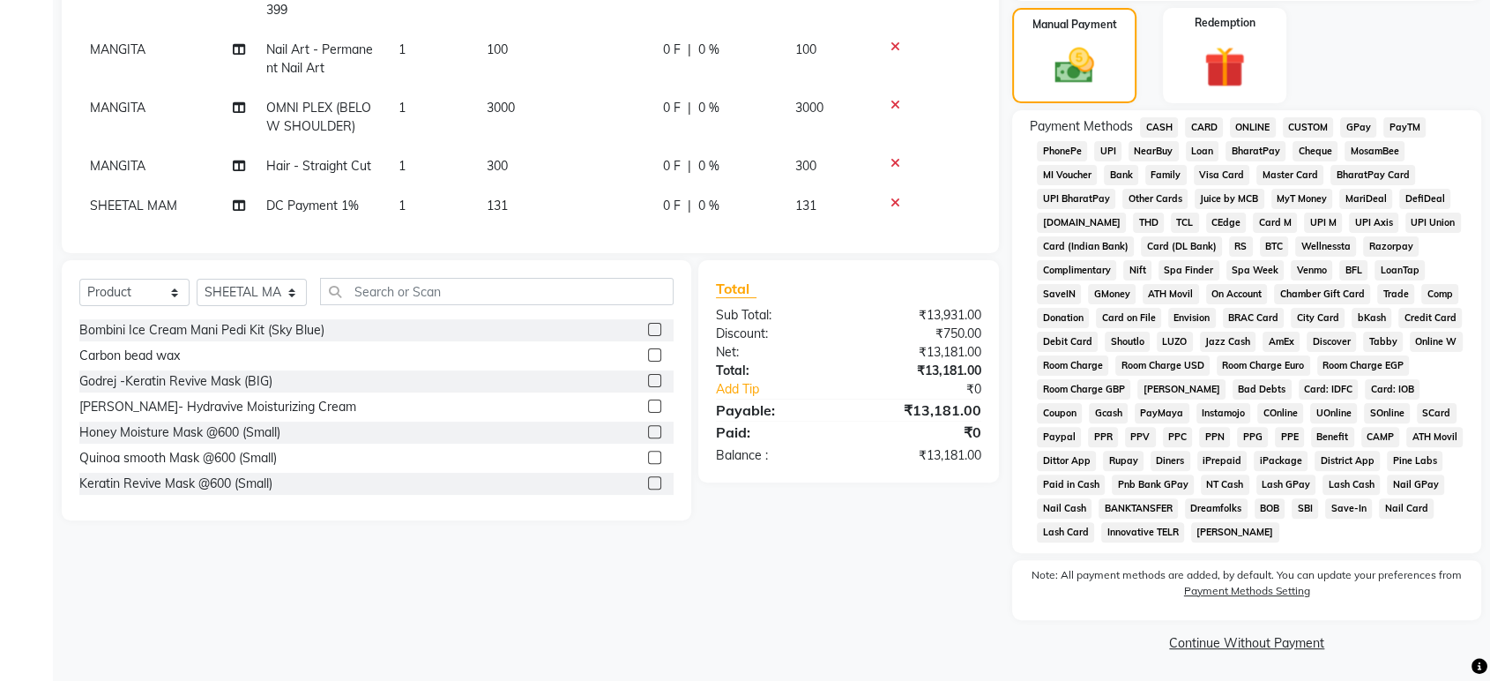
click at [1201, 123] on span "CARD" at bounding box center [1204, 127] width 38 height 20
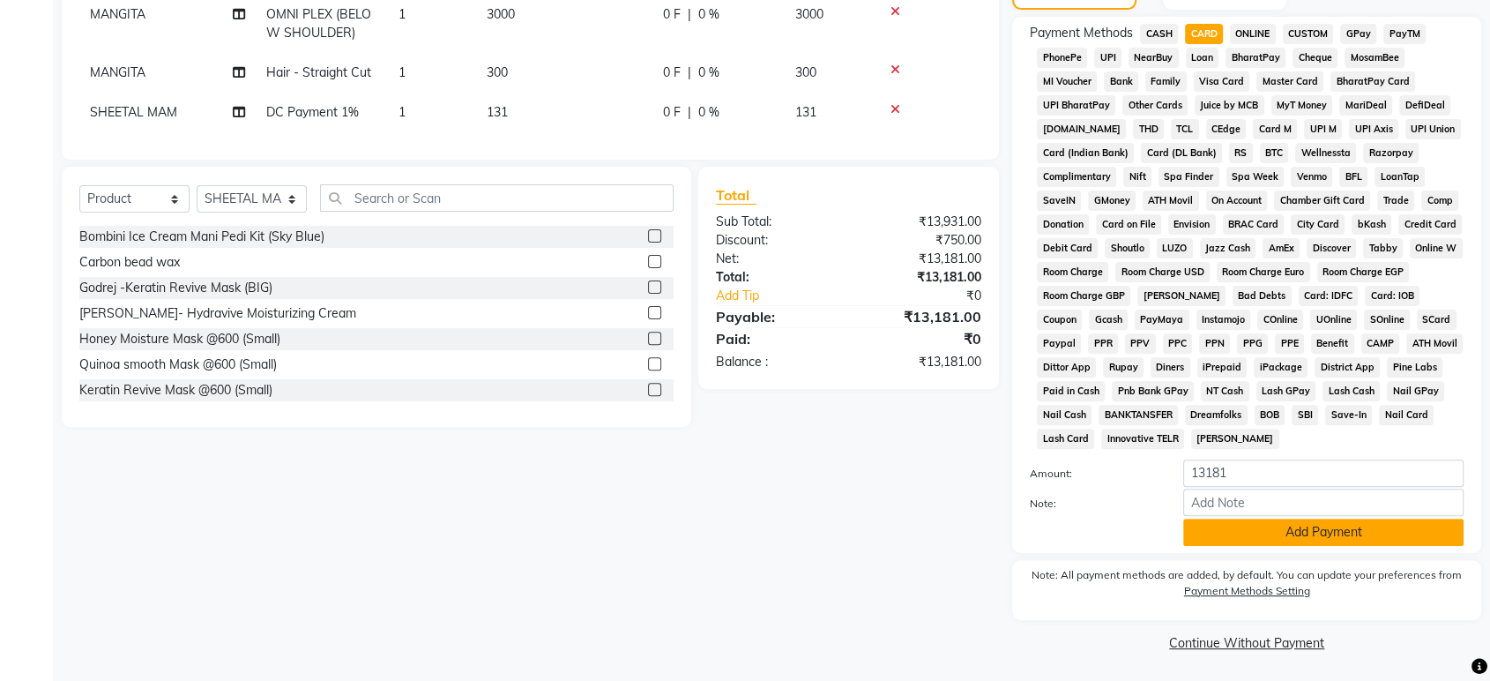
click at [1252, 530] on button "Add Payment" at bounding box center [1323, 531] width 280 height 27
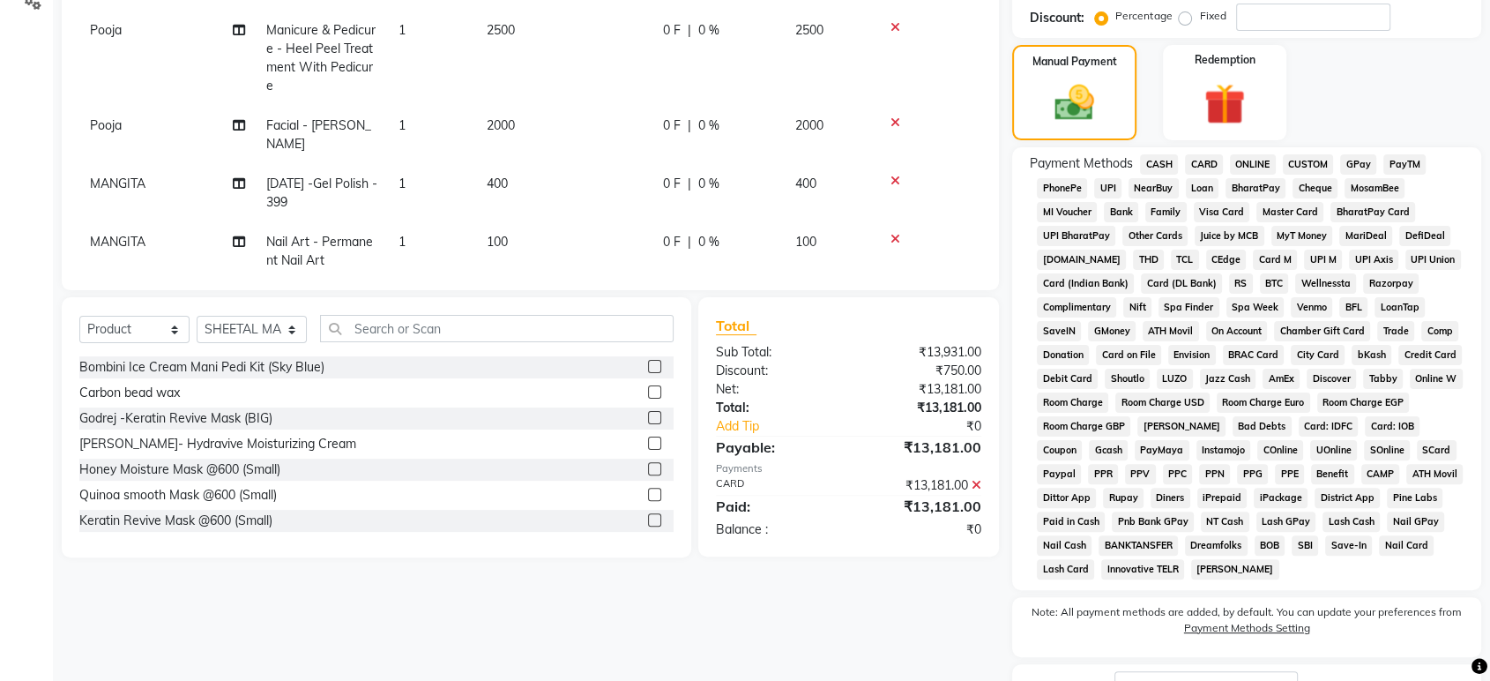
scroll to position [524, 0]
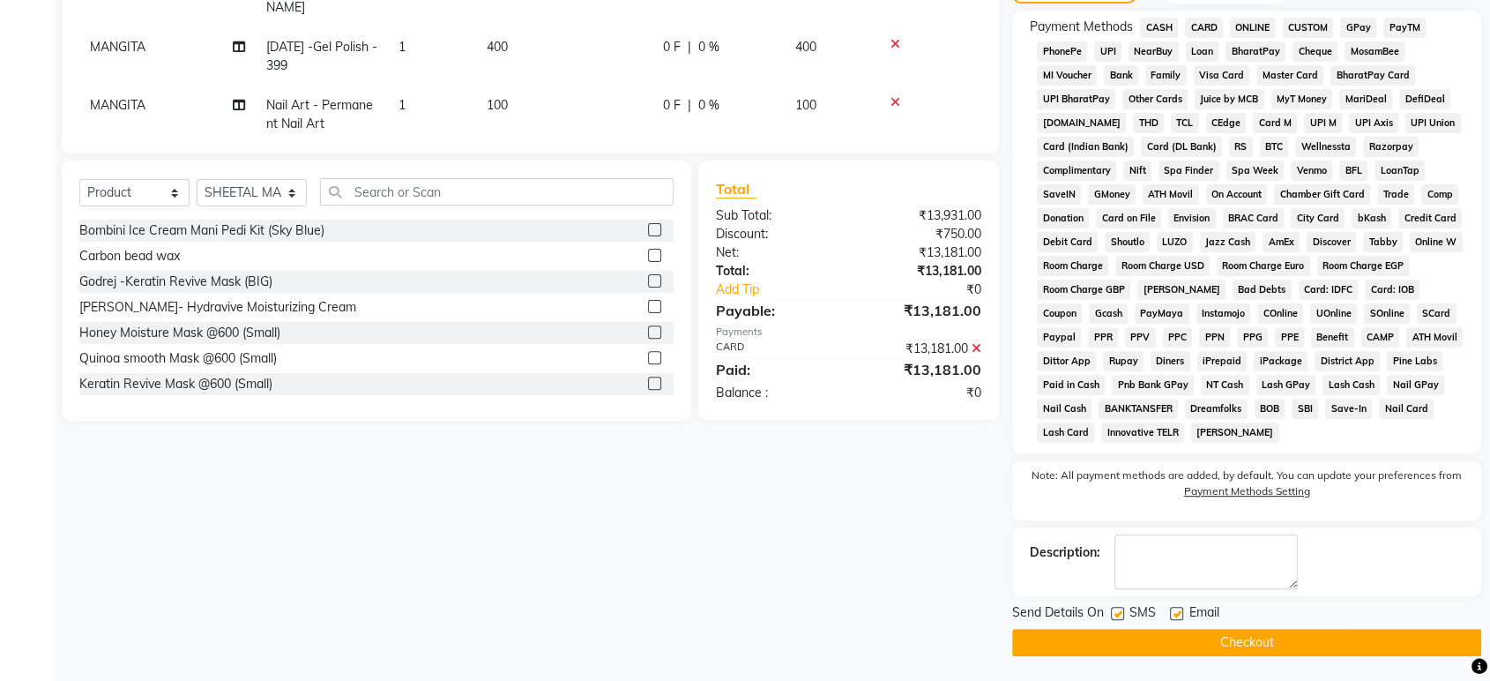
click at [1196, 640] on button "Checkout" at bounding box center [1246, 642] width 469 height 27
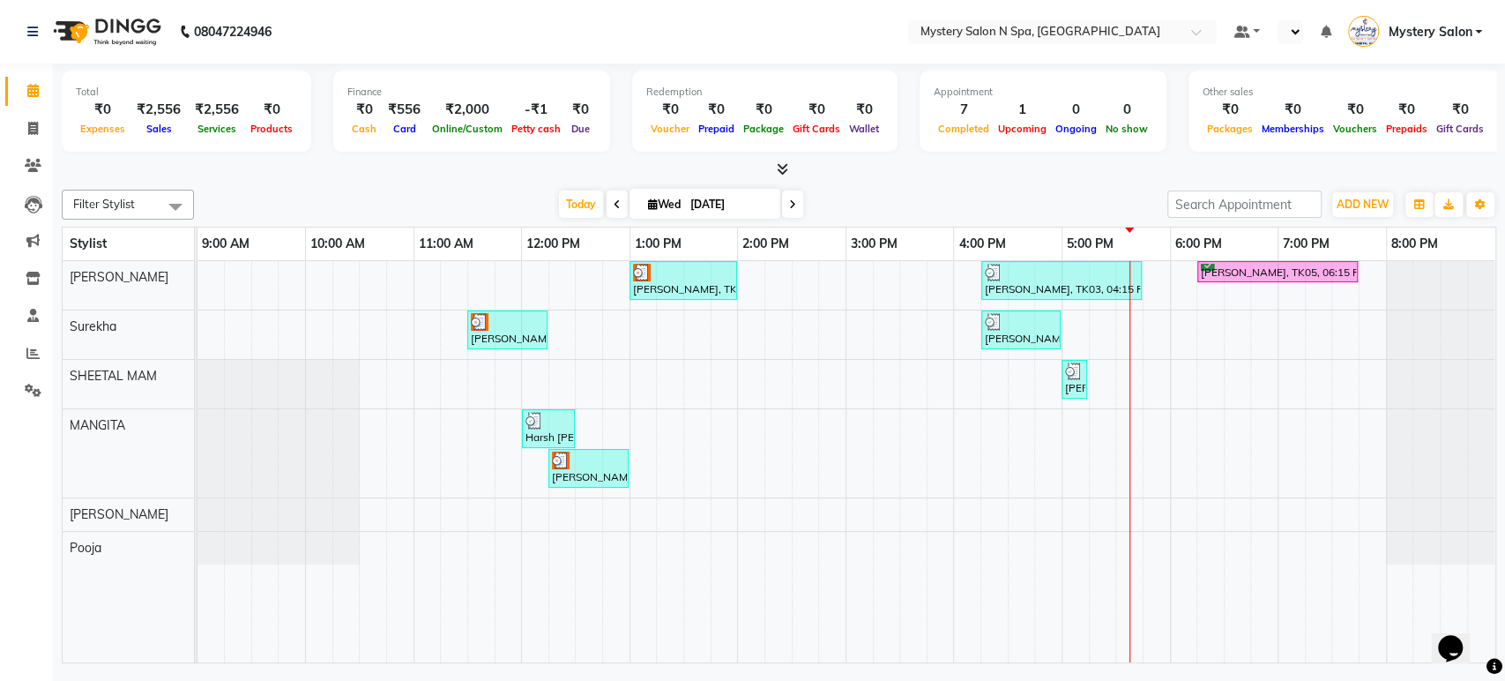
select select "en"
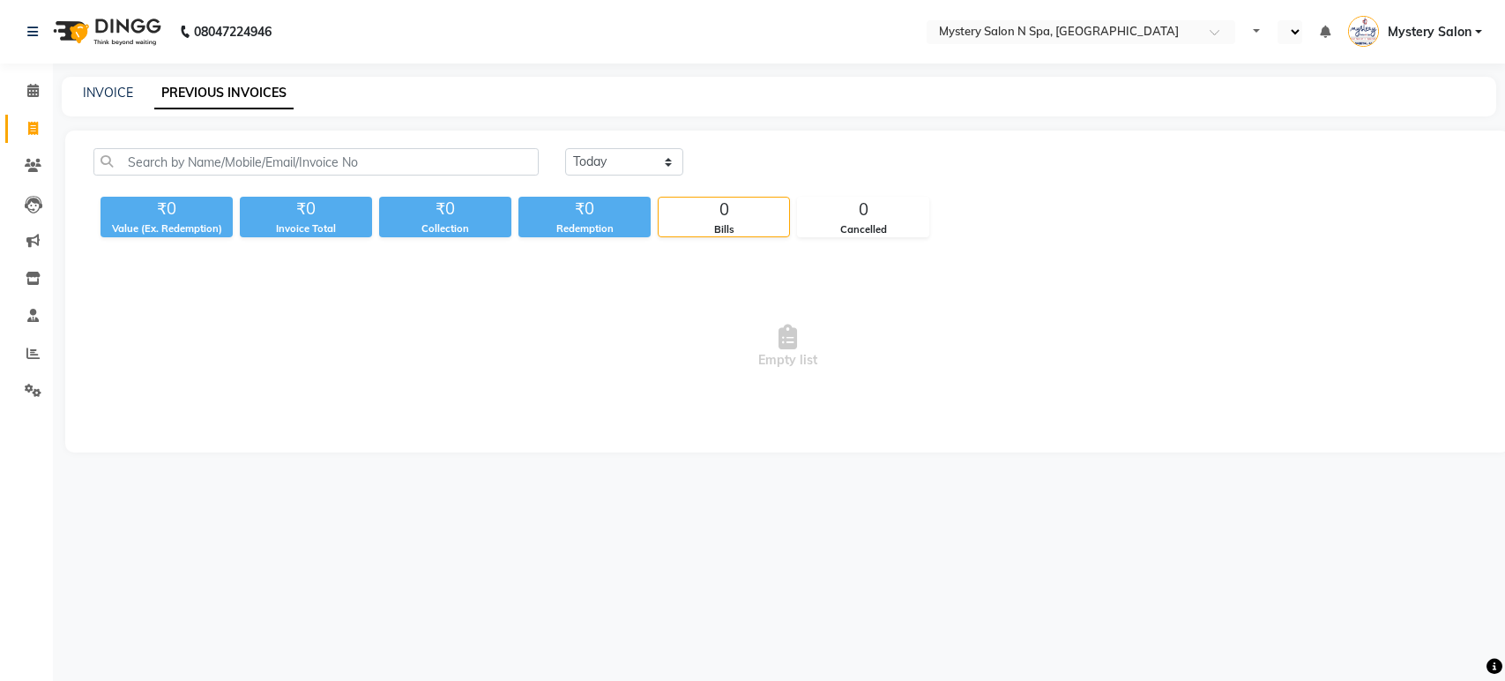
select select "en"
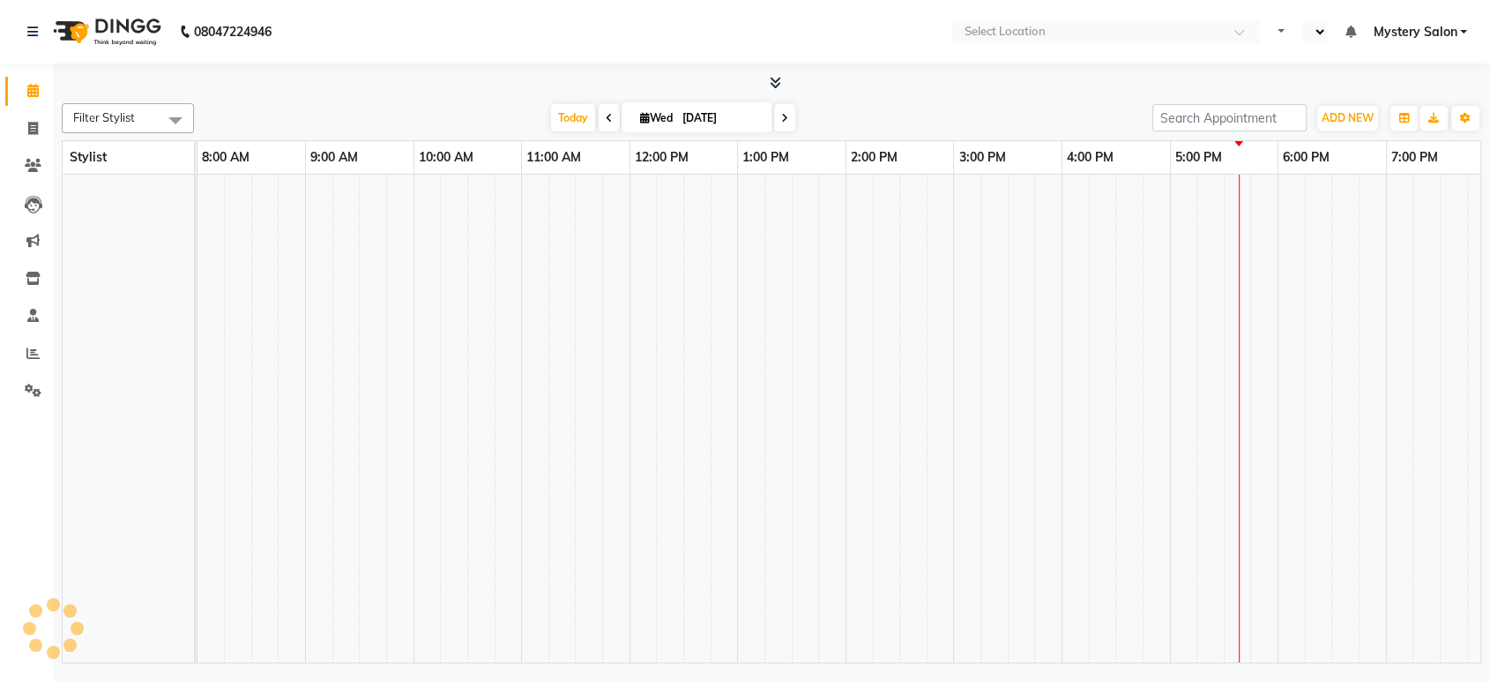
select select "en"
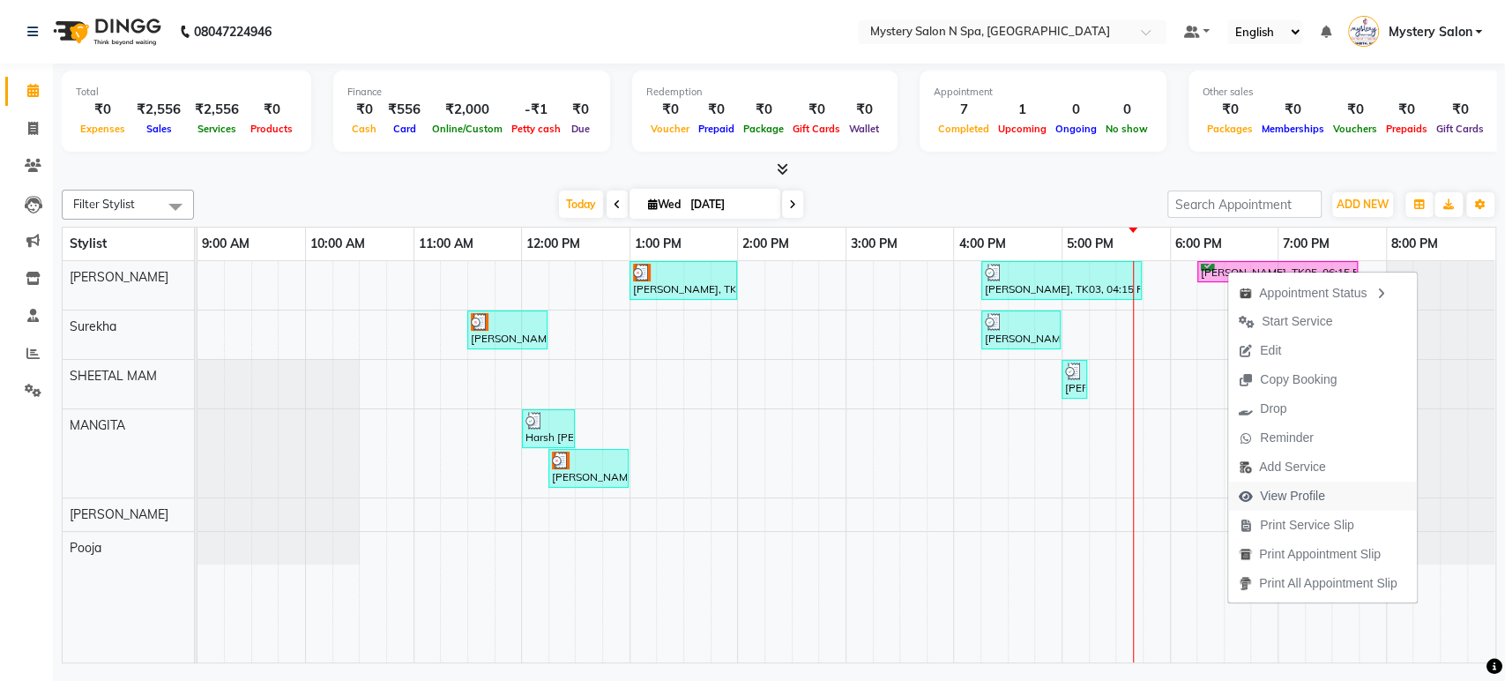
click at [1285, 493] on span "View Profile" at bounding box center [1292, 496] width 65 height 19
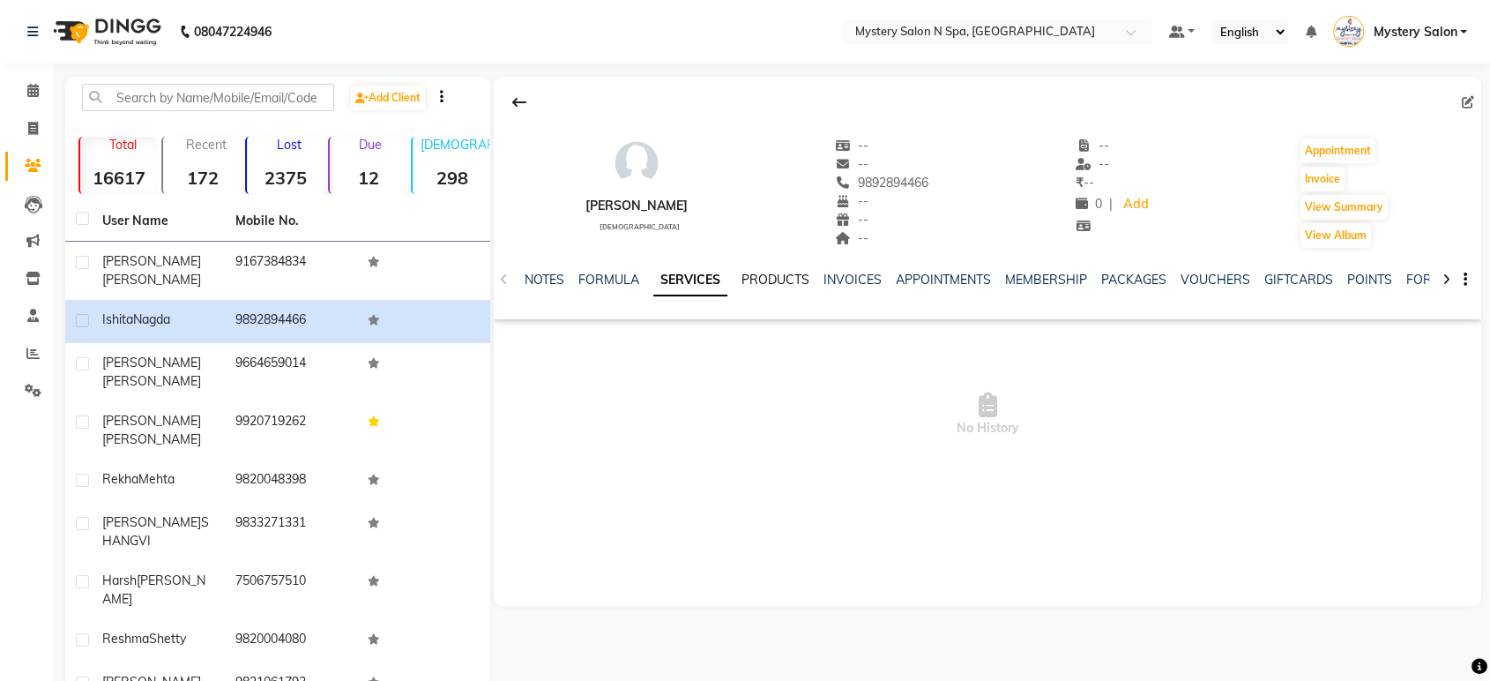
click at [777, 281] on link "PRODUCTS" at bounding box center [776, 280] width 68 height 16
click at [578, 281] on link "FORMULA" at bounding box center [580, 280] width 61 height 16
click at [705, 280] on link "SERVICES" at bounding box center [697, 280] width 60 height 16
click at [30, 92] on icon at bounding box center [32, 90] width 11 height 13
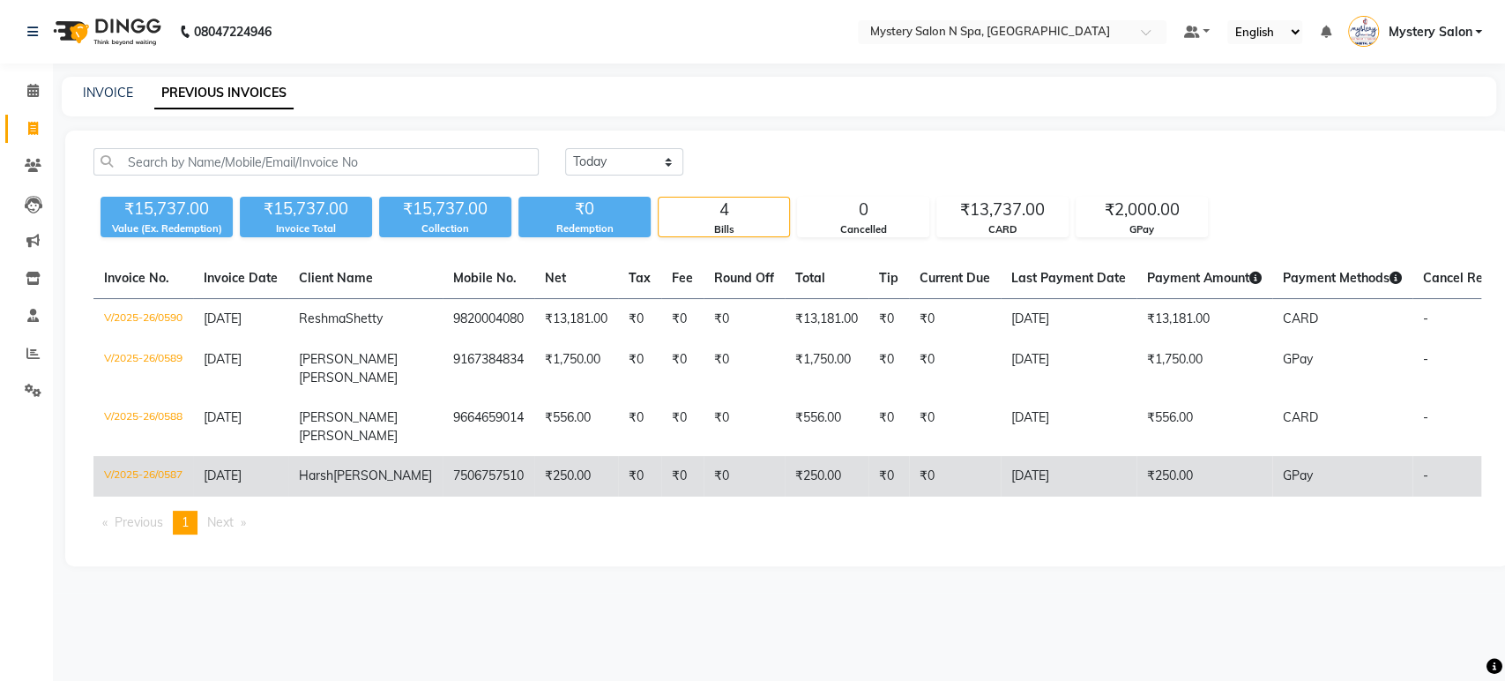
click at [534, 489] on td "₹250.00" at bounding box center [576, 476] width 84 height 41
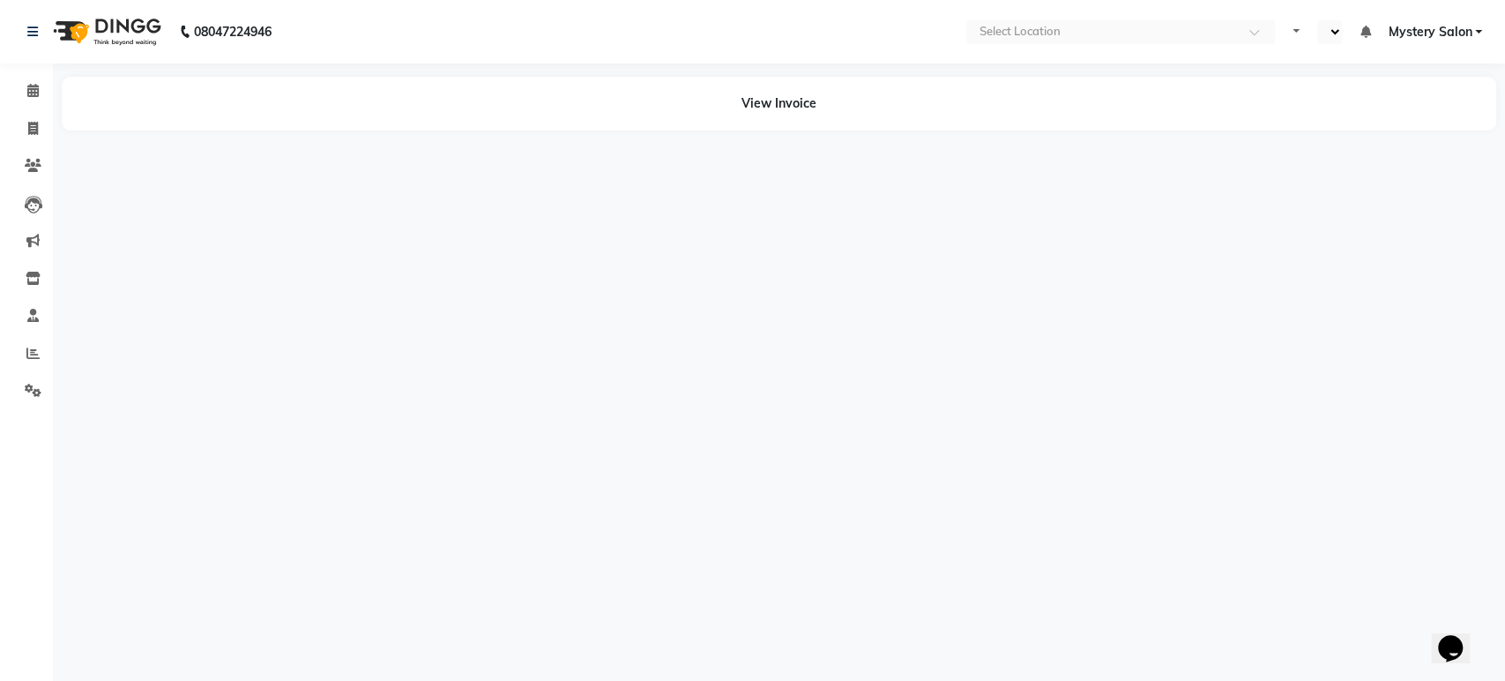
select select "en"
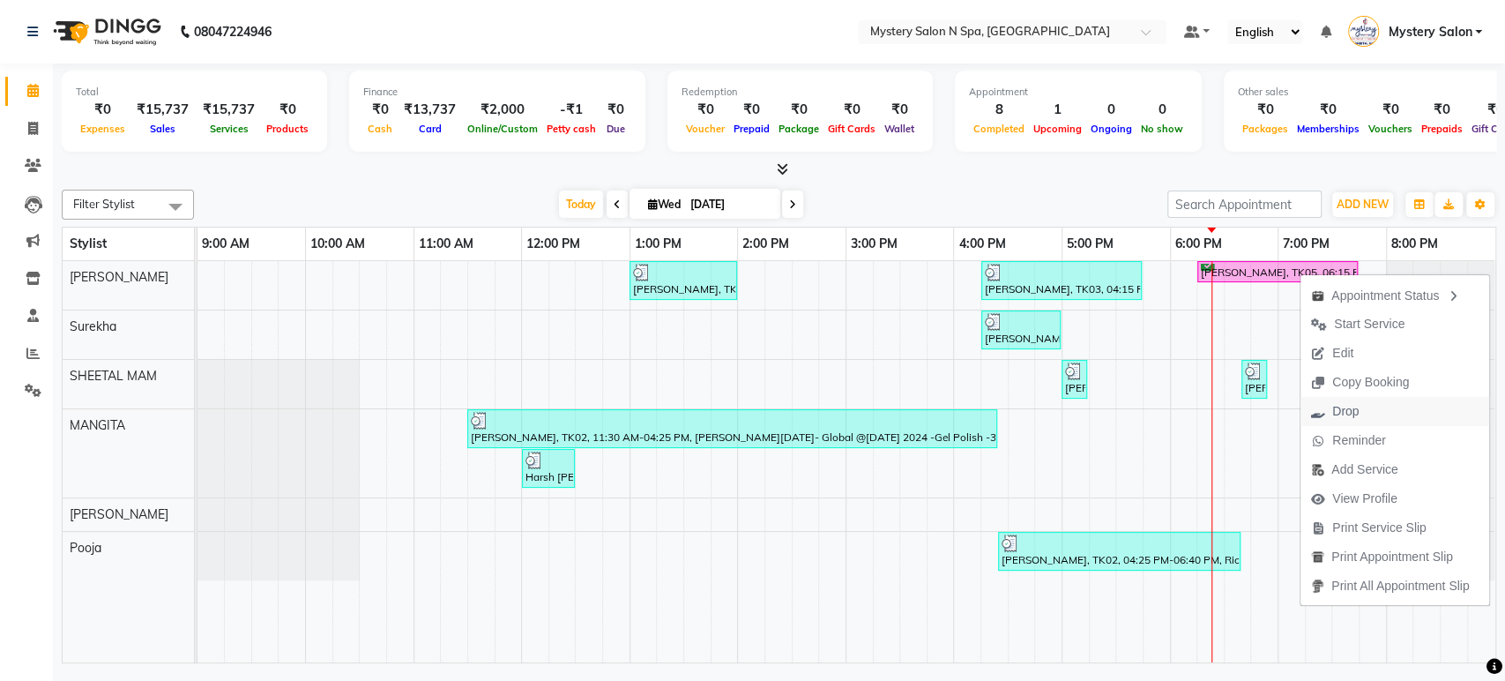
click at [1356, 413] on span "Drop" at bounding box center [1345, 411] width 26 height 19
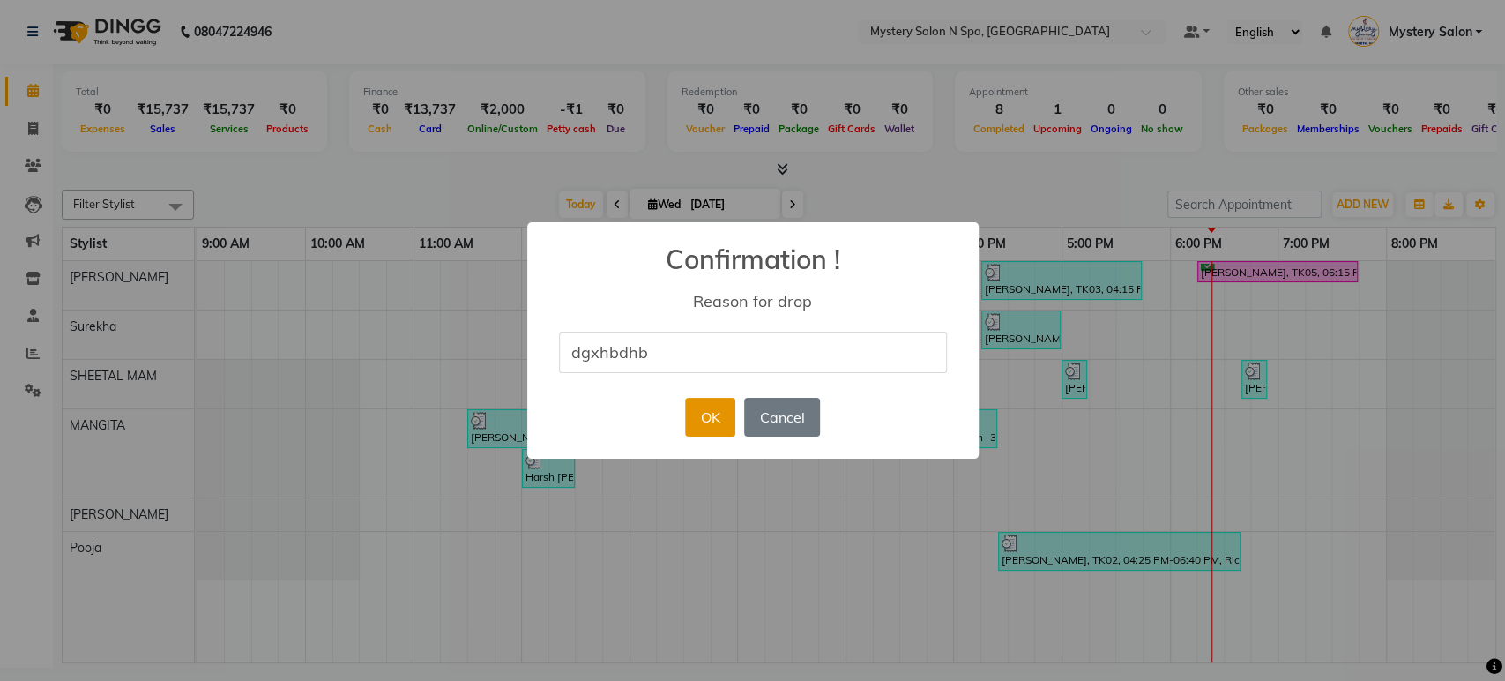
type input "dgxhbdhb"
click at [729, 404] on button "OK" at bounding box center [710, 417] width 50 height 39
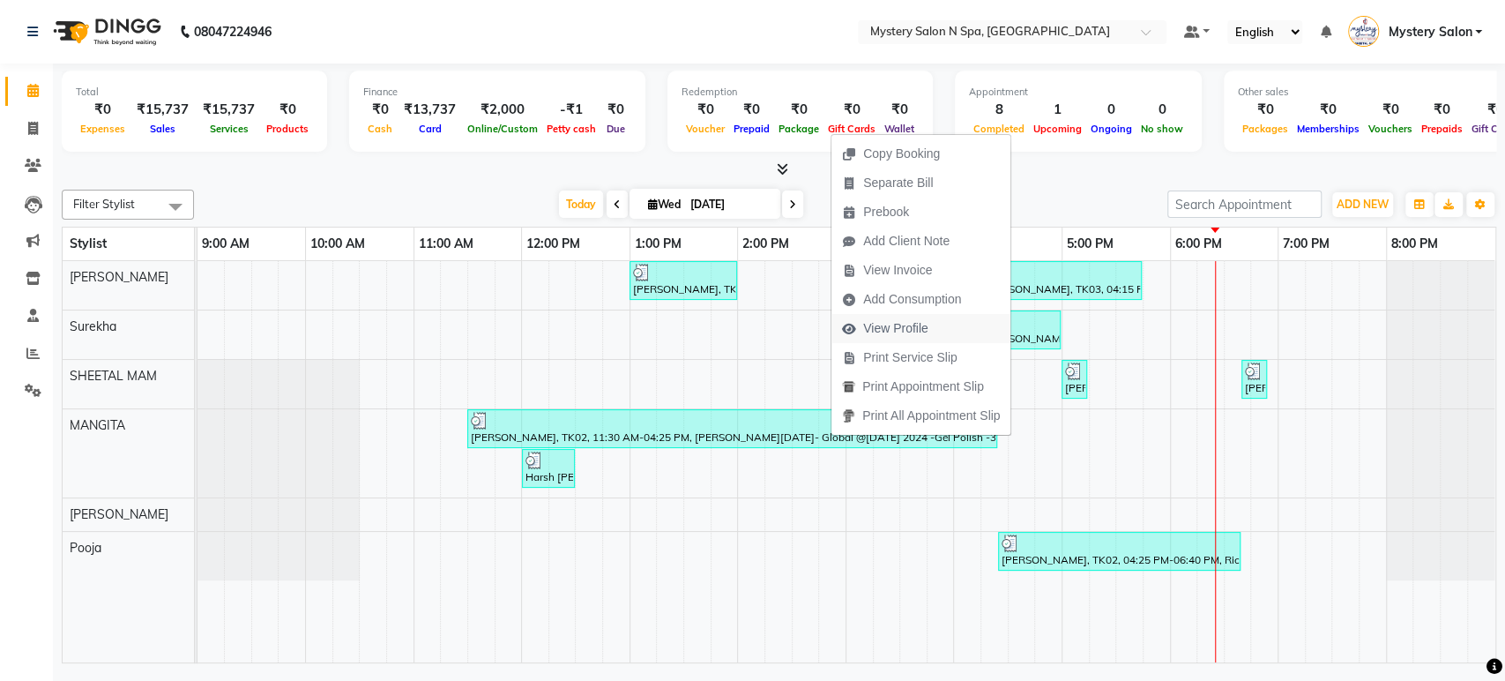
click at [883, 322] on span "View Profile" at bounding box center [895, 328] width 65 height 19
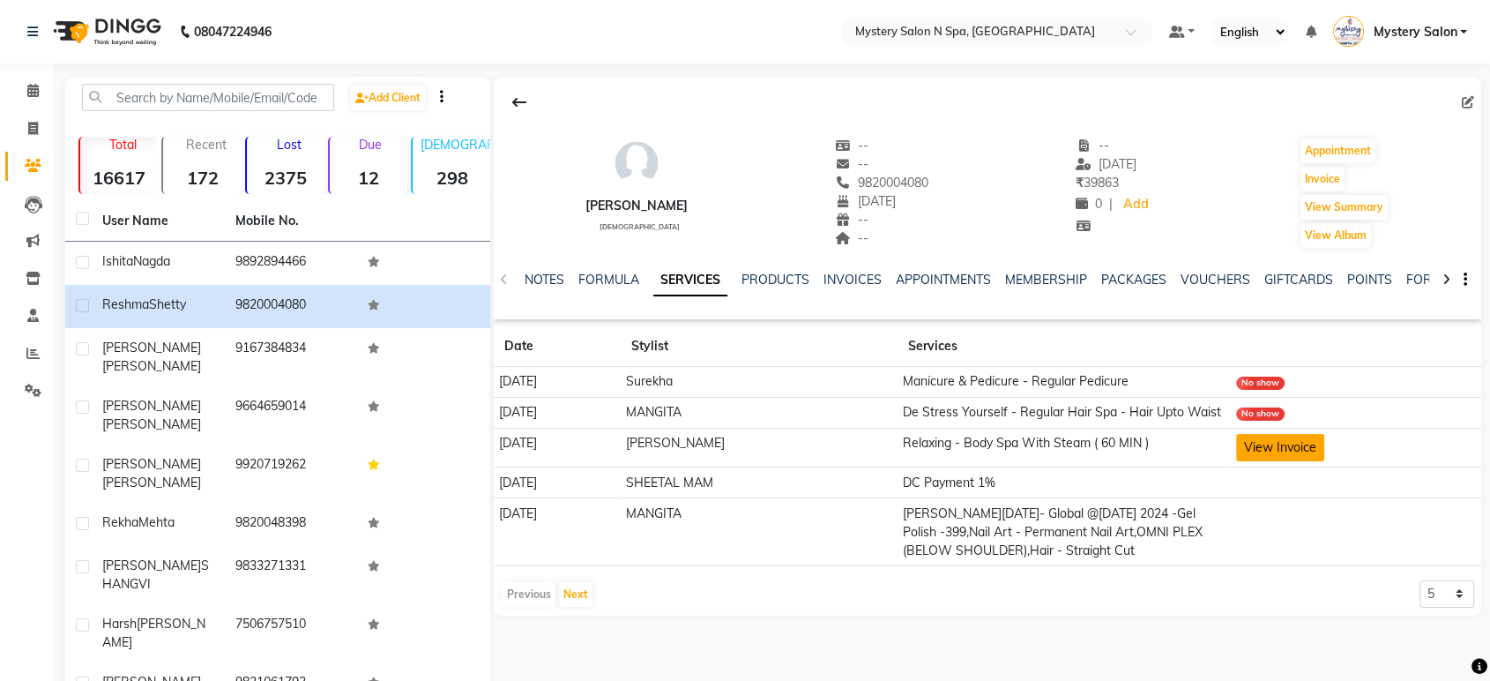
click at [1274, 461] on button "View Invoice" at bounding box center [1280, 447] width 88 height 27
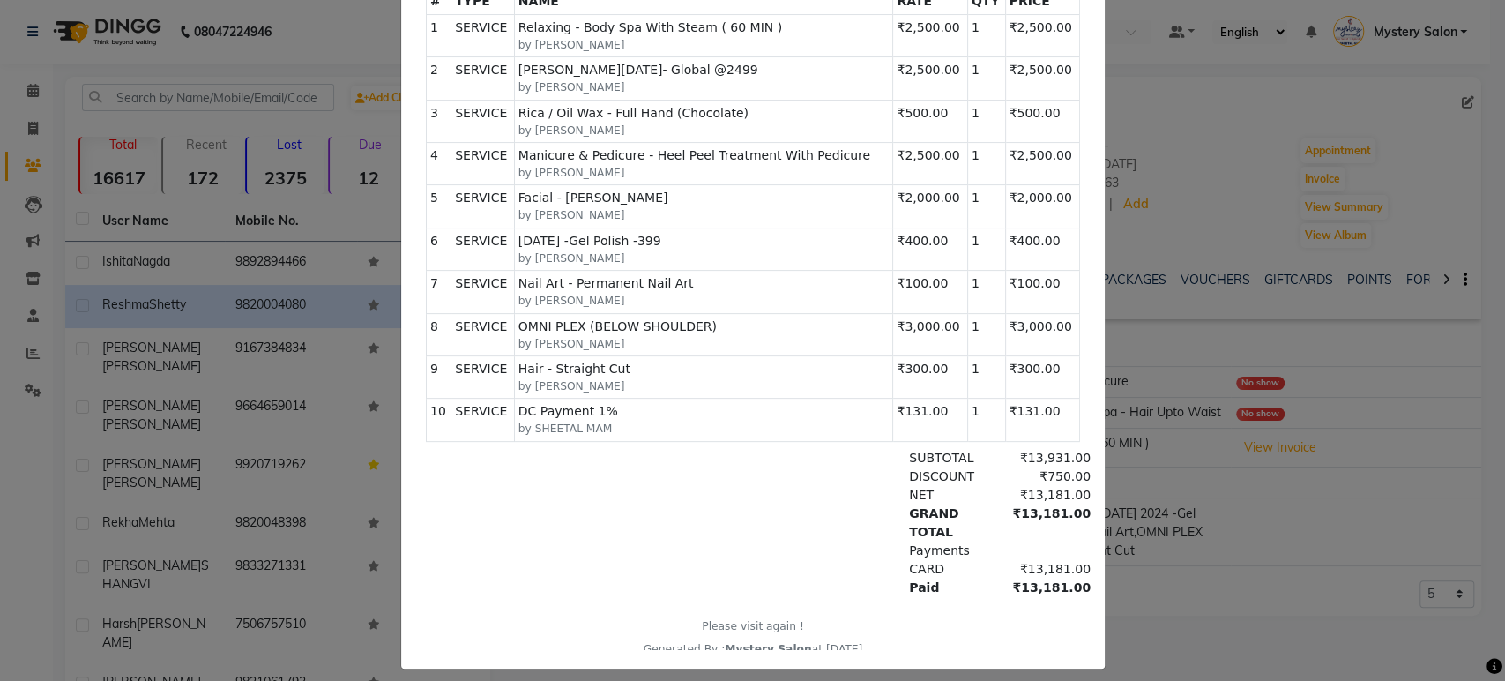
scroll to position [14, 0]
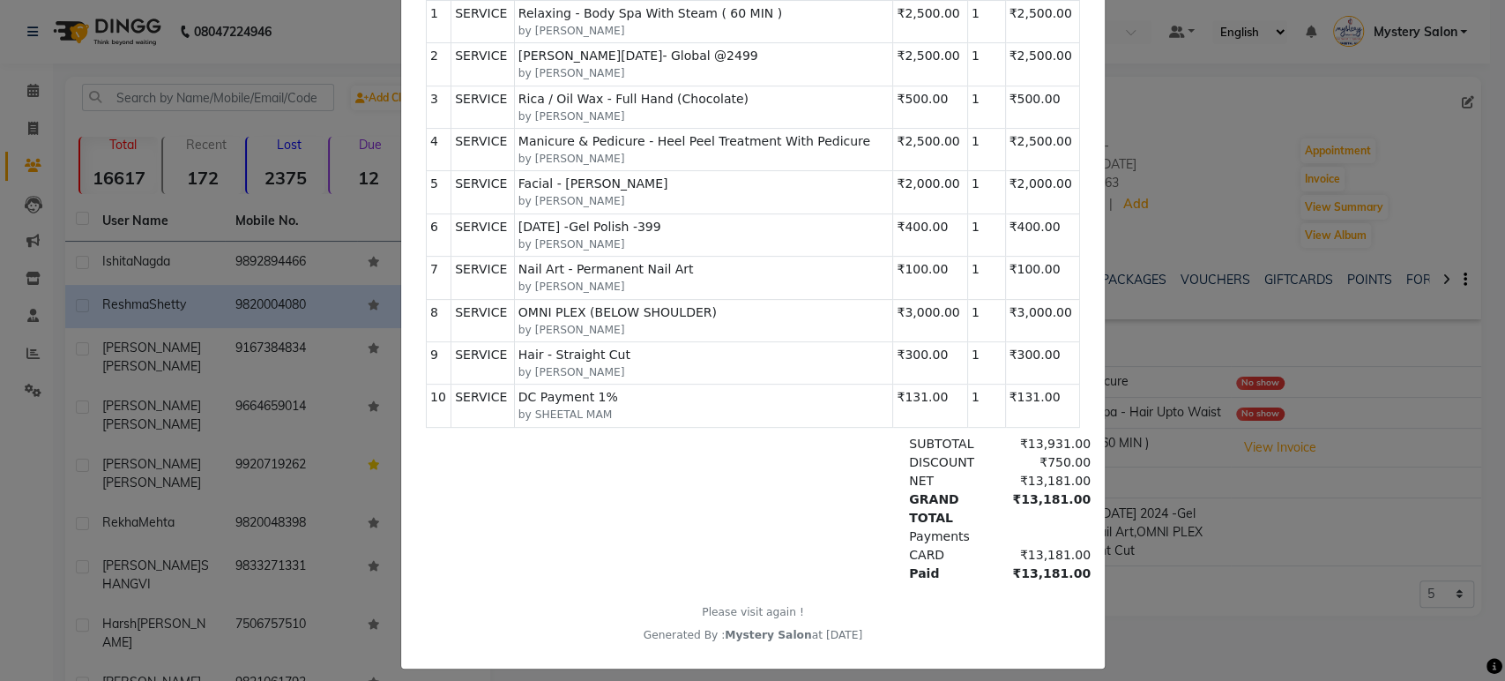
click at [1153, 578] on ngb-modal-window "INVOICE View Invoice Close" at bounding box center [752, 340] width 1505 height 681
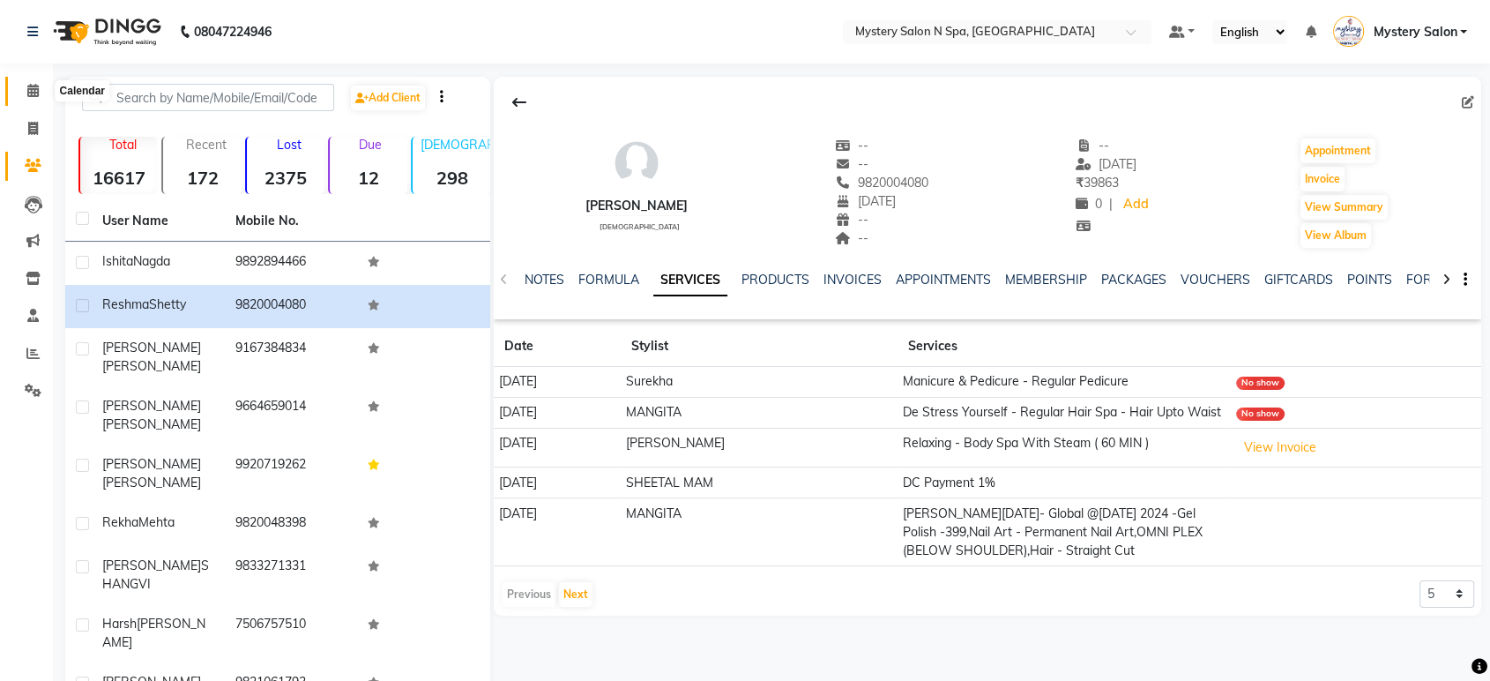
click at [34, 94] on icon at bounding box center [32, 90] width 11 height 13
